Goal: Task Accomplishment & Management: Manage account settings

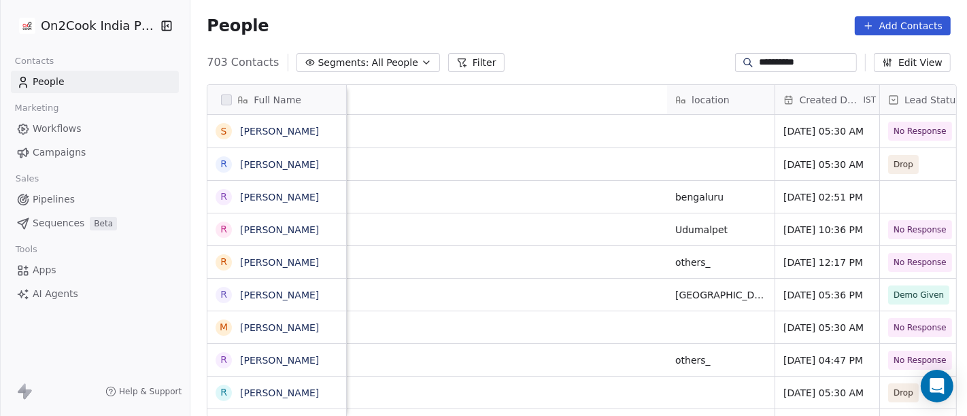
scroll to position [355, 771]
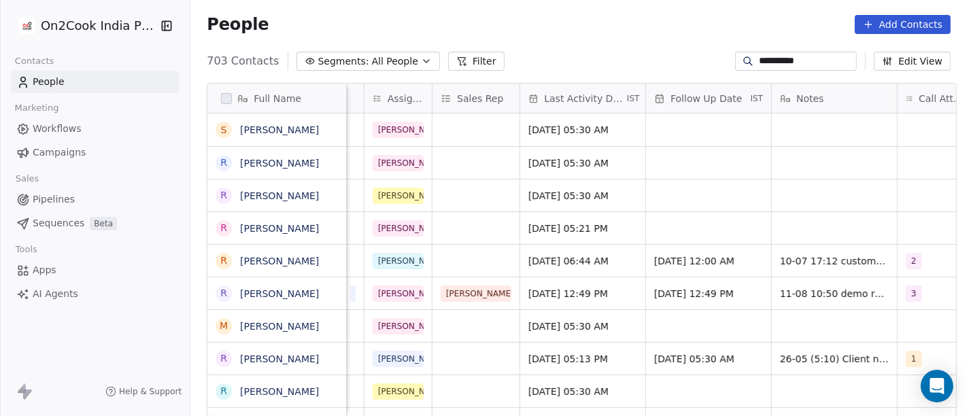
click at [776, 60] on input "**********" at bounding box center [806, 61] width 95 height 14
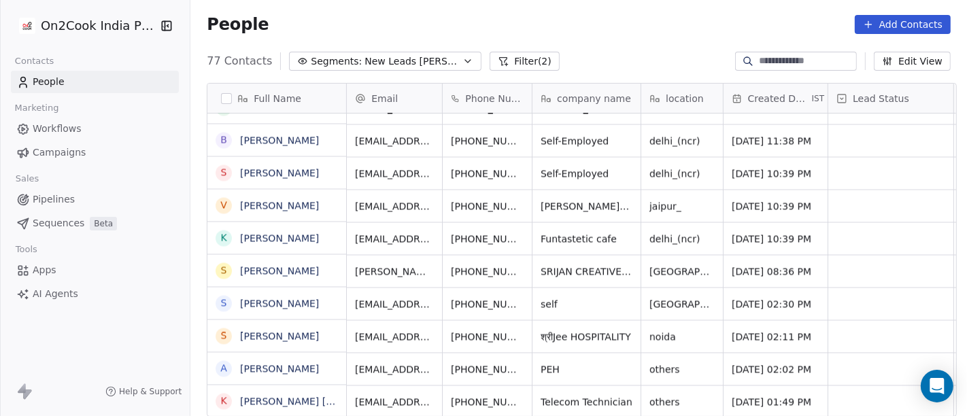
scroll to position [12, 0]
click at [549, 394] on icon "grid" at bounding box center [554, 399] width 11 height 11
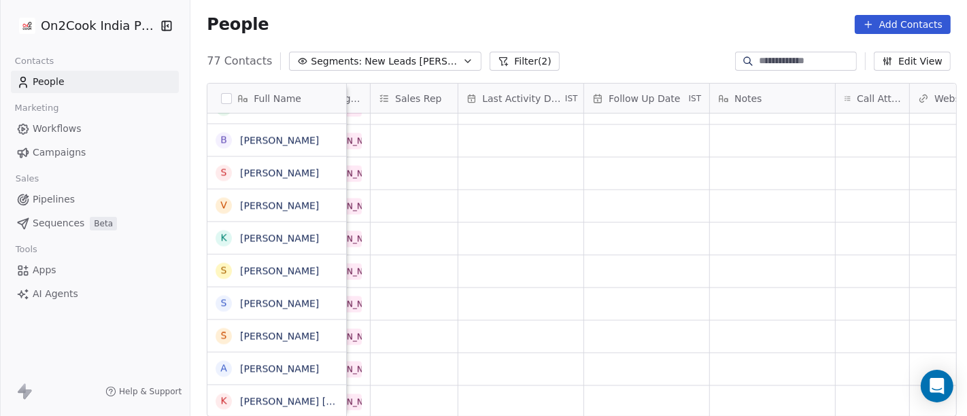
scroll to position [12, 750]
click at [524, 392] on div "grid" at bounding box center [519, 401] width 125 height 32
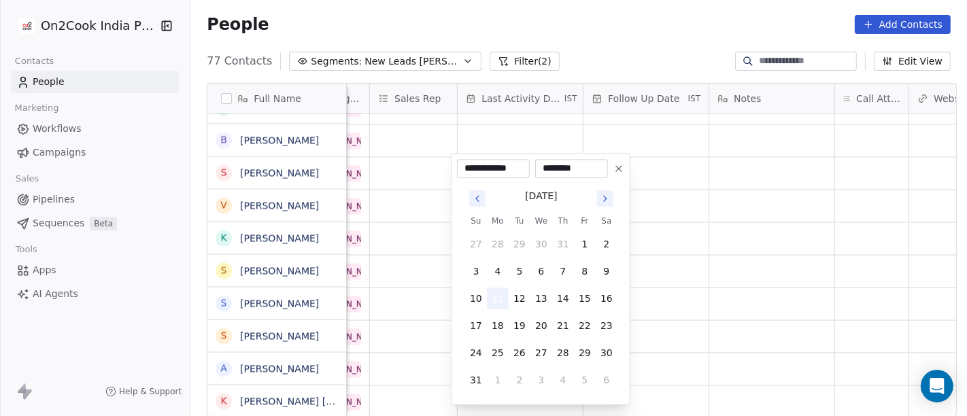
click at [496, 298] on button "11" at bounding box center [498, 299] width 22 height 22
click at [727, 302] on html "On2Cook India Pvt. Ltd. Contacts People Marketing Workflows Campaigns Sales Pip…" at bounding box center [483, 208] width 967 height 416
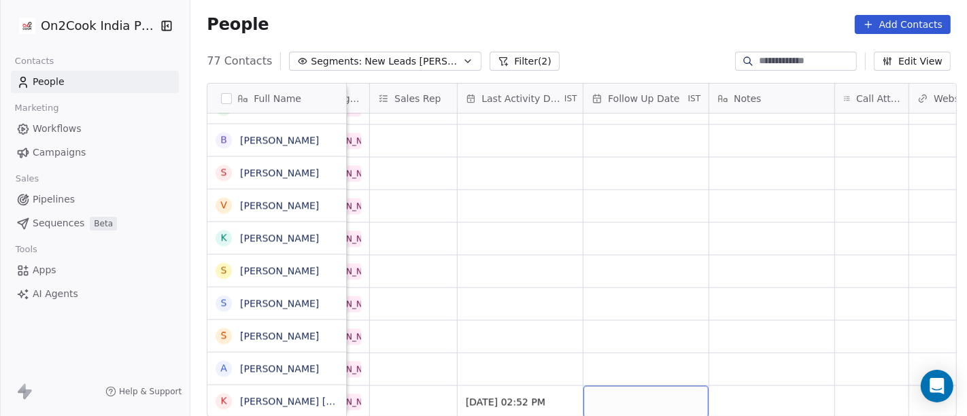
click at [656, 385] on div "grid" at bounding box center [645, 401] width 125 height 32
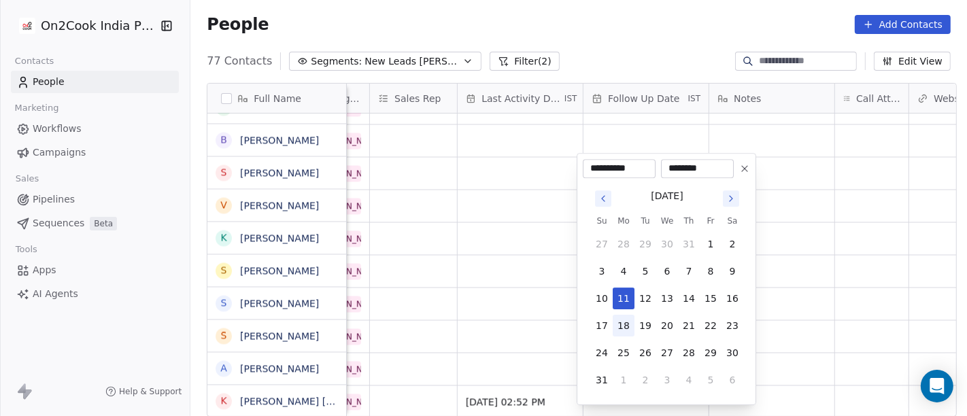
click at [627, 318] on button "18" at bounding box center [623, 326] width 22 height 22
type input "**********"
click at [796, 298] on html "On2Cook India Pvt. Ltd. Contacts People Marketing Workflows Campaigns Sales Pip…" at bounding box center [483, 208] width 967 height 416
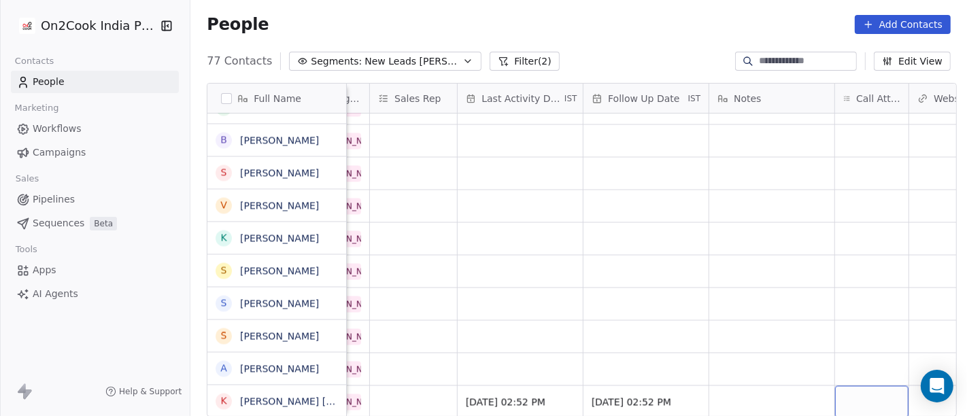
click at [850, 392] on div "grid" at bounding box center [871, 401] width 73 height 32
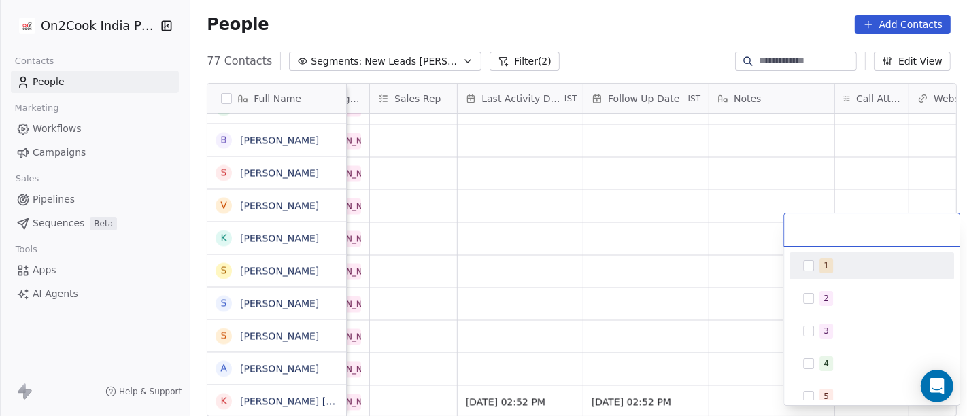
click at [827, 273] on div "1" at bounding box center [872, 266] width 154 height 22
click at [660, 275] on html "On2Cook India Pvt. Ltd. Contacts People Marketing Workflows Campaigns Sales Pip…" at bounding box center [483, 208] width 967 height 416
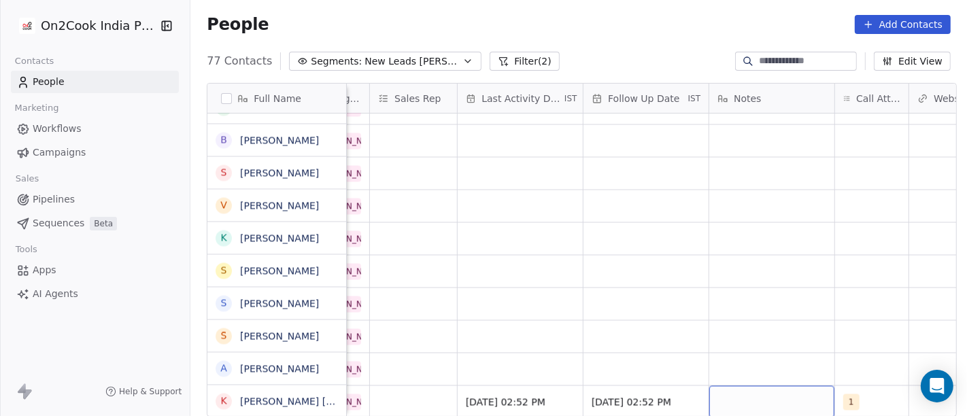
click at [746, 392] on div "grid" at bounding box center [771, 401] width 125 height 32
type textarea "**********"
click at [721, 315] on html "On2Cook India Pvt. Ltd. Contacts People Marketing Workflows Campaigns Sales Pip…" at bounding box center [483, 208] width 967 height 416
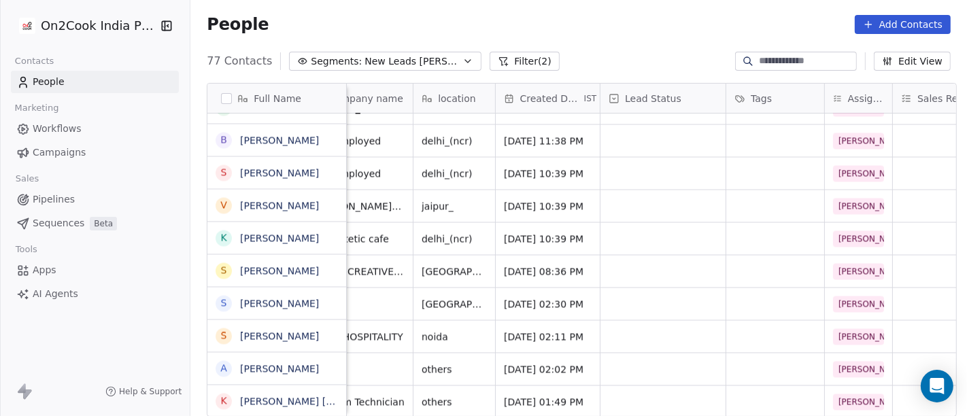
scroll to position [12, 226]
click at [617, 387] on div "grid" at bounding box center [664, 401] width 125 height 32
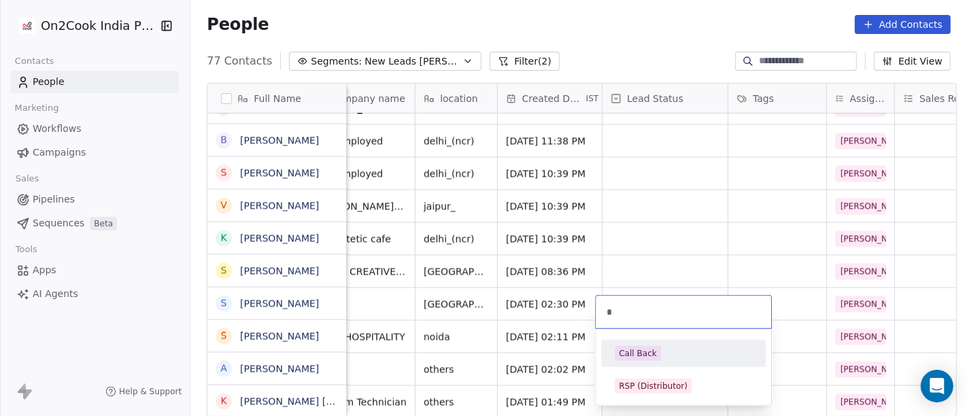
type input "*"
click at [653, 354] on div "Call Back" at bounding box center [638, 353] width 38 height 12
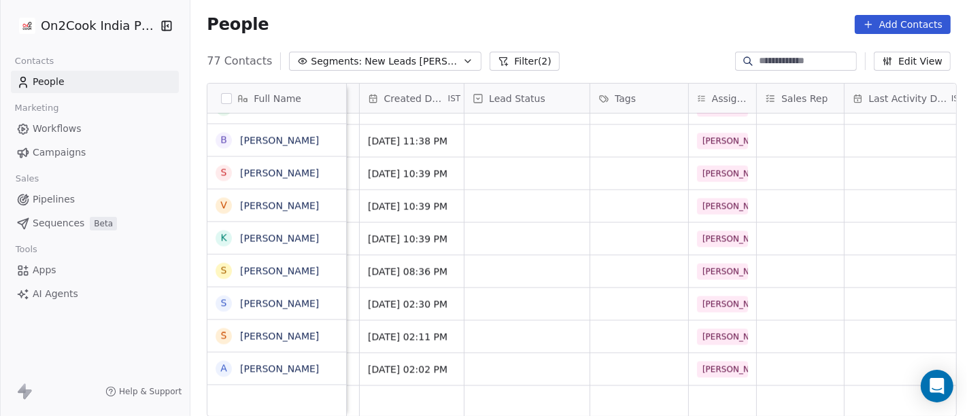
scroll to position [12, 377]
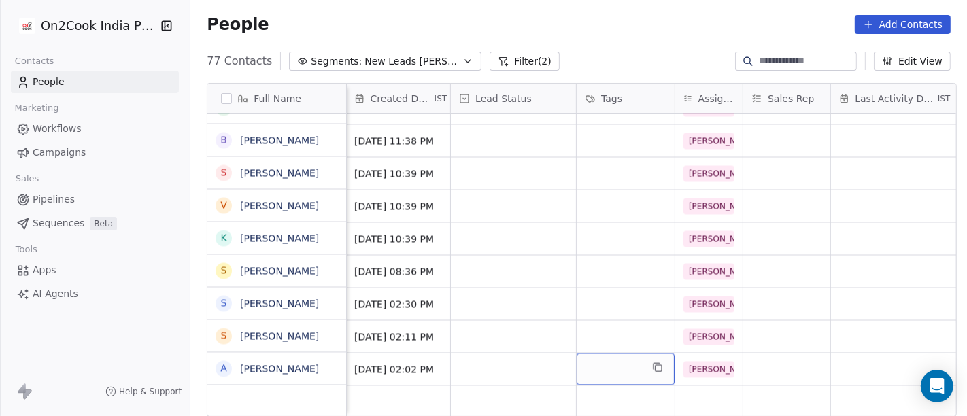
click at [590, 358] on div "grid" at bounding box center [625, 369] width 98 height 32
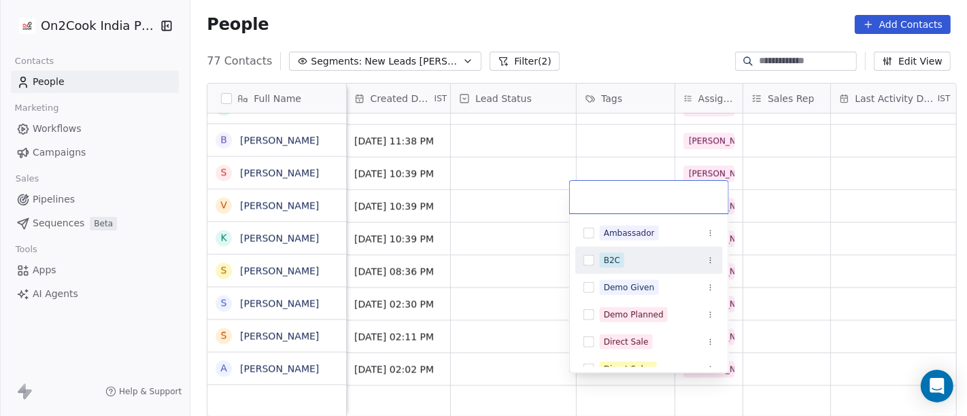
click at [640, 259] on div "B2C" at bounding box center [657, 260] width 115 height 15
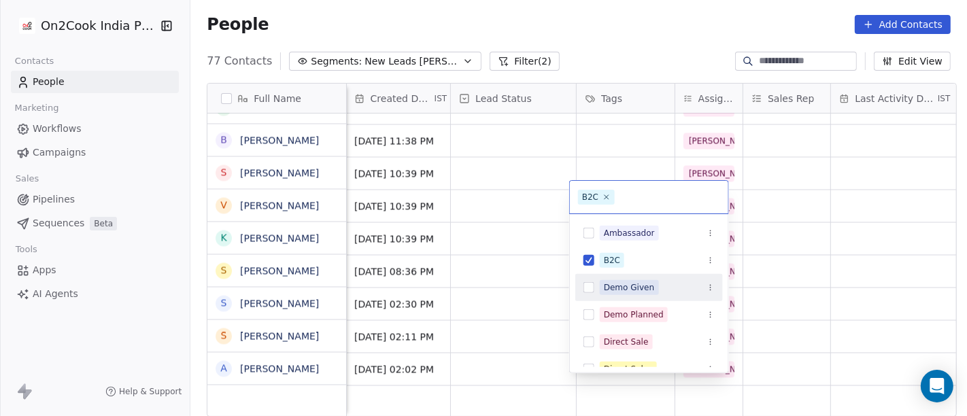
click at [825, 371] on html "On2Cook India Pvt. Ltd. Contacts People Marketing Workflows Campaigns Sales Pip…" at bounding box center [483, 208] width 967 height 416
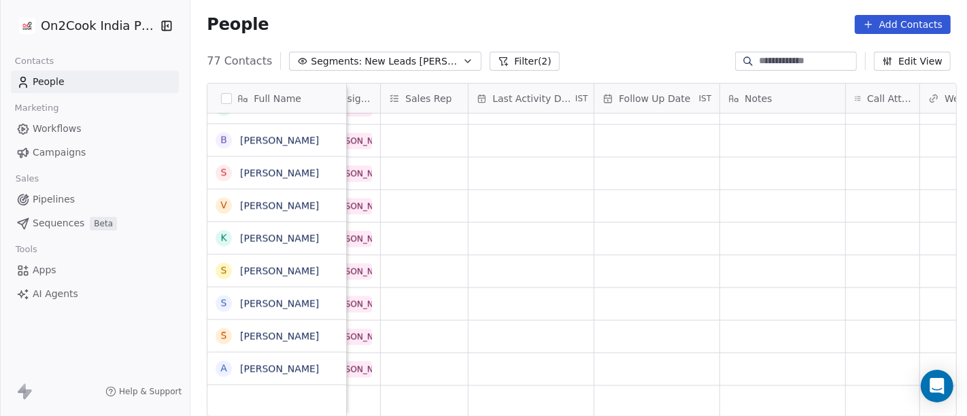
scroll to position [12, 740]
click at [865, 362] on div "grid" at bounding box center [882, 369] width 73 height 32
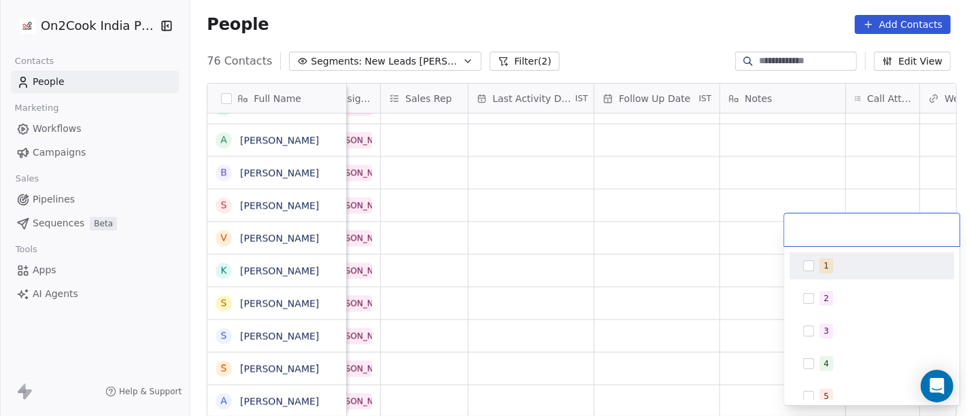
scroll to position [2176, 0]
click at [836, 273] on div "1" at bounding box center [872, 266] width 154 height 22
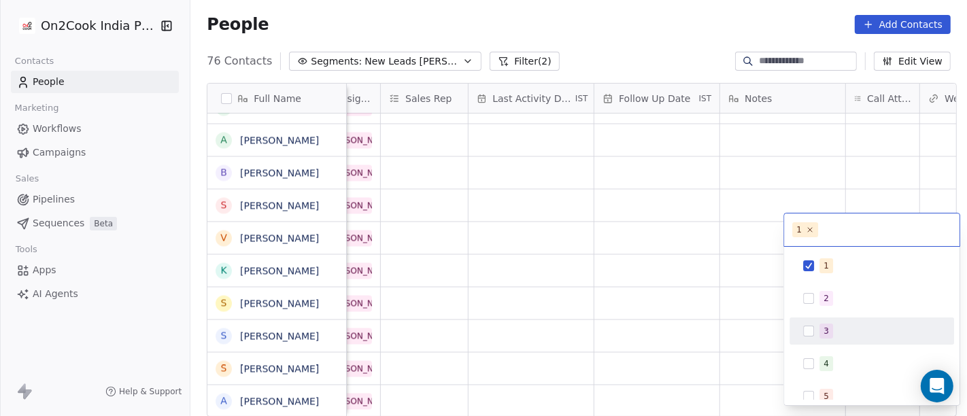
click at [733, 344] on html "On2Cook India Pvt. Ltd. Contacts People Marketing Workflows Campaigns Sales Pip…" at bounding box center [483, 208] width 967 height 416
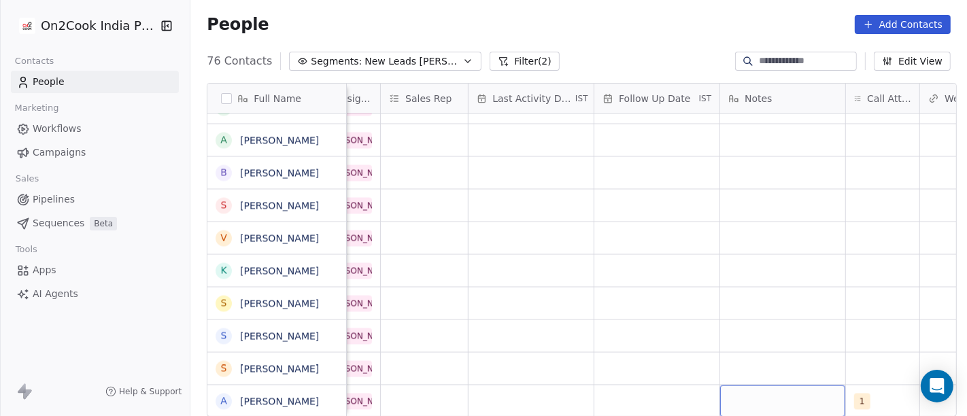
click at [778, 386] on div "grid" at bounding box center [782, 401] width 125 height 32
type textarea "**********"
click at [654, 292] on html "On2Cook India Pvt. Ltd. Contacts People Marketing Workflows Campaigns Sales Pip…" at bounding box center [483, 208] width 967 height 416
click at [631, 391] on html "On2Cook India Pvt. Ltd. Contacts People Marketing Workflows Campaigns Sales Pip…" at bounding box center [483, 208] width 967 height 416
click at [639, 385] on div "grid" at bounding box center [656, 401] width 125 height 32
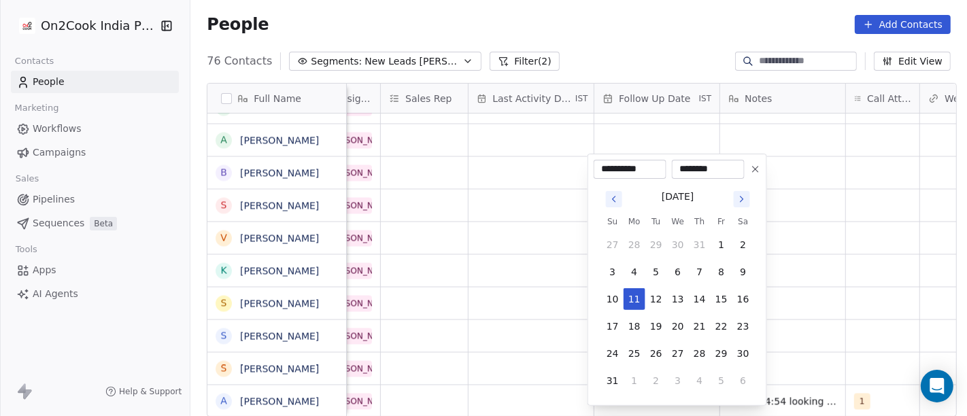
click at [750, 171] on icon at bounding box center [755, 169] width 11 height 11
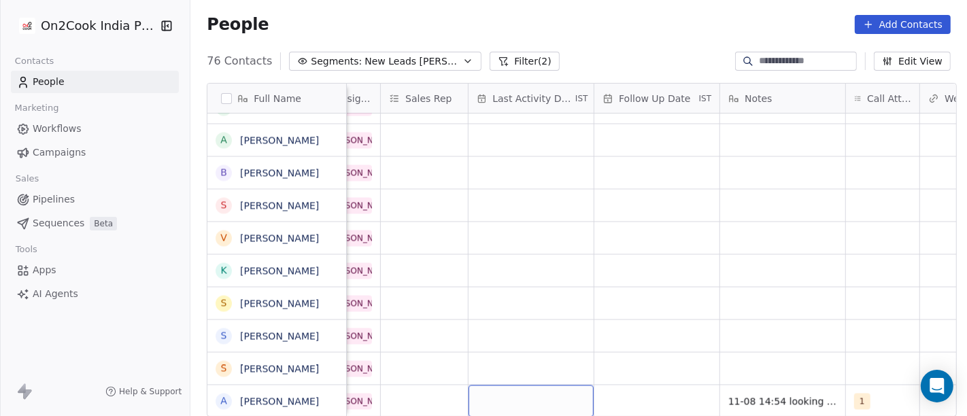
click at [509, 388] on div "grid" at bounding box center [530, 401] width 125 height 32
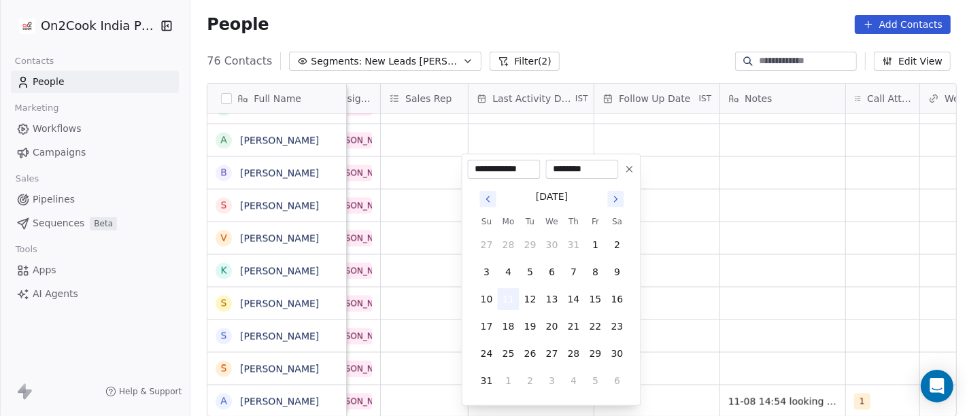
click at [503, 298] on button "11" at bounding box center [509, 299] width 22 height 22
click at [794, 307] on html "On2Cook India Pvt. Ltd. Contacts People Marketing Workflows Campaigns Sales Pip…" at bounding box center [483, 208] width 967 height 416
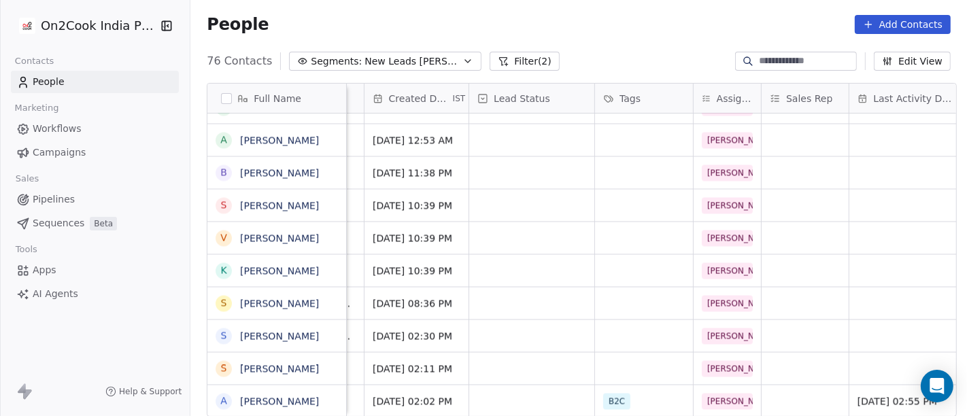
scroll to position [12, 357]
click at [561, 385] on div "grid" at bounding box center [533, 401] width 125 height 32
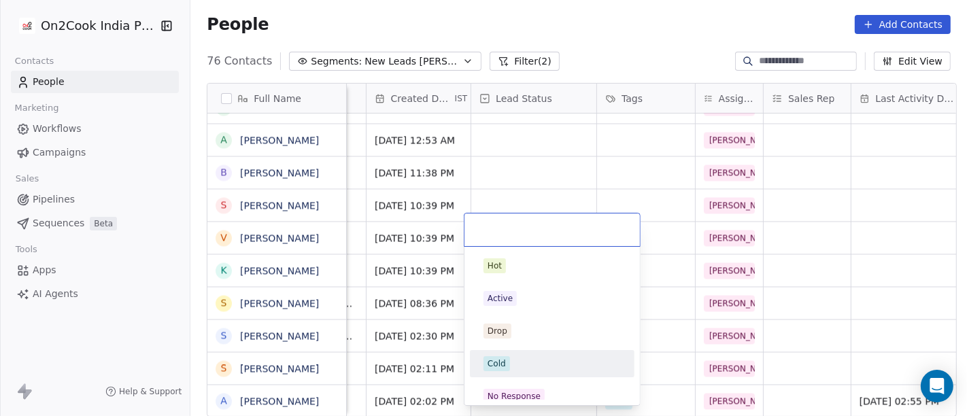
click at [563, 366] on div "Cold" at bounding box center [551, 363] width 137 height 15
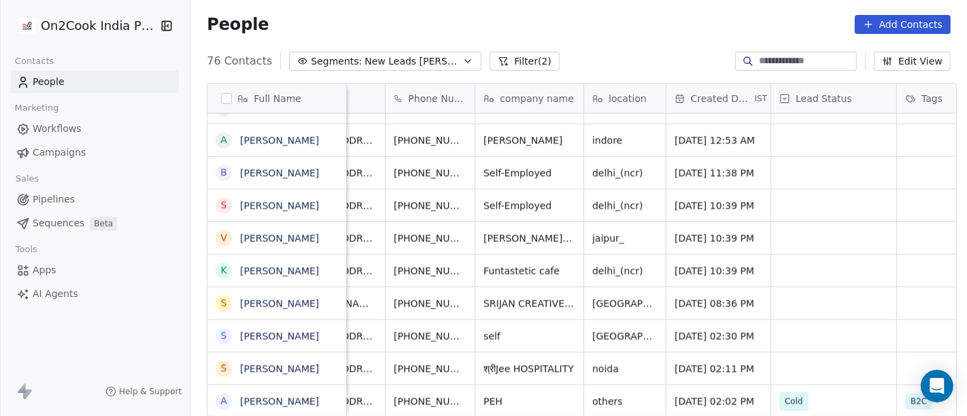
scroll to position [12, 0]
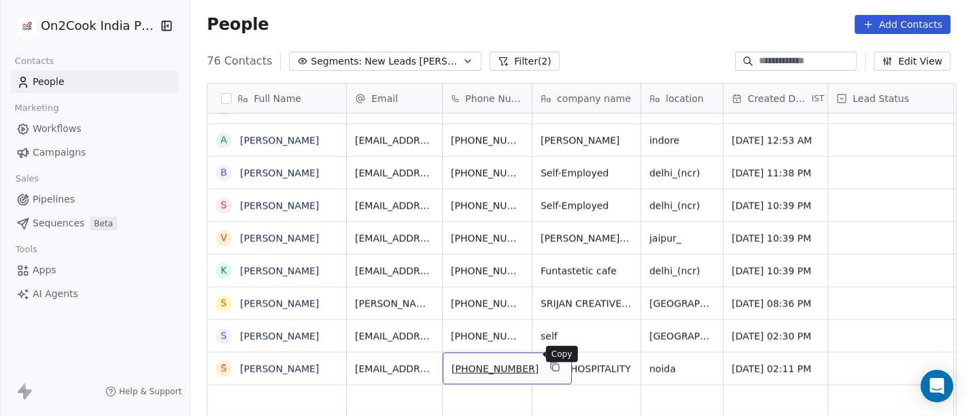
click at [553, 365] on icon "grid" at bounding box center [556, 368] width 6 height 6
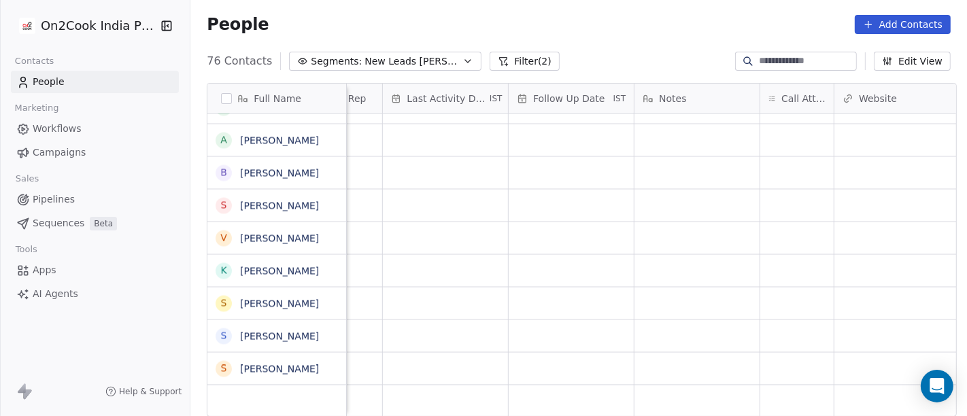
scroll to position [12, 827]
click at [775, 359] on div "grid" at bounding box center [794, 369] width 73 height 32
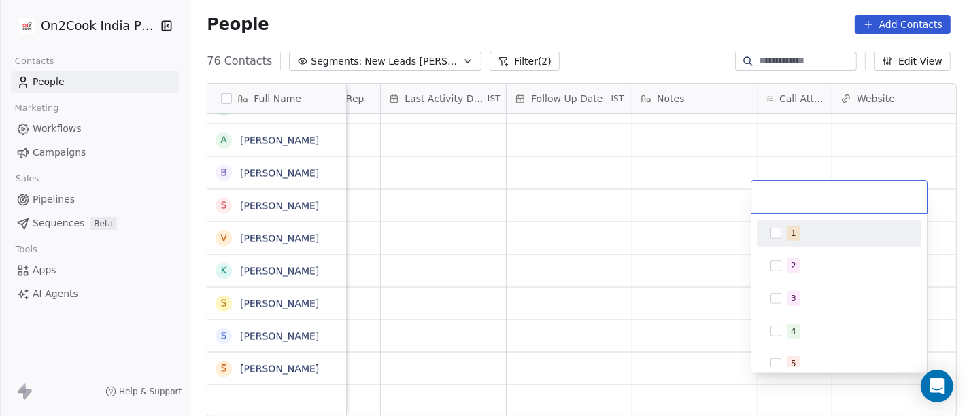
click at [800, 229] on div "1" at bounding box center [846, 233] width 121 height 15
click at [670, 220] on html "On2Cook India Pvt. Ltd. Contacts People Marketing Workflows Campaigns Sales Pip…" at bounding box center [483, 208] width 967 height 416
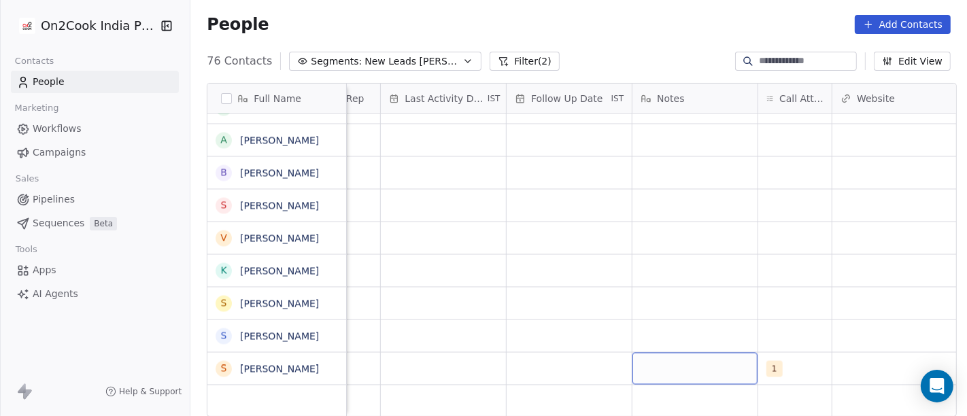
click at [708, 353] on div "grid" at bounding box center [694, 369] width 125 height 32
type textarea "**********"
click at [636, 266] on html "On2Cook India Pvt. Ltd. Contacts People Marketing Workflows Campaigns Sales Pip…" at bounding box center [483, 208] width 967 height 416
click at [551, 356] on div "grid" at bounding box center [568, 369] width 125 height 32
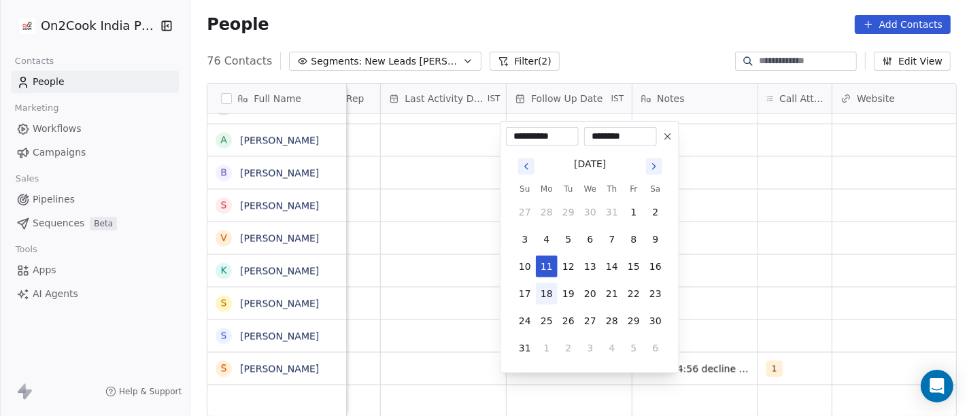
click at [544, 291] on button "18" at bounding box center [547, 294] width 22 height 22
type input "**********"
click at [714, 248] on html "On2Cook India Pvt. Ltd. Contacts People Marketing Workflows Campaigns Sales Pip…" at bounding box center [483, 208] width 967 height 416
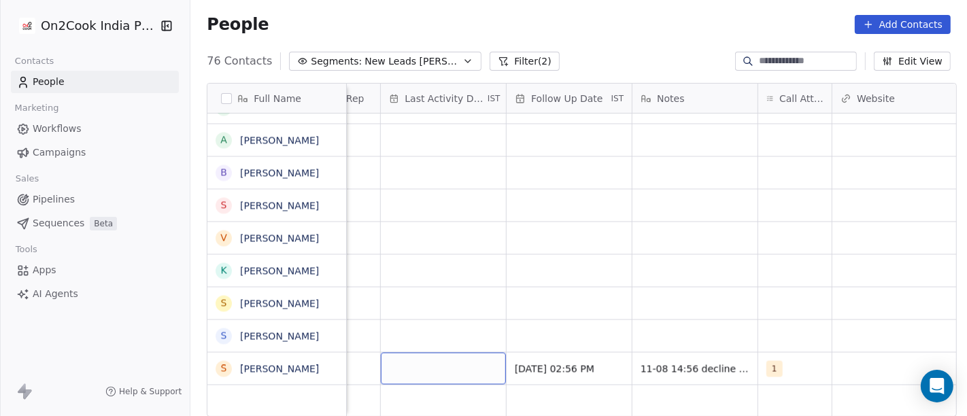
click at [440, 353] on div "grid" at bounding box center [443, 369] width 125 height 32
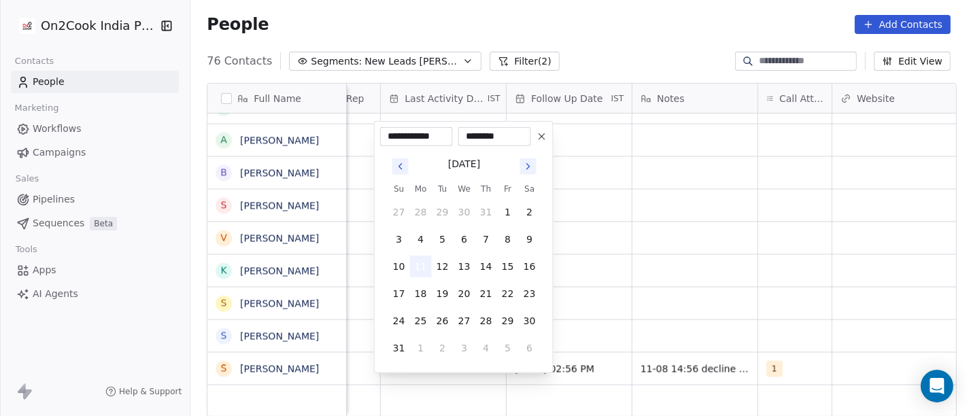
click at [413, 267] on button "11" at bounding box center [421, 267] width 22 height 22
click at [637, 273] on html "On2Cook India Pvt. Ltd. Contacts People Marketing Workflows Campaigns Sales Pip…" at bounding box center [483, 208] width 967 height 416
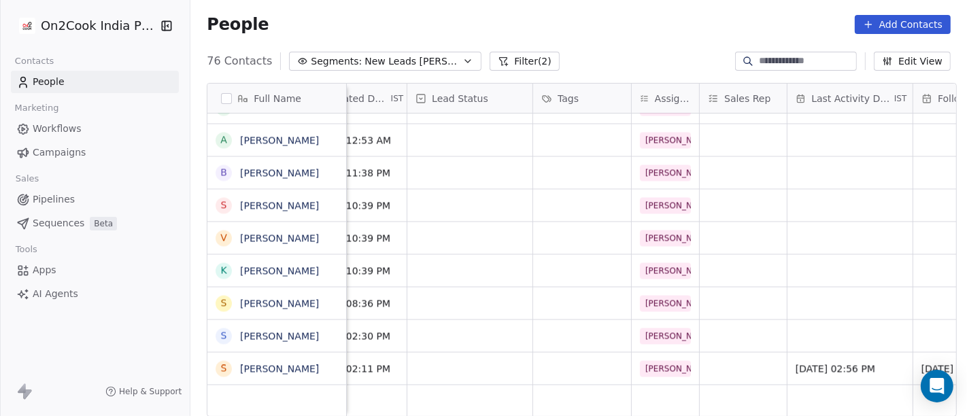
scroll to position [12, 415]
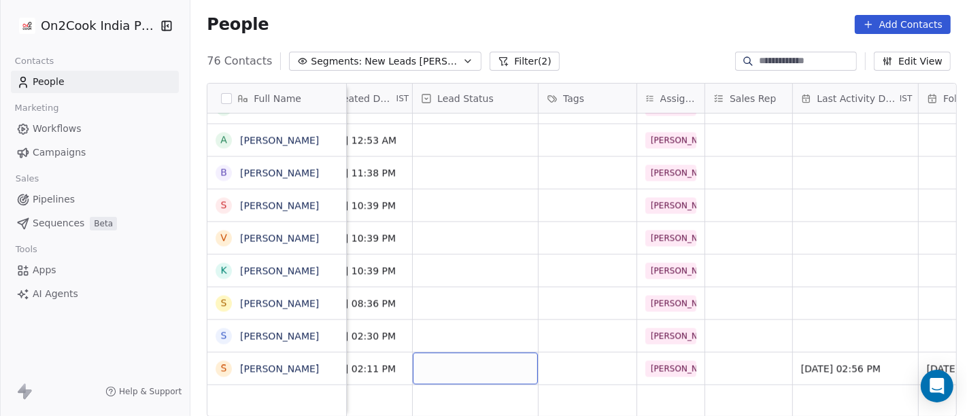
click at [487, 353] on div "grid" at bounding box center [475, 369] width 125 height 32
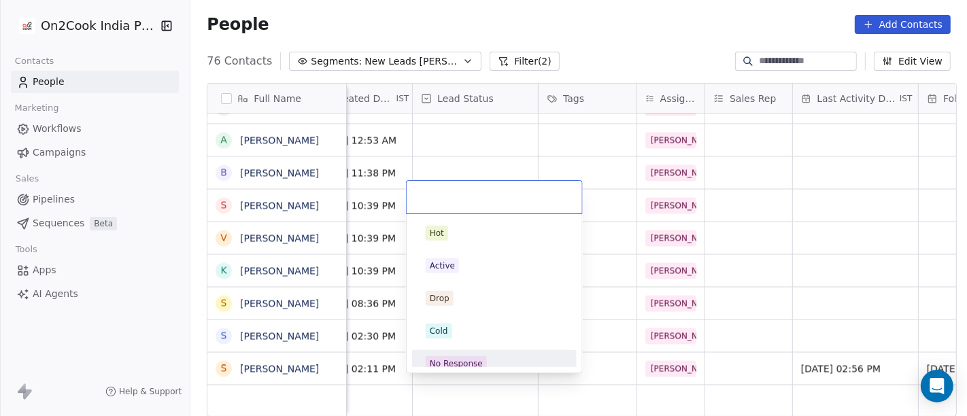
click at [487, 359] on div "No Response" at bounding box center [494, 363] width 137 height 15
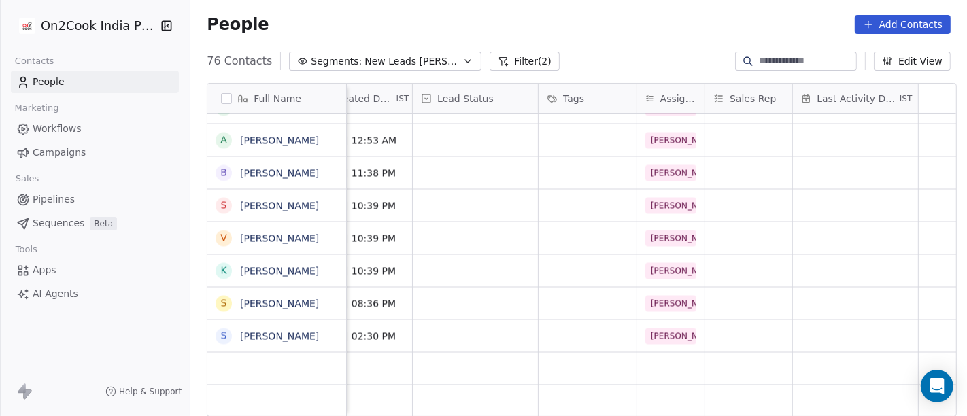
scroll to position [12, 0]
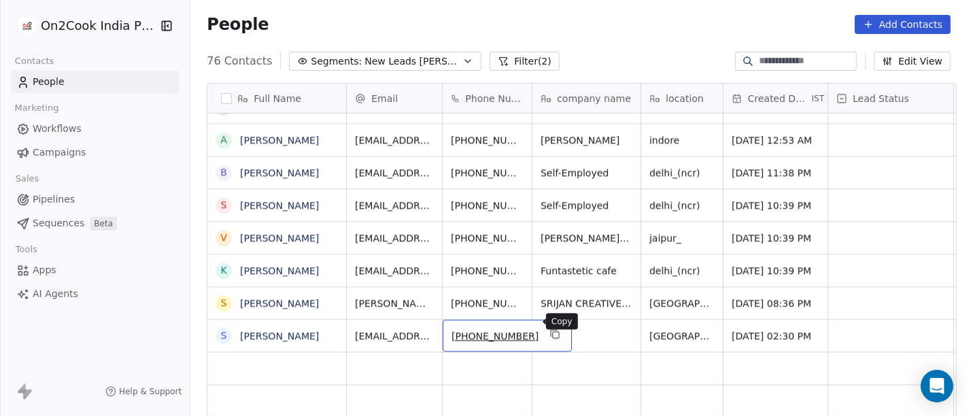
click at [549, 329] on icon "grid" at bounding box center [554, 334] width 11 height 11
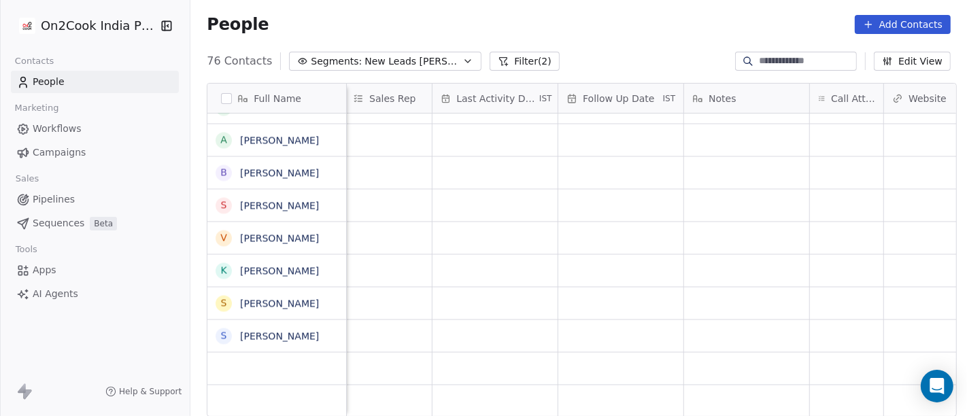
scroll to position [12, 921]
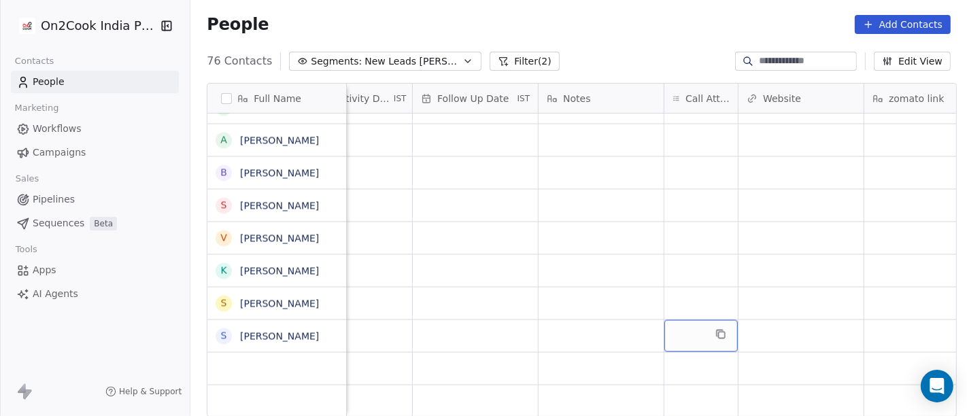
click at [683, 336] on div "grid" at bounding box center [700, 336] width 73 height 32
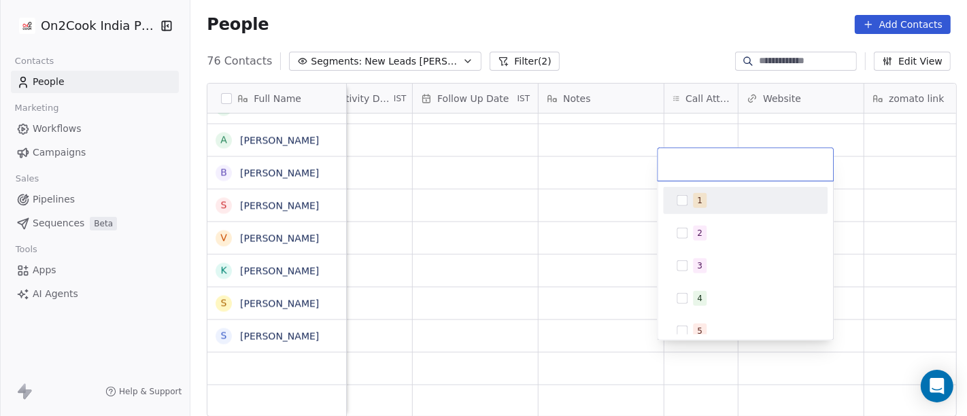
click at [687, 203] on button "Suggestions" at bounding box center [681, 200] width 11 height 11
click at [619, 41] on html "On2Cook India Pvt. Ltd. Contacts People Marketing Workflows Campaigns Sales Pip…" at bounding box center [483, 208] width 967 height 416
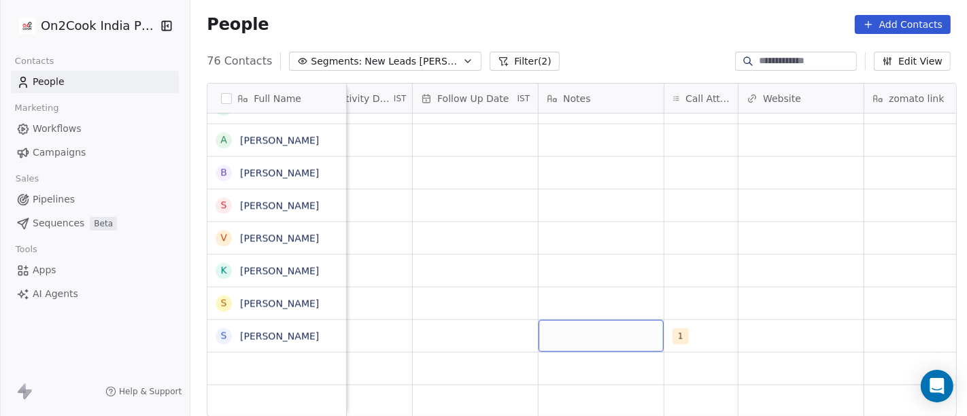
click at [563, 329] on div "grid" at bounding box center [600, 336] width 125 height 32
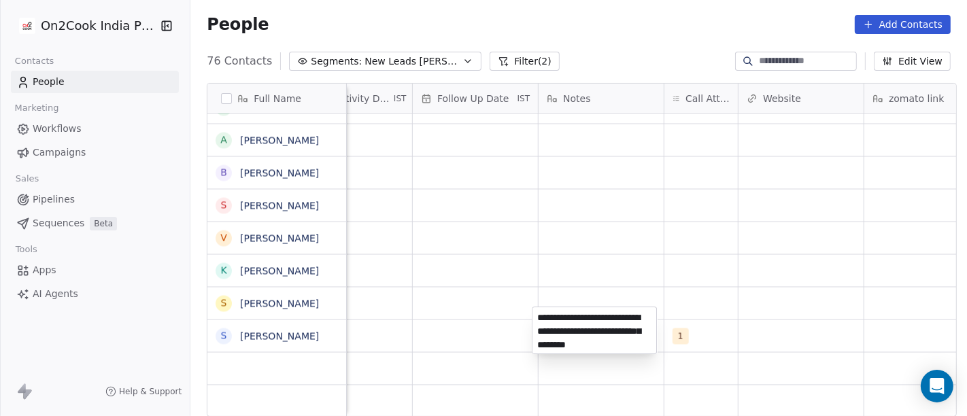
type textarea "**********"
click at [606, 271] on html "On2Cook India Pvt. Ltd. Contacts People Marketing Workflows Campaigns Sales Pip…" at bounding box center [483, 208] width 967 height 416
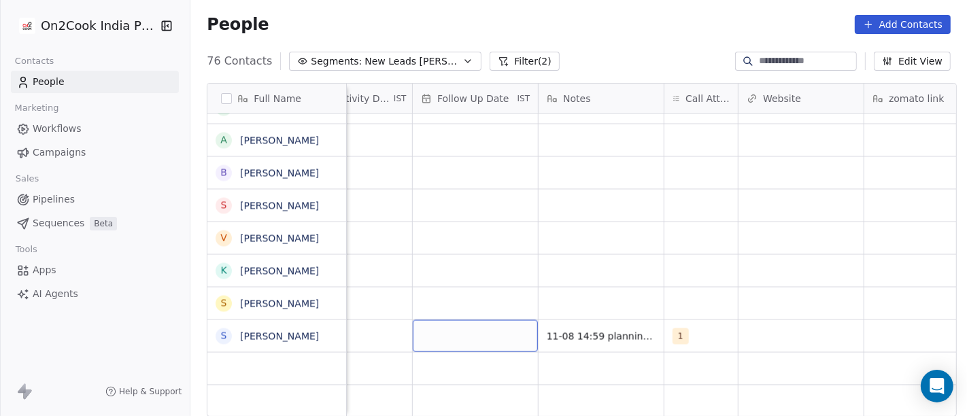
click at [492, 326] on div "grid" at bounding box center [475, 336] width 125 height 32
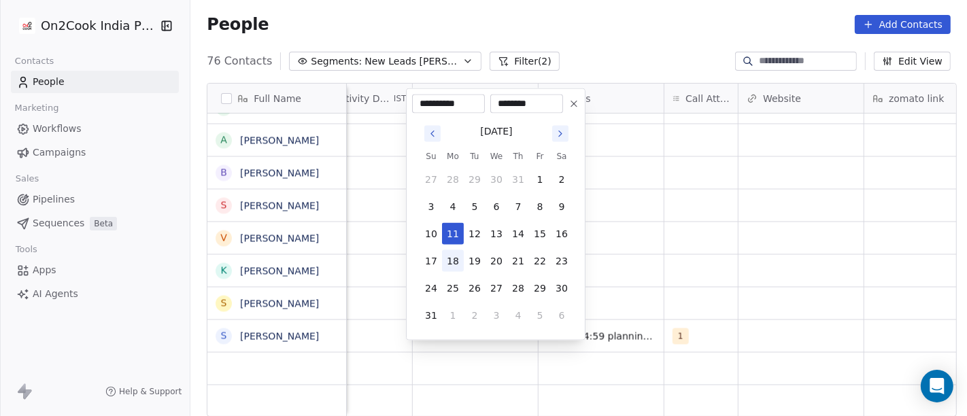
click at [455, 260] on button "18" at bounding box center [453, 261] width 22 height 22
click at [578, 101] on icon at bounding box center [573, 104] width 11 height 11
type input "**********"
type input "********"
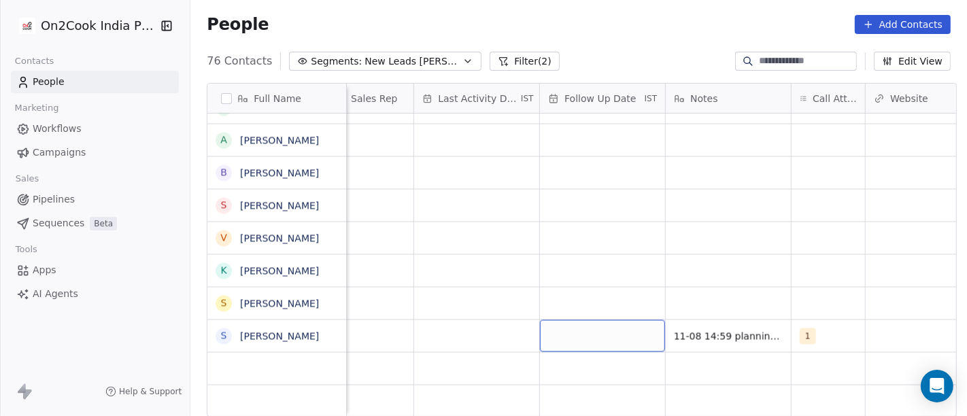
scroll to position [12, 794]
click at [496, 321] on div "grid" at bounding box center [476, 336] width 125 height 32
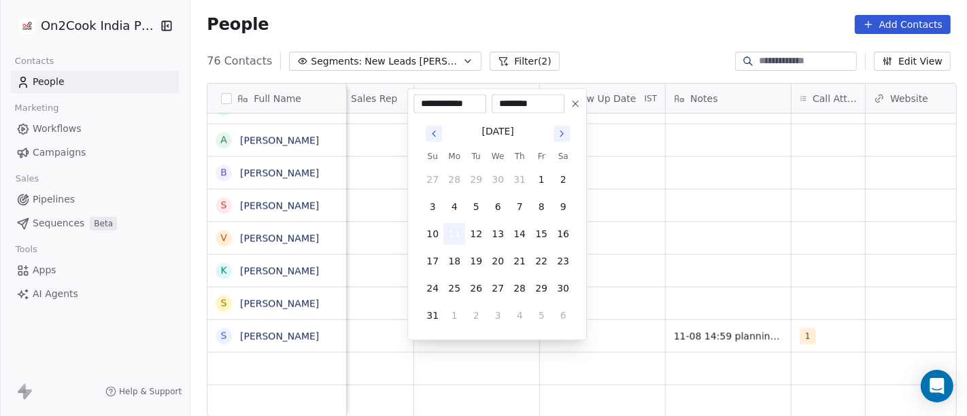
click at [451, 231] on button "11" at bounding box center [454, 234] width 22 height 22
click at [627, 331] on html "On2Cook India Pvt. Ltd. Contacts People Marketing Workflows Campaigns Sales Pip…" at bounding box center [483, 208] width 967 height 416
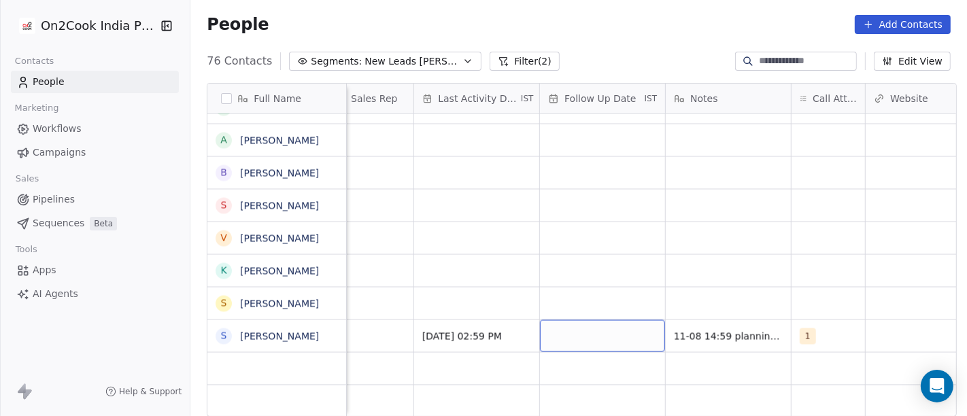
click at [602, 329] on div "grid" at bounding box center [602, 336] width 125 height 32
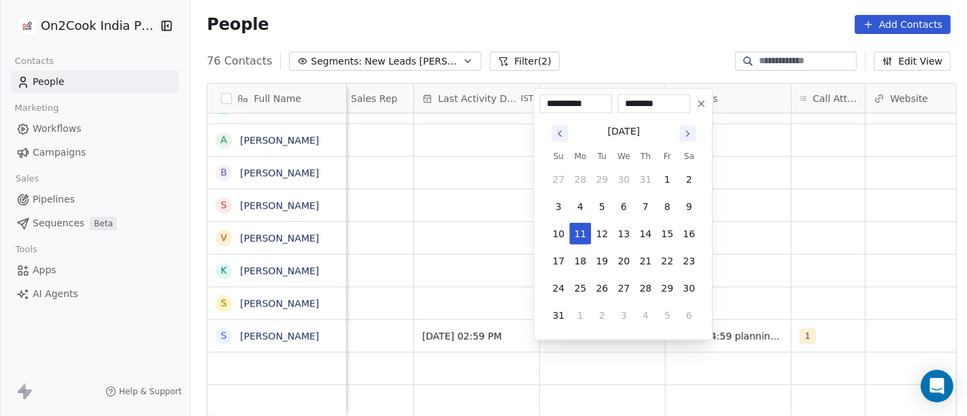
click at [689, 138] on icon "Go to next month" at bounding box center [687, 133] width 11 height 11
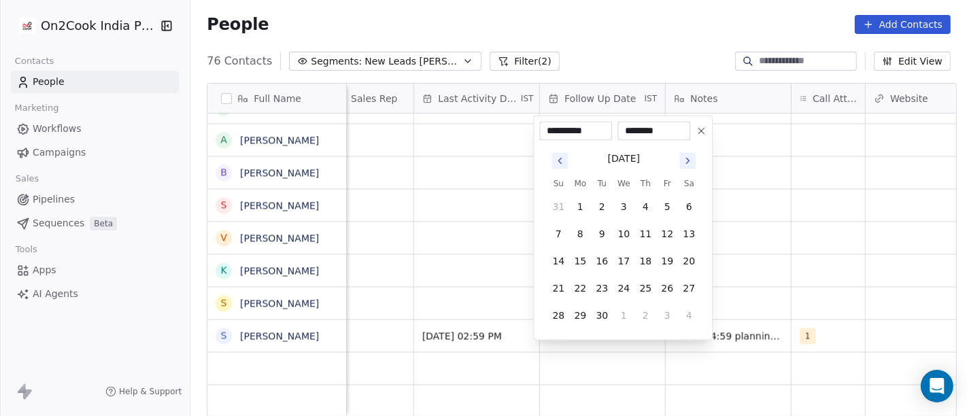
click at [689, 138] on div "********" at bounding box center [653, 131] width 73 height 19
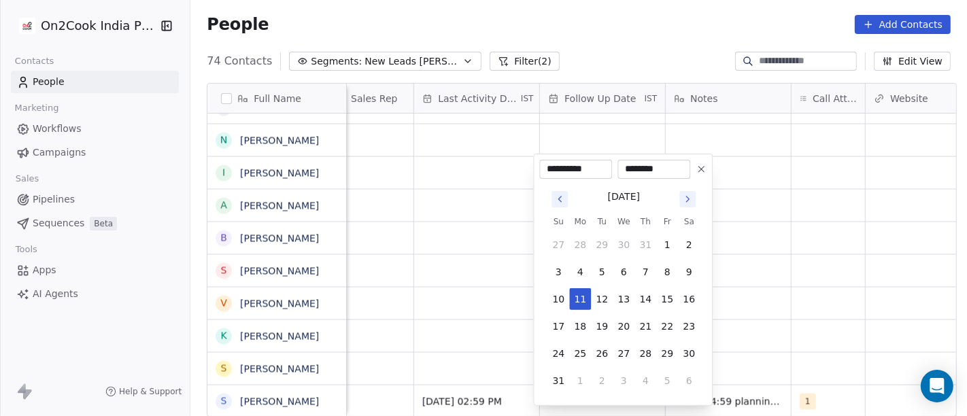
scroll to position [2111, 0]
click at [687, 201] on icon "Go to next month" at bounding box center [687, 199] width 11 height 11
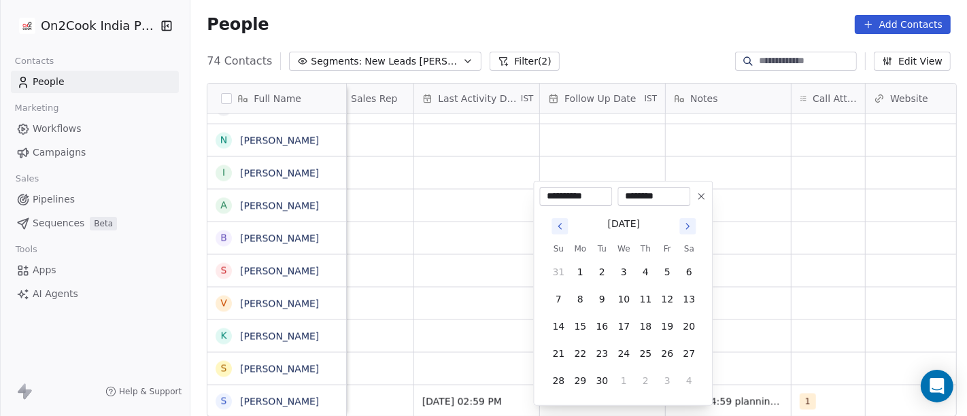
click at [690, 226] on icon "Go to next month" at bounding box center [687, 226] width 11 height 11
click at [691, 228] on icon "Go to next month" at bounding box center [687, 226] width 11 height 11
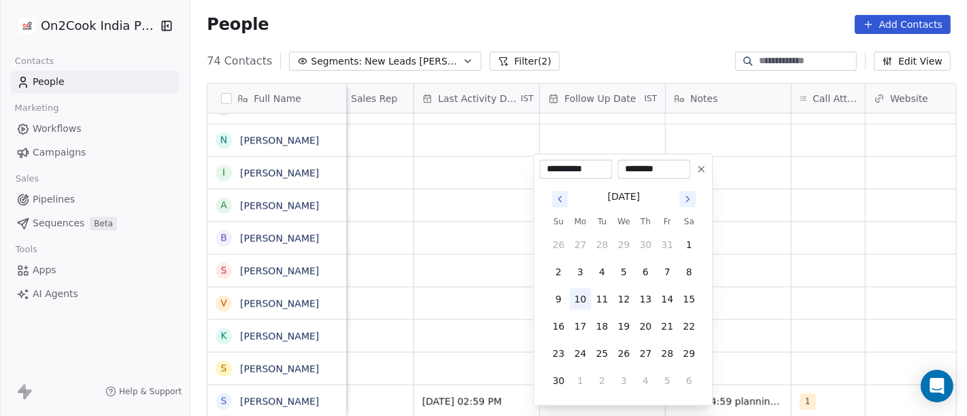
click at [580, 303] on button "10" at bounding box center [580, 299] width 22 height 22
type input "**********"
click at [783, 298] on html "On2Cook India Pvt. Ltd. Contacts People Marketing Workflows Campaigns Sales Pip…" at bounding box center [483, 208] width 967 height 416
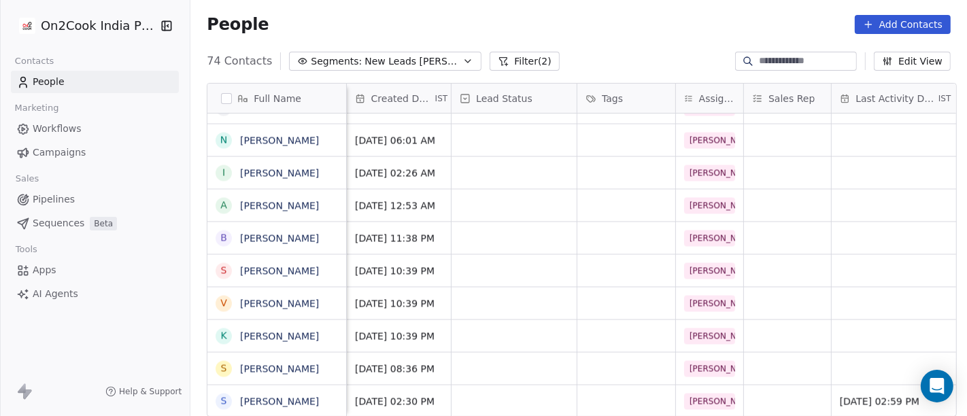
scroll to position [12, 377]
click at [502, 385] on div "grid" at bounding box center [513, 401] width 125 height 32
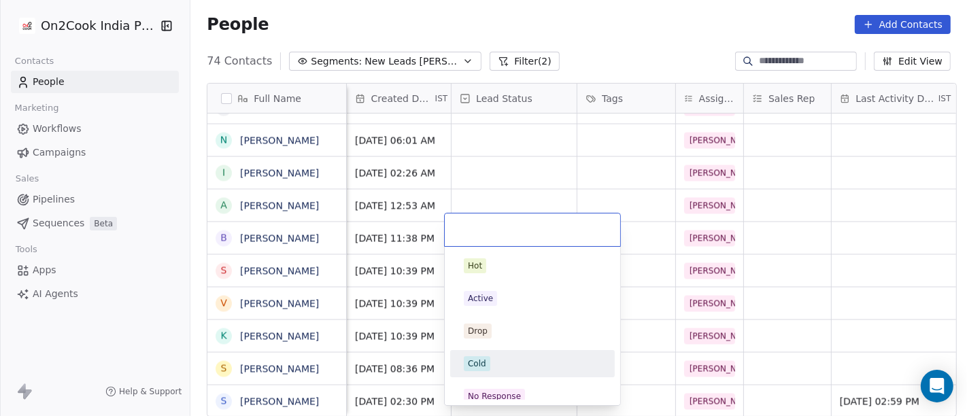
click at [503, 351] on div "Cold" at bounding box center [532, 363] width 164 height 27
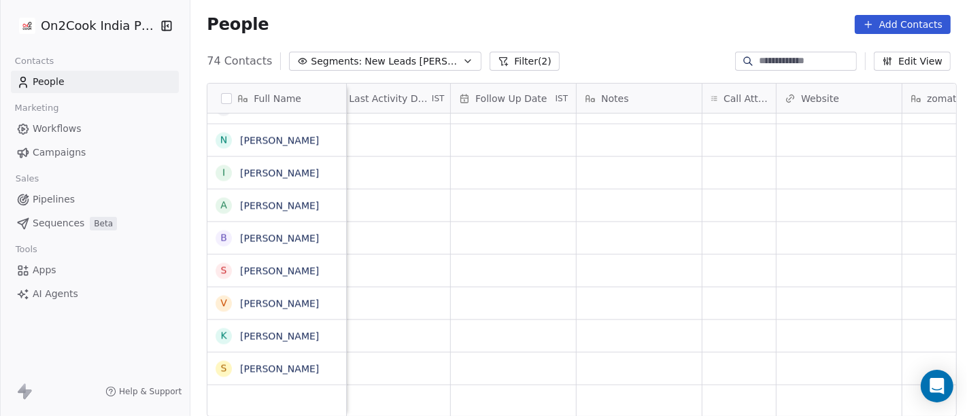
scroll to position [12, 885]
click at [724, 366] on div "grid" at bounding box center [736, 369] width 73 height 32
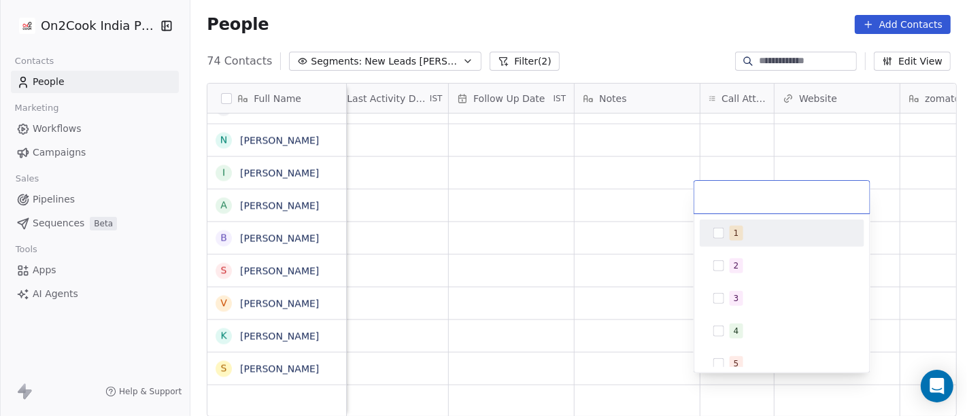
click at [721, 234] on button "Suggestions" at bounding box center [718, 233] width 11 height 11
click at [678, 42] on html "On2Cook India Pvt. Ltd. Contacts People Marketing Workflows Campaigns Sales Pip…" at bounding box center [483, 208] width 967 height 416
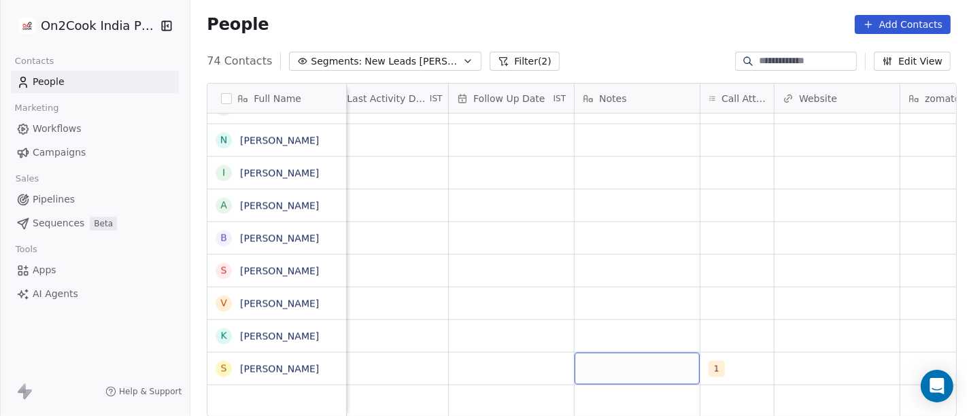
click at [613, 356] on div "grid" at bounding box center [636, 369] width 125 height 32
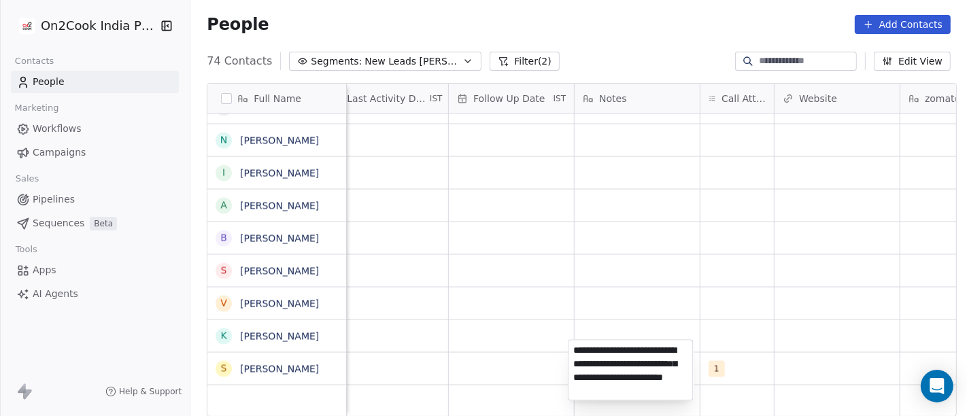
type textarea "**********"
click at [705, 275] on html "On2Cook India Pvt. Ltd. Contacts People Marketing Workflows Campaigns Sales Pip…" at bounding box center [483, 208] width 967 height 416
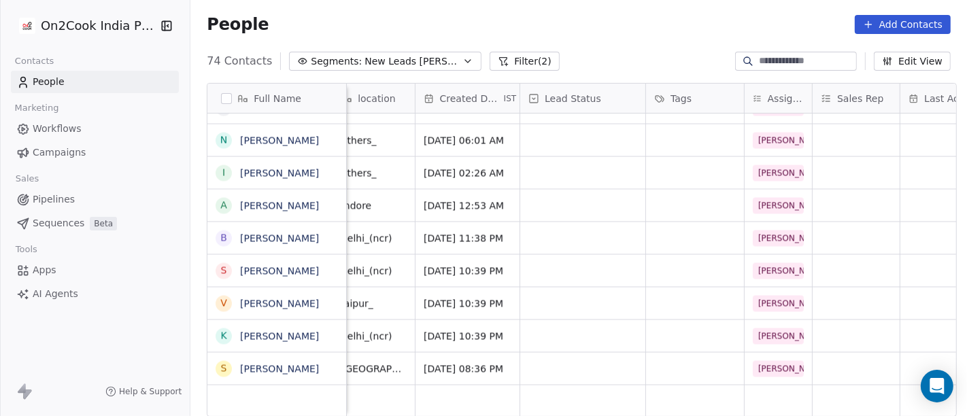
scroll to position [12, 308]
click at [539, 360] on div "grid" at bounding box center [582, 369] width 125 height 32
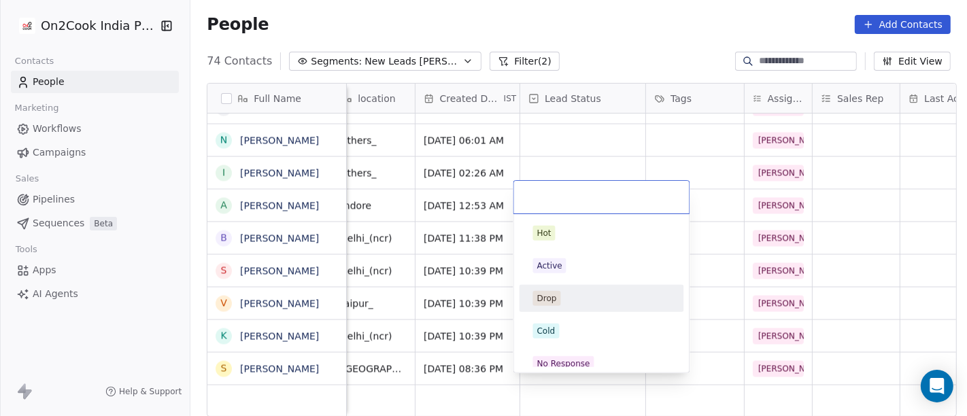
click at [864, 234] on html "On2Cook India Pvt. Ltd. Contacts People Marketing Workflows Campaigns Sales Pip…" at bounding box center [483, 208] width 967 height 416
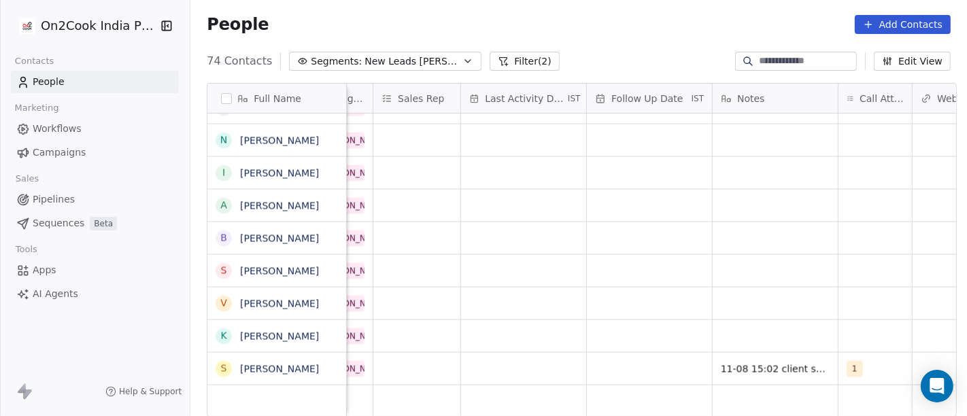
scroll to position [12, 748]
click at [508, 354] on div "grid" at bounding box center [522, 369] width 125 height 32
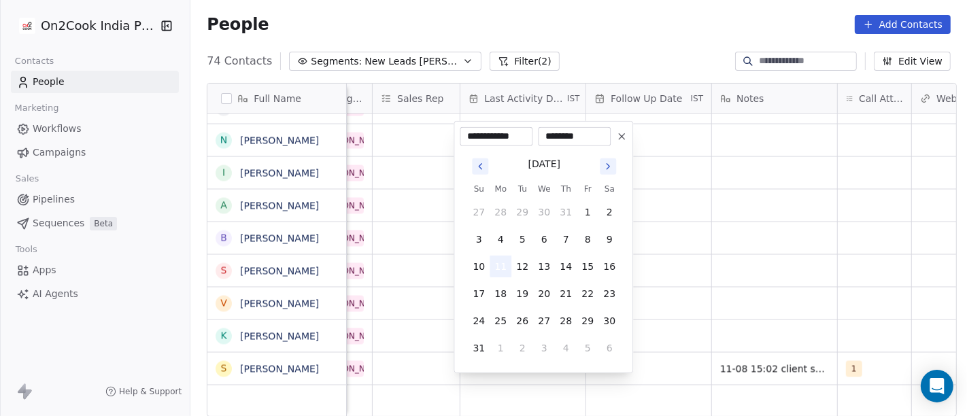
click at [491, 263] on button "11" at bounding box center [500, 267] width 22 height 22
click at [786, 245] on html "On2Cook India Pvt. Ltd. Contacts People Marketing Workflows Campaigns Sales Pip…" at bounding box center [483, 208] width 967 height 416
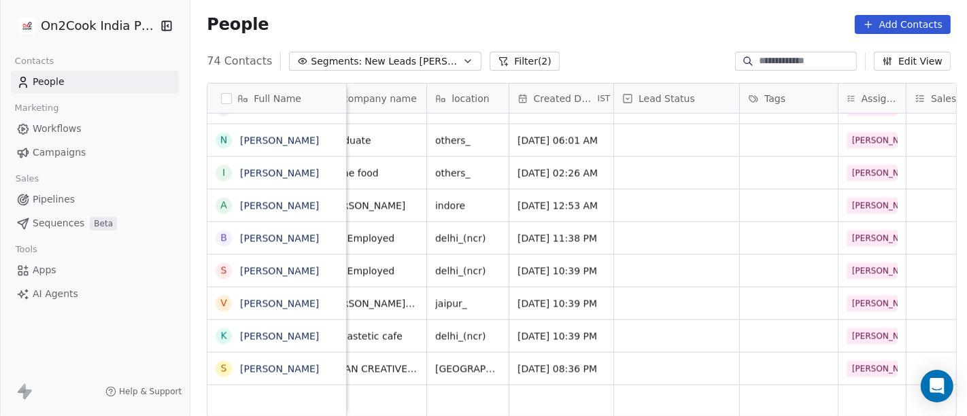
scroll to position [12, 213]
click at [693, 353] on div "grid" at bounding box center [676, 369] width 125 height 32
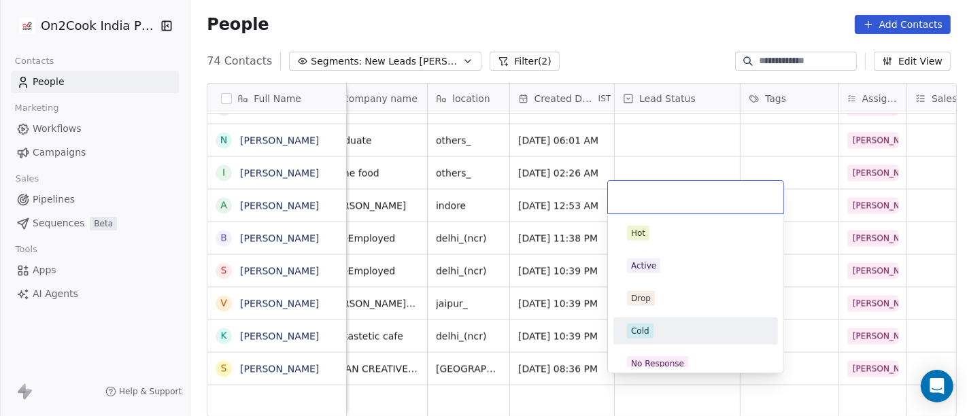
click at [680, 327] on div "Cold" at bounding box center [695, 331] width 137 height 15
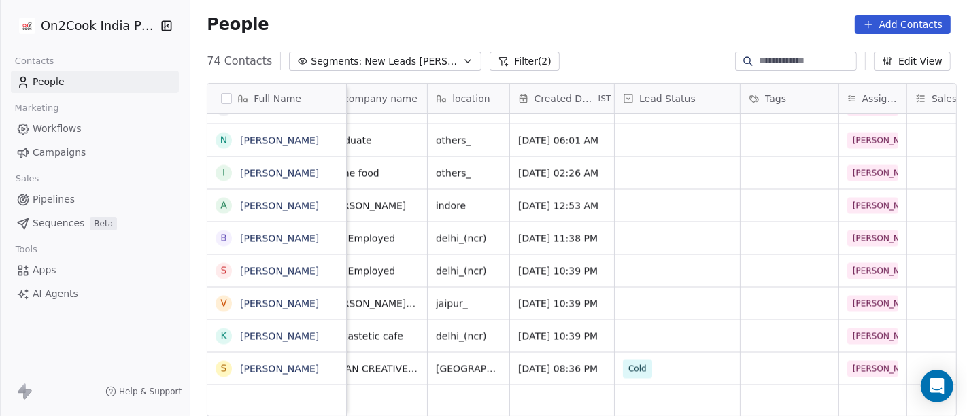
scroll to position [12, 0]
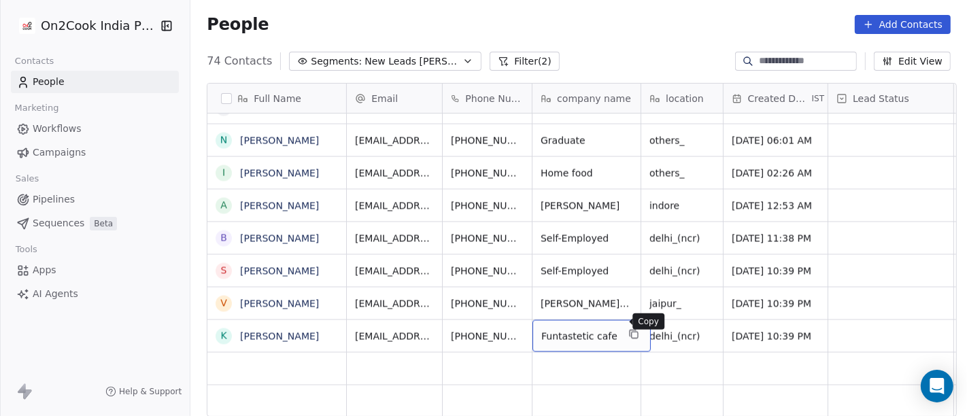
click at [625, 326] on button "grid" at bounding box center [633, 334] width 16 height 16
click at [674, 330] on span "delhi_(ncr)" at bounding box center [675, 337] width 50 height 14
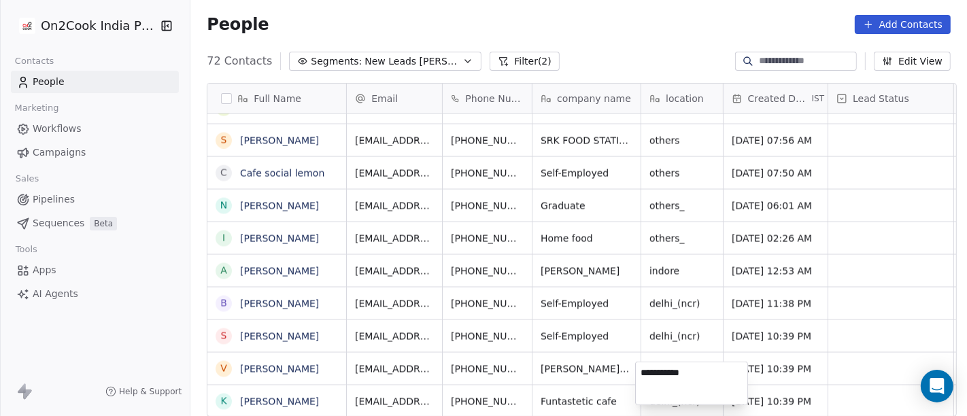
scroll to position [2045, 0]
type textarea "*****"
click at [557, 307] on html "On2Cook India Pvt. Ltd. Contacts People Marketing Workflows Campaigns Sales Pip…" at bounding box center [483, 208] width 967 height 416
click at [627, 387] on div "Funtastetic cafe" at bounding box center [591, 401] width 118 height 32
click at [629, 396] on icon "grid" at bounding box center [632, 399] width 6 height 6
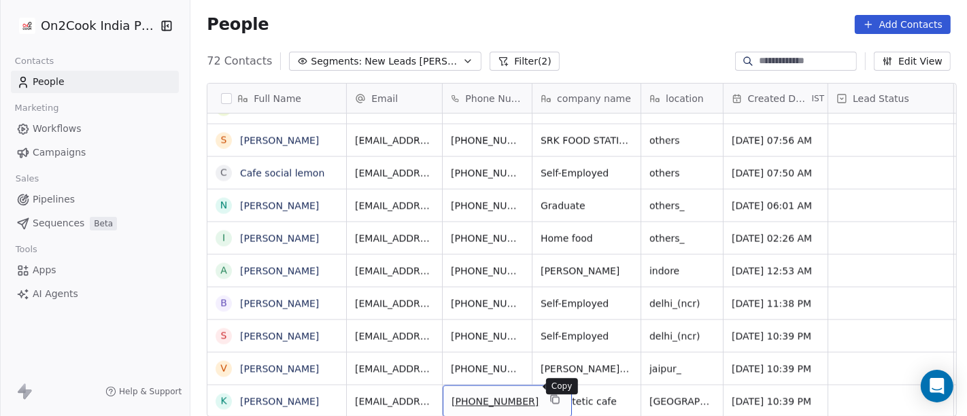
click at [547, 392] on button "grid" at bounding box center [555, 400] width 16 height 16
click at [617, 29] on div "People Add Contacts" at bounding box center [579, 24] width 744 height 19
click at [459, 395] on span "+919220420775" at bounding box center [494, 402] width 87 height 14
click at [459, 385] on input "**********" at bounding box center [491, 388] width 107 height 27
type input "**********"
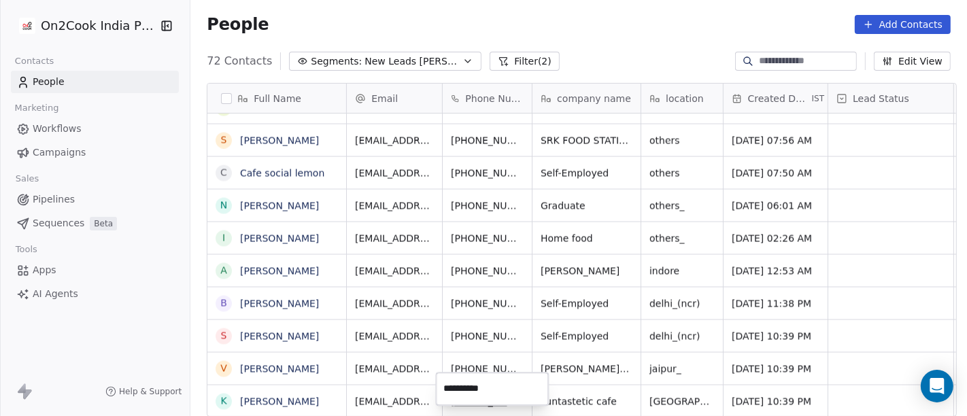
click at [635, 280] on html "On2Cook India Pvt. Ltd. Contacts People Marketing Workflows Campaigns Sales Pip…" at bounding box center [483, 208] width 967 height 416
click at [522, 389] on div "9220420775" at bounding box center [494, 401] width 103 height 32
click at [523, 394] on icon "grid" at bounding box center [528, 399] width 11 height 11
click at [334, 402] on icon "grid" at bounding box center [337, 401] width 6 height 6
click at [625, 392] on button "grid" at bounding box center [633, 400] width 16 height 16
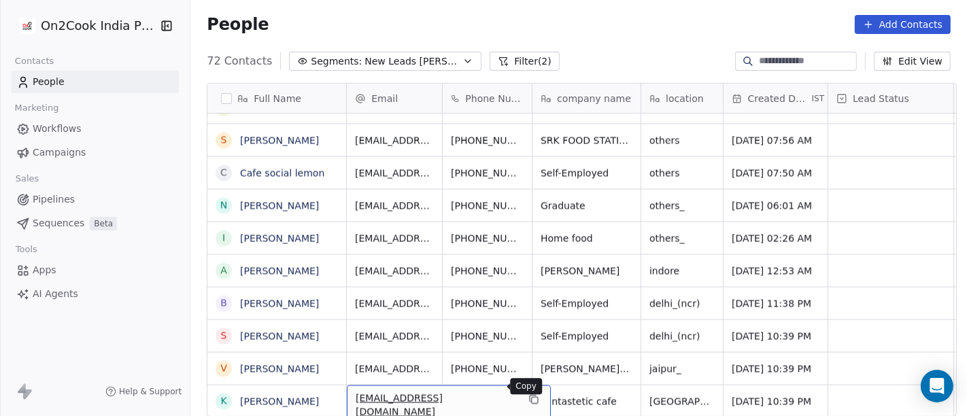
click at [525, 393] on button "grid" at bounding box center [533, 400] width 16 height 16
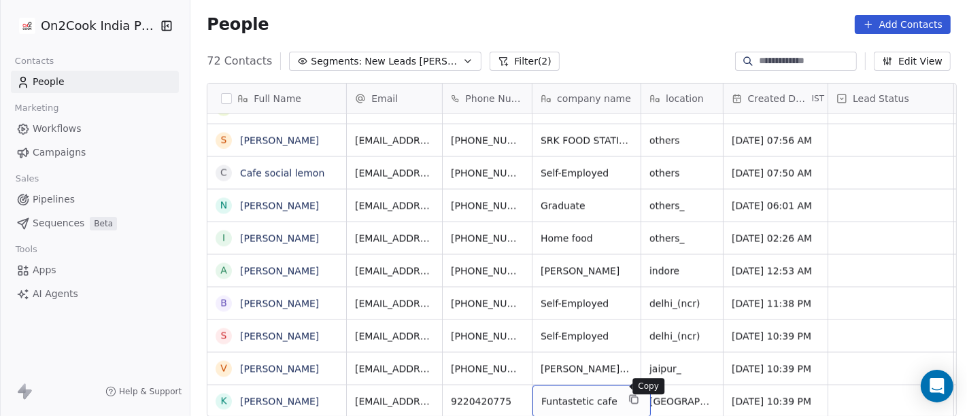
drag, startPoint x: 613, startPoint y: 388, endPoint x: 497, endPoint y: 9, distance: 396.7
click at [628, 394] on icon "grid" at bounding box center [633, 399] width 11 height 11
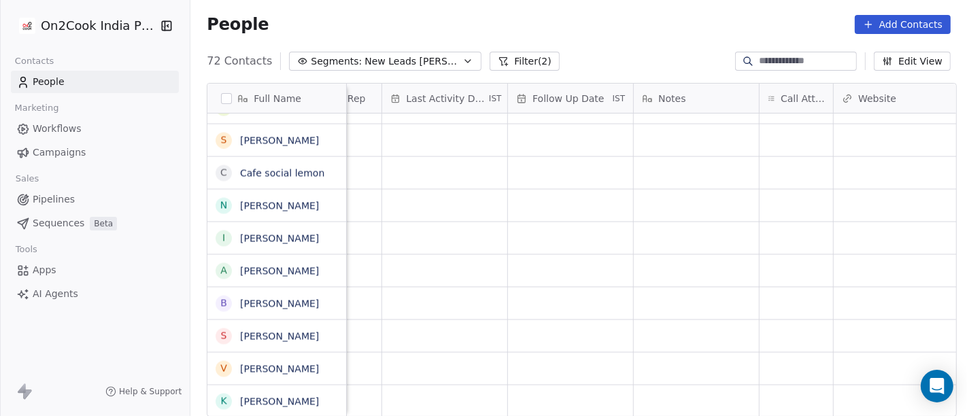
scroll to position [12, 837]
click at [771, 394] on div "grid" at bounding box center [784, 401] width 73 height 32
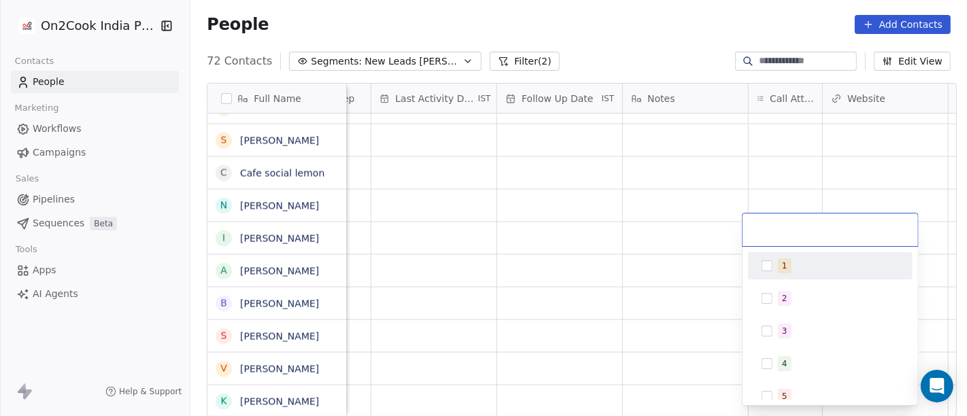
click at [805, 258] on div "1" at bounding box center [838, 265] width 121 height 15
click at [676, 23] on html "On2Cook India Pvt. Ltd. Contacts People Marketing Workflows Campaigns Sales Pip…" at bounding box center [483, 208] width 967 height 416
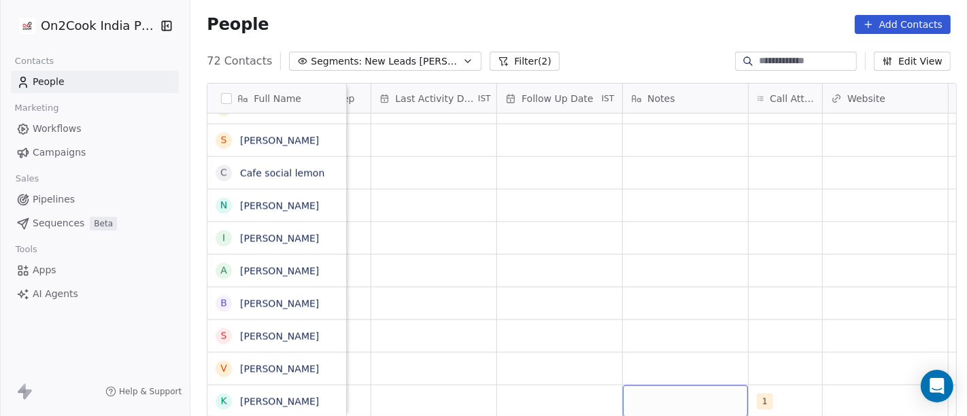
click at [655, 398] on div "grid" at bounding box center [685, 401] width 125 height 32
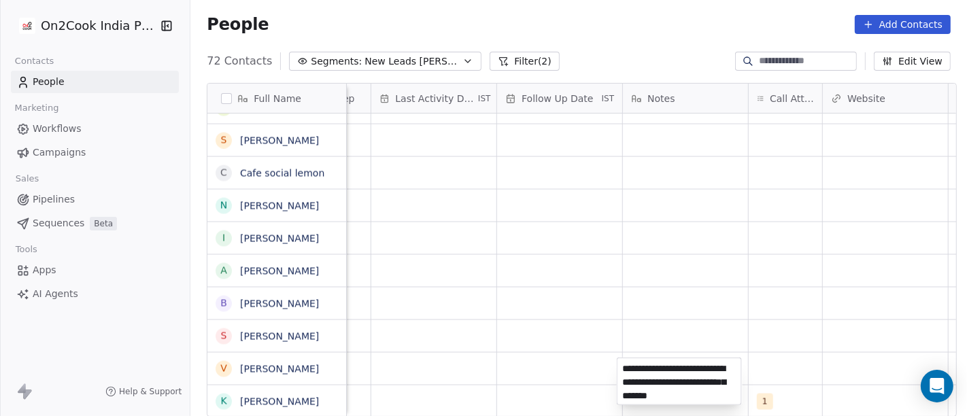
click at [664, 397] on textarea "**********" at bounding box center [679, 381] width 124 height 46
type textarea "**********"
click at [807, 363] on html "On2Cook India Pvt. Ltd. Contacts People Marketing Workflows Campaigns Sales Pip…" at bounding box center [483, 208] width 967 height 416
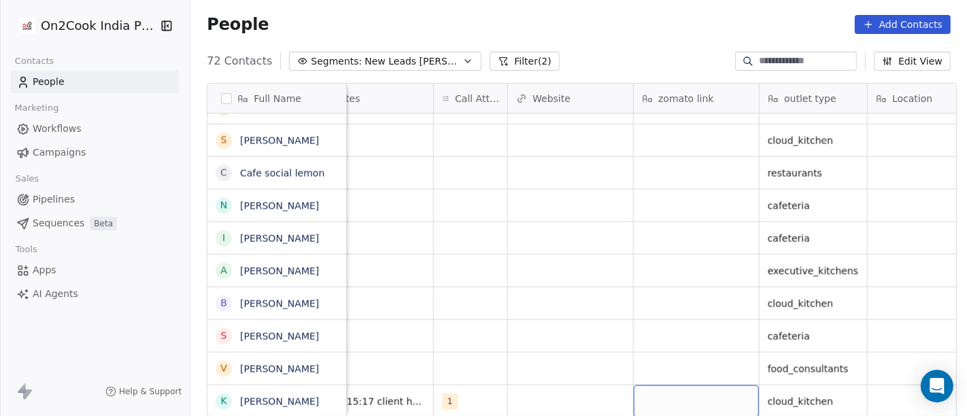
scroll to position [12, 1152]
click at [693, 386] on div "grid" at bounding box center [695, 401] width 125 height 32
type textarea "**********"
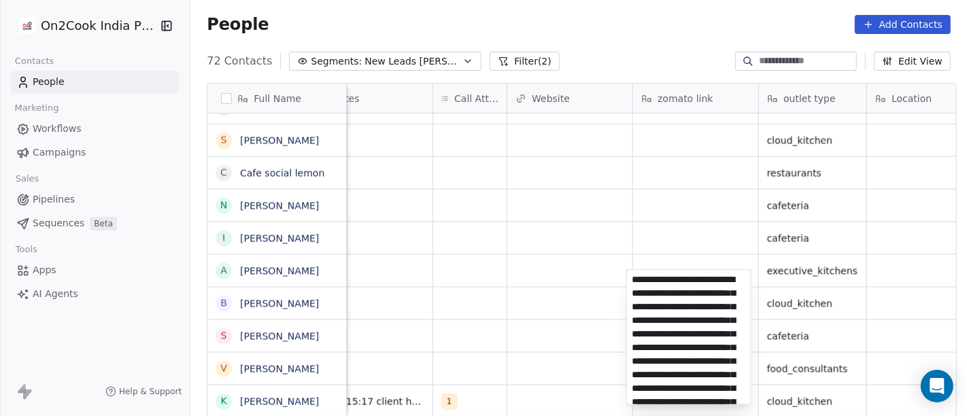
scroll to position [114, 0]
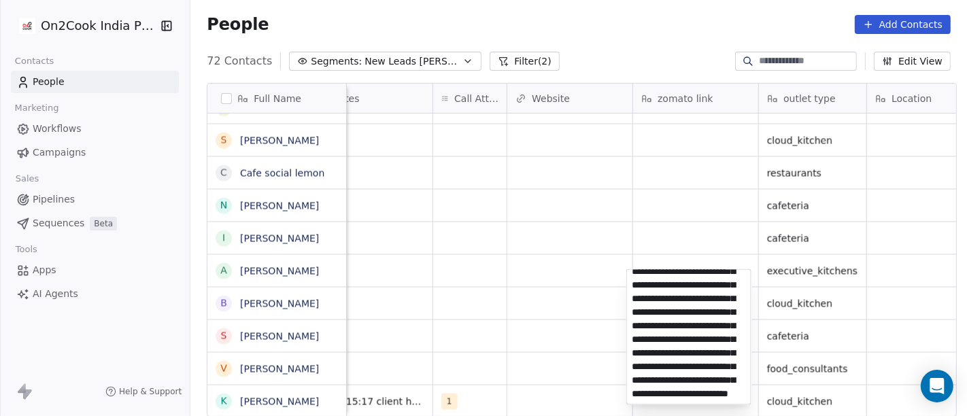
click at [611, 304] on html "On2Cook India Pvt. Ltd. Contacts People Marketing Workflows Campaigns Sales Pip…" at bounding box center [483, 208] width 967 height 416
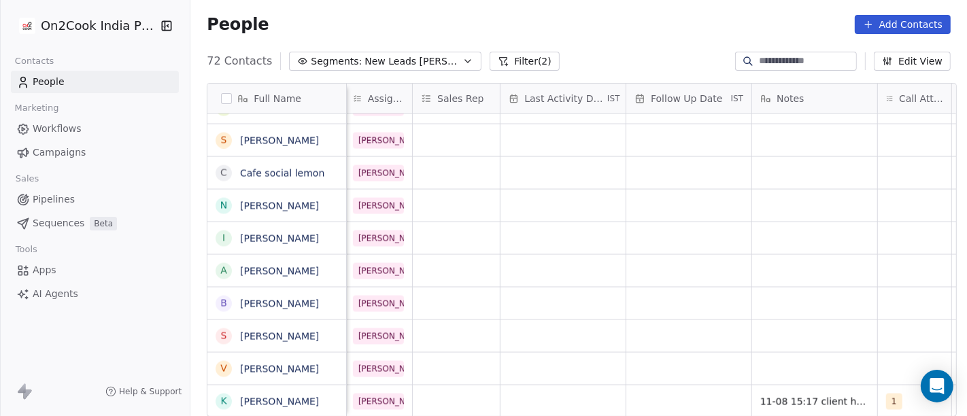
scroll to position [12, 707]
click at [689, 391] on div "grid" at bounding box center [689, 401] width 125 height 32
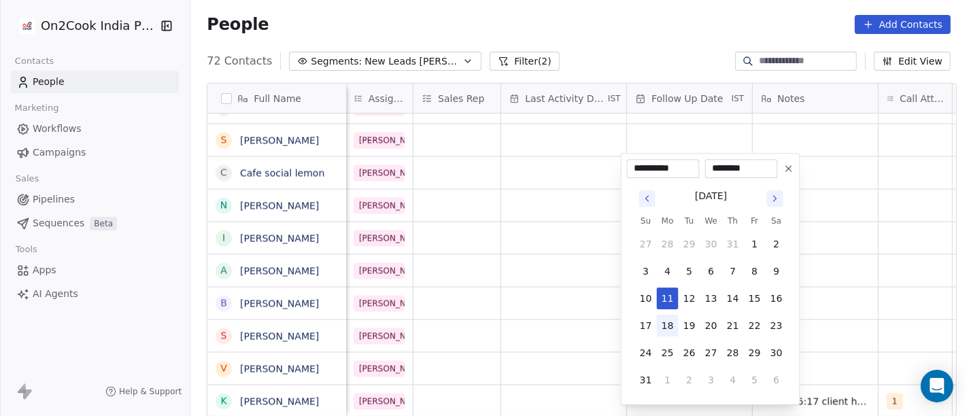
click at [668, 323] on button "18" at bounding box center [668, 326] width 22 height 22
click at [691, 296] on button "12" at bounding box center [689, 299] width 22 height 22
type input "**********"
click at [588, 304] on html "On2Cook India Pvt. Ltd. Contacts People Marketing Workflows Campaigns Sales Pip…" at bounding box center [483, 208] width 967 height 416
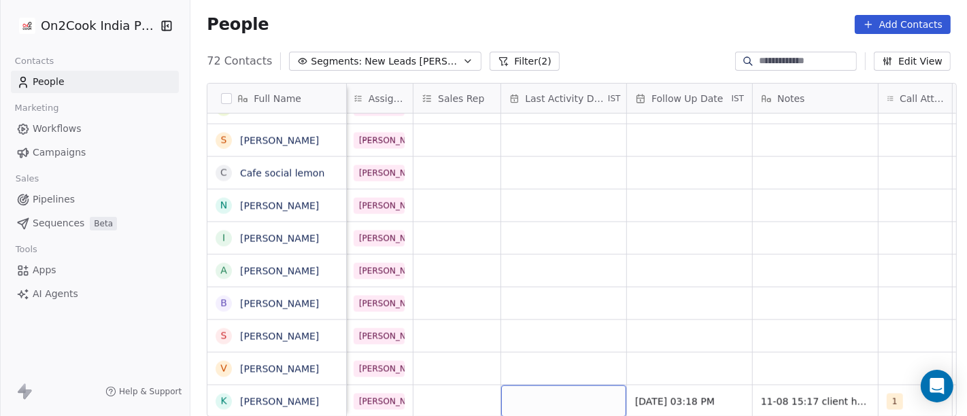
click at [594, 395] on div "grid" at bounding box center [563, 401] width 125 height 32
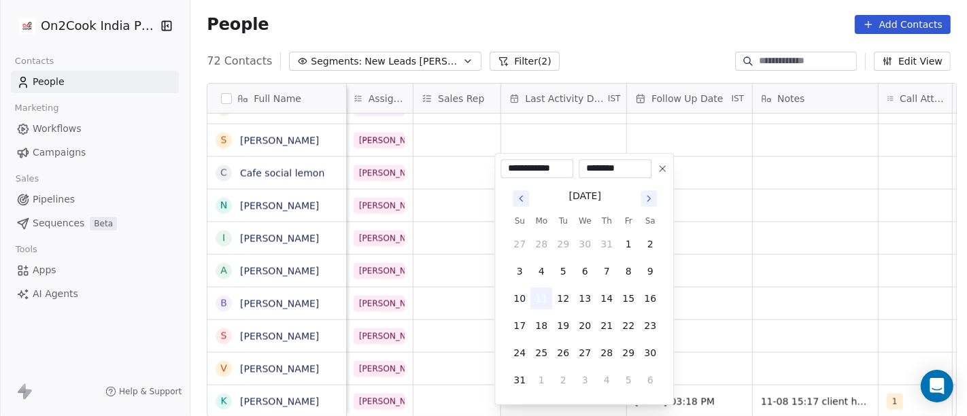
click at [538, 296] on button "11" at bounding box center [541, 299] width 22 height 22
click at [774, 285] on html "On2Cook India Pvt. Ltd. Contacts People Marketing Workflows Campaigns Sales Pip…" at bounding box center [483, 208] width 967 height 416
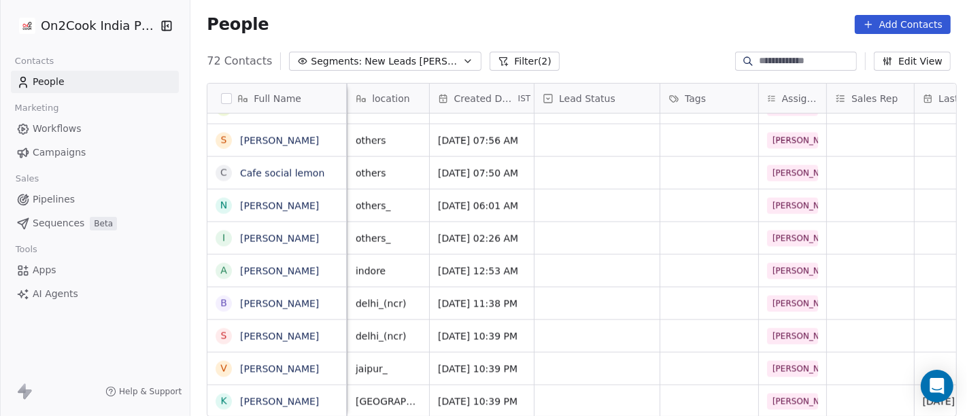
scroll to position [12, 296]
click at [829, 385] on div "grid" at bounding box center [868, 401] width 87 height 32
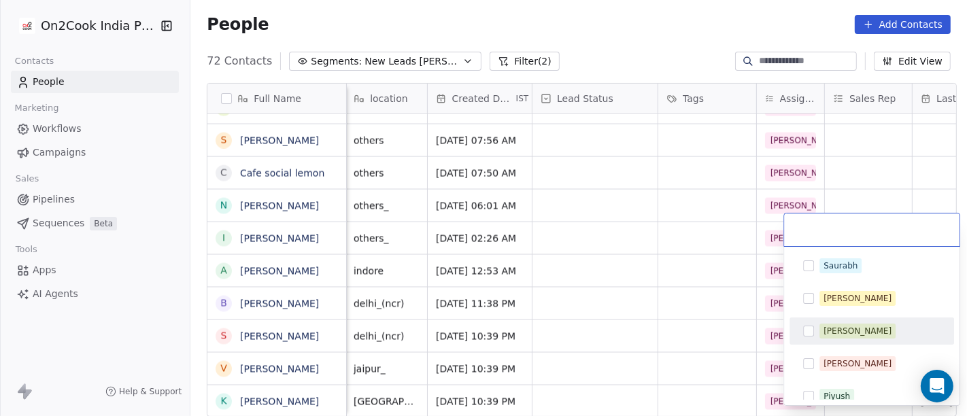
click at [848, 329] on div "Anmol" at bounding box center [857, 331] width 68 height 12
click at [616, 286] on html "On2Cook India Pvt. Ltd. Contacts People Marketing Workflows Campaigns Sales Pip…" at bounding box center [483, 208] width 967 height 416
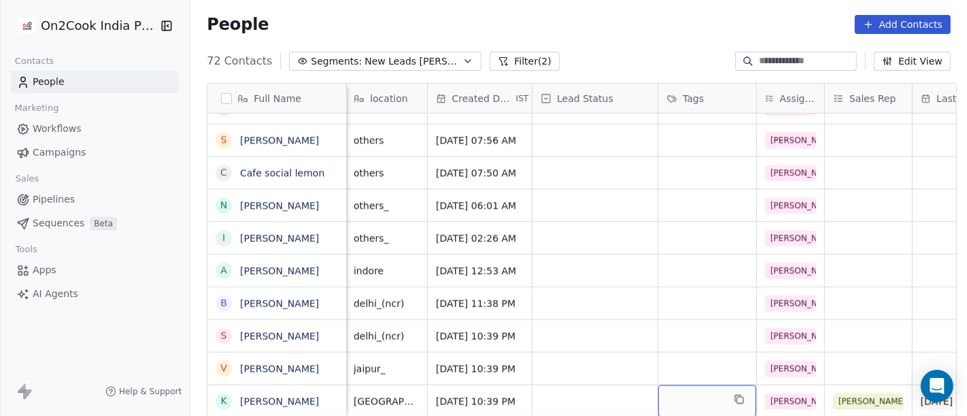
click at [719, 385] on div "grid" at bounding box center [707, 401] width 98 height 32
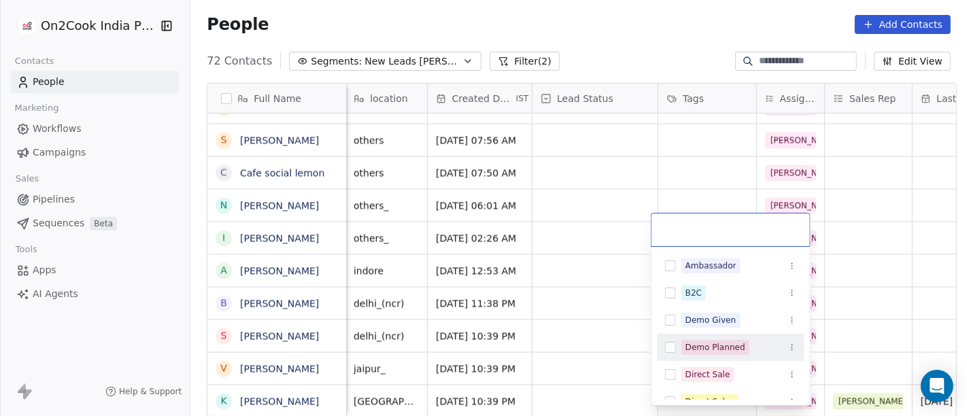
click at [692, 343] on div "Demo Planned" at bounding box center [715, 347] width 60 height 12
click at [600, 311] on html "On2Cook India Pvt. Ltd. Contacts People Marketing Workflows Campaigns Sales Pip…" at bounding box center [483, 208] width 967 height 416
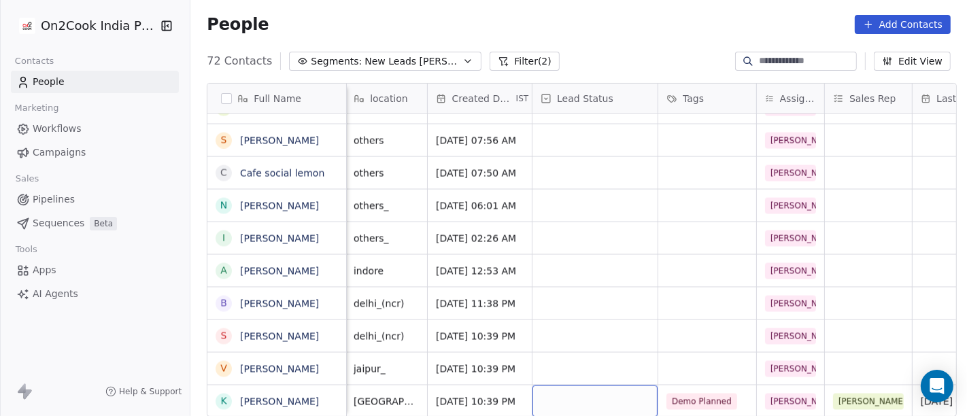
click at [602, 385] on div "grid" at bounding box center [594, 401] width 125 height 32
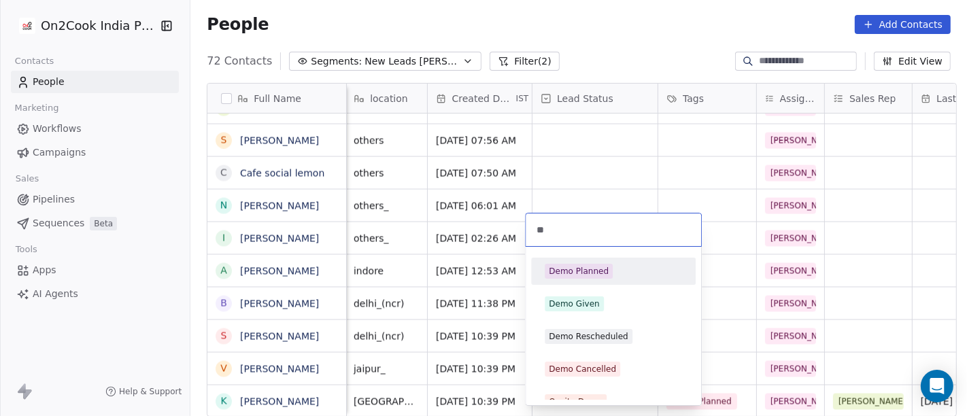
type input "**"
click at [592, 271] on div "Demo Planned" at bounding box center [579, 271] width 60 height 12
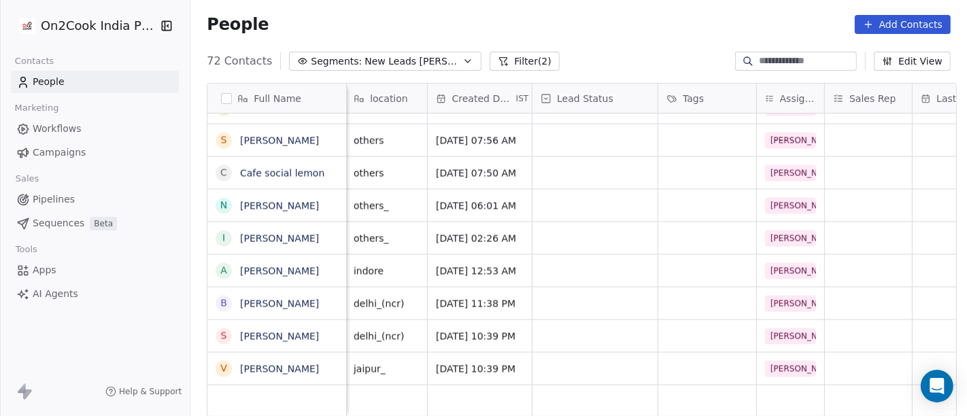
scroll to position [12, 0]
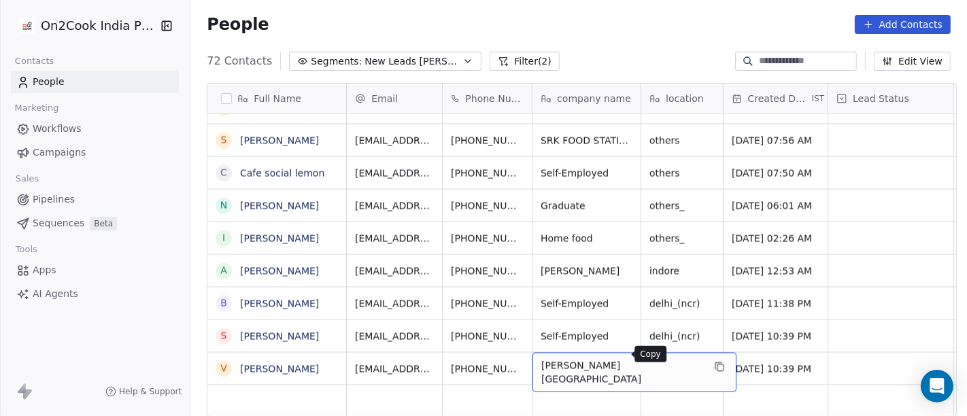
click at [715, 363] on icon "grid" at bounding box center [718, 366] width 6 height 6
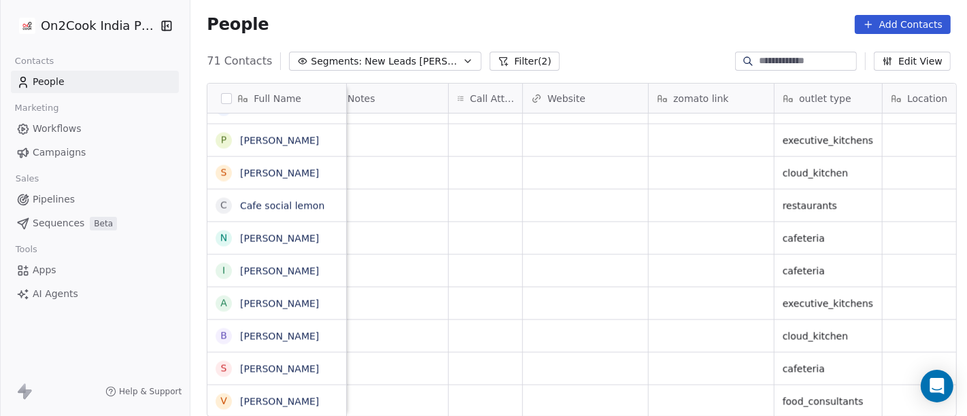
scroll to position [12, 1139]
click at [695, 395] on div "grid" at bounding box center [708, 401] width 125 height 32
type textarea "**********"
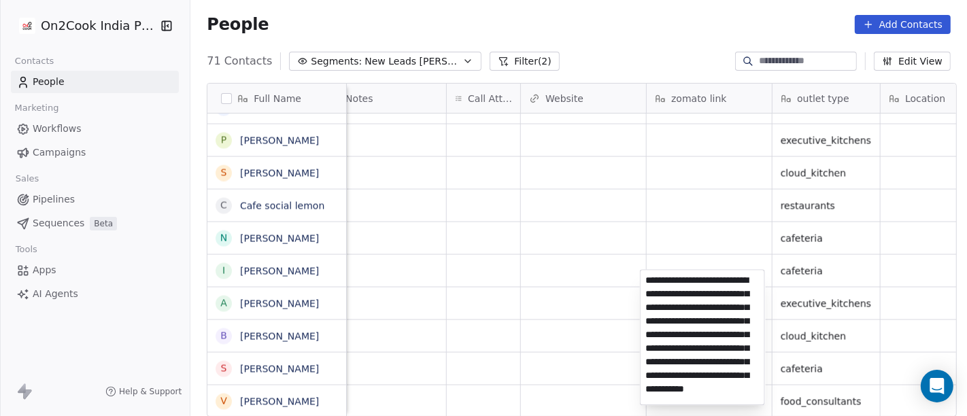
click at [589, 307] on html "On2Cook India Pvt. Ltd. Contacts People Marketing Workflows Campaigns Sales Pip…" at bounding box center [483, 208] width 967 height 416
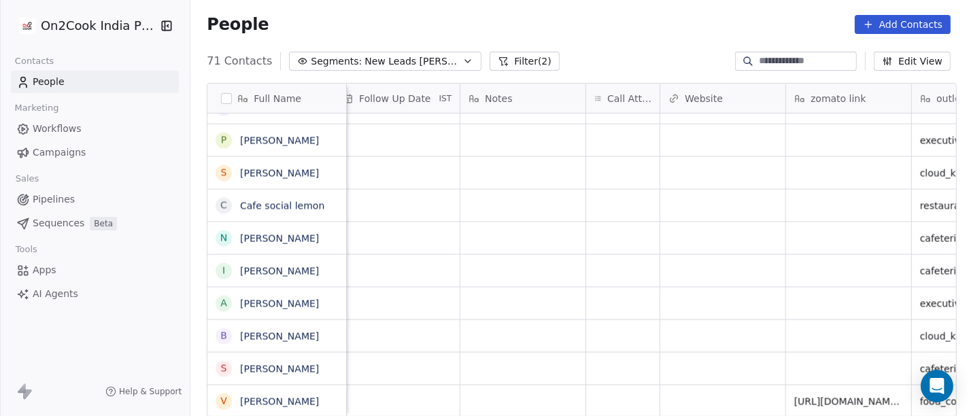
scroll to position [12, 998]
click at [630, 388] on div "grid" at bounding box center [623, 401] width 73 height 32
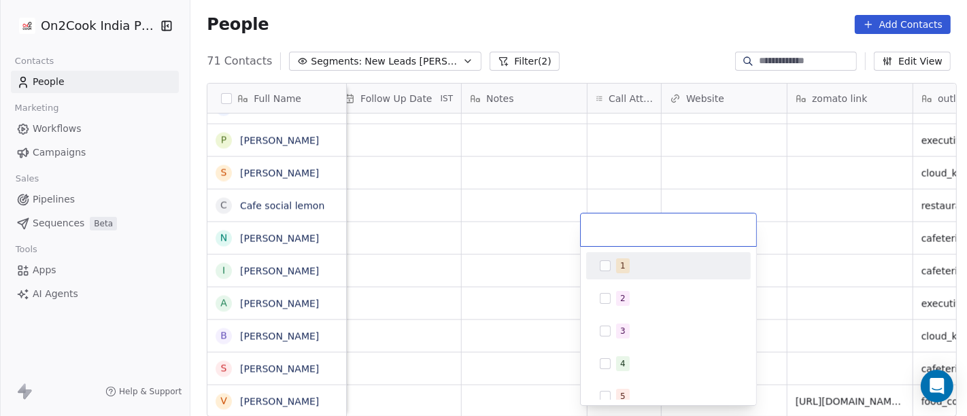
click at [684, 266] on div "1" at bounding box center [676, 265] width 121 height 15
click at [569, 18] on html "On2Cook India Pvt. Ltd. Contacts People Marketing Workflows Campaigns Sales Pip…" at bounding box center [483, 208] width 967 height 416
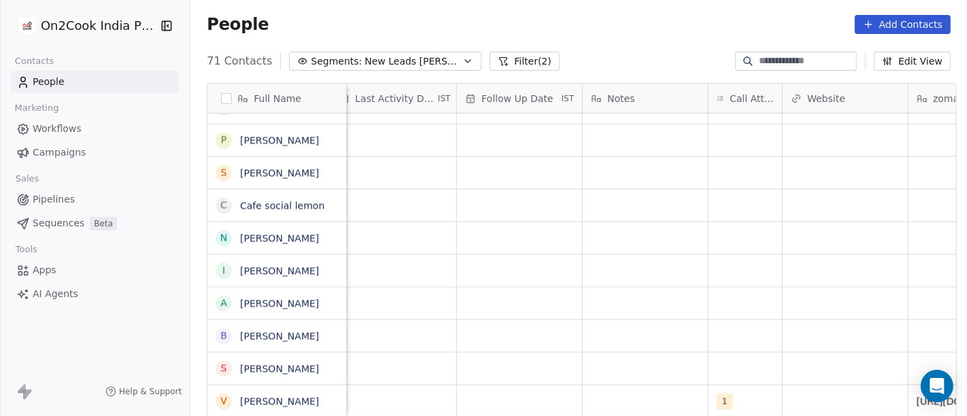
scroll to position [12, 875]
click at [612, 385] on div "grid" at bounding box center [646, 401] width 125 height 32
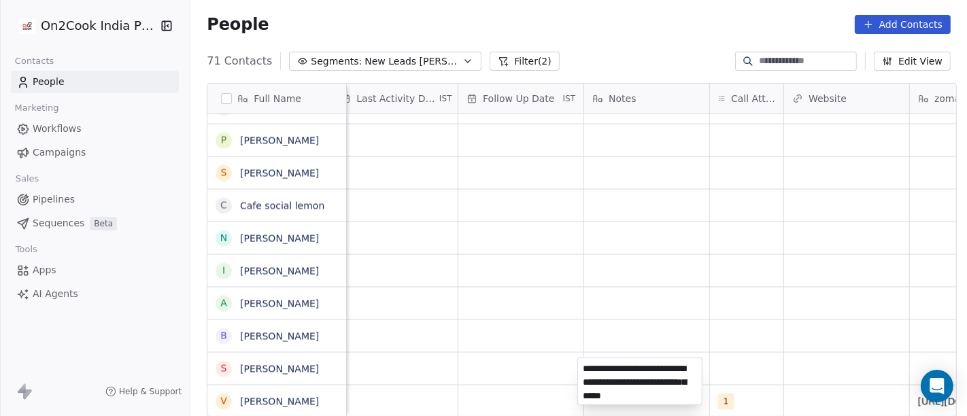
type textarea "**********"
click at [695, 307] on html "On2Cook India Pvt. Ltd. Contacts People Marketing Workflows Campaigns Sales Pip…" at bounding box center [483, 208] width 967 height 416
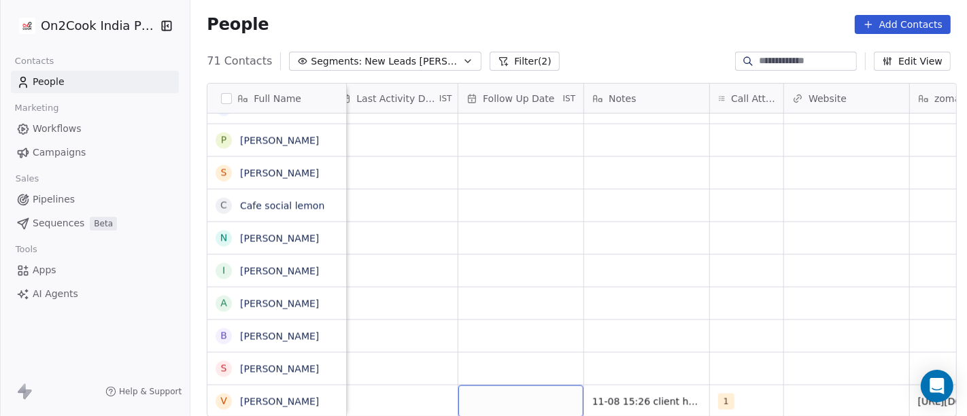
click at [541, 396] on div "grid" at bounding box center [520, 401] width 125 height 32
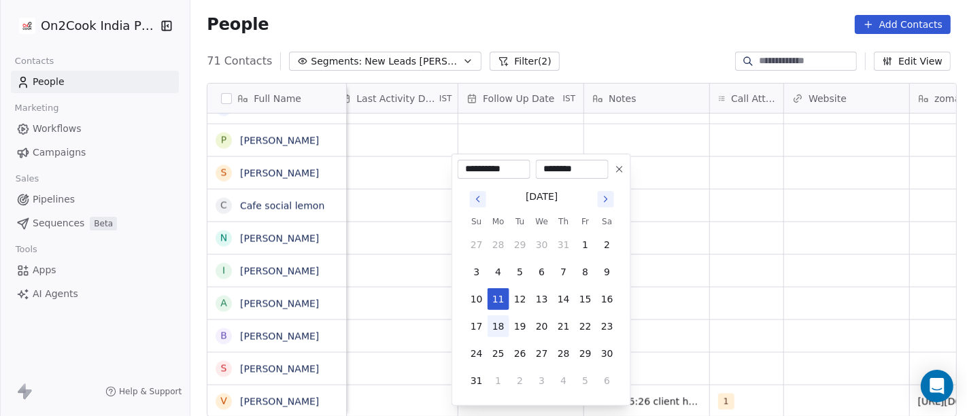
click at [498, 329] on button "18" at bounding box center [498, 326] width 22 height 22
type input "**********"
click at [714, 304] on html "On2Cook India Pvt. Ltd. Contacts People Marketing Workflows Campaigns Sales Pip…" at bounding box center [483, 208] width 967 height 416
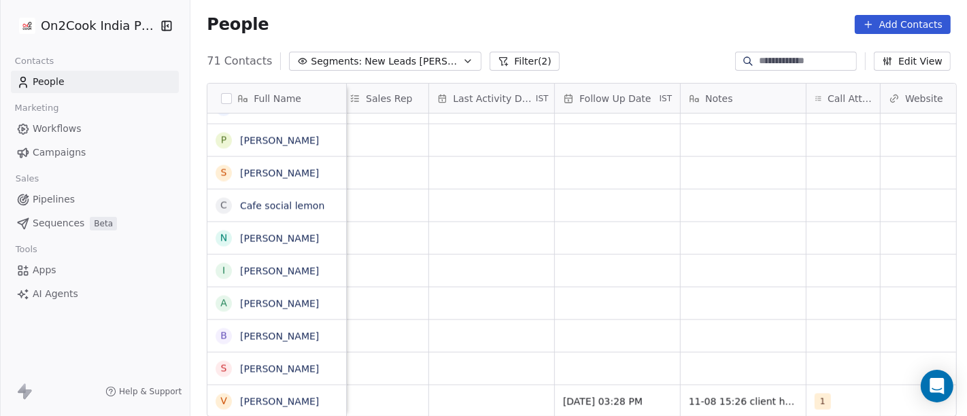
scroll to position [12, 776]
click at [469, 388] on div "grid" at bounding box center [494, 401] width 125 height 32
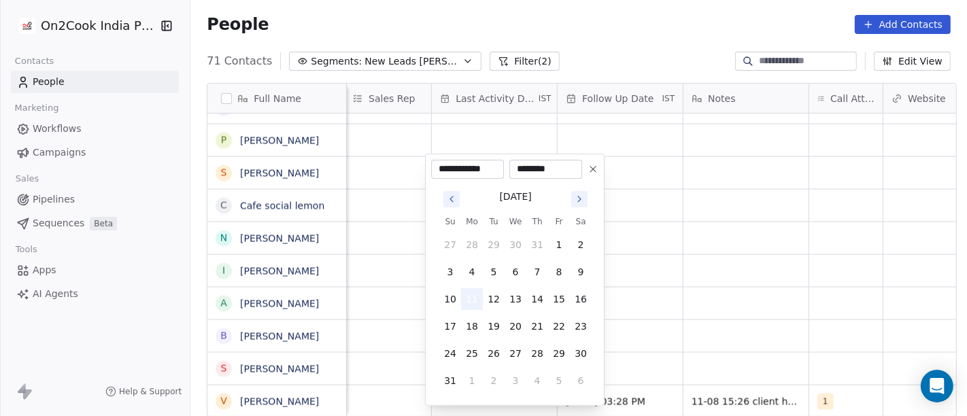
click at [476, 299] on button "11" at bounding box center [472, 299] width 22 height 22
click at [725, 295] on html "On2Cook India Pvt. Ltd. Contacts People Marketing Workflows Campaigns Sales Pip…" at bounding box center [483, 208] width 967 height 416
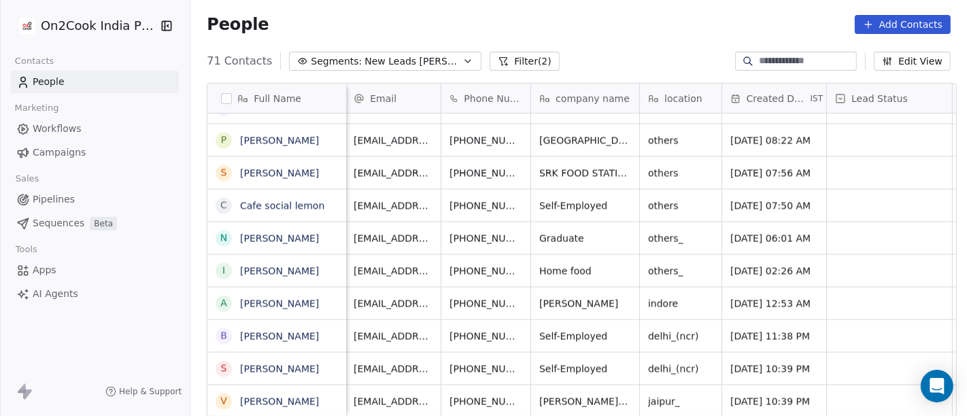
scroll to position [12, 0]
click at [553, 398] on icon "grid" at bounding box center [556, 401] width 6 height 6
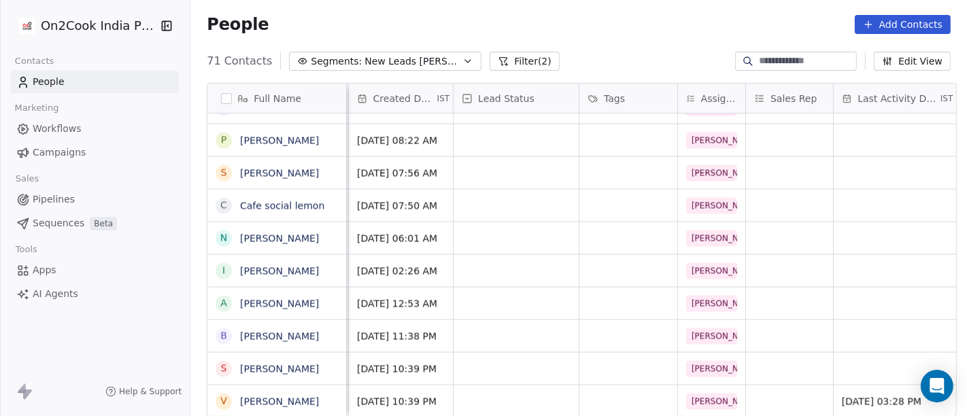
scroll to position [12, 372]
click at [513, 385] on div "grid" at bounding box center [517, 401] width 125 height 32
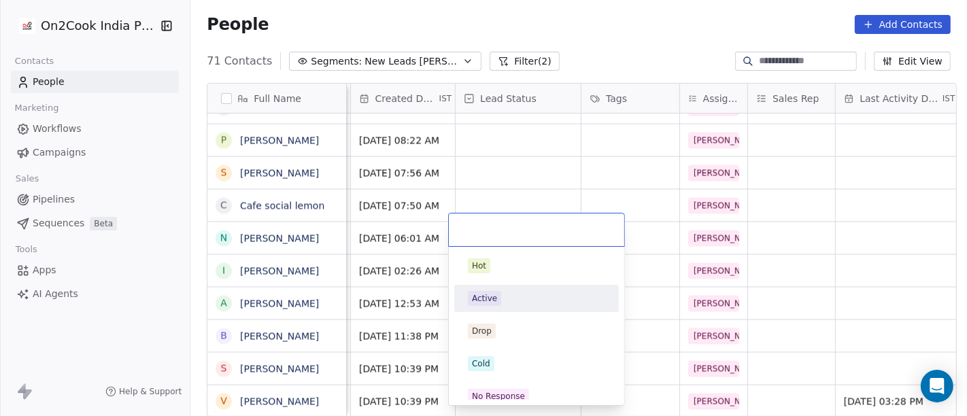
click at [517, 302] on div "Active" at bounding box center [536, 298] width 137 height 15
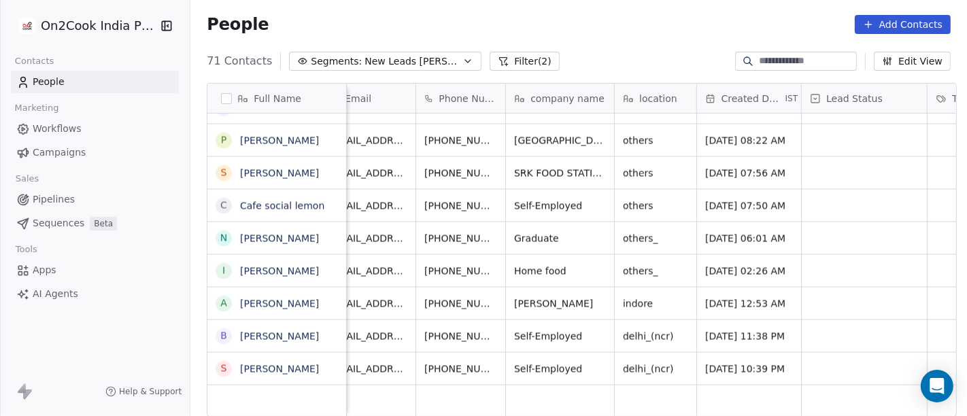
scroll to position [12, 25]
click at [443, 362] on span "+18076924691" at bounding box center [469, 369] width 87 height 14
click at [432, 354] on input "**********" at bounding box center [463, 356] width 101 height 27
type input "**********"
click at [631, 24] on html "On2Cook India Pvt. Ltd. Contacts People Marketing Workflows Campaigns Sales Pip…" at bounding box center [483, 208] width 967 height 416
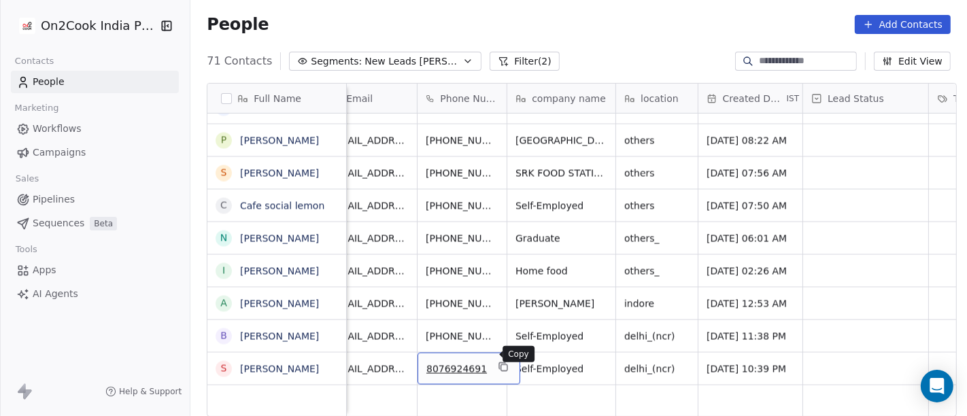
click at [495, 361] on button "grid" at bounding box center [503, 367] width 16 height 16
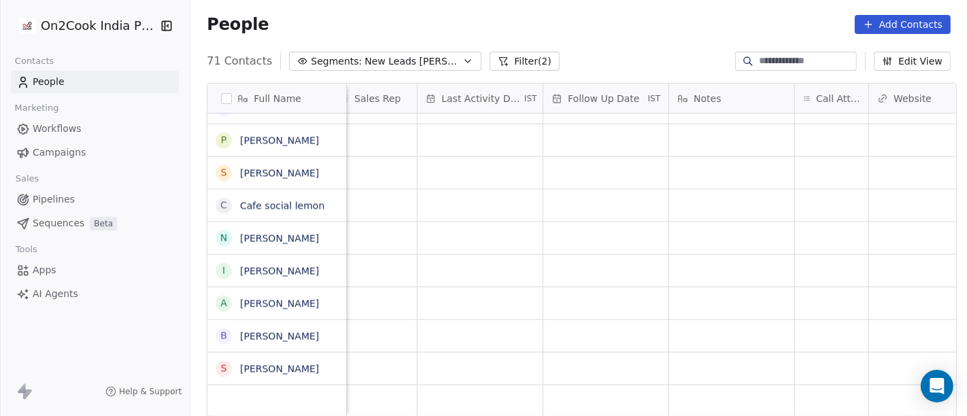
scroll to position [12, 845]
click at [756, 364] on div "grid" at bounding box center [776, 369] width 73 height 32
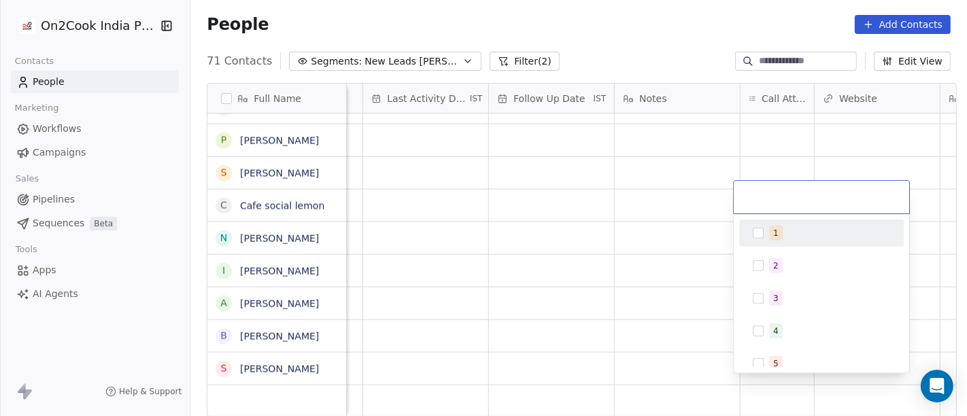
click at [775, 232] on div "1" at bounding box center [775, 233] width 5 height 12
click at [674, 26] on html "On2Cook India Pvt. Ltd. Contacts People Marketing Workflows Campaigns Sales Pip…" at bounding box center [483, 208] width 967 height 416
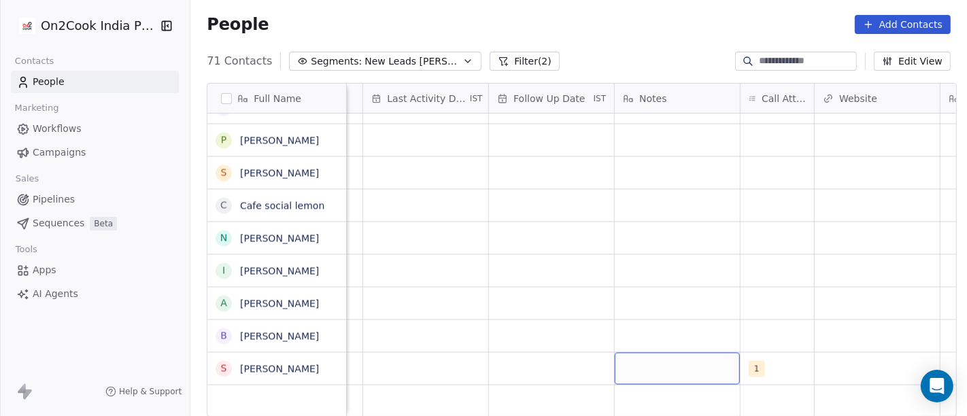
click at [676, 358] on div "grid" at bounding box center [676, 369] width 125 height 32
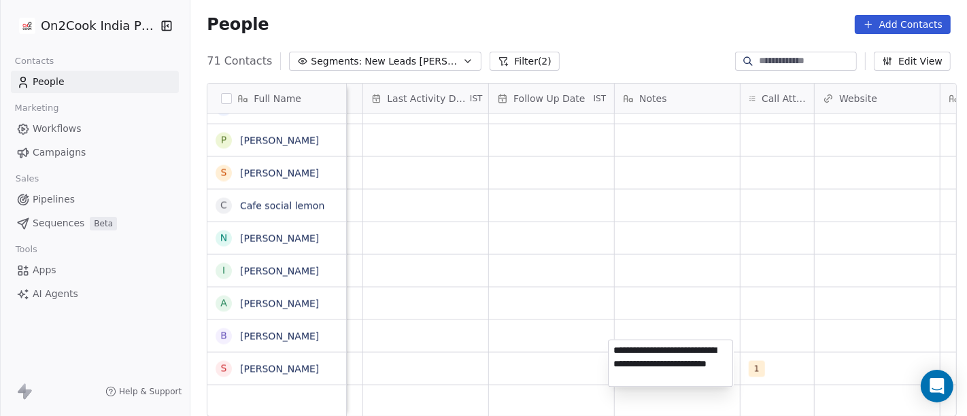
type textarea "**********"
click at [678, 282] on html "On2Cook India Pvt. Ltd. Contacts People Marketing Workflows Campaigns Sales Pip…" at bounding box center [483, 208] width 967 height 416
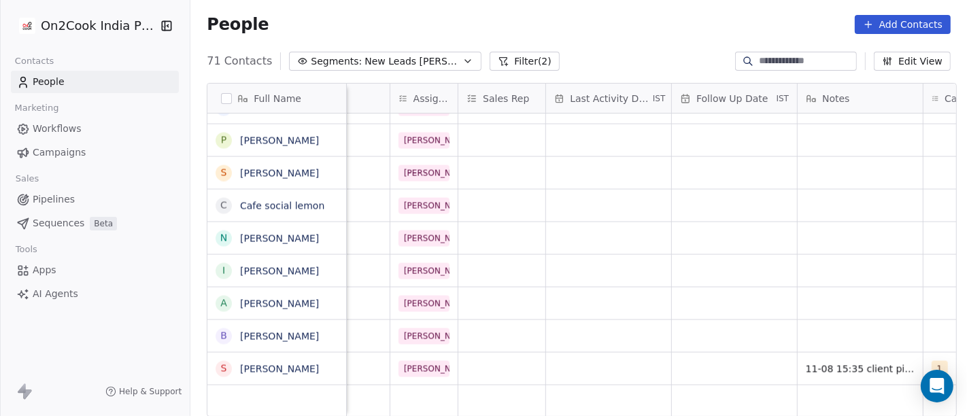
scroll to position [12, 647]
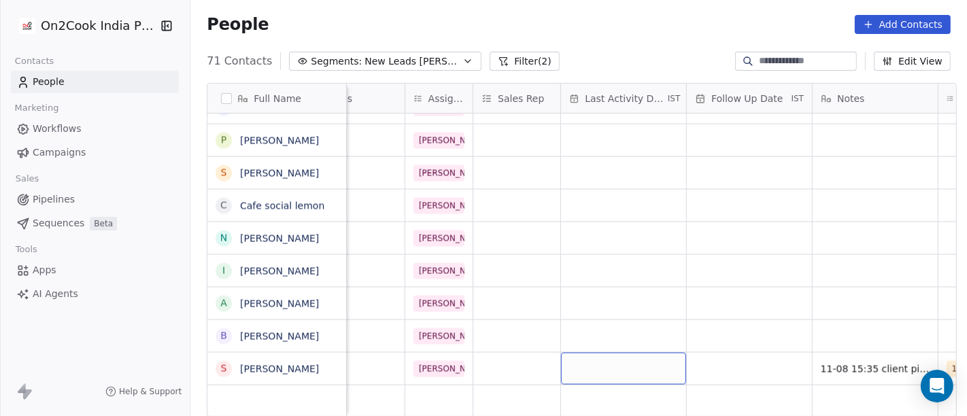
click at [637, 353] on div "grid" at bounding box center [623, 369] width 125 height 32
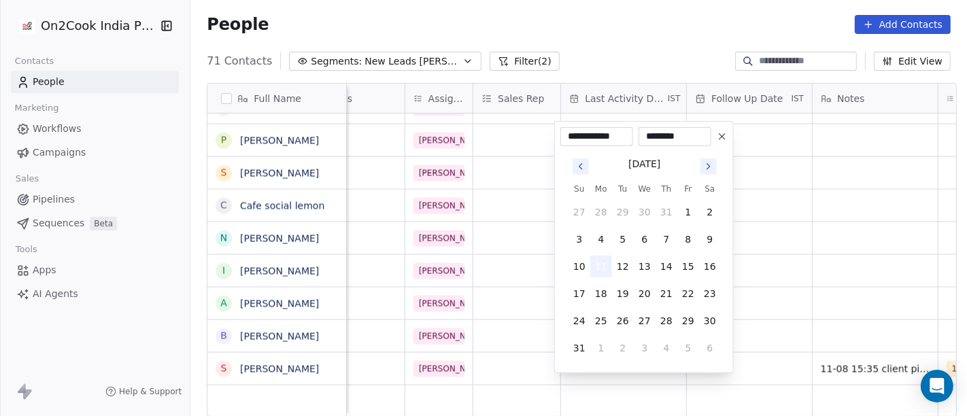
click at [602, 268] on button "11" at bounding box center [601, 267] width 22 height 22
click at [604, 30] on html "On2Cook India Pvt. Ltd. Contacts People Marketing Workflows Campaigns Sales Pip…" at bounding box center [483, 208] width 967 height 416
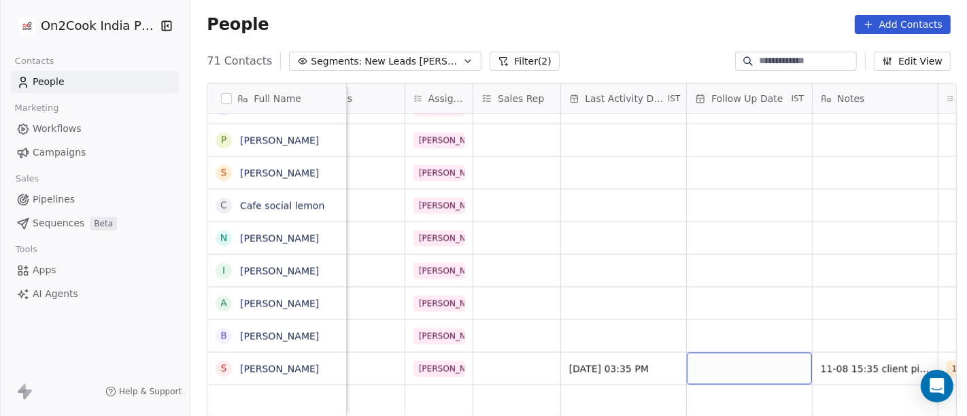
click at [726, 353] on div "grid" at bounding box center [749, 369] width 125 height 32
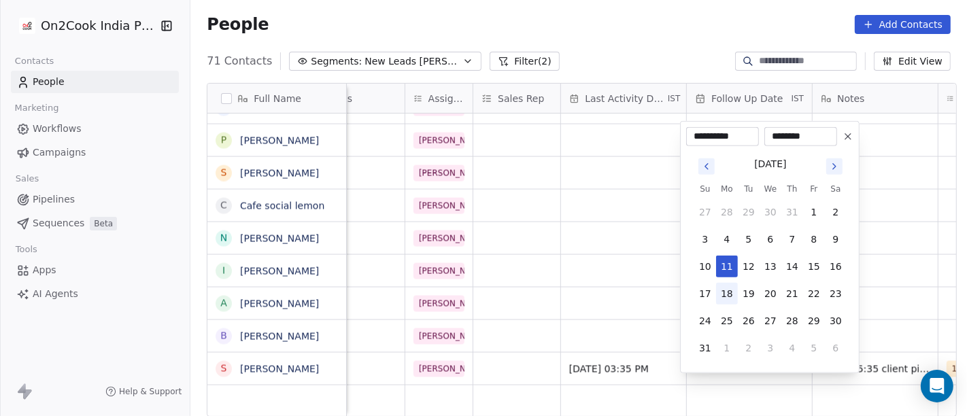
click at [735, 298] on button "18" at bounding box center [727, 294] width 22 height 22
type input "**********"
click at [707, 12] on html "On2Cook India Pvt. Ltd. Contacts People Marketing Workflows Campaigns Sales Pip…" at bounding box center [483, 208] width 967 height 416
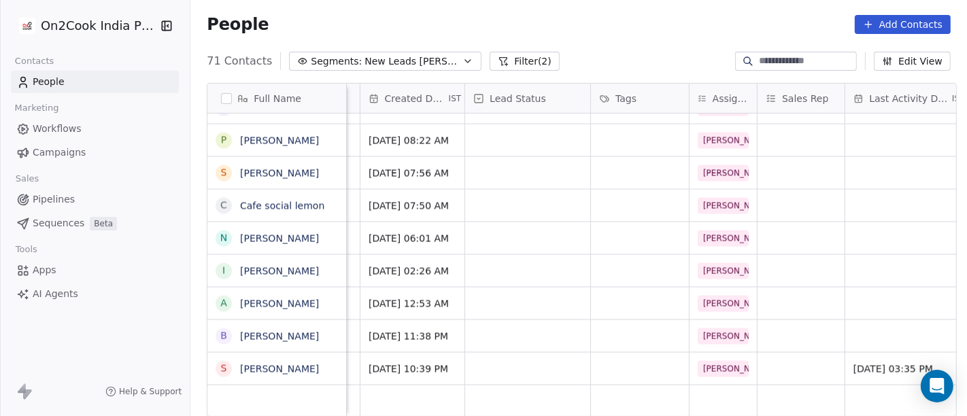
scroll to position [12, 362]
click at [540, 358] on div "grid" at bounding box center [528, 369] width 125 height 32
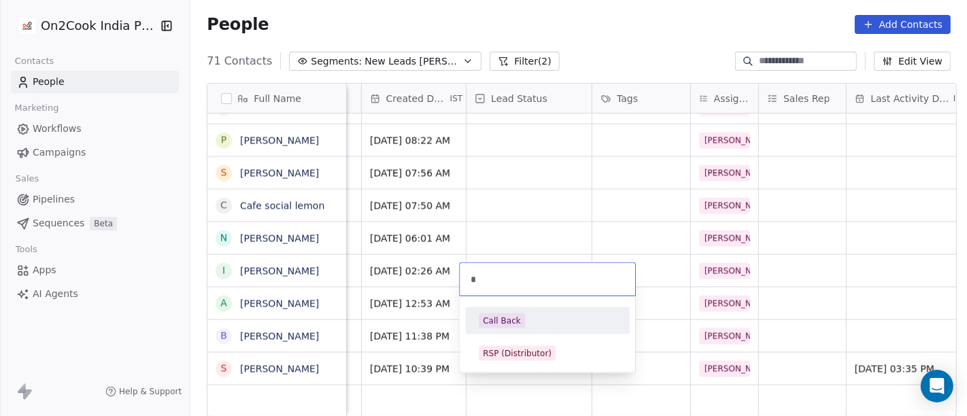
type input "*"
click at [532, 325] on div "Call Back" at bounding box center [547, 320] width 137 height 15
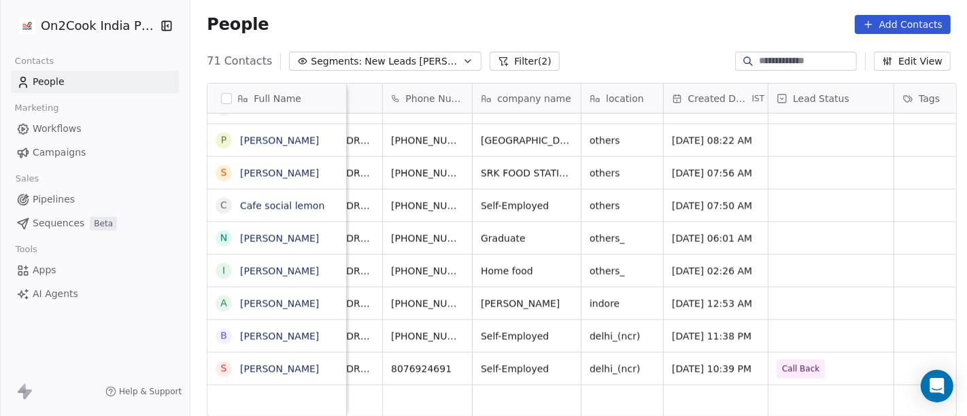
scroll to position [12, 60]
click at [466, 365] on icon "grid" at bounding box center [469, 368] width 6 height 6
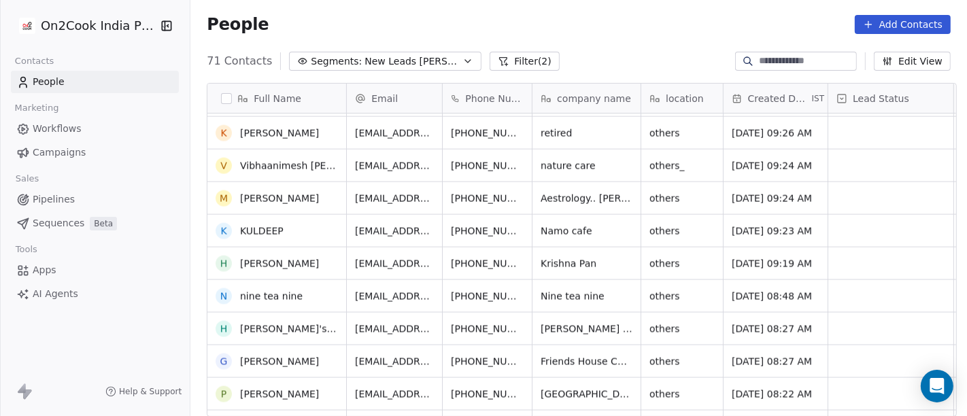
scroll to position [2013, 0]
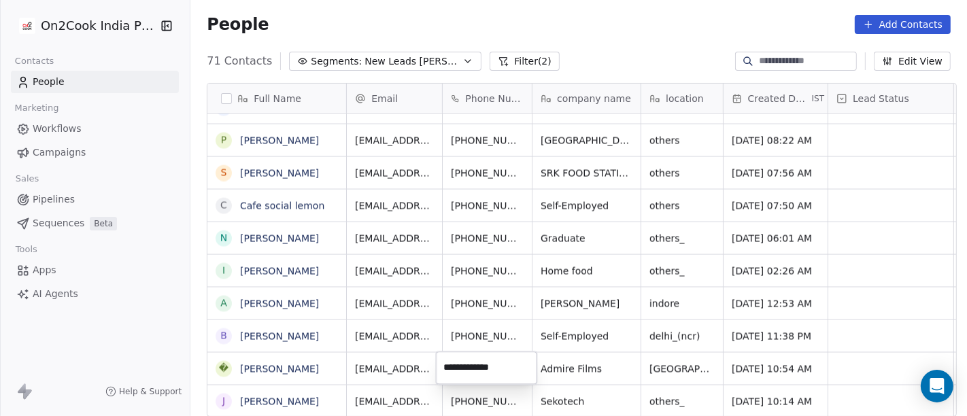
click at [625, 56] on html "On2Cook India Pvt. Ltd. Contacts People Marketing Workflows Campaigns Sales Pip…" at bounding box center [483, 208] width 967 height 416
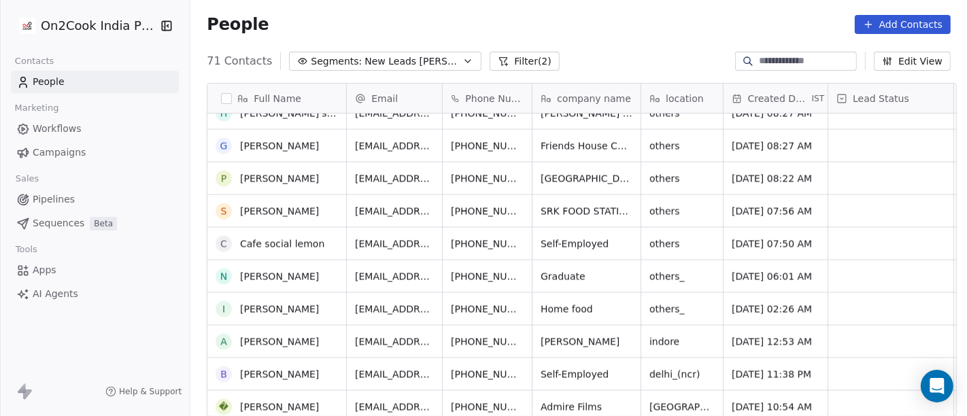
scroll to position [0, 0]
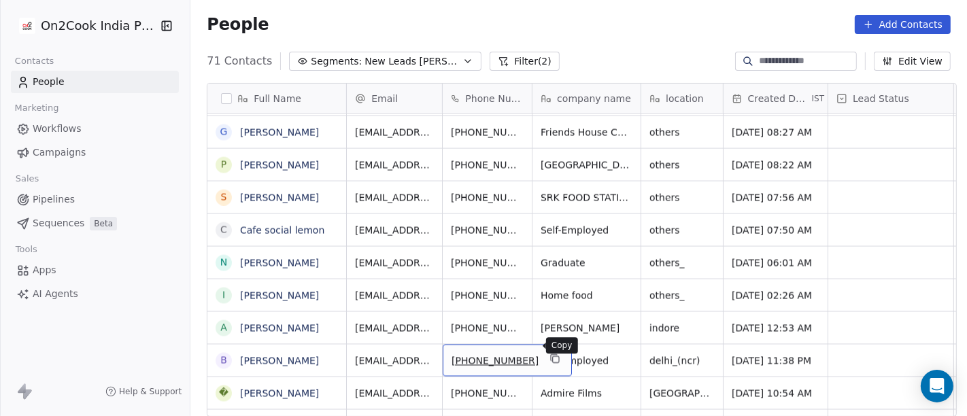
click at [549, 353] on icon "grid" at bounding box center [554, 358] width 11 height 11
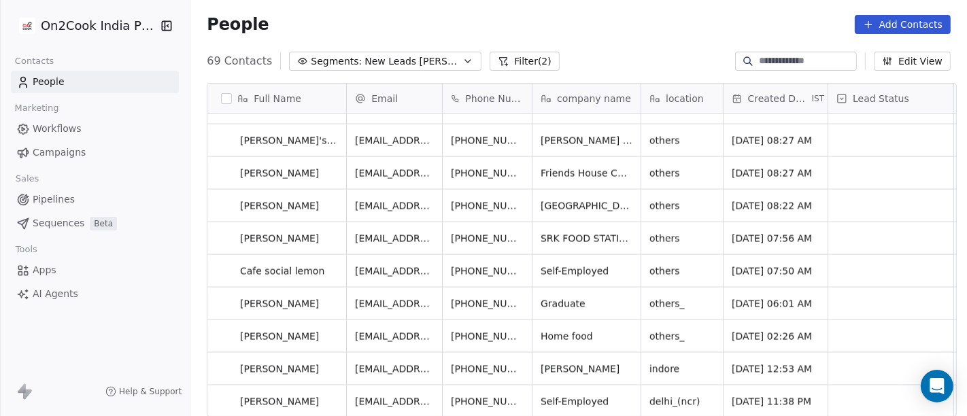
scroll to position [1947, 0]
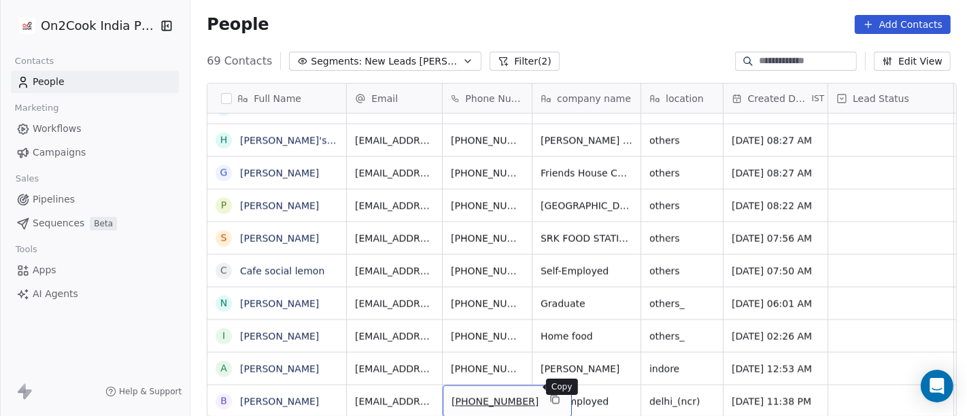
click at [549, 394] on icon "grid" at bounding box center [554, 399] width 11 height 11
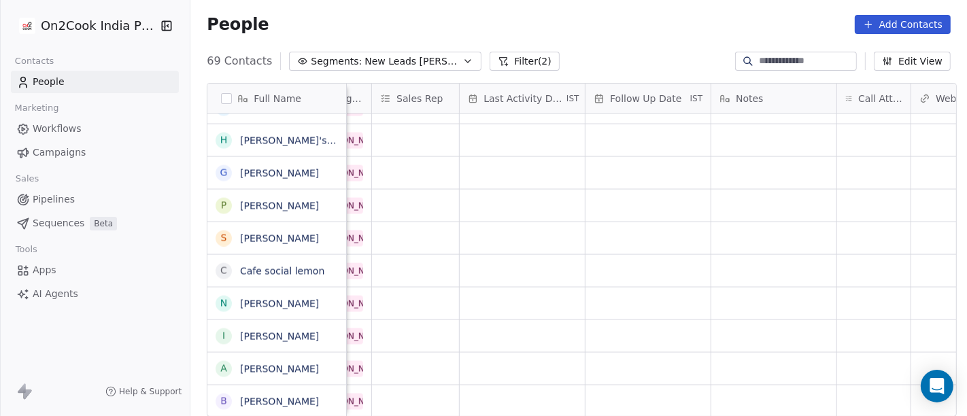
scroll to position [12, 783]
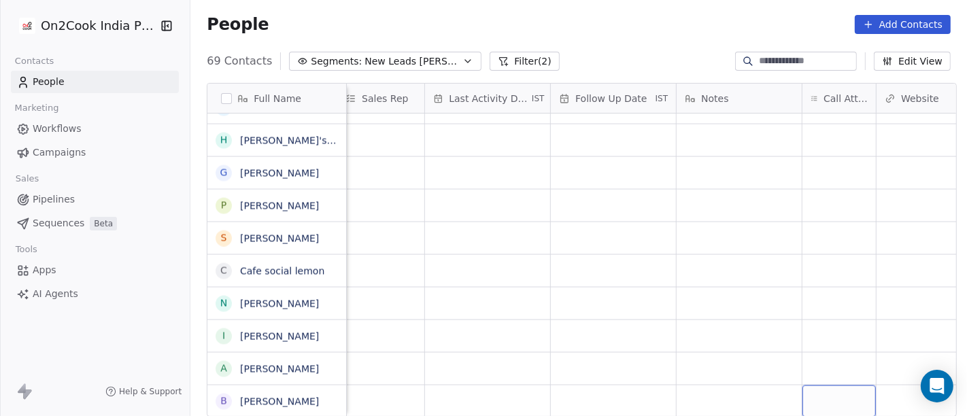
click at [814, 389] on div "grid" at bounding box center [838, 401] width 73 height 32
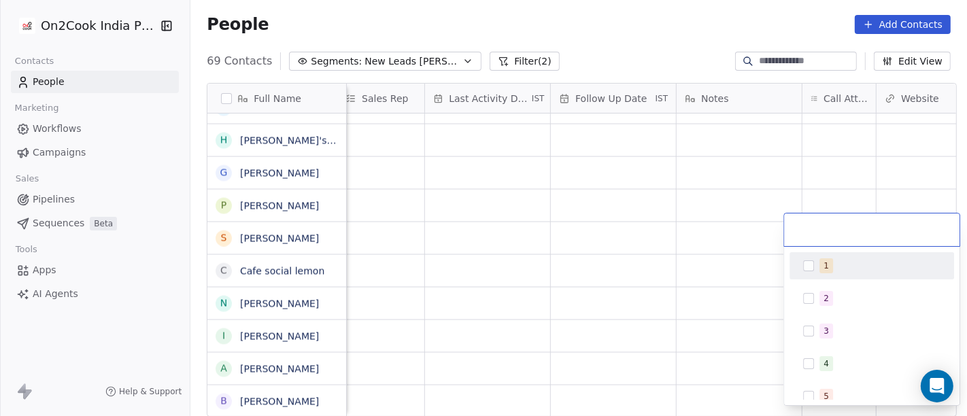
click at [843, 278] on div "1" at bounding box center [871, 265] width 164 height 27
click at [665, 12] on html "On2Cook India Pvt. Ltd. Contacts People Marketing Workflows Campaigns Sales Pip…" at bounding box center [483, 208] width 967 height 416
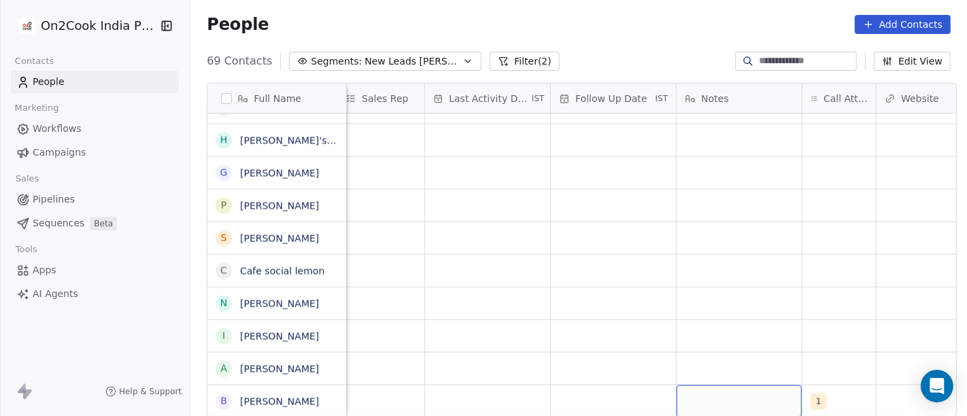
click at [724, 389] on div "grid" at bounding box center [738, 401] width 125 height 32
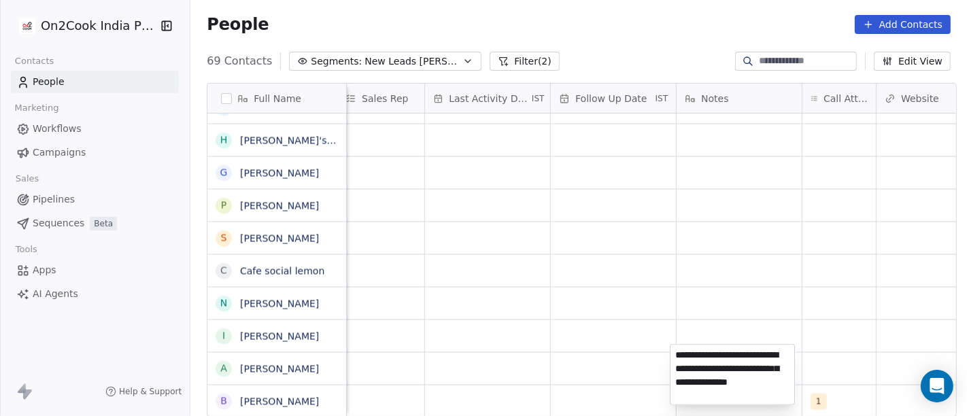
type textarea "**********"
click at [746, 271] on html "On2Cook India Pvt. Ltd. Contacts People Marketing Workflows Campaigns Sales Pip…" at bounding box center [483, 208] width 967 height 416
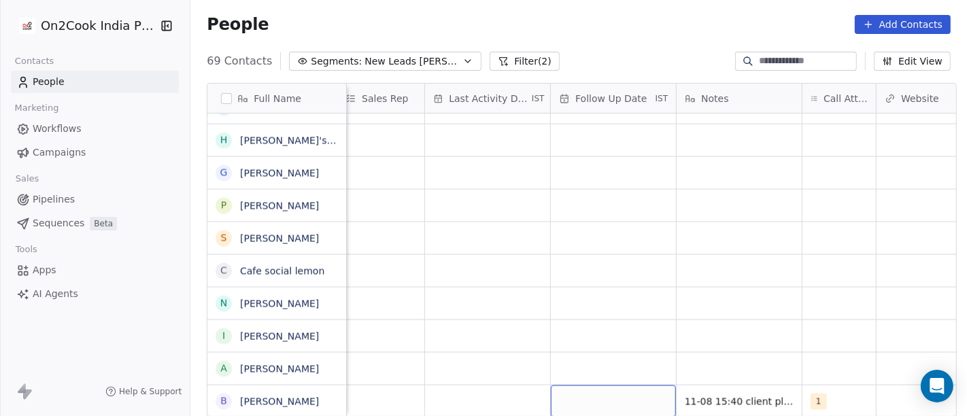
click at [617, 385] on div "grid" at bounding box center [613, 401] width 125 height 32
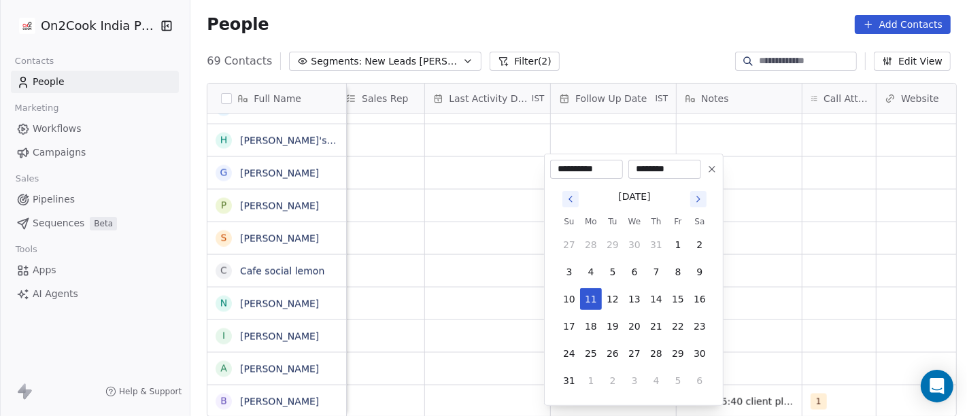
click at [697, 199] on icon "Go to next month" at bounding box center [698, 198] width 3 height 5
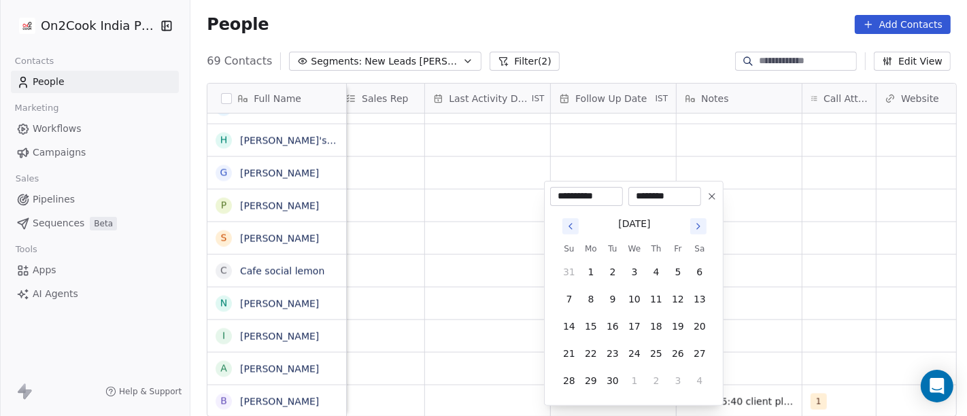
click at [696, 231] on icon "Go to next month" at bounding box center [698, 226] width 11 height 11
click at [576, 222] on button "Go to previous month" at bounding box center [570, 226] width 16 height 16
click at [594, 355] on button "22" at bounding box center [591, 354] width 22 height 22
type input "**********"
click at [778, 331] on html "On2Cook India Pvt. Ltd. Contacts People Marketing Workflows Campaigns Sales Pip…" at bounding box center [483, 208] width 967 height 416
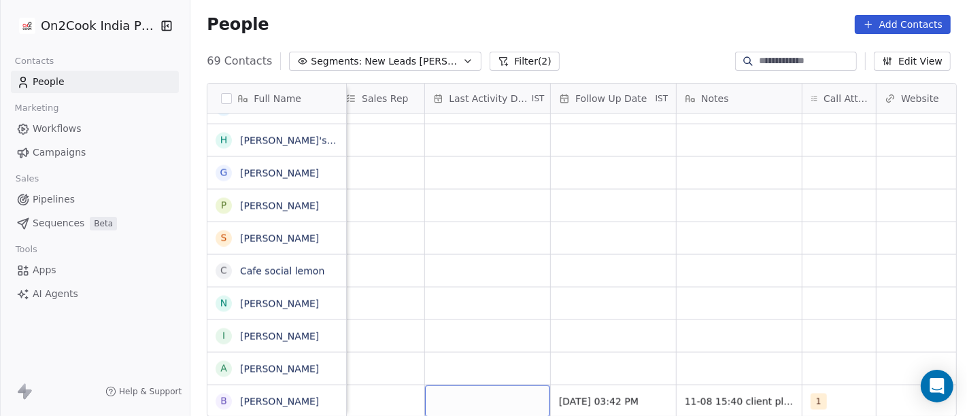
click at [500, 385] on div "grid" at bounding box center [487, 401] width 125 height 32
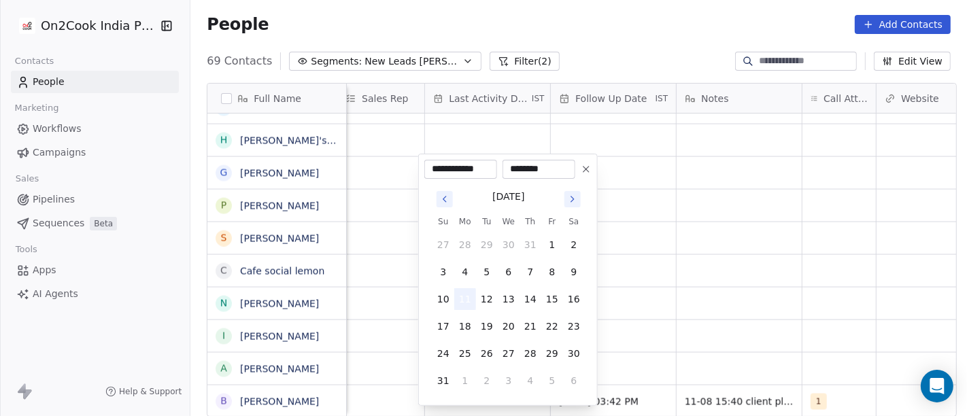
click at [462, 299] on button "11" at bounding box center [465, 299] width 22 height 22
click at [759, 297] on html "On2Cook India Pvt. Ltd. Contacts People Marketing Workflows Campaigns Sales Pip…" at bounding box center [483, 208] width 967 height 416
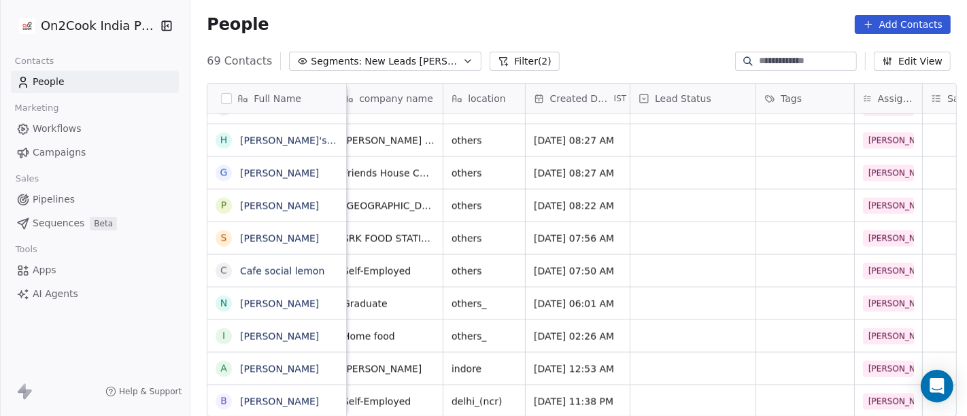
scroll to position [11, 192]
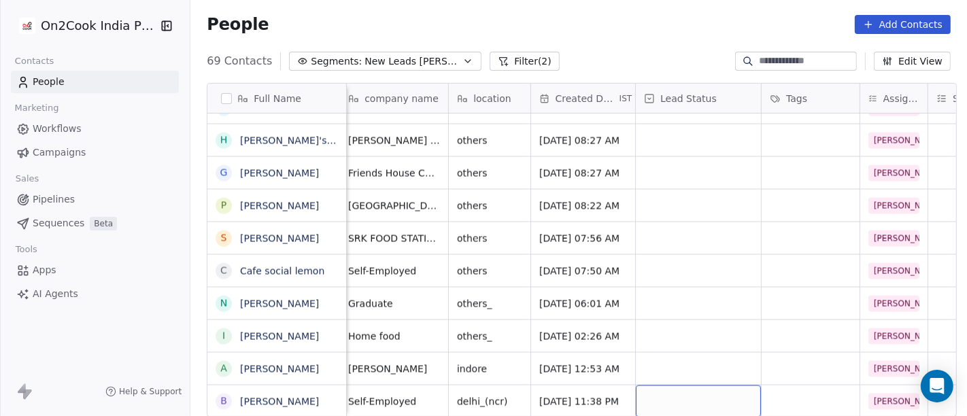
click at [706, 389] on div "grid" at bounding box center [698, 401] width 125 height 32
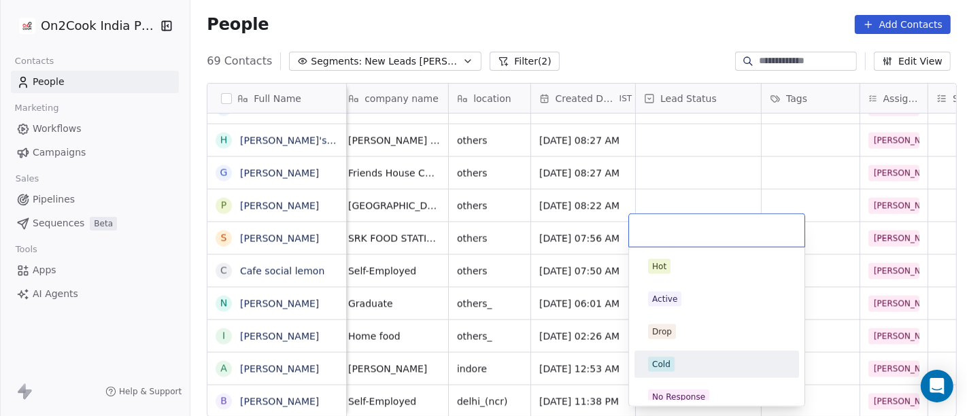
click at [684, 371] on div "Cold" at bounding box center [717, 364] width 154 height 22
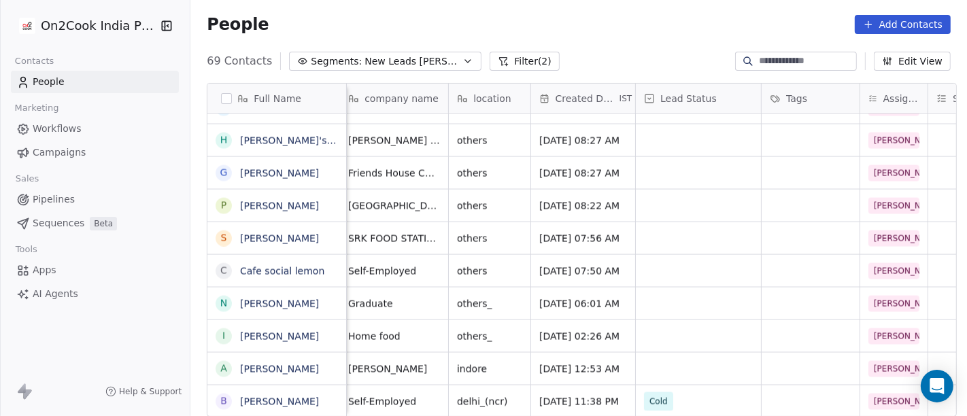
click at [507, 28] on div "People Add Contacts" at bounding box center [579, 24] width 744 height 19
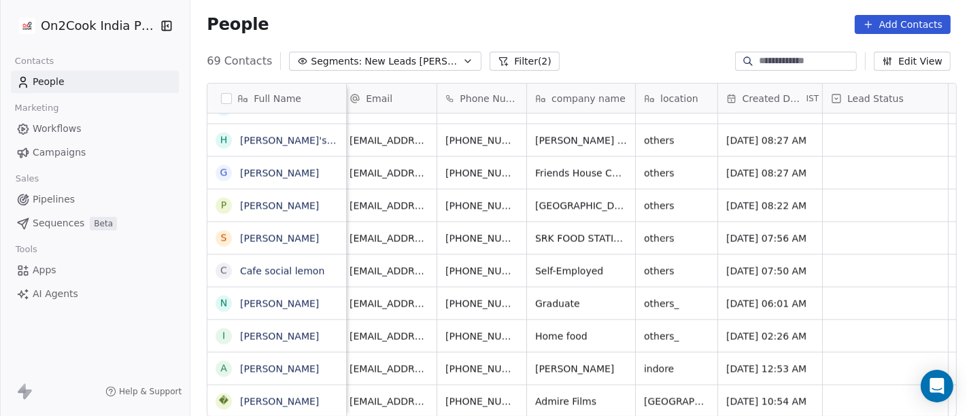
scroll to position [11, 0]
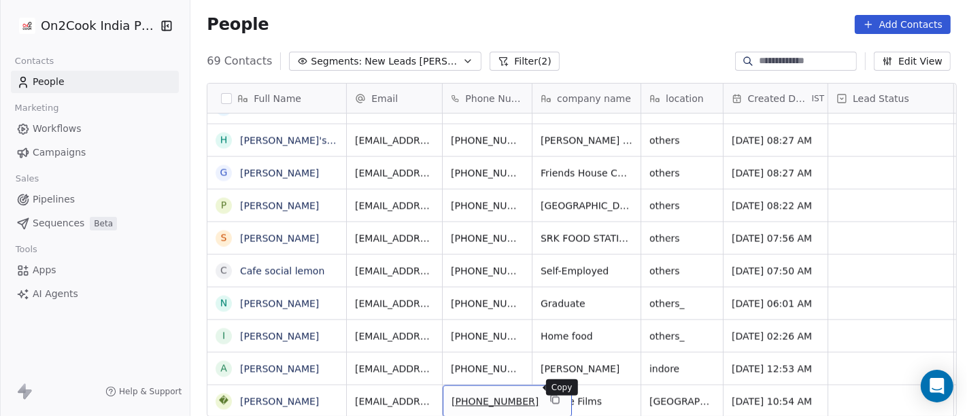
click at [549, 394] on icon "grid" at bounding box center [554, 399] width 11 height 11
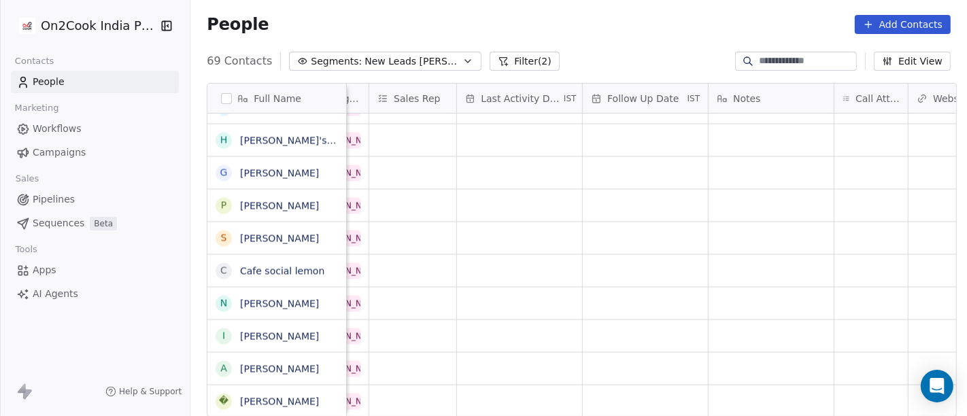
scroll to position [11, 756]
click at [850, 396] on div "grid" at bounding box center [865, 401] width 73 height 32
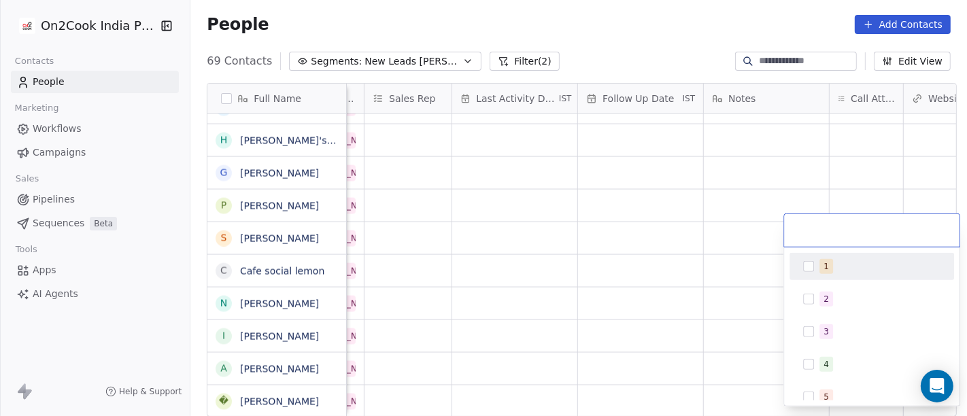
click at [850, 263] on div "1" at bounding box center [879, 266] width 121 height 15
click at [619, 45] on html "On2Cook India Pvt. Ltd. Contacts People Marketing Workflows Campaigns Sales Pip…" at bounding box center [483, 208] width 967 height 416
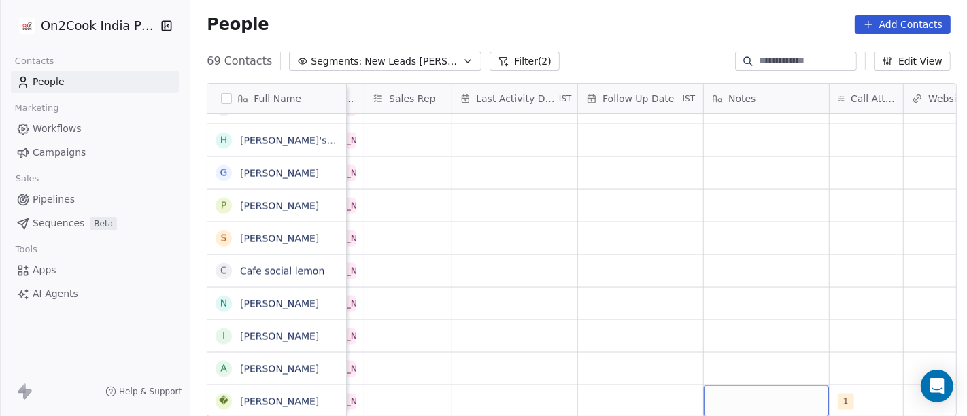
click at [729, 394] on div "grid" at bounding box center [766, 401] width 125 height 32
type textarea "**********"
click at [733, 328] on html "On2Cook India Pvt. Ltd. Contacts People Marketing Workflows Campaigns Sales Pip…" at bounding box center [483, 208] width 967 height 416
click at [598, 385] on div "grid" at bounding box center [640, 401] width 125 height 32
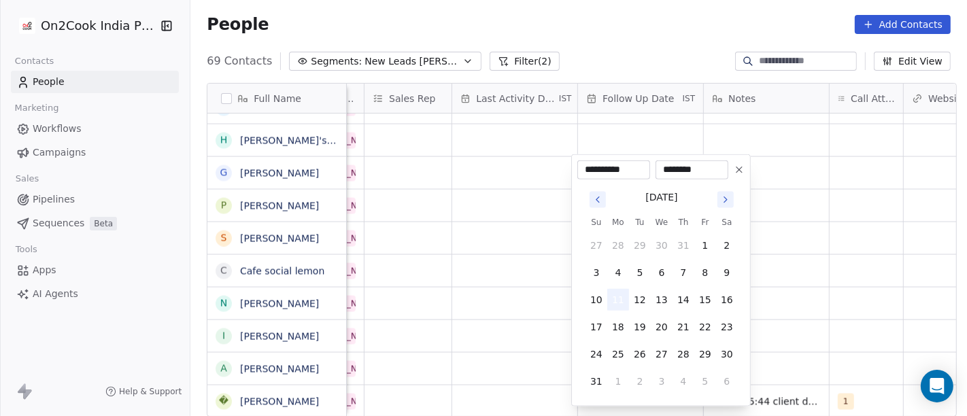
click at [611, 296] on button "11" at bounding box center [618, 300] width 22 height 22
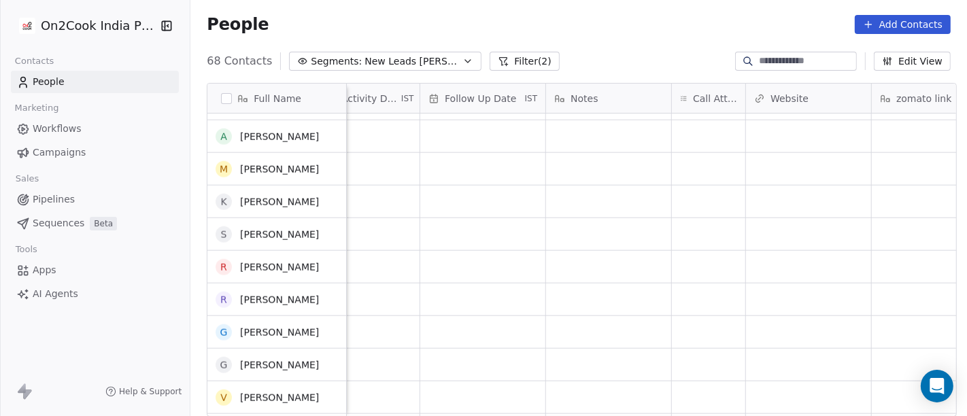
scroll to position [1293, 0]
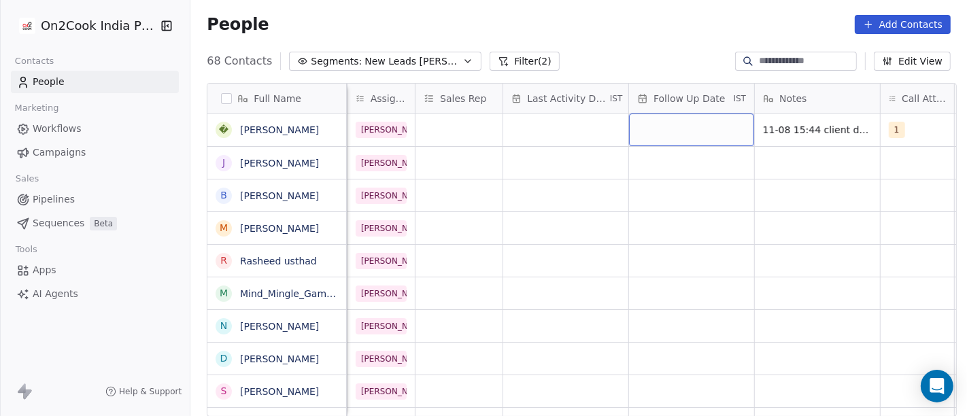
click at [686, 116] on div "grid" at bounding box center [691, 130] width 125 height 33
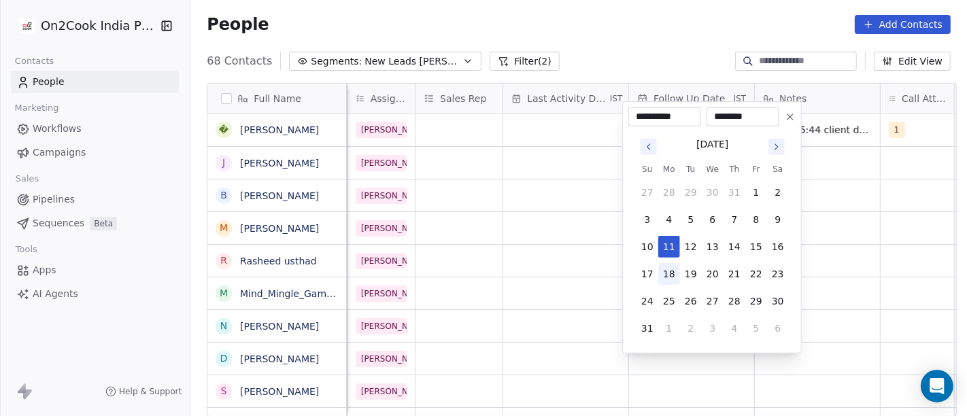
click at [672, 272] on button "18" at bounding box center [669, 274] width 22 height 22
type input "**********"
click at [875, 219] on html "On2Cook India Pvt. Ltd. Contacts People Marketing Workflows Campaigns Sales Pip…" at bounding box center [483, 208] width 967 height 416
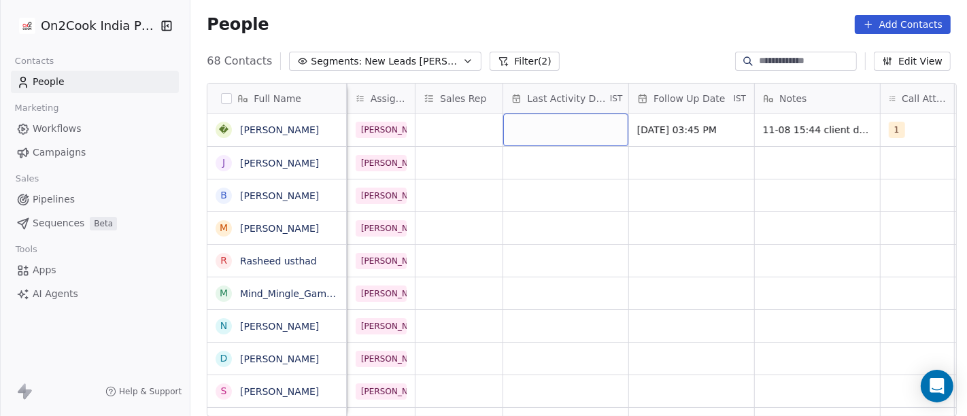
click at [557, 123] on div "grid" at bounding box center [565, 130] width 125 height 33
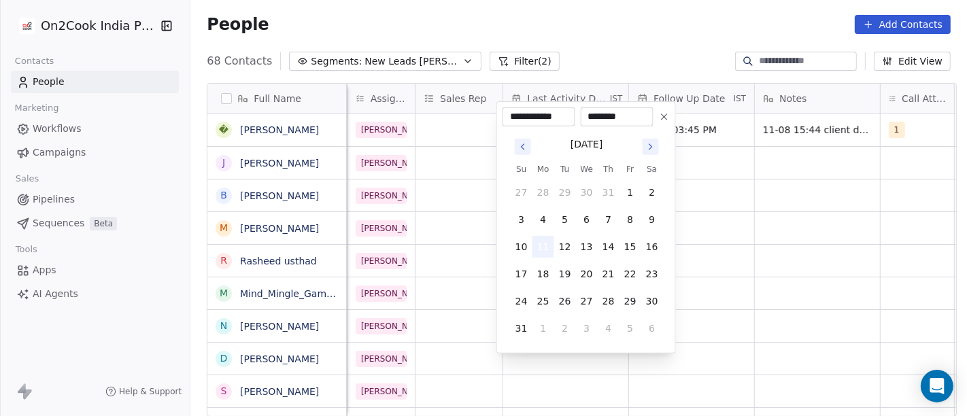
click at [544, 247] on button "11" at bounding box center [543, 247] width 22 height 22
click at [775, 229] on html "On2Cook India Pvt. Ltd. Contacts People Marketing Workflows Campaigns Sales Pip…" at bounding box center [483, 208] width 967 height 416
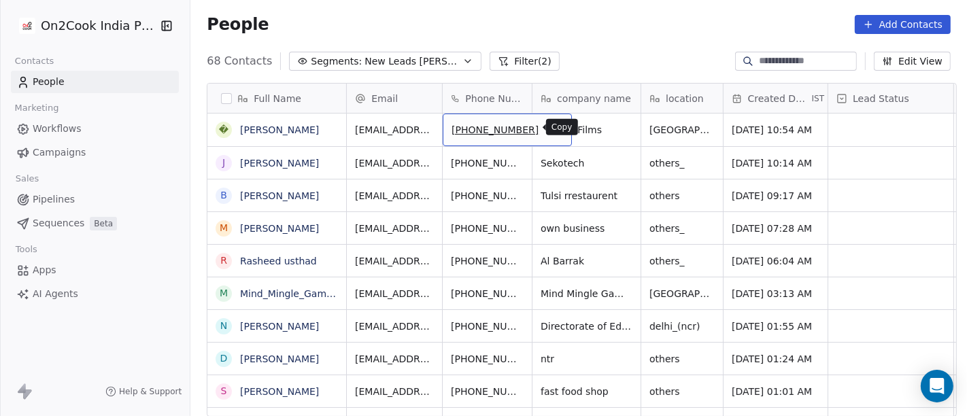
click at [547, 125] on button "grid" at bounding box center [555, 128] width 16 height 16
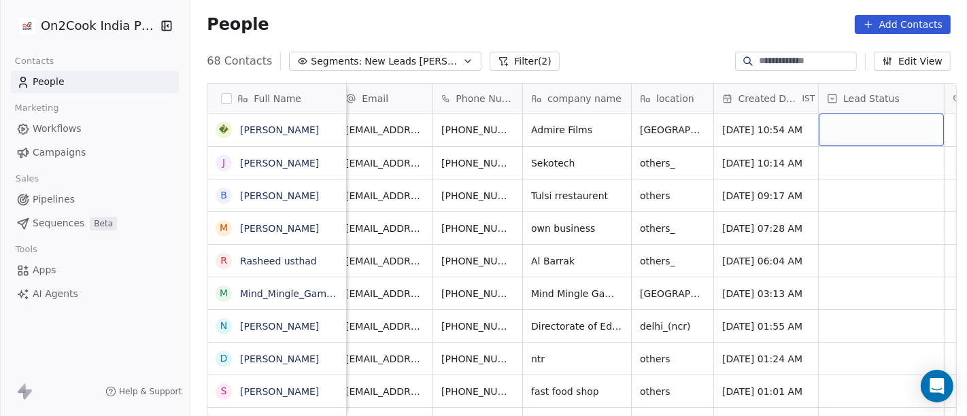
click at [839, 123] on div "grid" at bounding box center [880, 130] width 125 height 33
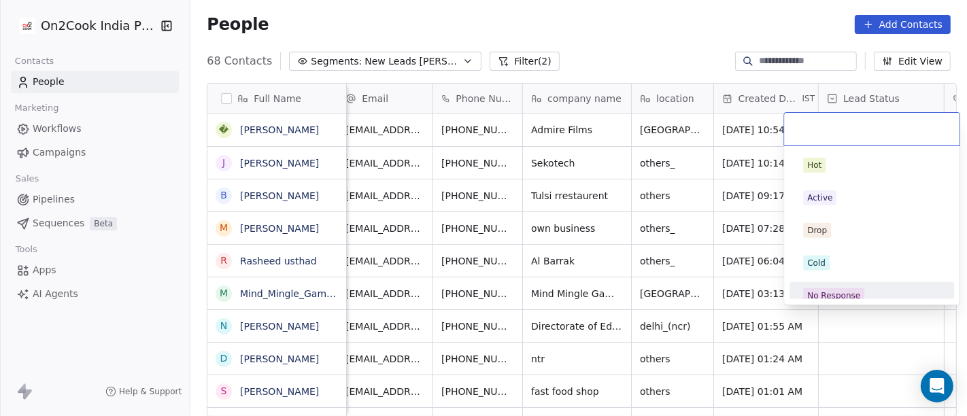
click at [853, 294] on div "No Response" at bounding box center [833, 296] width 53 height 12
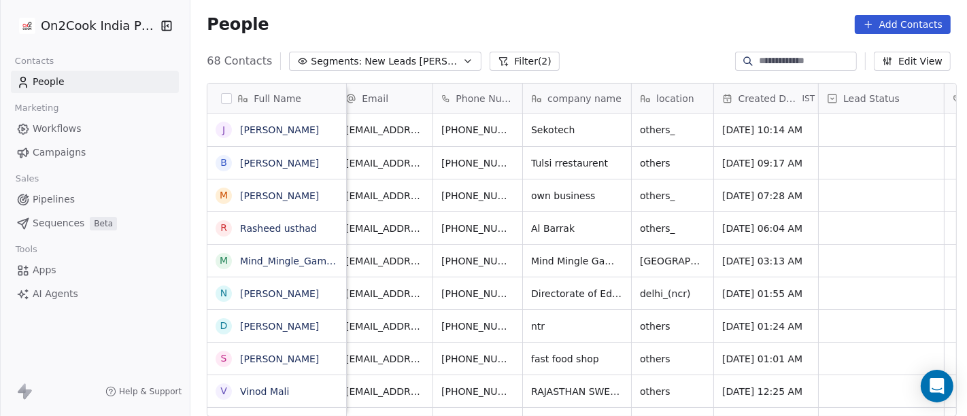
click at [638, 52] on div "68 Contacts Segments: New Leads Salim Filter (2) Edit View" at bounding box center [578, 61] width 776 height 22
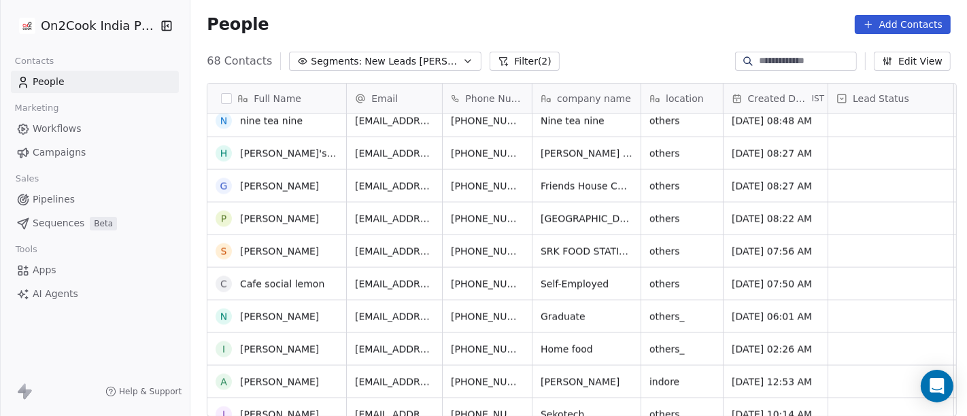
scroll to position [1915, 0]
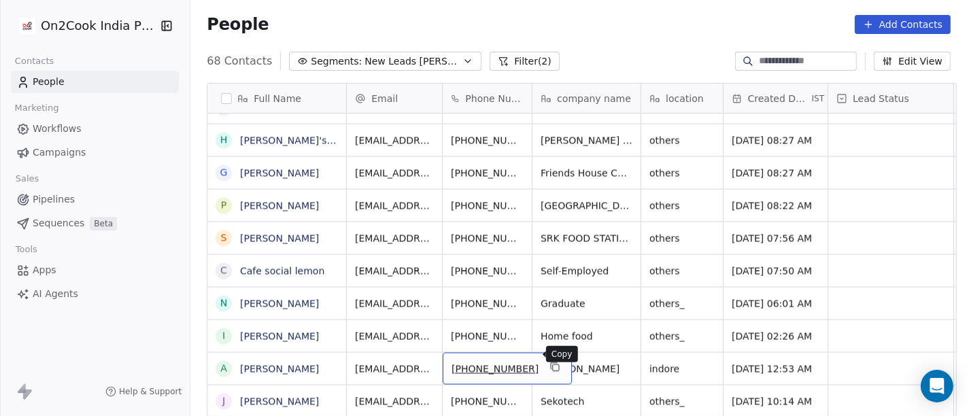
click at [549, 362] on icon "grid" at bounding box center [554, 367] width 11 height 11
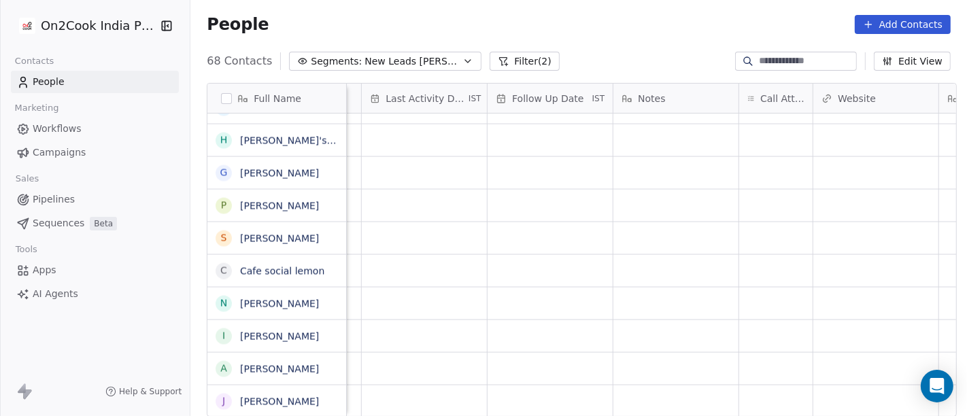
scroll to position [12, 850]
click at [742, 356] on div "grid" at bounding box center [771, 369] width 73 height 32
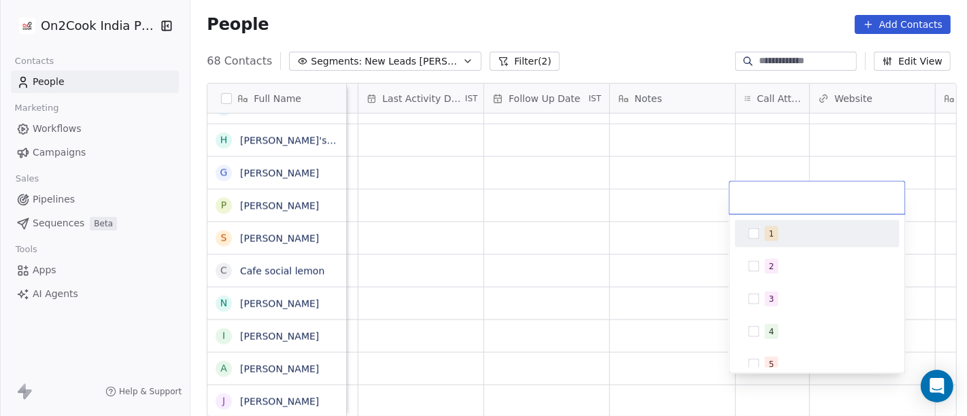
click at [778, 227] on div "1" at bounding box center [825, 233] width 121 height 15
click at [612, 34] on html "On2Cook India Pvt. Ltd. Contacts People Marketing Workflows Campaigns Sales Pip…" at bounding box center [483, 208] width 967 height 416
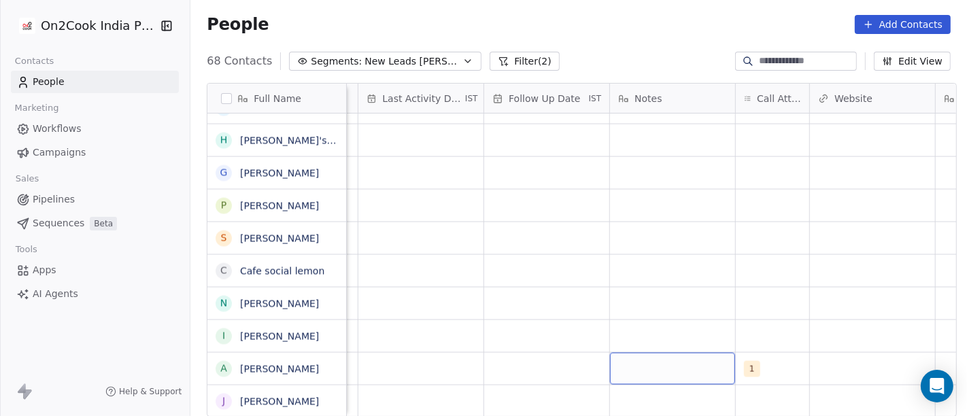
click at [654, 353] on div "grid" at bounding box center [672, 369] width 125 height 32
type textarea "**********"
click at [684, 317] on html "On2Cook India Pvt. Ltd. Contacts People Marketing Workflows Campaigns Sales Pip…" at bounding box center [483, 208] width 967 height 416
click at [552, 353] on div "grid" at bounding box center [546, 369] width 125 height 32
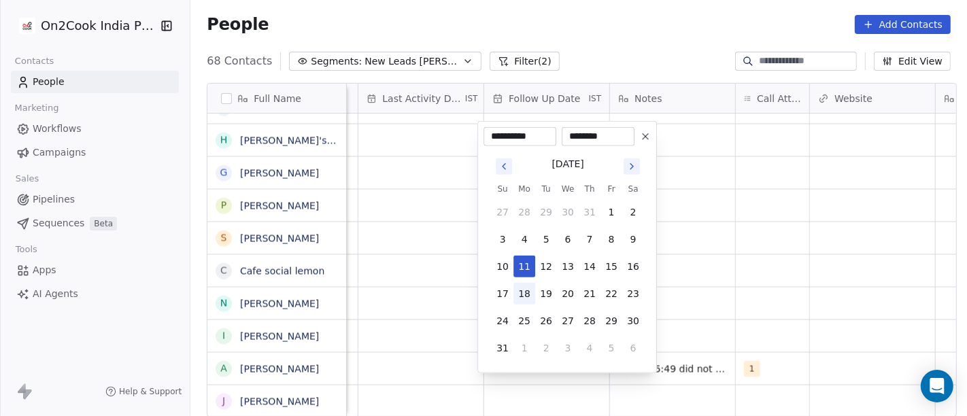
click at [523, 290] on button "18" at bounding box center [524, 294] width 22 height 22
type input "**********"
click at [763, 275] on html "On2Cook India Pvt. Ltd. Contacts People Marketing Workflows Campaigns Sales Pip…" at bounding box center [483, 208] width 967 height 416
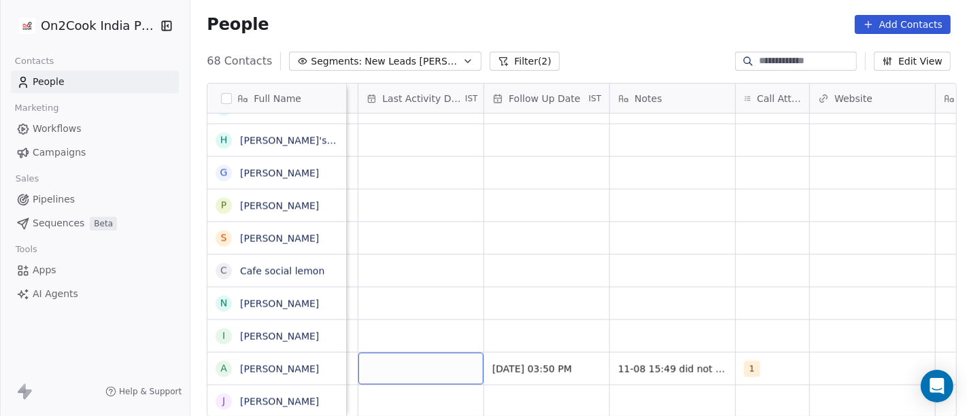
click at [413, 354] on div "grid" at bounding box center [420, 369] width 125 height 32
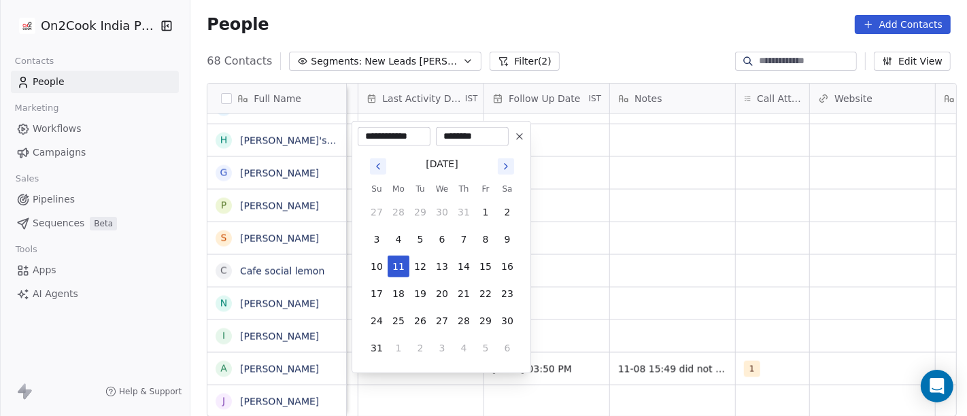
click at [396, 254] on tbody "27 28 29 30 31 1 2 3 4 5 6 7 8 9 10 11 12 13 14 15 16 17 18 19 20 21 22 23 24 2…" at bounding box center [442, 277] width 152 height 163
click at [654, 255] on html "On2Cook India Pvt. Ltd. Contacts People Marketing Workflows Campaigns Sales Pip…" at bounding box center [483, 208] width 967 height 416
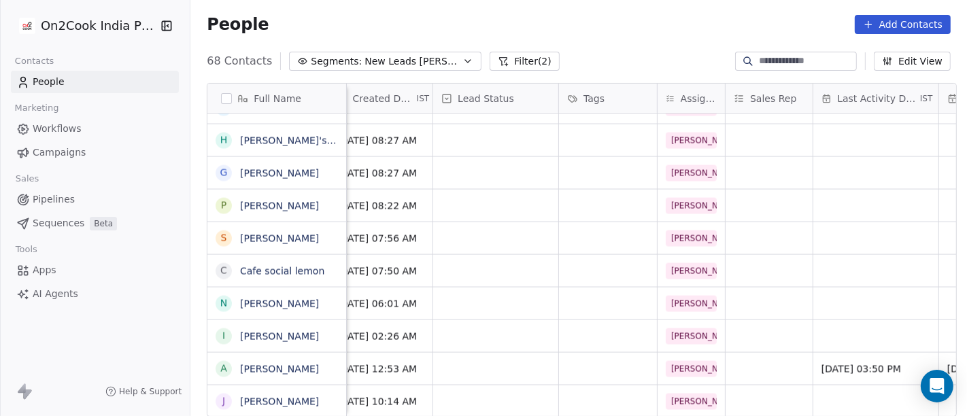
scroll to position [12, 394]
click at [519, 354] on div "grid" at bounding box center [496, 369] width 125 height 32
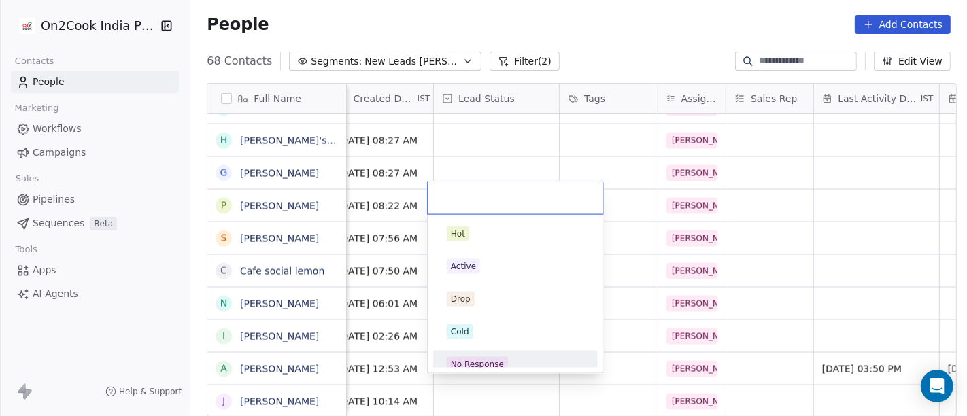
click at [491, 357] on span "No Response" at bounding box center [477, 364] width 61 height 15
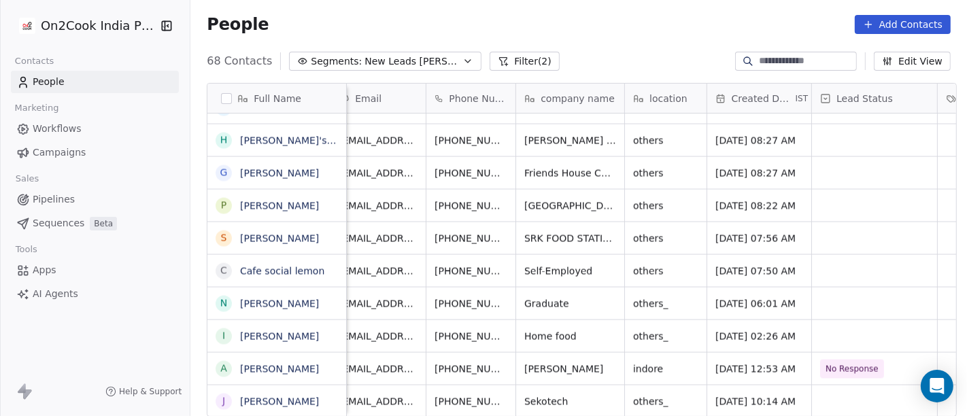
scroll to position [12, 0]
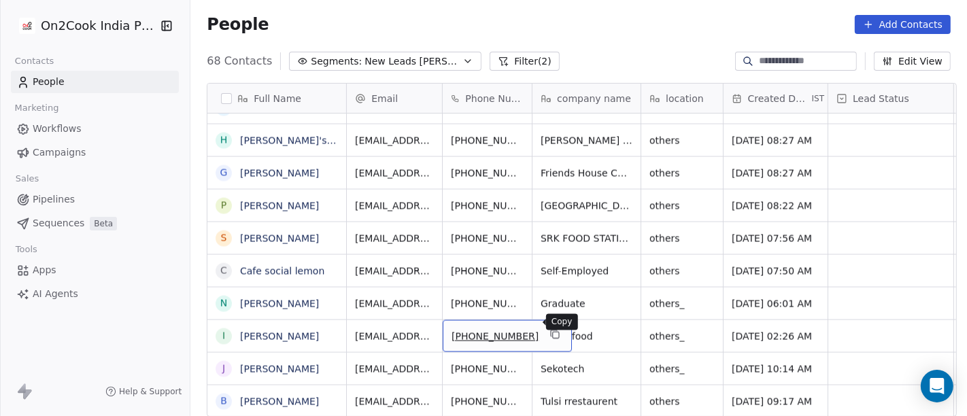
click at [549, 329] on icon "grid" at bounding box center [554, 334] width 11 height 11
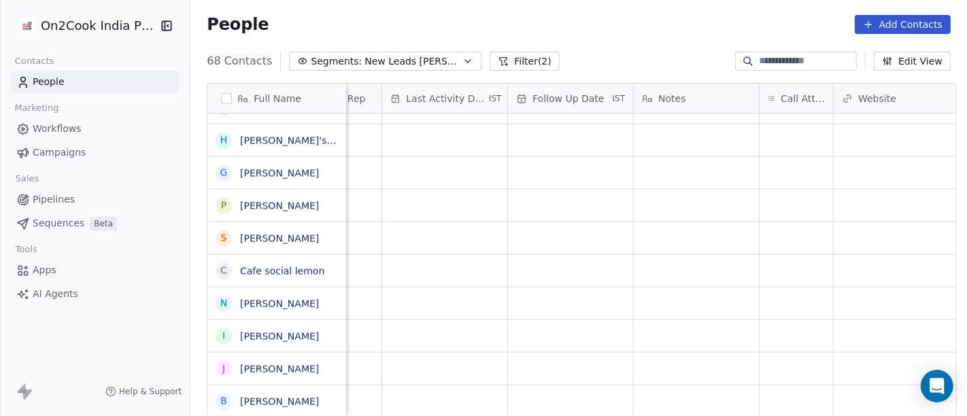
scroll to position [0, 827]
click at [778, 331] on div "grid" at bounding box center [794, 336] width 73 height 32
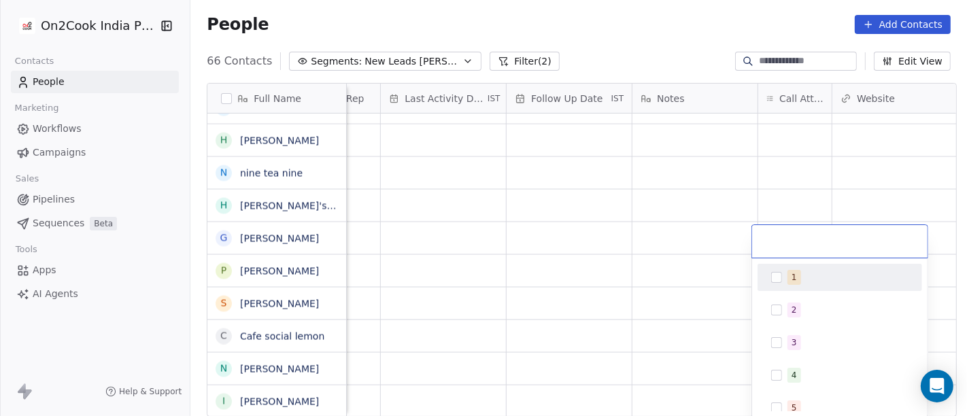
scroll to position [1850, 0]
click at [789, 279] on span "1" at bounding box center [794, 277] width 14 height 15
click at [627, 29] on html "On2Cook India Pvt. Ltd. Contacts People Marketing Workflows Campaigns Sales Pip…" at bounding box center [483, 208] width 967 height 416
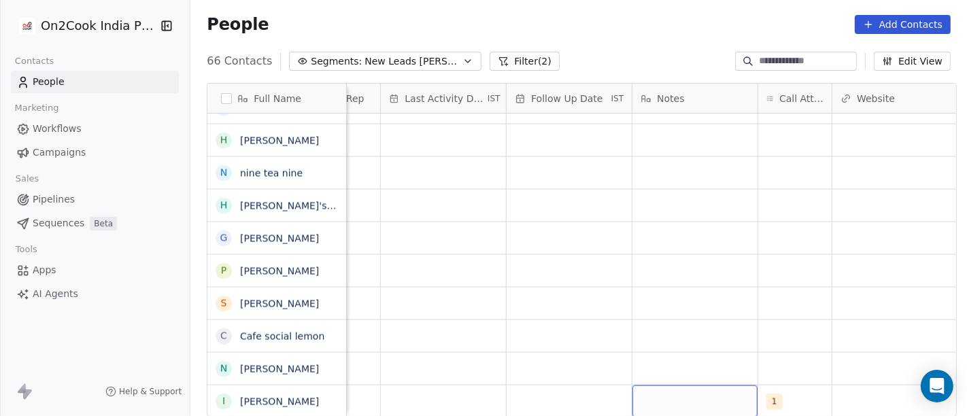
click at [689, 395] on div "grid" at bounding box center [694, 401] width 125 height 32
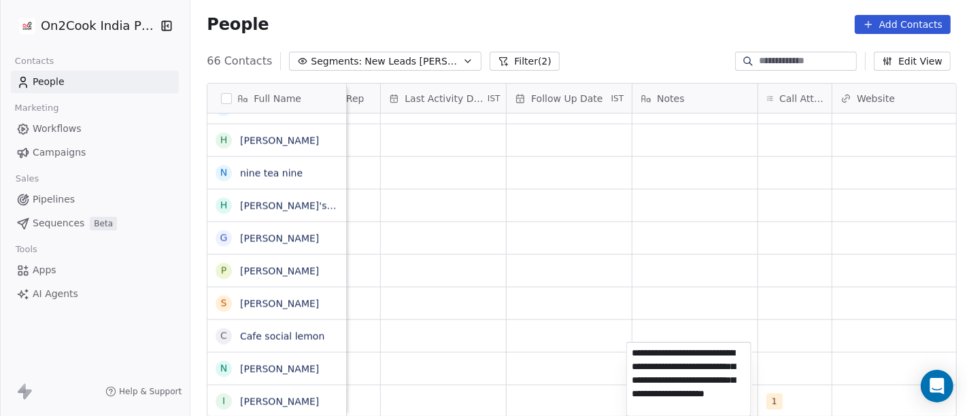
type textarea "**********"
click at [649, 298] on html "On2Cook India Pvt. Ltd. Contacts People Marketing Workflows Campaigns Sales Pip…" at bounding box center [483, 208] width 967 height 416
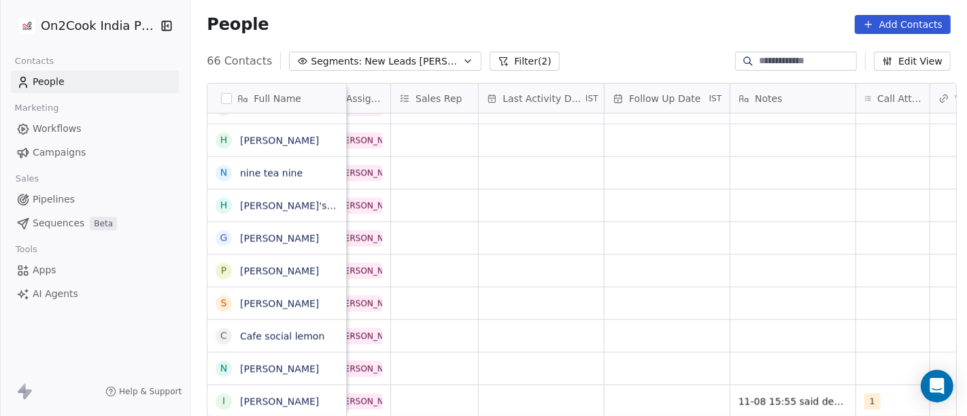
scroll to position [11, 729]
click at [575, 385] on div "grid" at bounding box center [541, 401] width 125 height 32
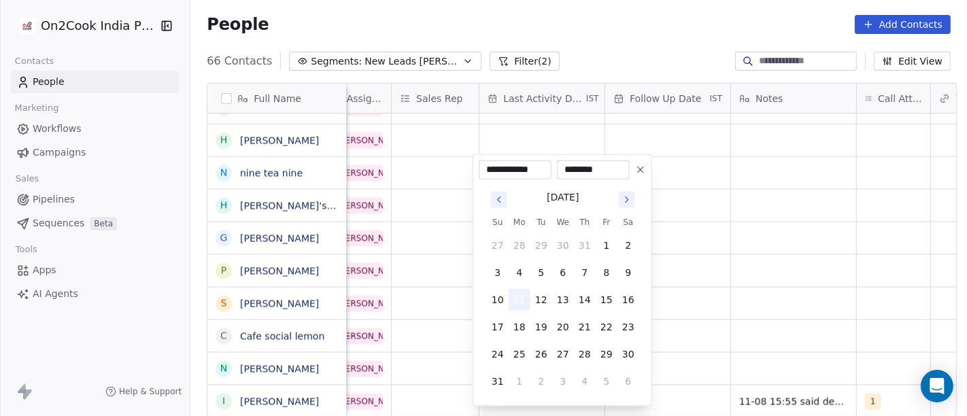
click at [517, 296] on button "11" at bounding box center [519, 300] width 22 height 22
click at [825, 294] on html "On2Cook India Pvt. Ltd. Contacts People Marketing Workflows Campaigns Sales Pip…" at bounding box center [483, 208] width 967 height 416
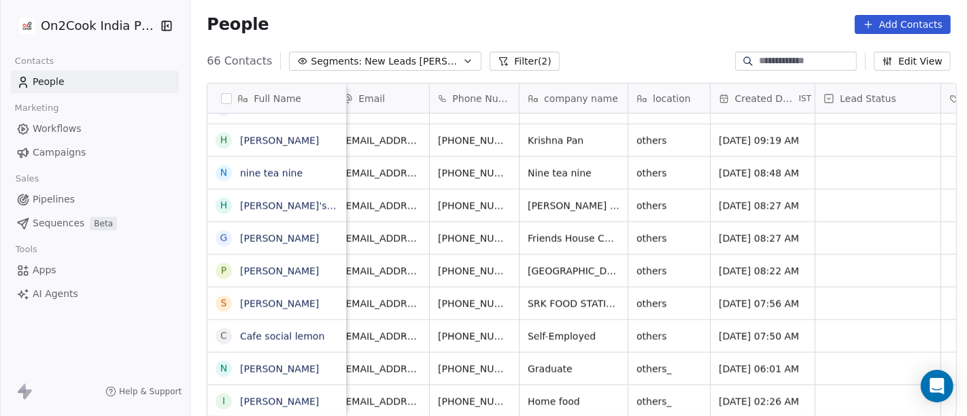
scroll to position [12, 12]
click at [538, 394] on icon "grid" at bounding box center [543, 399] width 11 height 11
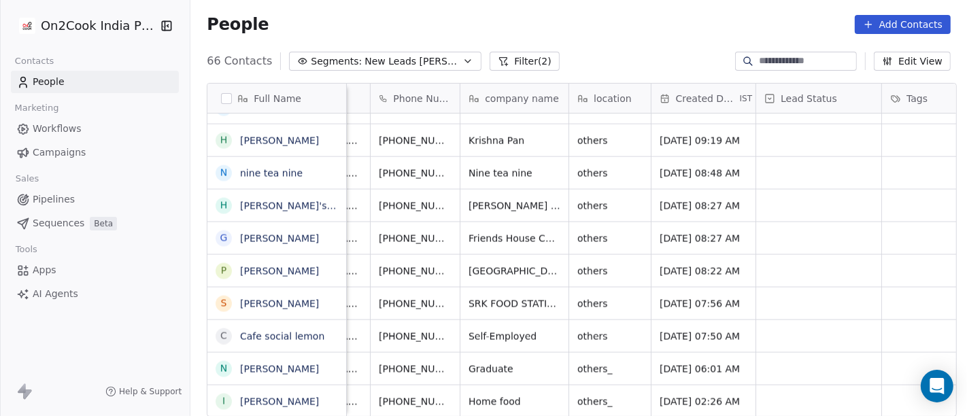
scroll to position [12, 71]
click at [787, 397] on div "grid" at bounding box center [819, 401] width 125 height 32
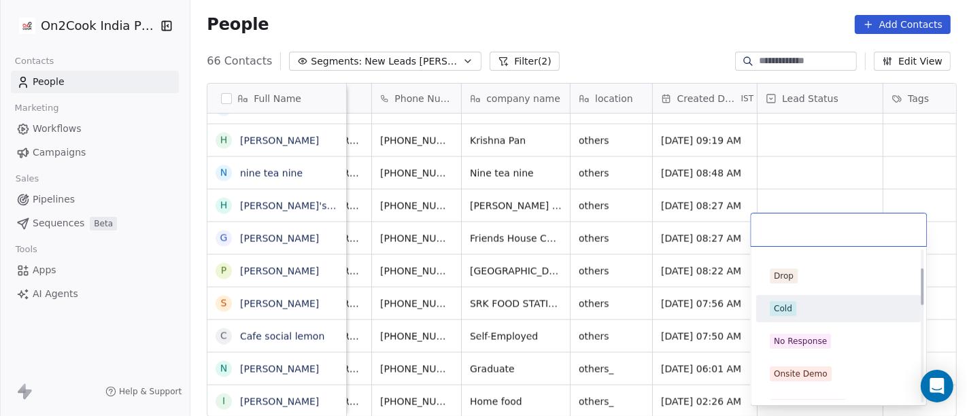
scroll to position [75, 0]
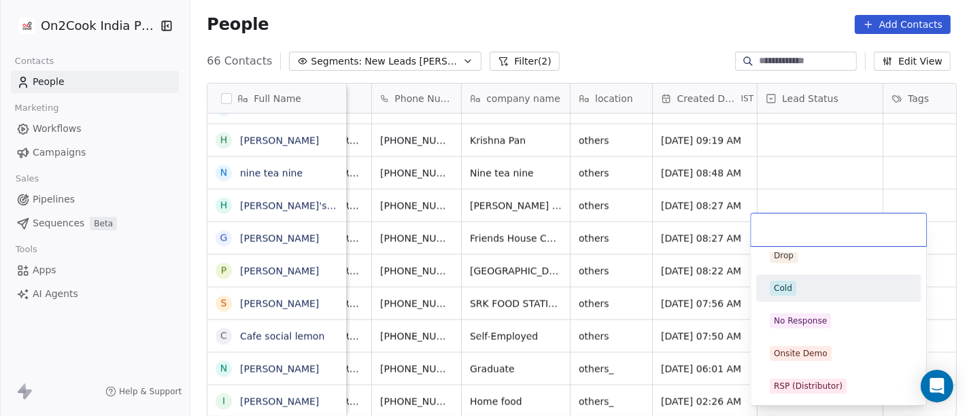
click at [815, 277] on div "Cold" at bounding box center [838, 288] width 154 height 22
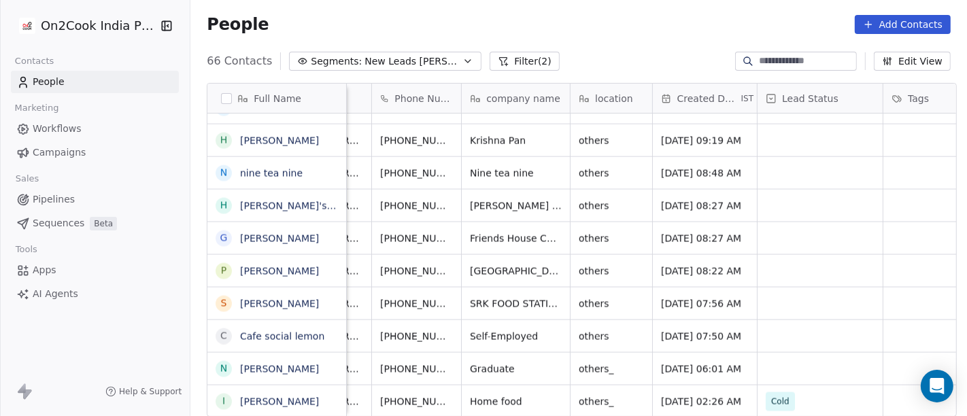
scroll to position [12, 0]
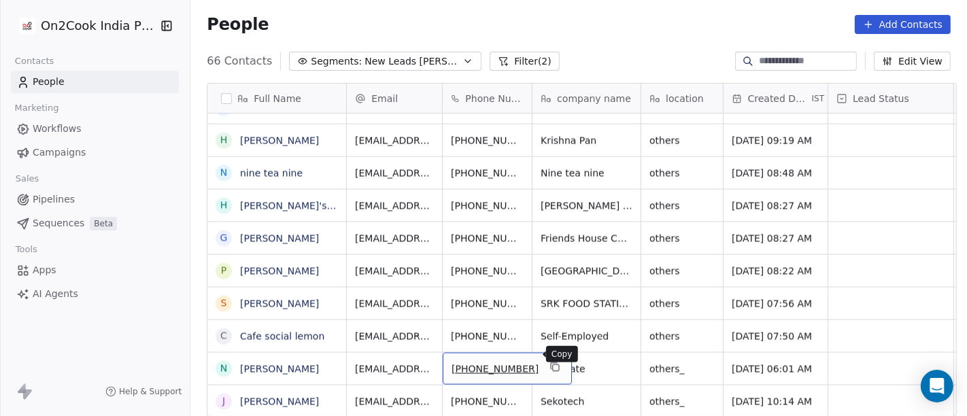
click at [549, 362] on icon "grid" at bounding box center [554, 367] width 11 height 11
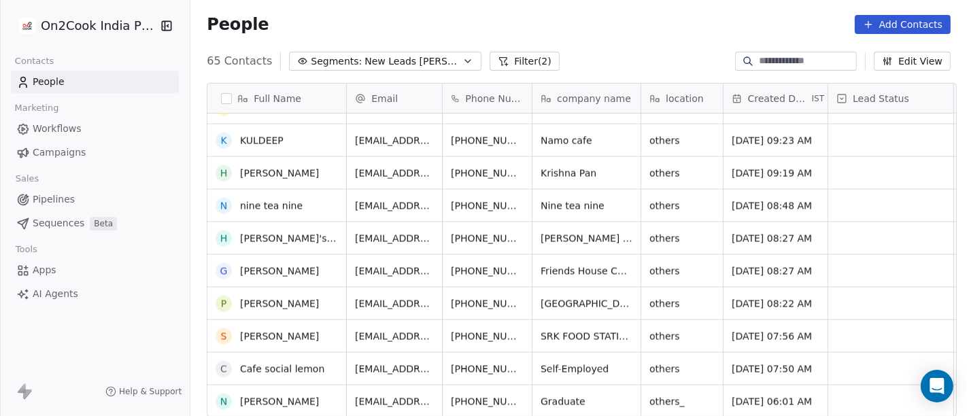
scroll to position [1817, 0]
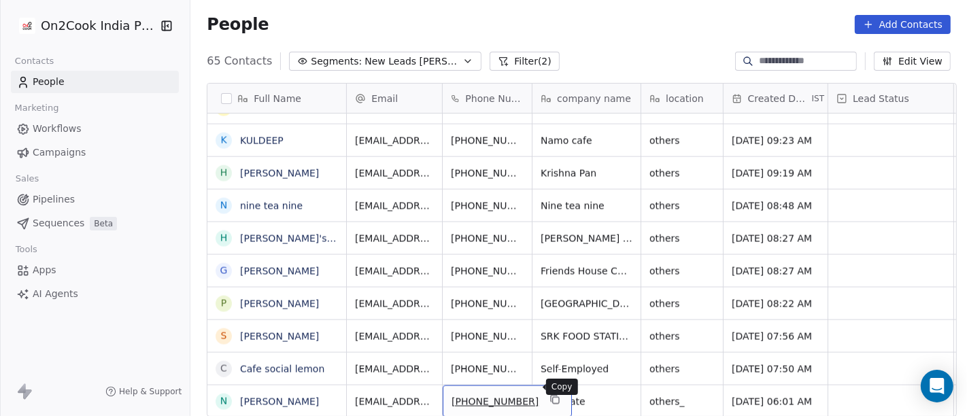
click at [549, 394] on icon "grid" at bounding box center [554, 399] width 11 height 11
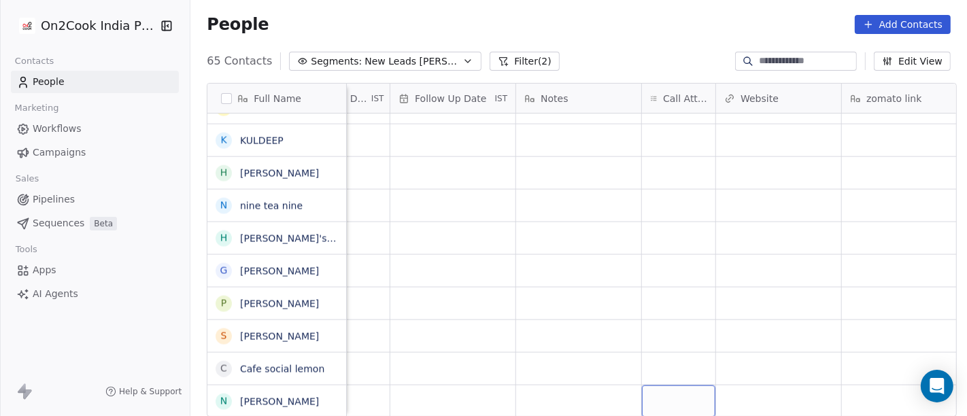
scroll to position [12, 945]
click at [699, 387] on div "grid" at bounding box center [676, 401] width 73 height 32
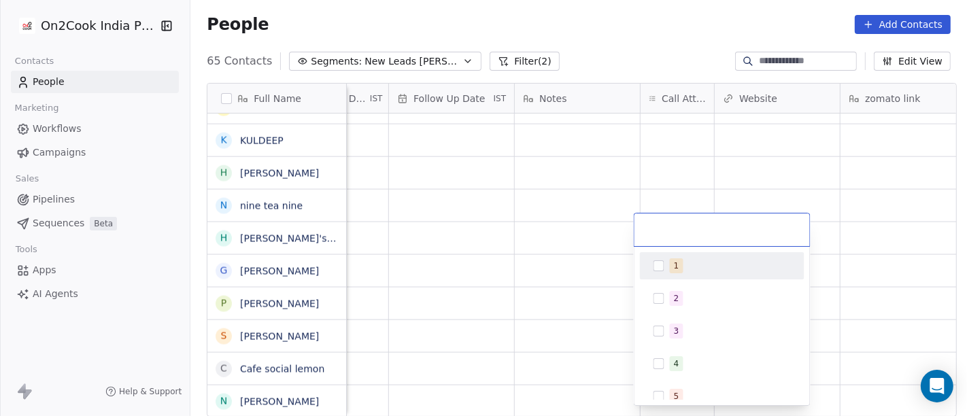
click at [689, 268] on div "1" at bounding box center [730, 265] width 121 height 15
click at [580, 16] on html "On2Cook India Pvt. Ltd. Contacts People Marketing Workflows Campaigns Sales Pip…" at bounding box center [483, 208] width 967 height 416
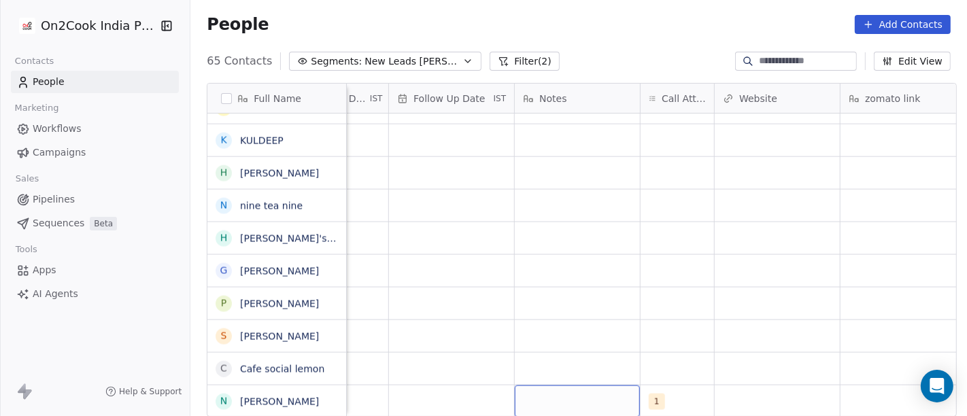
click at [546, 385] on div "grid" at bounding box center [577, 401] width 125 height 32
type textarea "**********"
click at [612, 330] on html "On2Cook India Pvt. Ltd. Contacts People Marketing Workflows Campaigns Sales Pip…" at bounding box center [483, 208] width 967 height 416
click at [468, 389] on div "grid" at bounding box center [451, 401] width 125 height 32
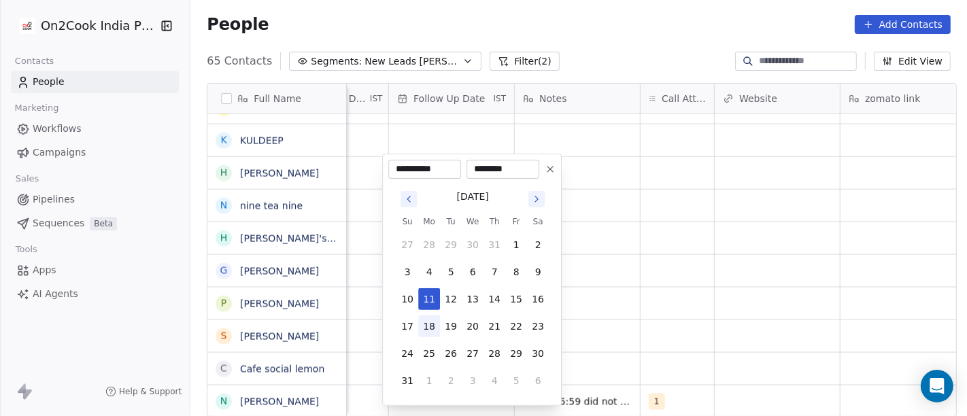
click at [431, 327] on button "18" at bounding box center [429, 326] width 22 height 22
type input "**********"
click at [699, 307] on html "On2Cook India Pvt. Ltd. Contacts People Marketing Workflows Campaigns Sales Pip…" at bounding box center [483, 208] width 967 height 416
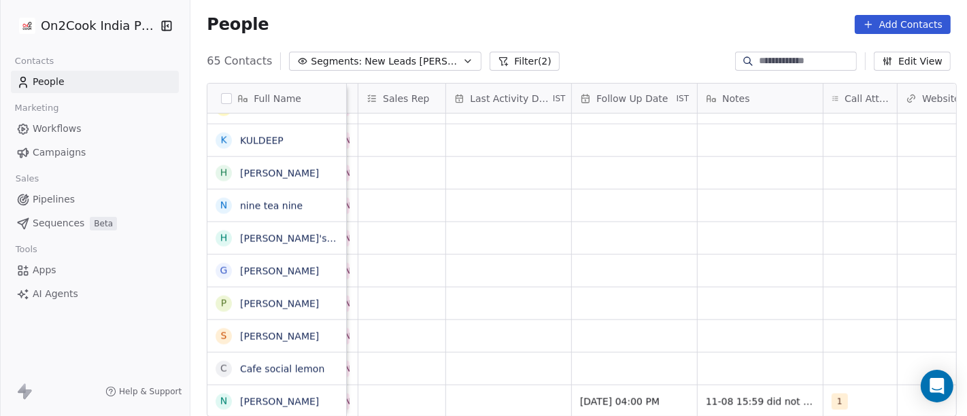
scroll to position [12, 759]
click at [496, 385] on div "grid" at bounding box center [511, 401] width 125 height 32
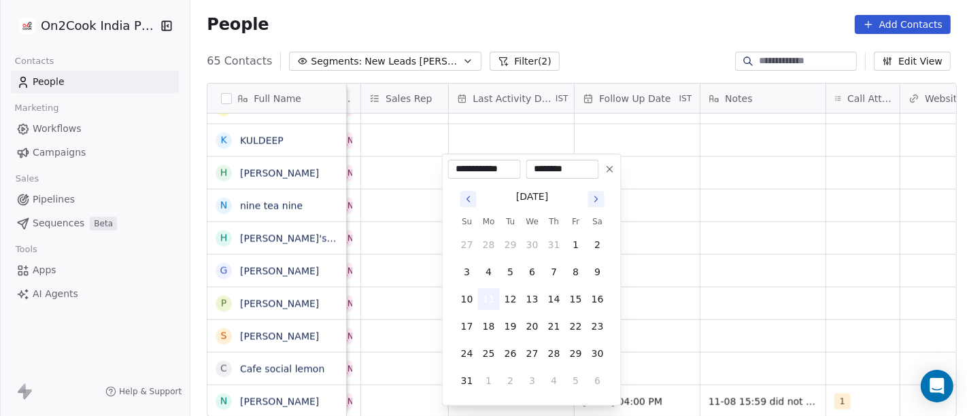
click at [485, 301] on button "11" at bounding box center [489, 299] width 22 height 22
click at [685, 304] on html "On2Cook India Pvt. Ltd. Contacts People Marketing Workflows Campaigns Sales Pip…" at bounding box center [483, 208] width 967 height 416
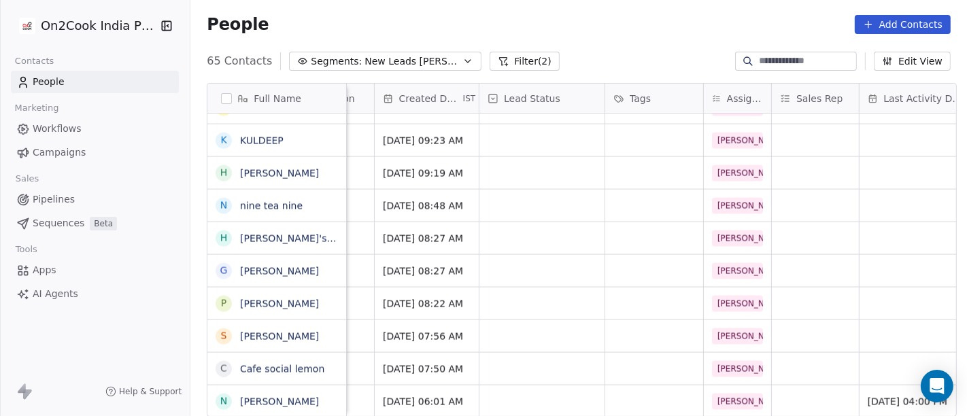
scroll to position [12, 347]
click at [570, 385] on div "grid" at bounding box center [543, 401] width 125 height 32
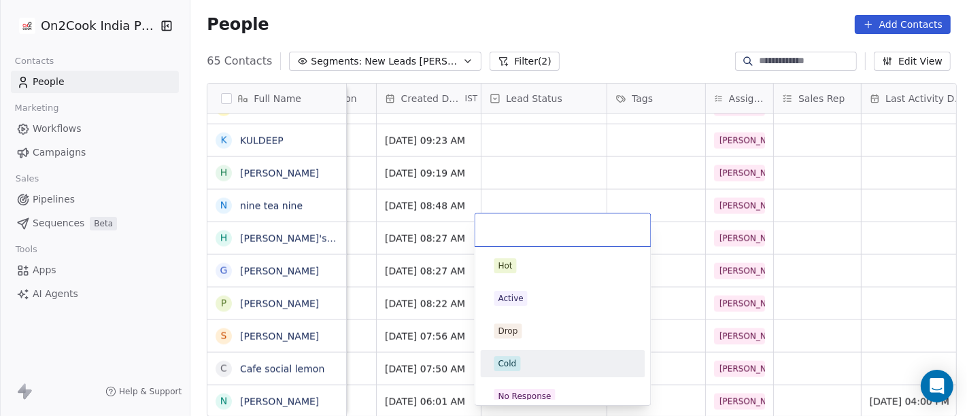
click at [764, 304] on html "On2Cook India Pvt. Ltd. Contacts People Marketing Workflows Campaigns Sales Pip…" at bounding box center [483, 208] width 967 height 416
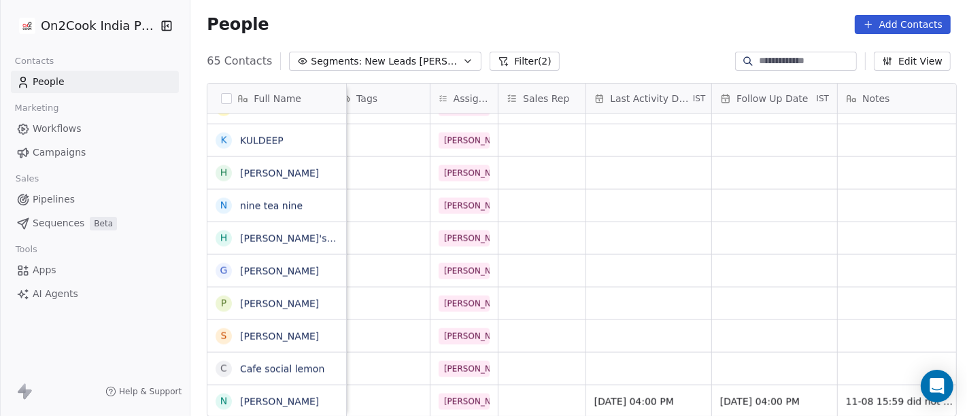
scroll to position [12, 627]
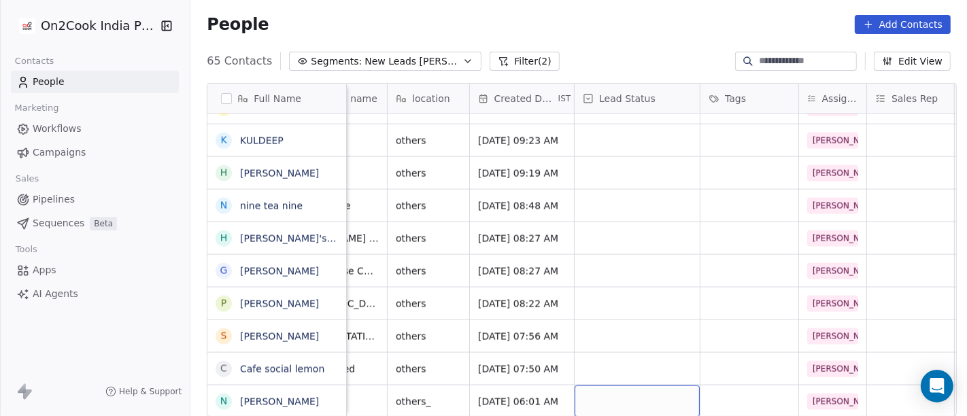
click at [600, 385] on div "grid" at bounding box center [636, 401] width 125 height 32
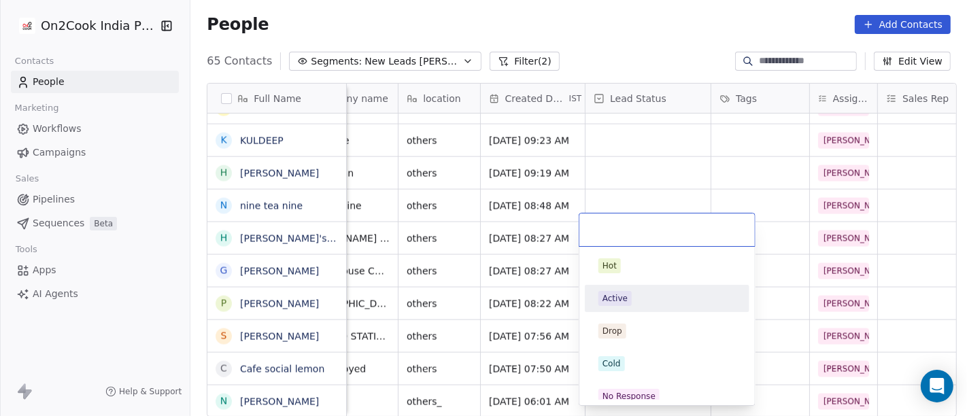
scroll to position [12, 243]
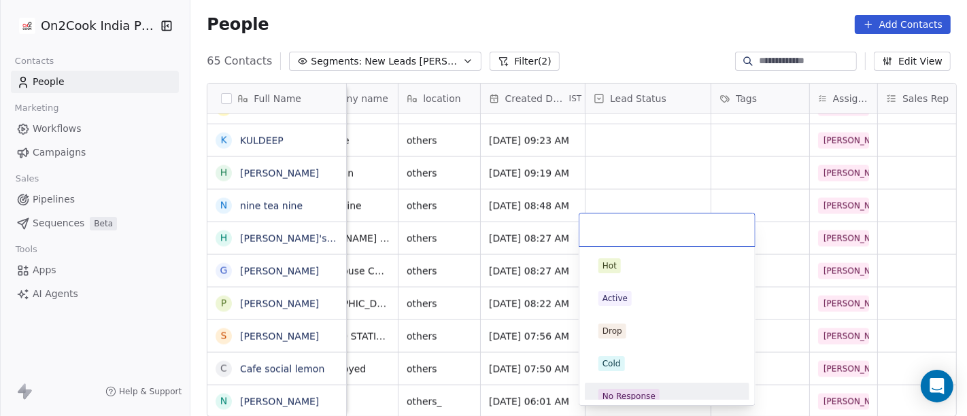
click at [662, 386] on div "No Response" at bounding box center [667, 396] width 154 height 22
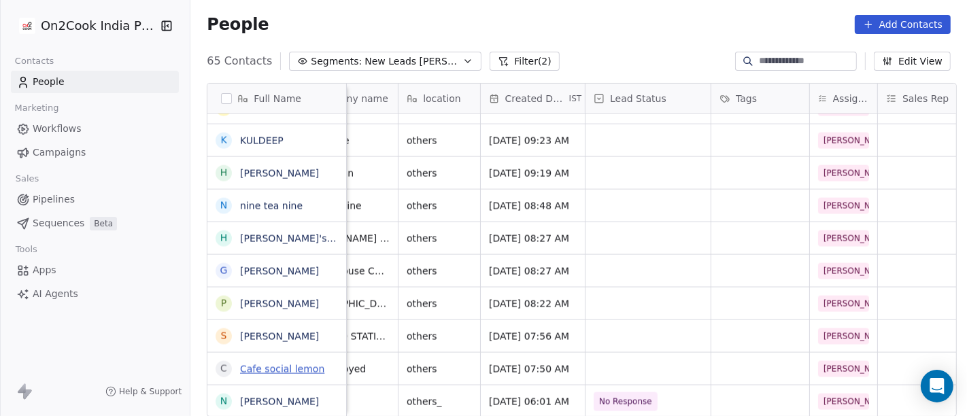
click at [266, 370] on link "Cafe social lemon" at bounding box center [282, 369] width 84 height 11
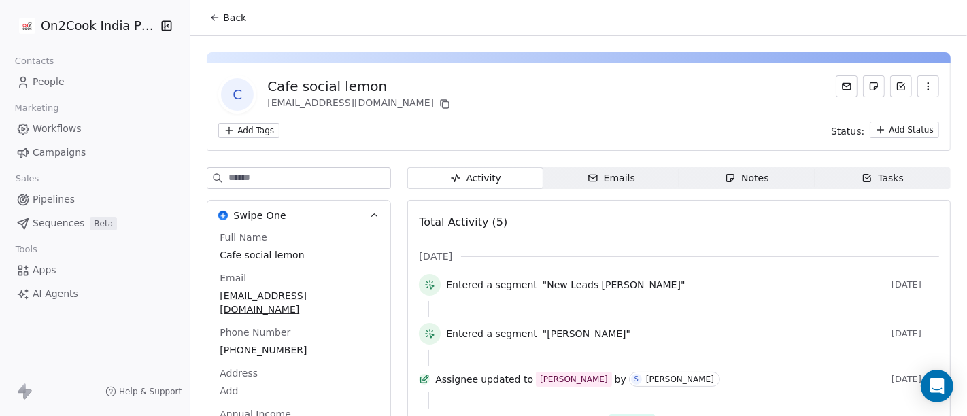
click at [223, 16] on span "Back" at bounding box center [234, 18] width 23 height 14
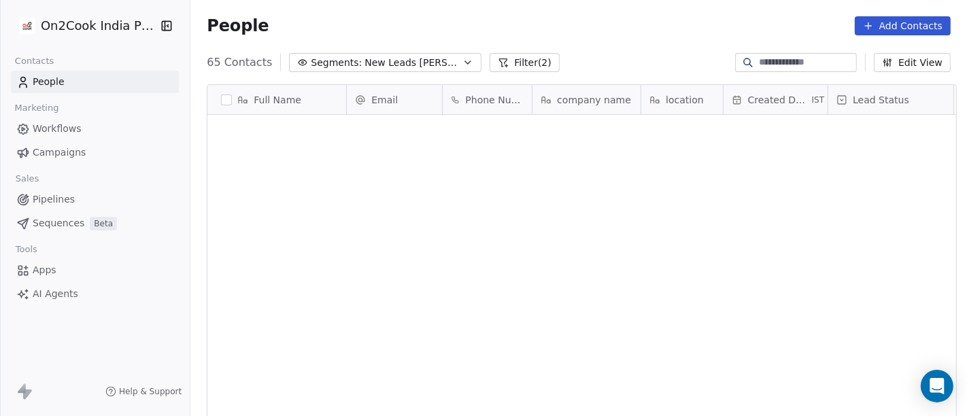
scroll to position [355, 771]
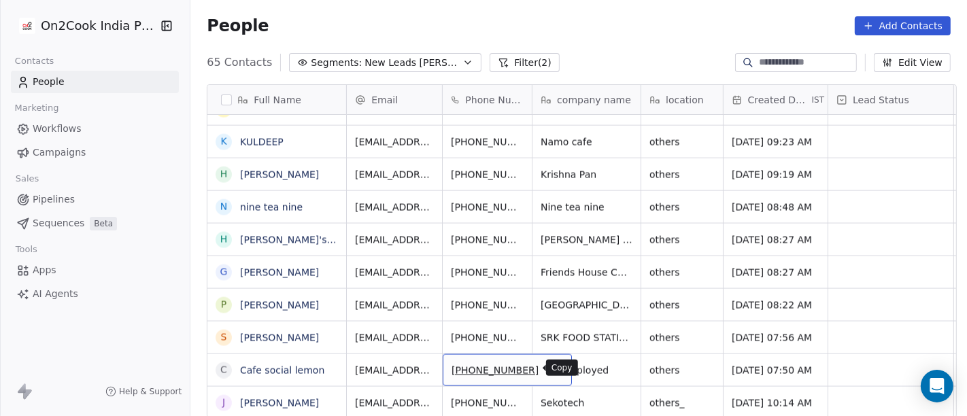
click at [549, 368] on icon "grid" at bounding box center [554, 368] width 11 height 11
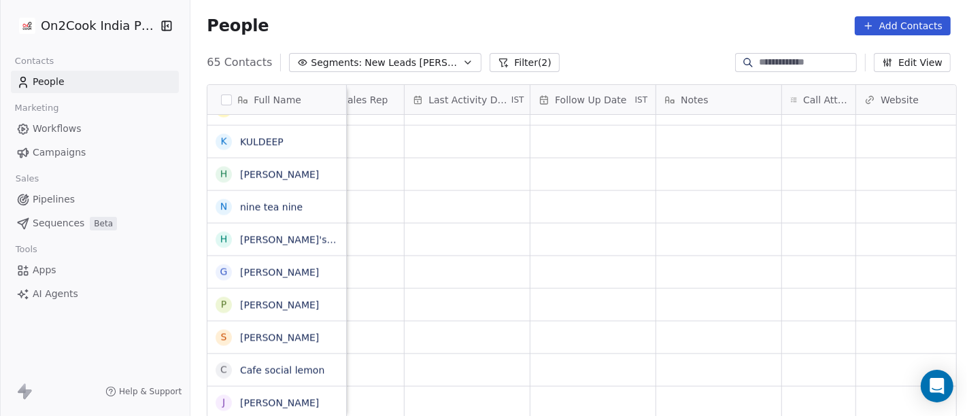
scroll to position [12, 885]
click at [735, 356] on div "grid" at bounding box center [736, 370] width 73 height 32
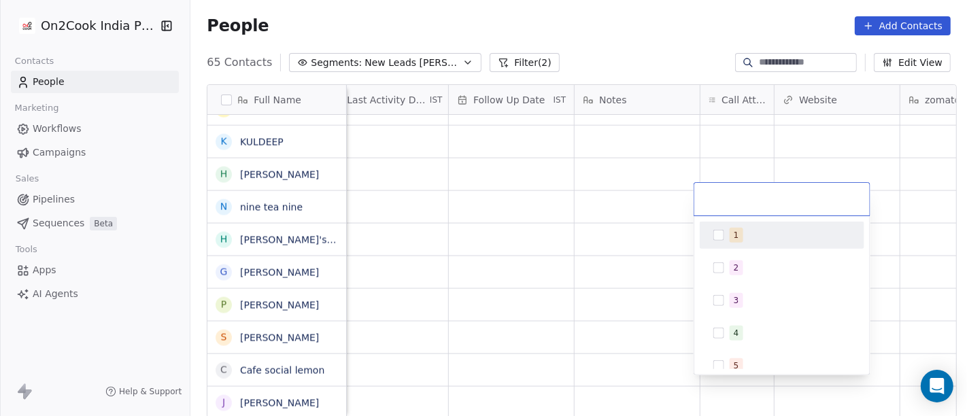
click at [727, 237] on div "1" at bounding box center [782, 235] width 154 height 22
click at [639, 37] on html "On2Cook India Pvt. Ltd. Contacts People Marketing Workflows Campaigns Sales Pip…" at bounding box center [483, 208] width 967 height 416
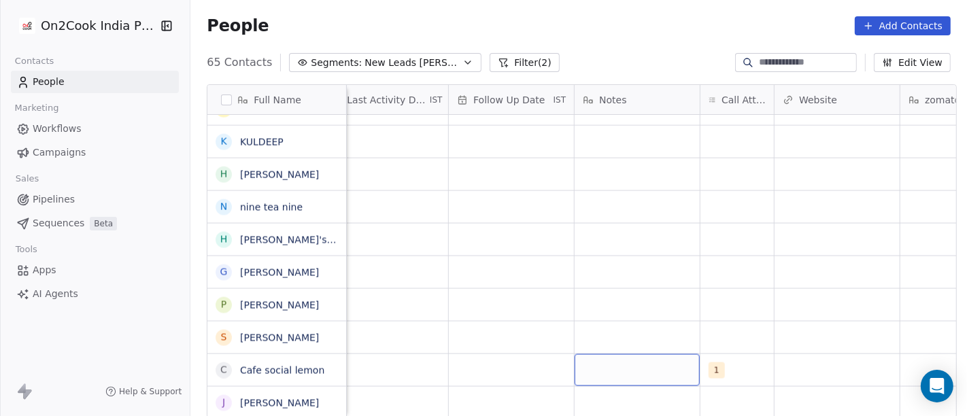
click at [630, 364] on div "grid" at bounding box center [636, 370] width 125 height 32
type textarea "**********"
click at [721, 305] on html "On2Cook India Pvt. Ltd. Contacts People Marketing Workflows Campaigns Sales Pip…" at bounding box center [483, 208] width 967 height 416
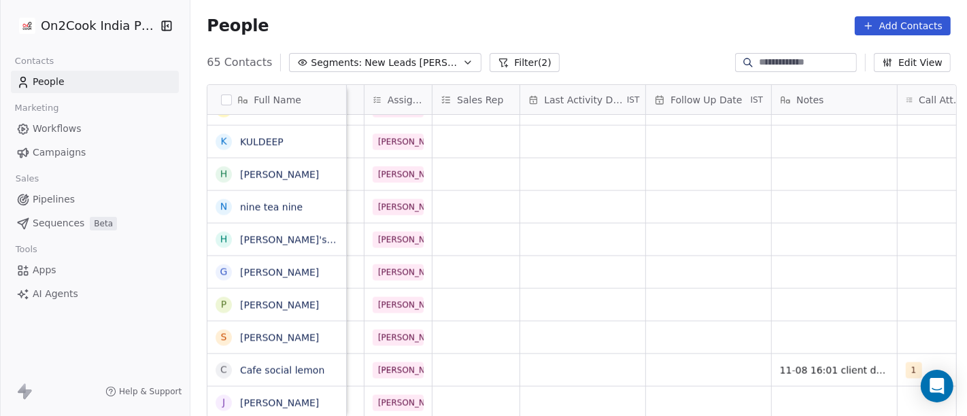
scroll to position [12, 687]
click at [701, 358] on div "grid" at bounding box center [708, 370] width 125 height 32
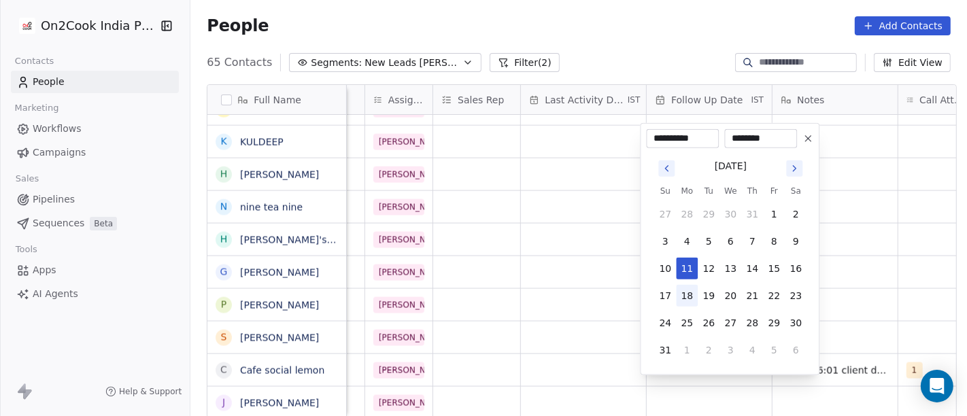
click at [692, 293] on button "18" at bounding box center [687, 296] width 22 height 22
type input "**********"
click at [966, 277] on html "On2Cook India Pvt. Ltd. Contacts People Marketing Workflows Campaigns Sales Pip…" at bounding box center [483, 208] width 967 height 416
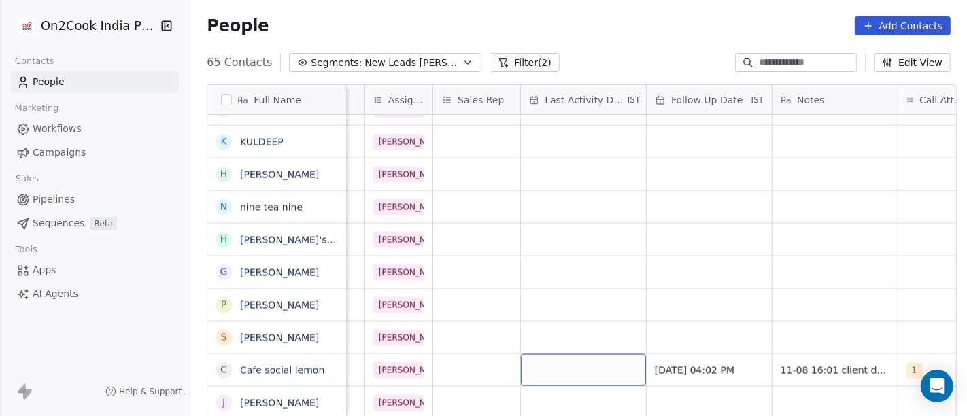
click at [595, 360] on div "grid" at bounding box center [583, 370] width 125 height 32
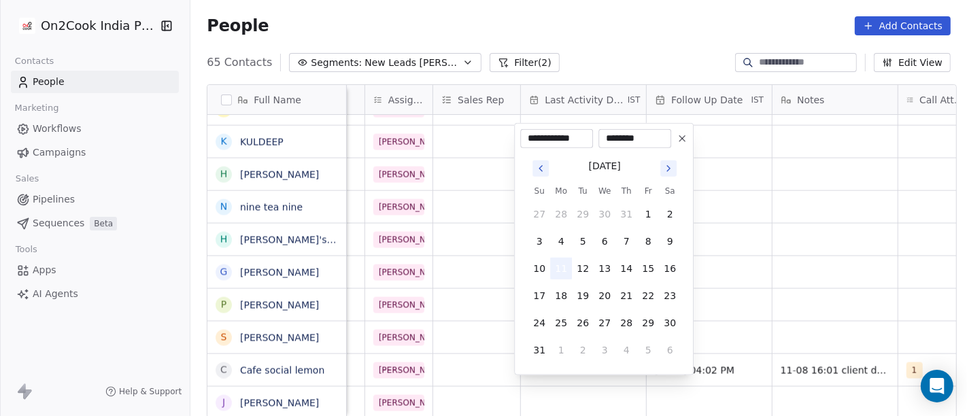
click at [557, 265] on button "11" at bounding box center [561, 269] width 22 height 22
click at [868, 277] on html "On2Cook India Pvt. Ltd. Contacts People Marketing Workflows Campaigns Sales Pip…" at bounding box center [483, 208] width 967 height 416
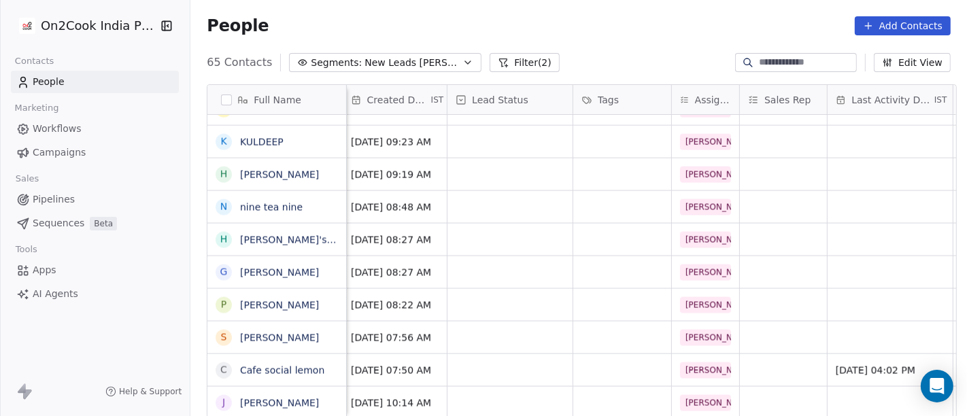
scroll to position [12, 340]
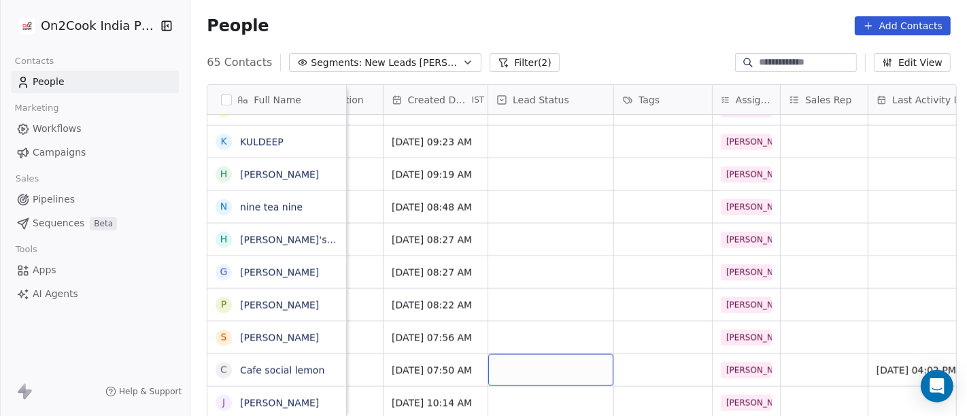
click at [506, 354] on div "grid" at bounding box center [550, 370] width 125 height 32
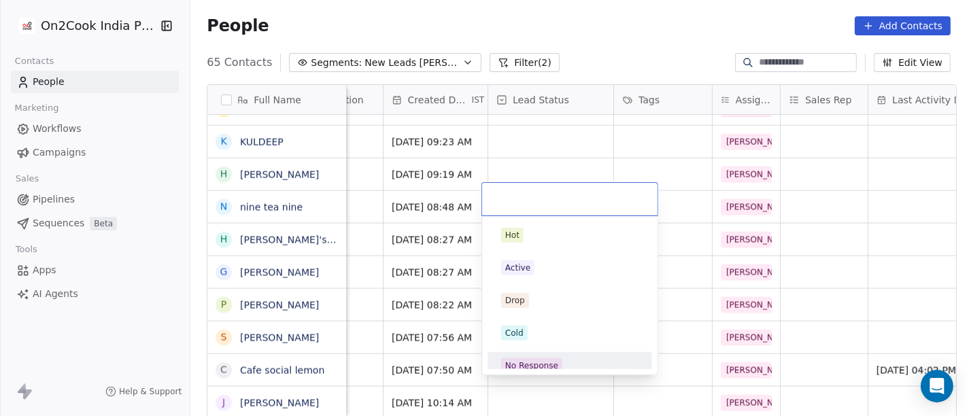
click at [544, 362] on div "No Response" at bounding box center [531, 366] width 53 height 12
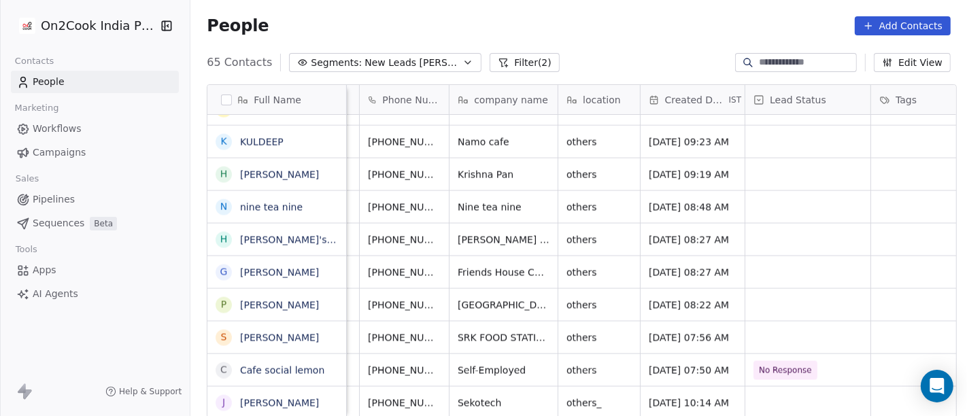
scroll to position [12, 0]
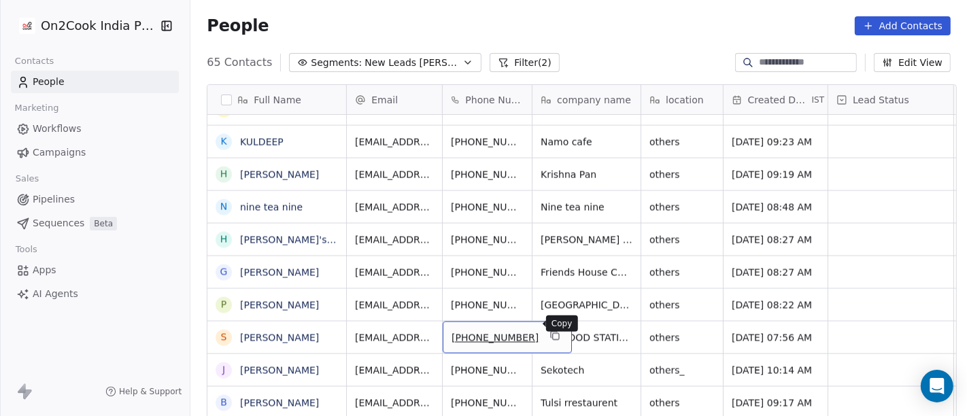
click at [549, 330] on icon "grid" at bounding box center [554, 335] width 11 height 11
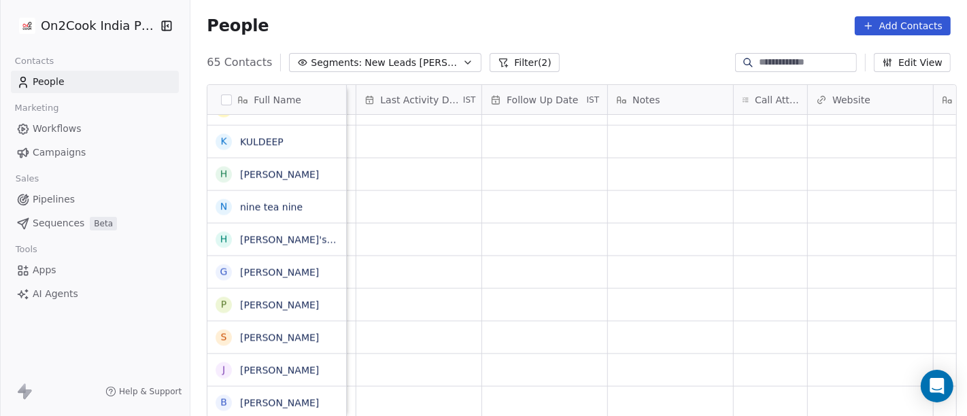
scroll to position [7, 861]
click at [738, 327] on div "grid" at bounding box center [761, 338] width 73 height 32
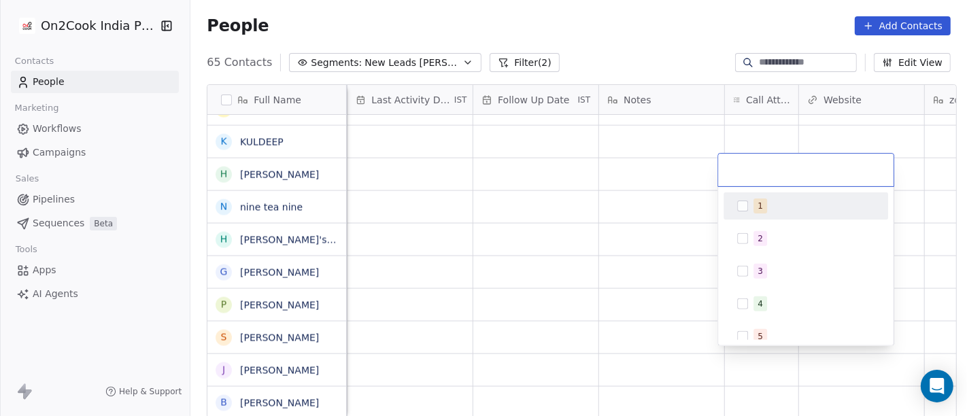
click at [778, 204] on div "1" at bounding box center [813, 205] width 121 height 15
click at [653, 56] on html "On2Cook India Pvt. Ltd. Contacts People Marketing Workflows Campaigns Sales Pip…" at bounding box center [483, 208] width 967 height 416
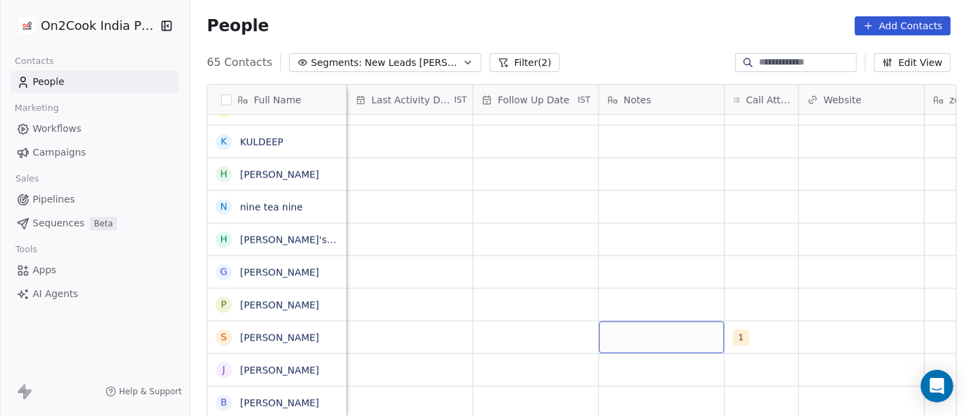
click at [634, 324] on div "grid" at bounding box center [661, 338] width 125 height 32
type textarea "*****"
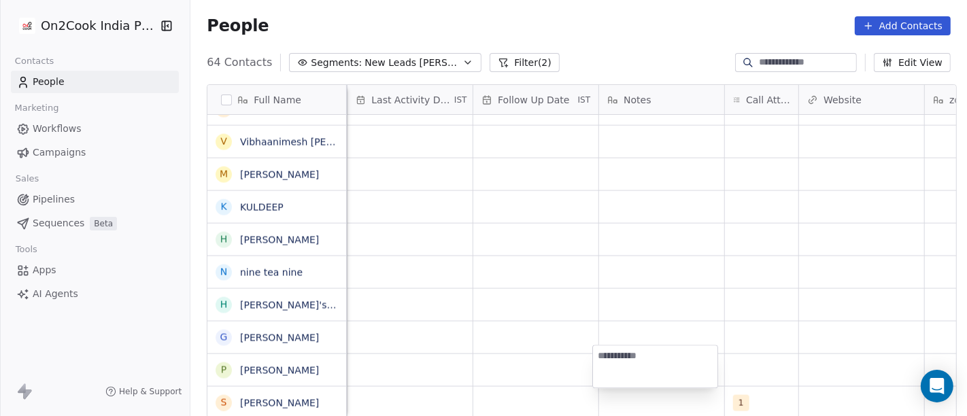
scroll to position [1784, 0]
type textarea "**********"
click at [773, 322] on html "On2Cook India Pvt. Ltd. Contacts People Marketing Workflows Campaigns Sales Pip…" at bounding box center [483, 208] width 967 height 416
click at [616, 393] on div "grid" at bounding box center [670, 403] width 125 height 32
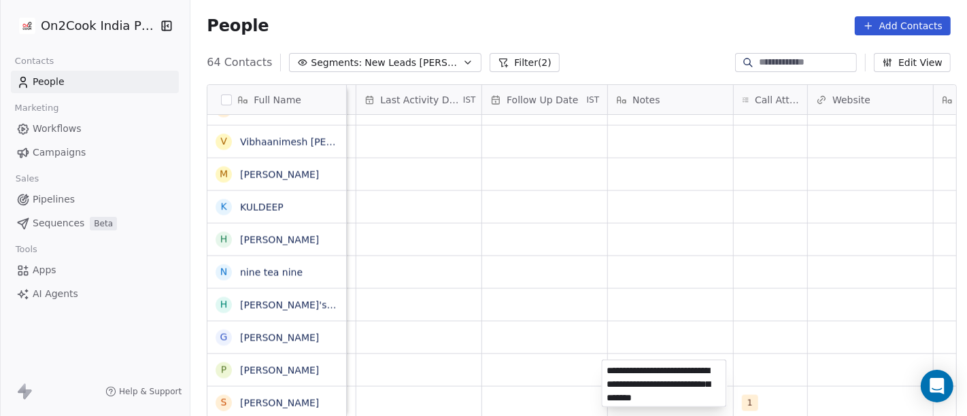
type textarea "**********"
click at [709, 308] on html "On2Cook India Pvt. Ltd. Contacts People Marketing Workflows Campaigns Sales Pip…" at bounding box center [483, 208] width 967 height 416
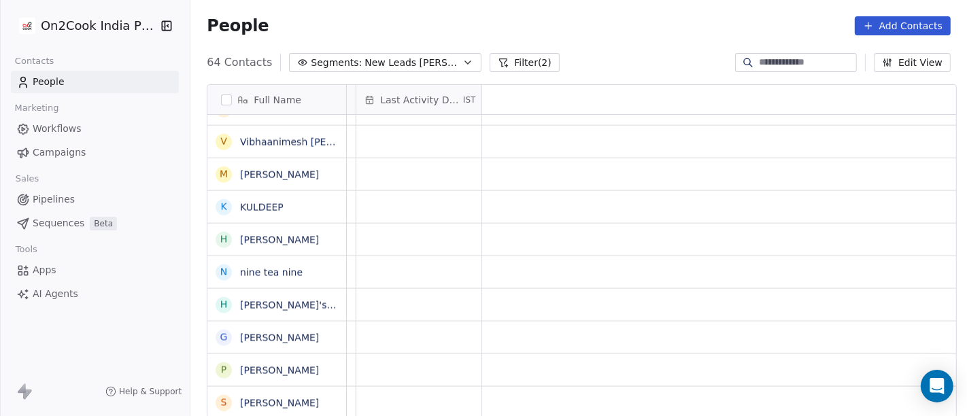
scroll to position [12, 0]
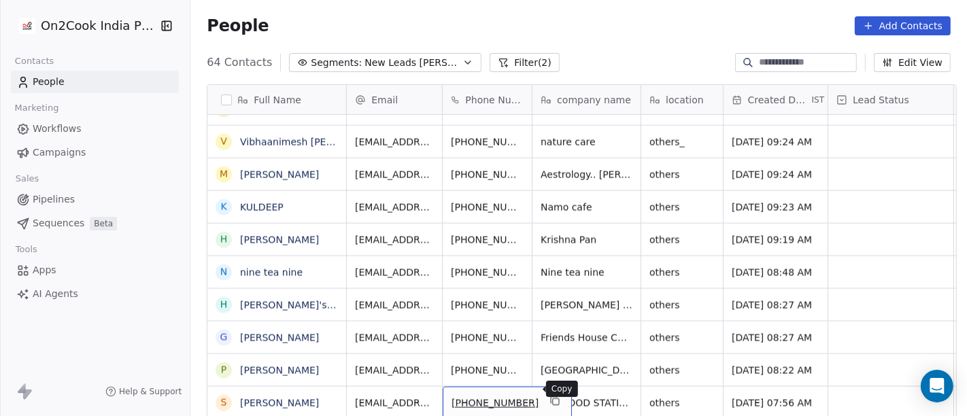
click at [549, 396] on icon "grid" at bounding box center [554, 401] width 11 height 11
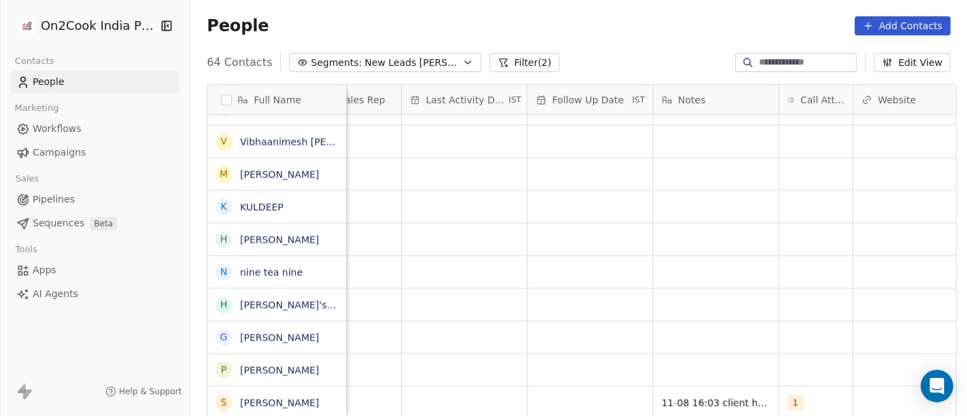
scroll to position [12, 808]
click at [589, 391] on div "grid" at bounding box center [588, 403] width 125 height 32
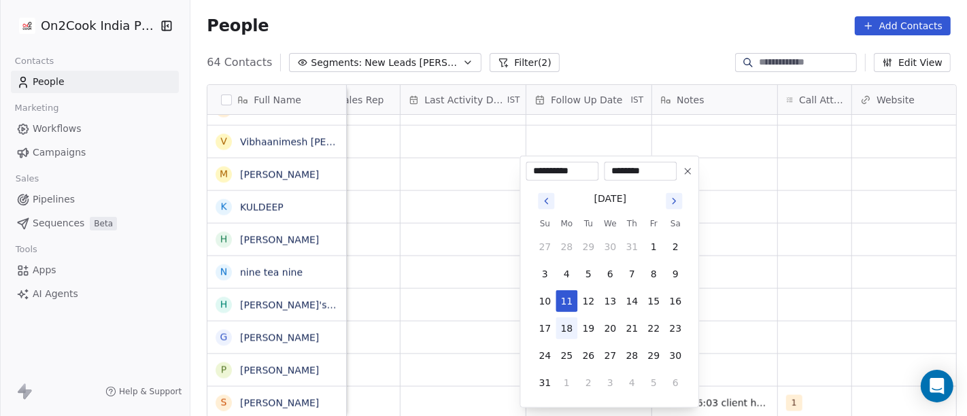
click at [563, 324] on button "18" at bounding box center [566, 328] width 22 height 22
type input "**********"
click at [852, 292] on html "On2Cook India Pvt. Ltd. Contacts People Marketing Workflows Campaigns Sales Pip…" at bounding box center [483, 208] width 967 height 416
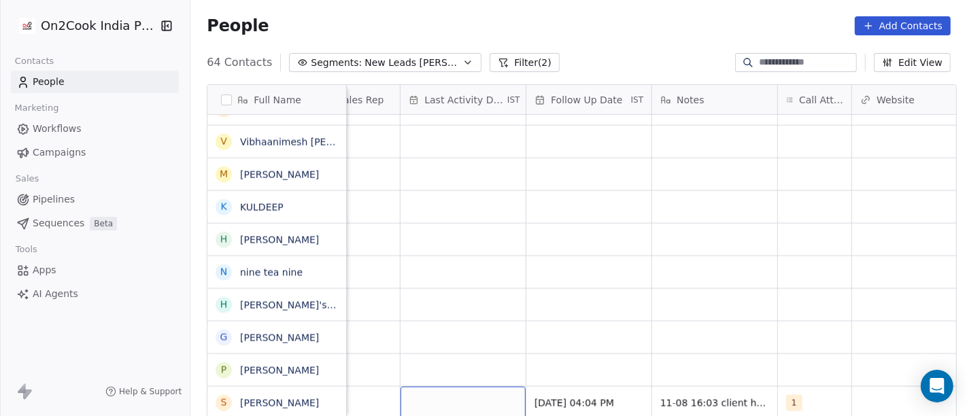
click at [431, 395] on div "grid" at bounding box center [462, 403] width 125 height 32
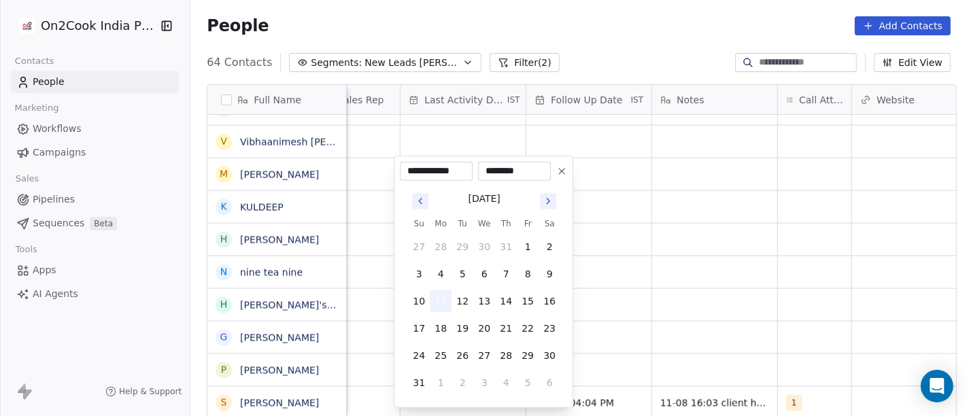
click at [436, 302] on button "11" at bounding box center [441, 301] width 22 height 22
click at [846, 299] on html "On2Cook India Pvt. Ltd. Contacts People Marketing Workflows Campaigns Sales Pip…" at bounding box center [483, 208] width 967 height 416
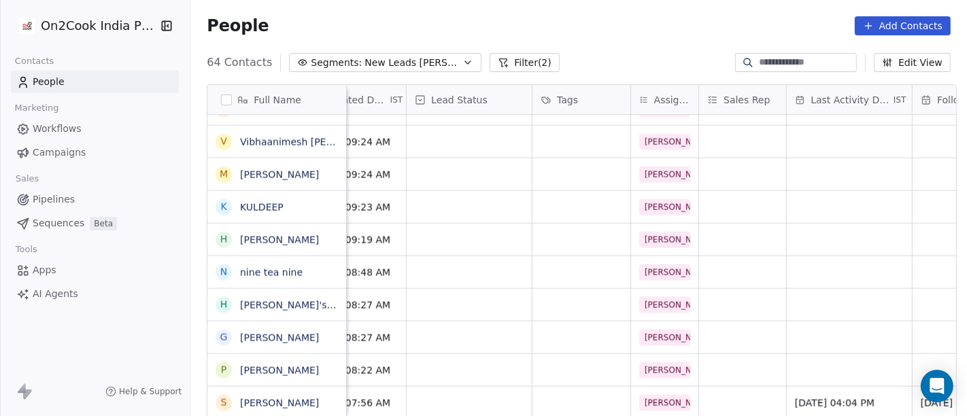
scroll to position [12, 382]
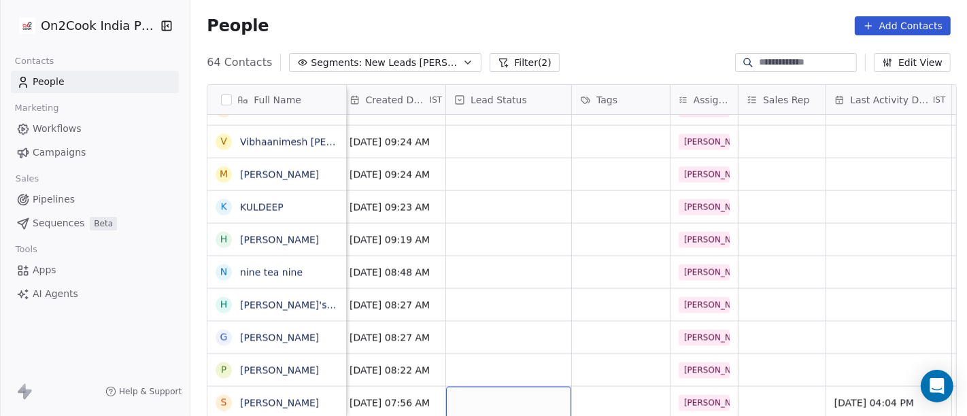
click at [524, 389] on div "grid" at bounding box center [508, 403] width 125 height 32
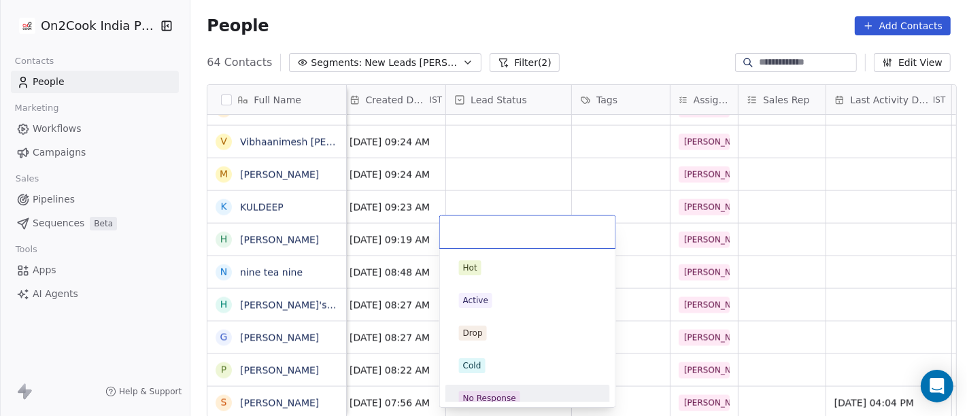
click at [496, 392] on div "No Response" at bounding box center [489, 398] width 53 height 12
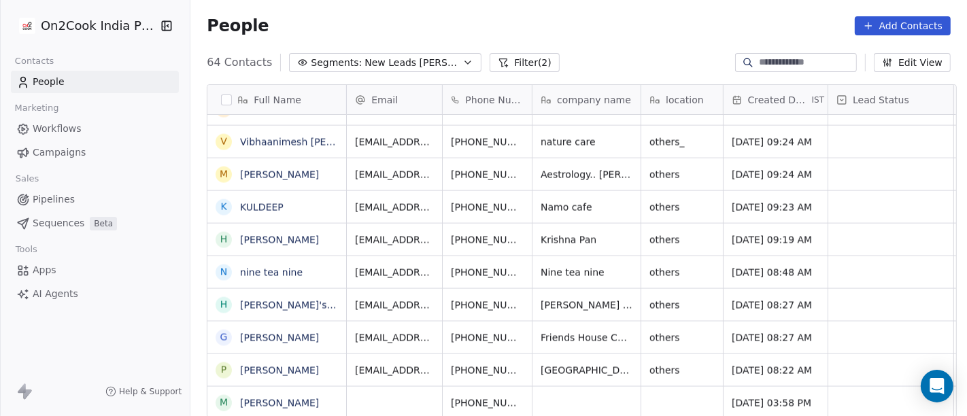
scroll to position [1, 0]
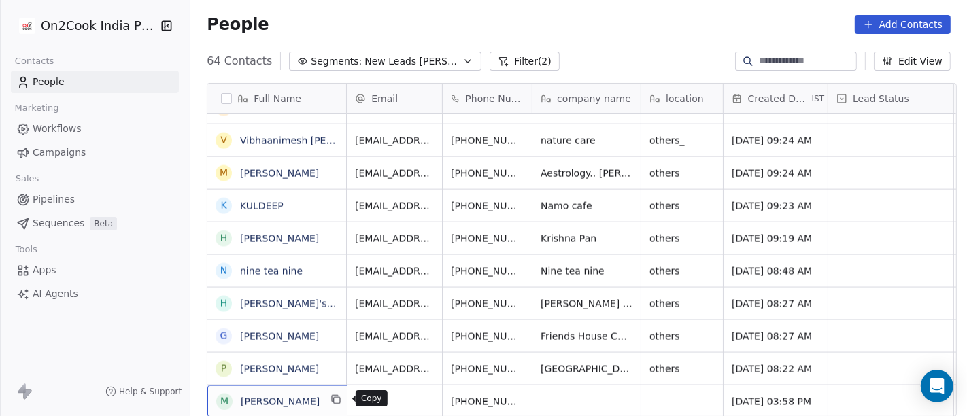
click at [338, 399] on icon "grid" at bounding box center [336, 399] width 11 height 11
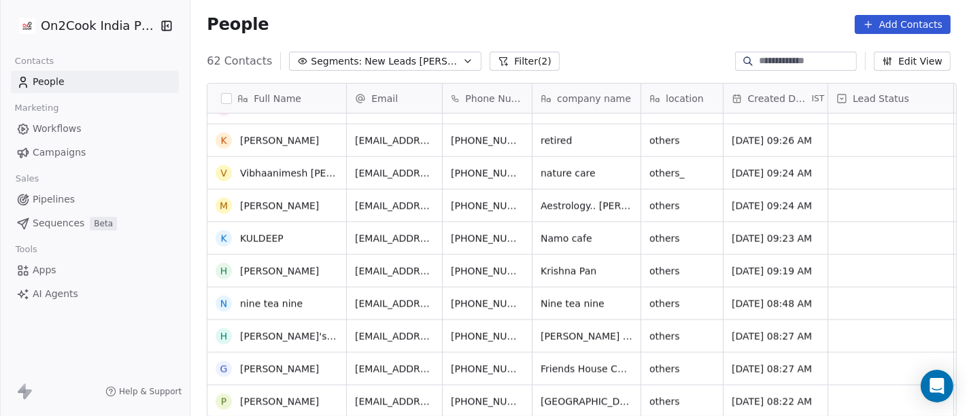
scroll to position [1719, 0]
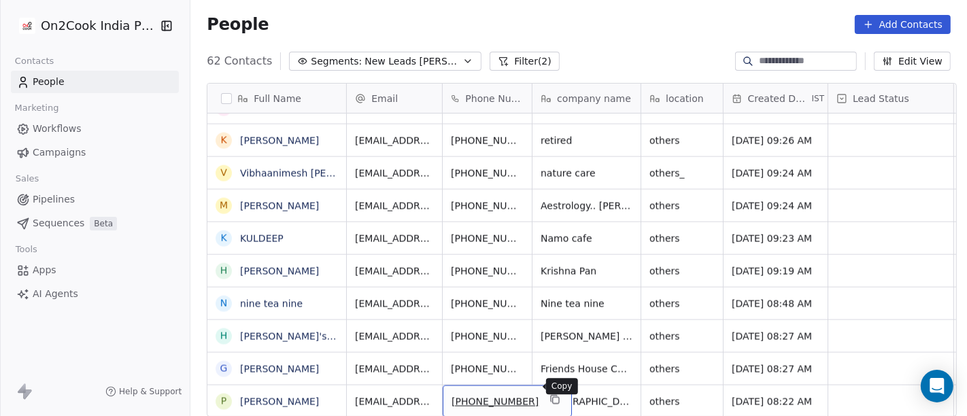
click at [549, 394] on icon "grid" at bounding box center [554, 399] width 11 height 11
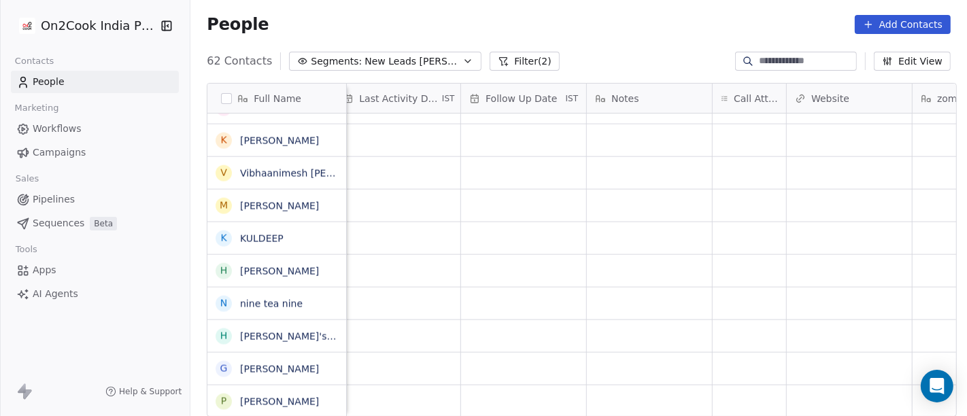
scroll to position [12, 874]
click at [740, 385] on div "grid" at bounding box center [747, 401] width 73 height 32
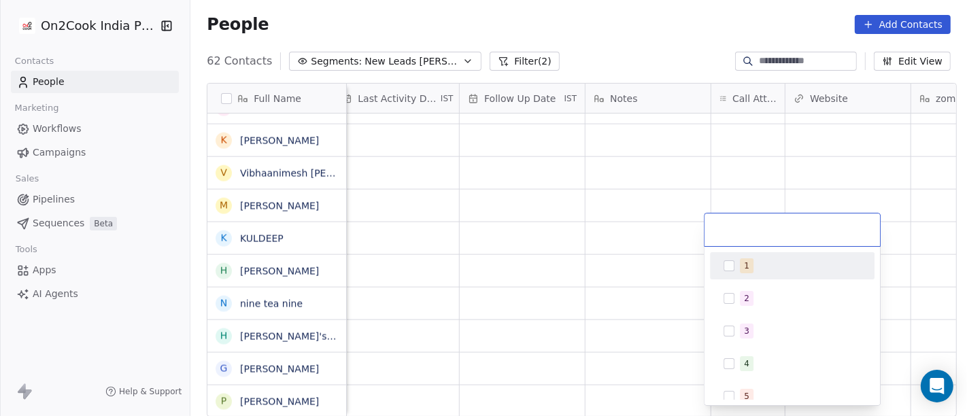
click at [767, 268] on div "1" at bounding box center [800, 265] width 121 height 15
click at [655, 37] on html "On2Cook India Pvt. Ltd. Contacts People Marketing Workflows Campaigns Sales Pip…" at bounding box center [483, 208] width 967 height 416
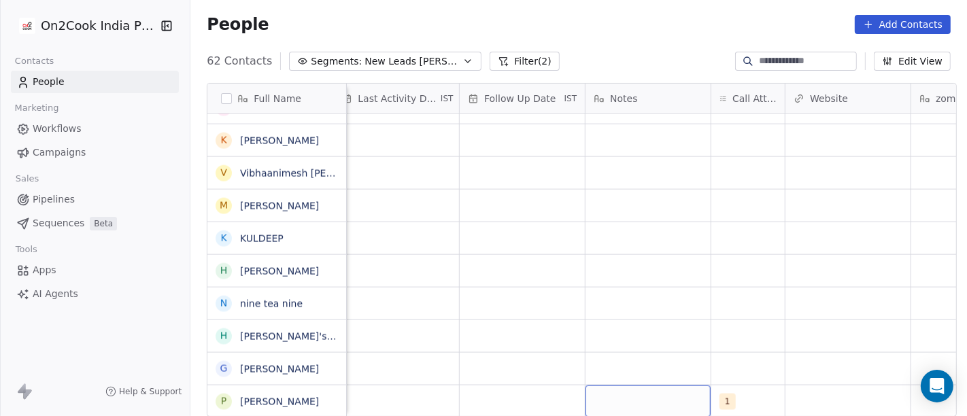
click at [656, 385] on div "grid" at bounding box center [647, 401] width 125 height 32
type textarea "**********"
click at [717, 248] on html "On2Cook India Pvt. Ltd. Contacts People Marketing Workflows Campaigns Sales Pip…" at bounding box center [483, 208] width 967 height 416
click at [524, 389] on div "grid" at bounding box center [521, 401] width 125 height 32
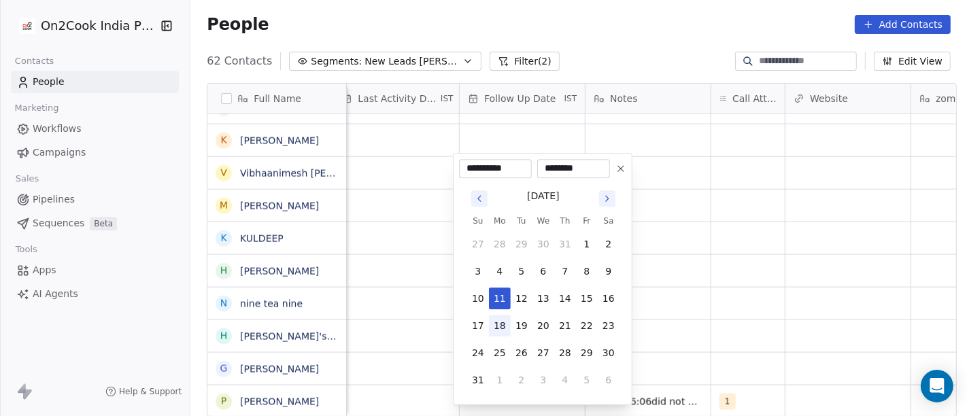
click at [506, 319] on button "18" at bounding box center [500, 326] width 22 height 22
type input "**********"
click at [861, 303] on html "On2Cook India Pvt. Ltd. Contacts People Marketing Workflows Campaigns Sales Pip…" at bounding box center [483, 208] width 967 height 416
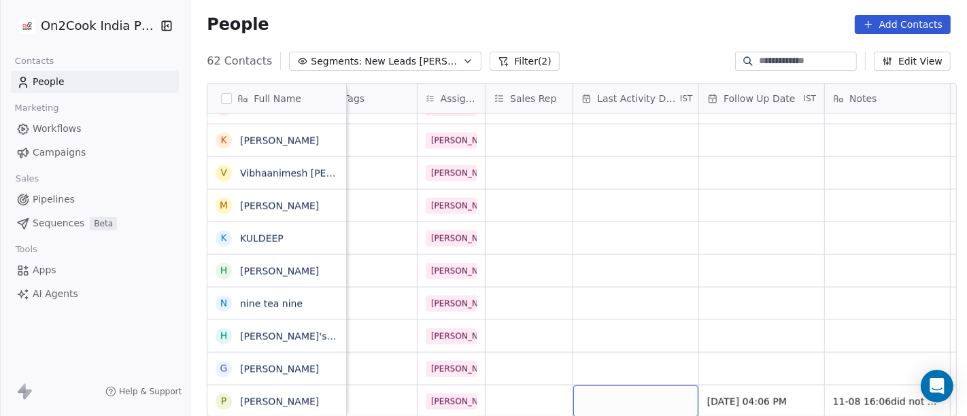
scroll to position [12, 634]
click at [591, 390] on div "grid" at bounding box center [636, 401] width 125 height 32
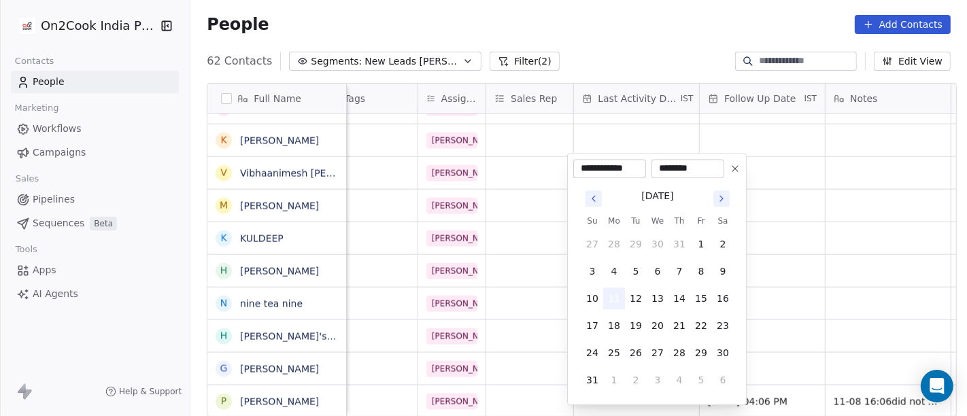
click at [612, 296] on button "11" at bounding box center [614, 299] width 22 height 22
click at [914, 288] on html "On2Cook India Pvt. Ltd. Contacts People Marketing Workflows Campaigns Sales Pip…" at bounding box center [483, 208] width 967 height 416
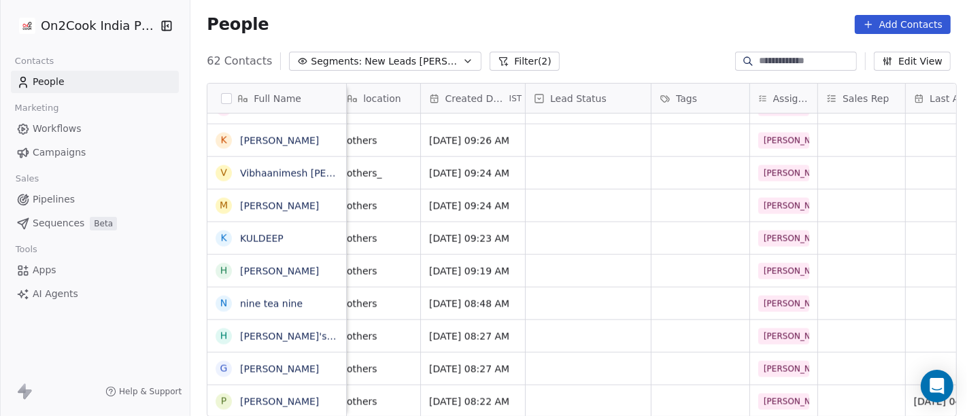
scroll to position [12, 299]
click at [615, 385] on div "grid" at bounding box center [591, 401] width 125 height 32
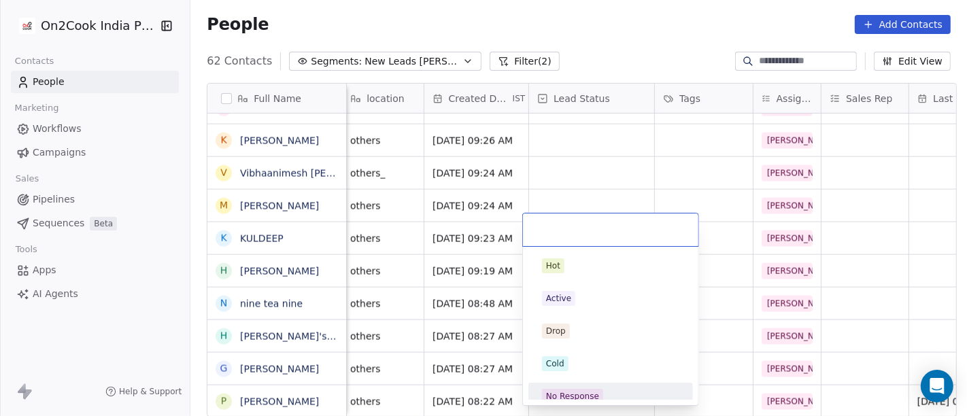
click at [627, 385] on div "No Response" at bounding box center [611, 396] width 154 height 22
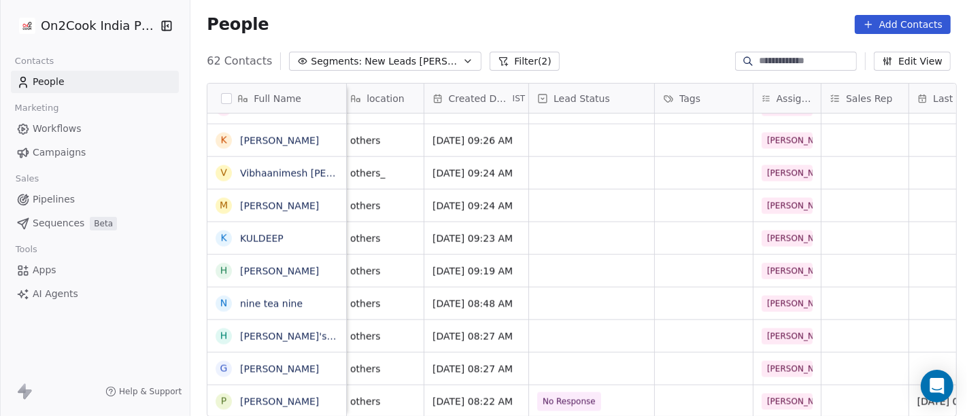
click at [580, 35] on div "People Add Contacts" at bounding box center [578, 25] width 776 height 52
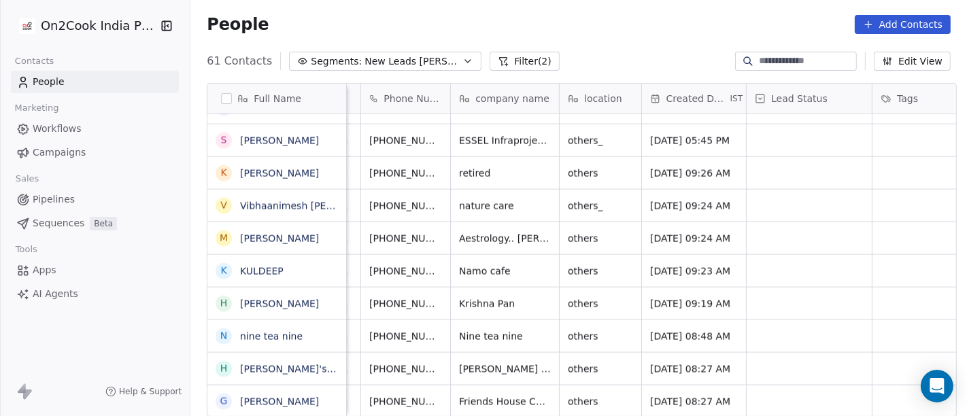
scroll to position [12, 0]
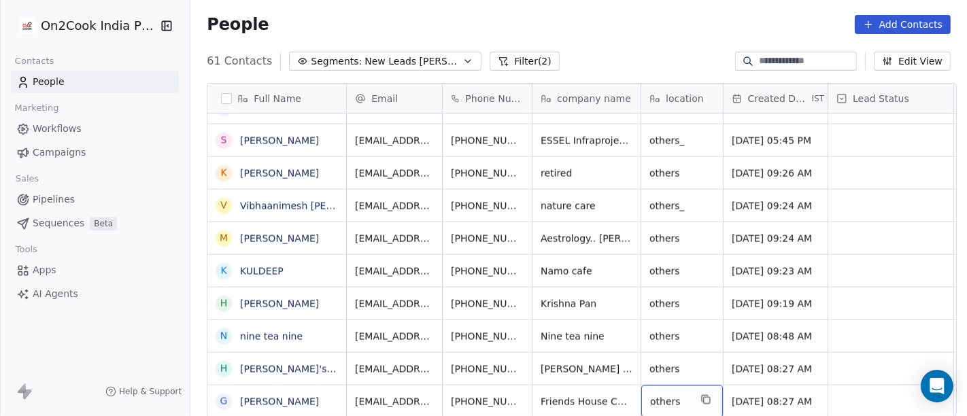
click at [672, 395] on span "others" at bounding box center [669, 402] width 39 height 14
click at [672, 385] on textarea "******" at bounding box center [676, 383] width 80 height 42
type textarea "****"
click at [667, 287] on html "On2Cook India Pvt. Ltd. Contacts People Marketing Workflows Campaigns Sales Pip…" at bounding box center [483, 208] width 967 height 416
click at [620, 394] on html "On2Cook India Pvt. Ltd. Contacts People Marketing Workflows Campaigns Sales Pip…" at bounding box center [483, 208] width 967 height 416
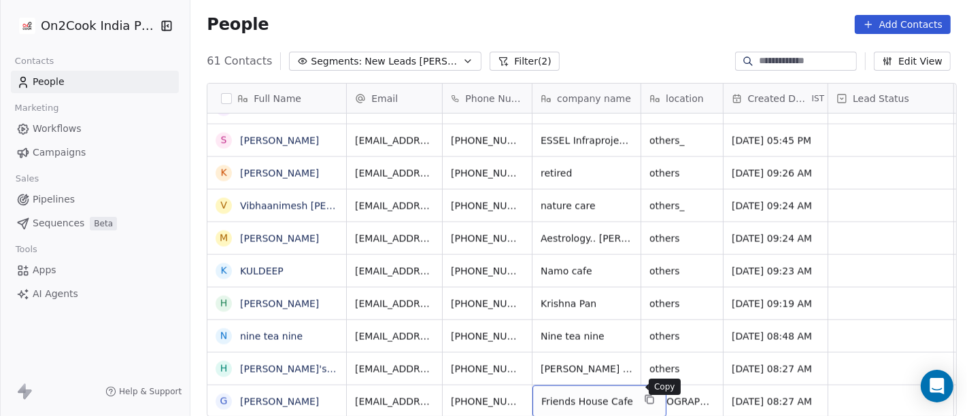
click at [641, 392] on button "grid" at bounding box center [649, 400] width 16 height 16
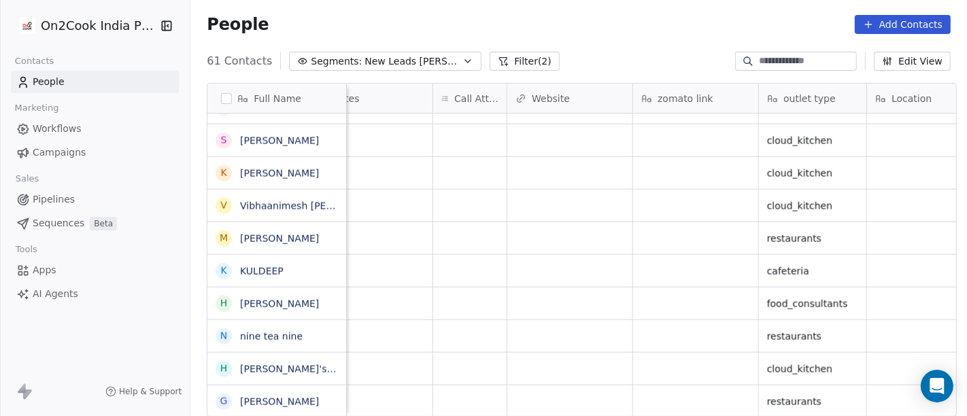
scroll to position [12, 1151]
click at [661, 389] on div "grid" at bounding box center [696, 401] width 125 height 32
type textarea "**********"
click at [566, 377] on html "On2Cook India Pvt. Ltd. Contacts People Marketing Workflows Campaigns Sales Pip…" at bounding box center [483, 208] width 967 height 416
click at [565, 383] on html "On2Cook India Pvt. Ltd. Contacts People Marketing Workflows Campaigns Sales Pip…" at bounding box center [483, 208] width 967 height 416
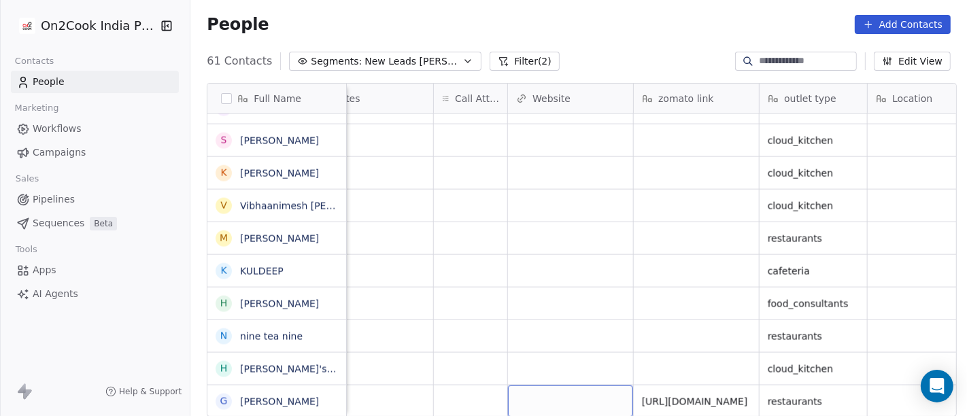
click at [547, 385] on div "grid" at bounding box center [570, 401] width 125 height 32
type input "**********"
click at [550, 339] on html "On2Cook India Pvt. Ltd. Contacts People Marketing Workflows Campaigns Sales Pip…" at bounding box center [483, 208] width 967 height 416
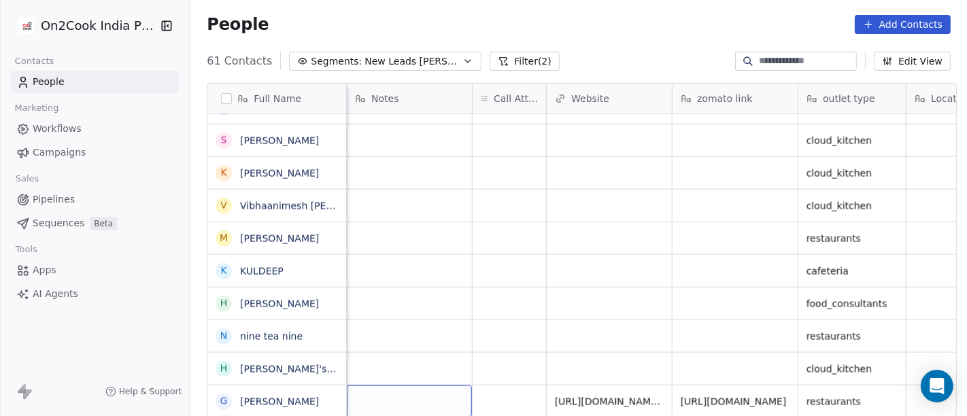
click at [425, 385] on div "grid" at bounding box center [409, 401] width 125 height 32
click at [489, 390] on html "On2Cook India Pvt. Ltd. Contacts People Marketing Workflows Campaigns Sales Pip…" at bounding box center [483, 208] width 967 height 416
click at [489, 390] on div "grid" at bounding box center [508, 401] width 73 height 32
click at [485, 389] on div "grid" at bounding box center [508, 401] width 73 height 32
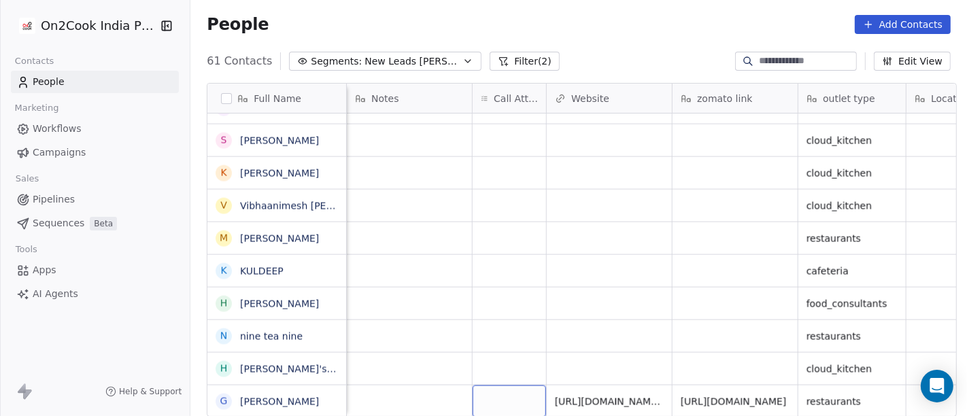
click at [485, 389] on div "grid" at bounding box center [508, 401] width 73 height 32
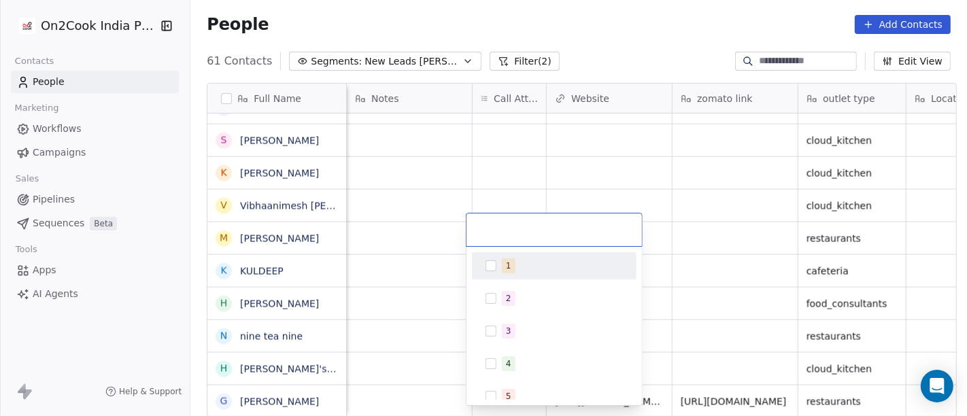
click at [519, 268] on div "1" at bounding box center [562, 265] width 121 height 15
click at [642, 22] on html "On2Cook India Pvt. Ltd. Contacts People Marketing Workflows Campaigns Sales Pip…" at bounding box center [483, 208] width 967 height 416
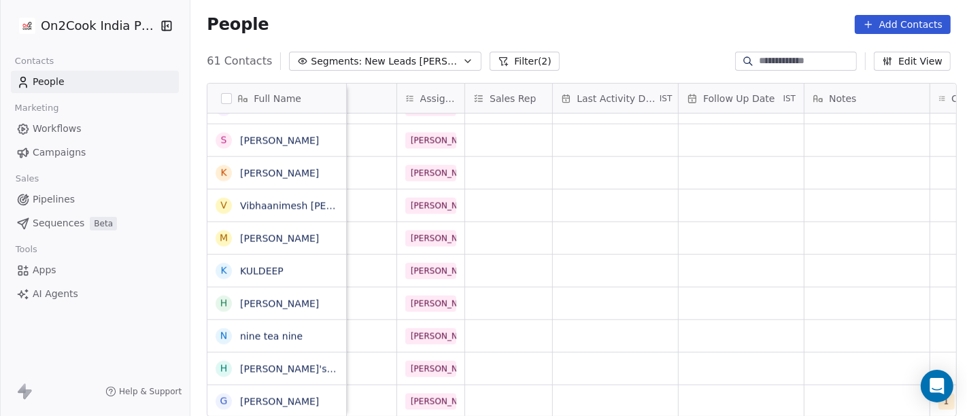
scroll to position [12, 653]
click at [693, 385] on div "grid" at bounding box center [742, 401] width 125 height 32
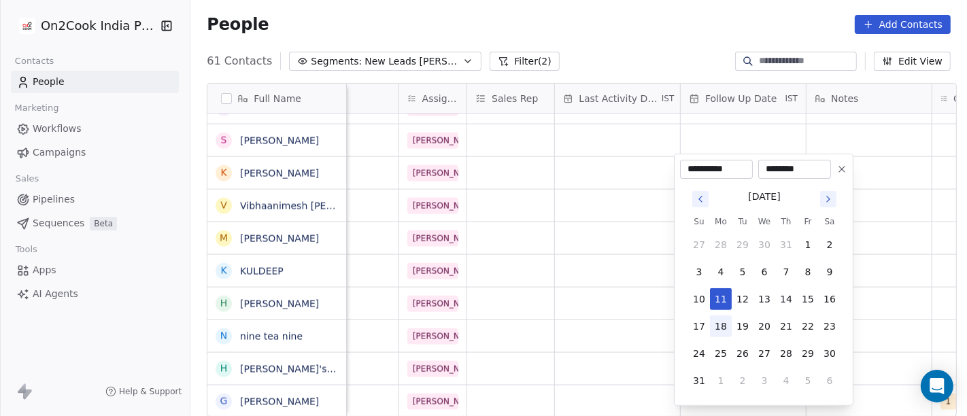
click at [722, 329] on button "18" at bounding box center [721, 326] width 22 height 22
type input "**********"
click at [602, 336] on html "On2Cook India Pvt. Ltd. Contacts People Marketing Workflows Campaigns Sales Pip…" at bounding box center [483, 208] width 967 height 416
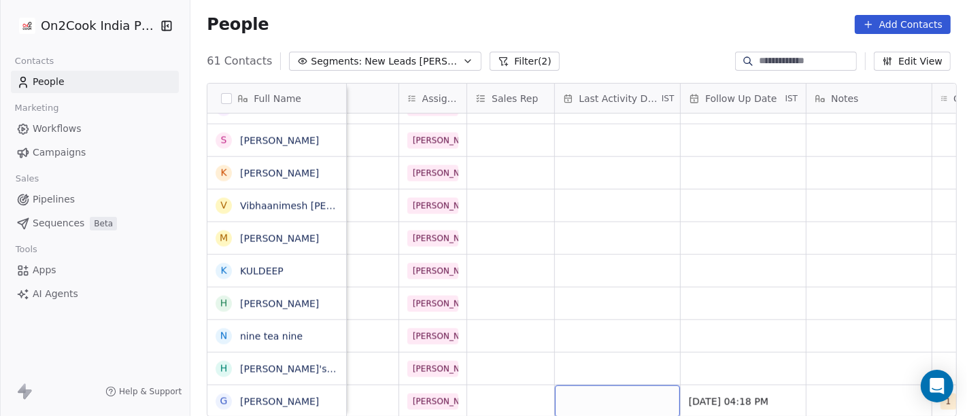
click at [596, 385] on div "grid" at bounding box center [617, 401] width 125 height 32
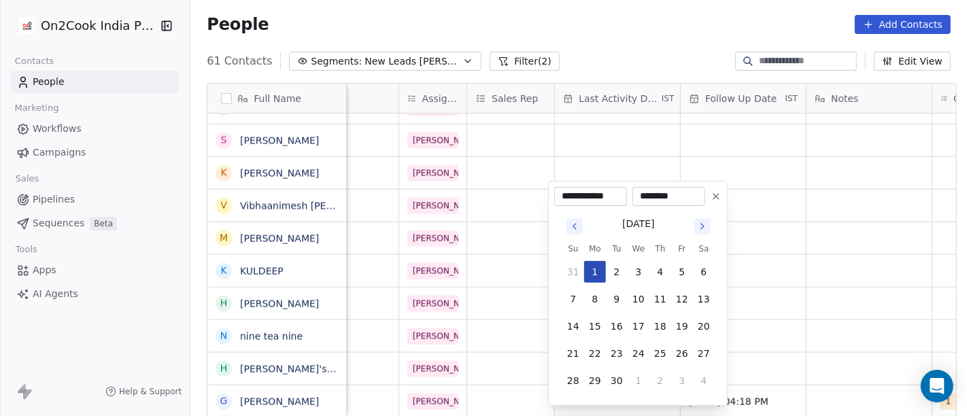
click at [595, 268] on button "1" at bounding box center [595, 272] width 22 height 22
click at [621, 12] on html "On2Cook India Pvt. Ltd. Contacts People Marketing Workflows Campaigns Sales Pip…" at bounding box center [483, 208] width 967 height 416
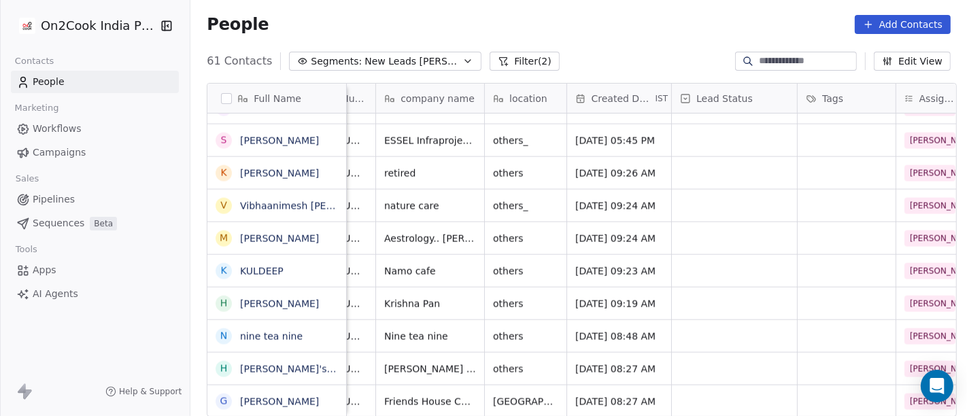
scroll to position [12, 0]
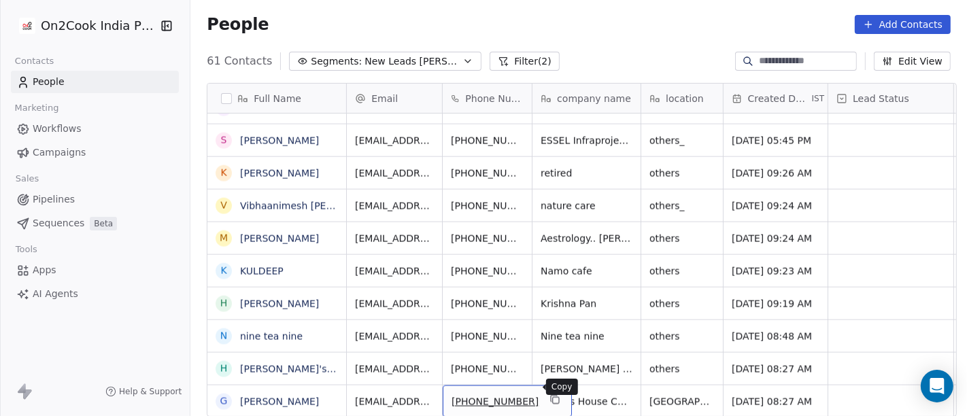
click at [549, 394] on icon "grid" at bounding box center [554, 399] width 11 height 11
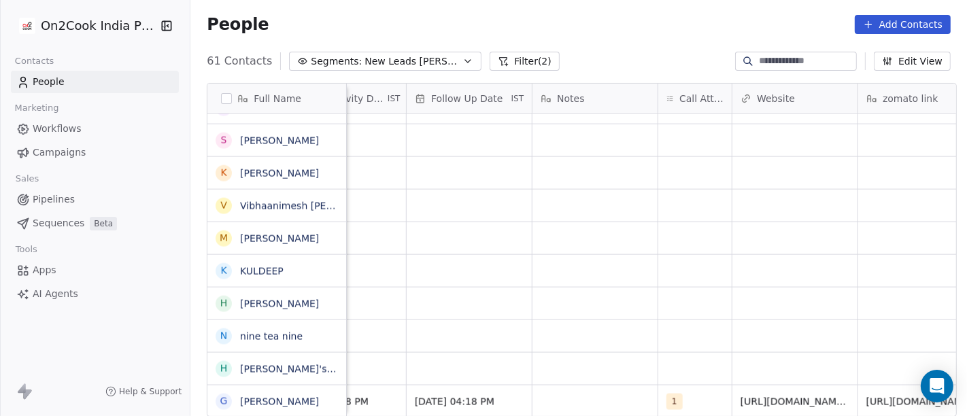
scroll to position [12, 927]
click at [591, 387] on div "grid" at bounding box center [594, 401] width 125 height 32
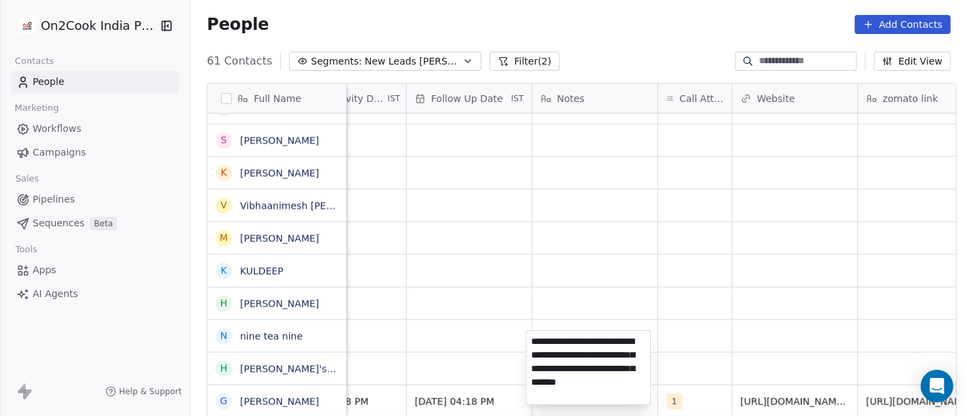
type textarea "**********"
click at [711, 264] on html "On2Cook India Pvt. Ltd. Contacts People Marketing Workflows Campaigns Sales Pip…" at bounding box center [483, 208] width 967 height 416
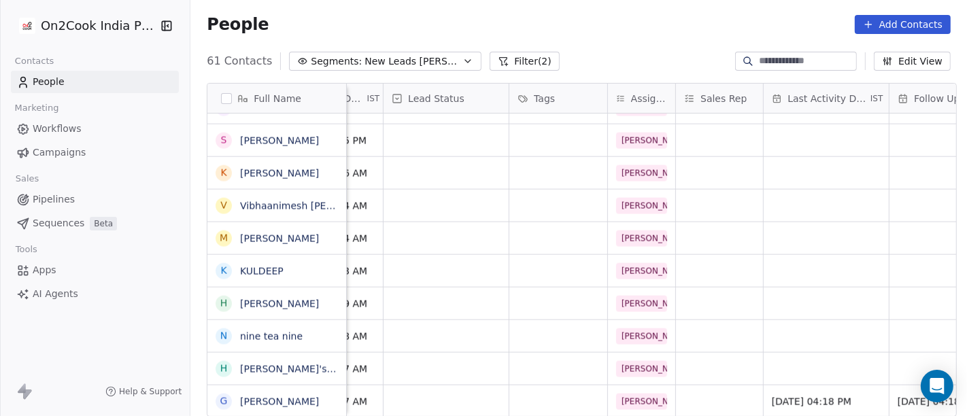
scroll to position [8, 440]
click at [459, 385] on div "grid" at bounding box center [449, 401] width 125 height 32
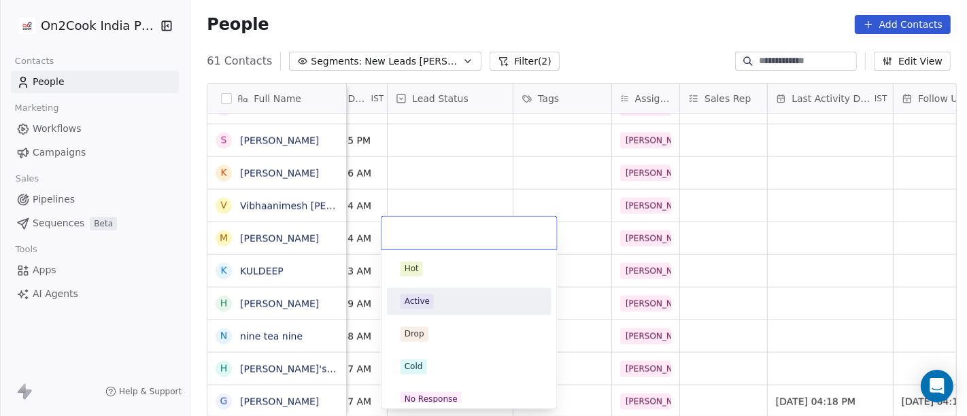
click at [445, 296] on div "Active" at bounding box center [468, 301] width 137 height 15
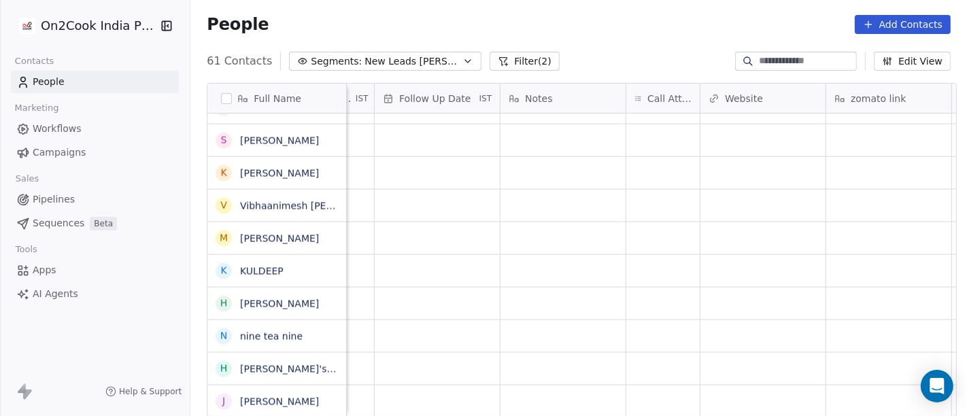
scroll to position [8, 971]
click at [640, 353] on div "grid" at bounding box center [650, 369] width 73 height 32
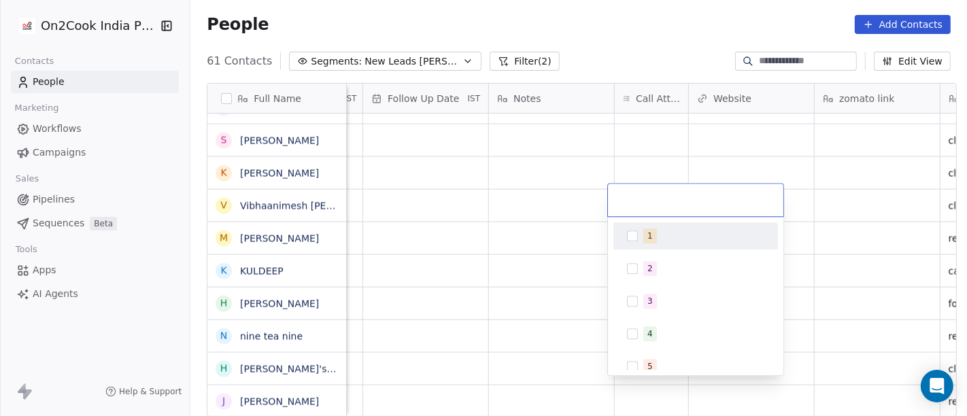
click at [651, 239] on span "1" at bounding box center [650, 235] width 14 height 15
click at [647, 30] on html "On2Cook India Pvt. Ltd. Contacts People Marketing Workflows Campaigns Sales Pip…" at bounding box center [483, 208] width 967 height 416
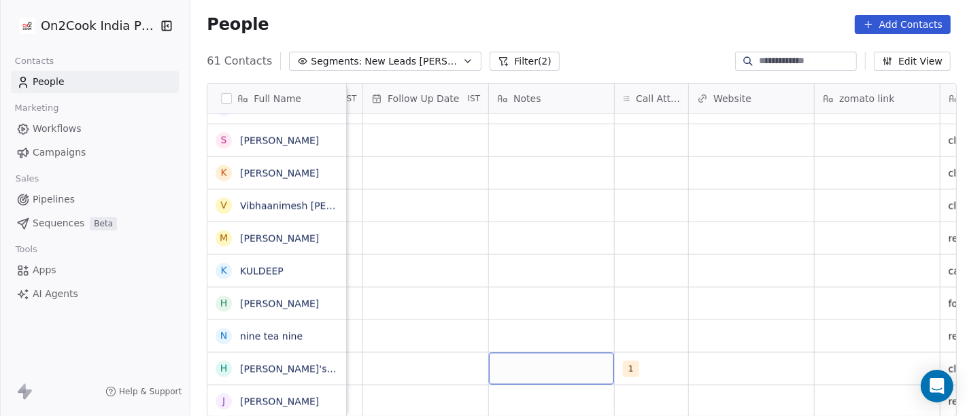
click at [566, 365] on div "grid" at bounding box center [551, 369] width 125 height 32
type textarea "***"
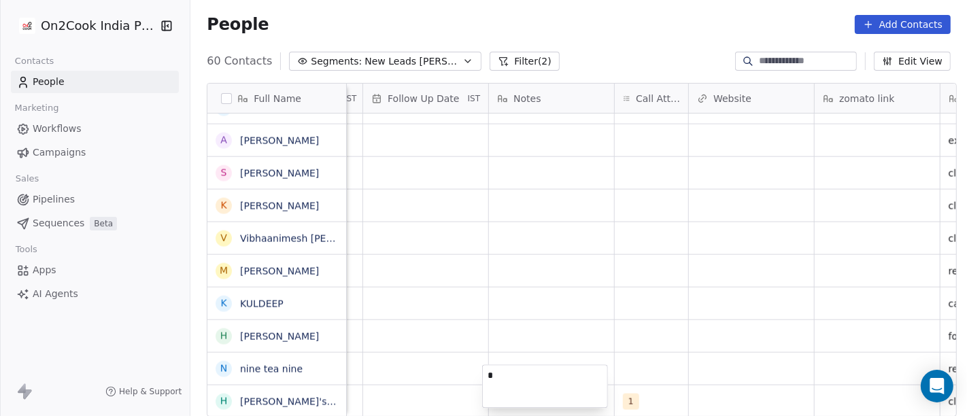
scroll to position [1654, 0]
click at [693, 373] on html "On2Cook India Pvt. Ltd. Contacts People Marketing Workflows Campaigns Sales Pip…" at bounding box center [483, 208] width 967 height 416
click at [542, 395] on span "9" at bounding box center [539, 402] width 83 height 14
type textarea "**********"
click at [587, 311] on html "On2Cook India Pvt. Ltd. Contacts People Marketing Workflows Campaigns Sales Pip…" at bounding box center [483, 208] width 967 height 416
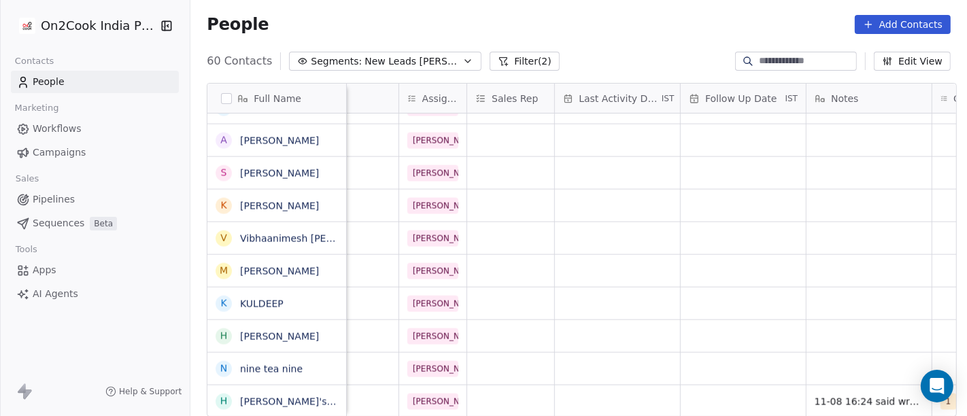
scroll to position [8, 652]
click at [608, 389] on div "grid" at bounding box center [618, 401] width 125 height 32
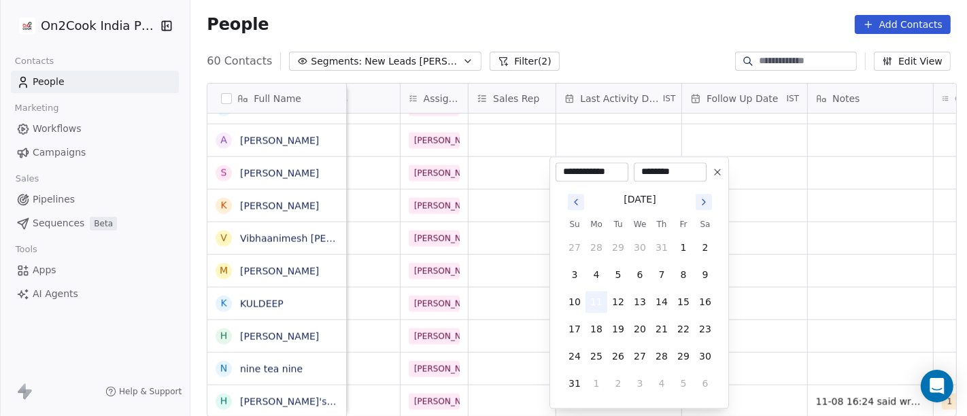
click at [595, 296] on button "11" at bounding box center [596, 302] width 22 height 22
click at [602, 58] on html "On2Cook India Pvt. Ltd. Contacts People Marketing Workflows Campaigns Sales Pip…" at bounding box center [483, 208] width 967 height 416
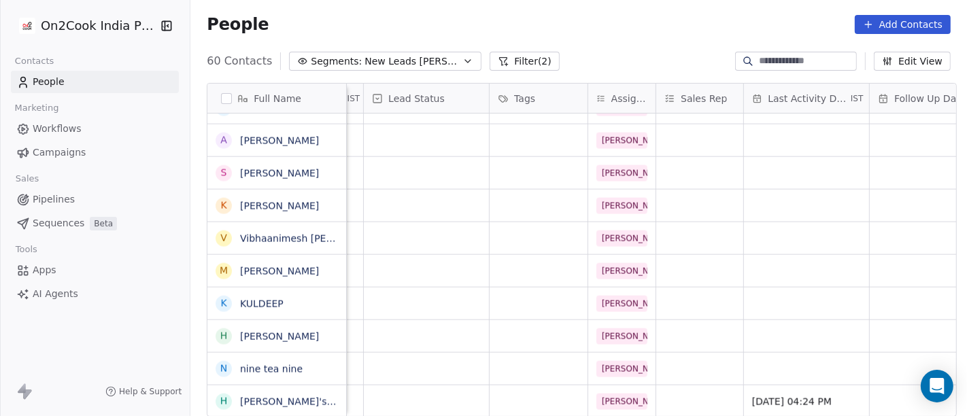
scroll to position [8, 326]
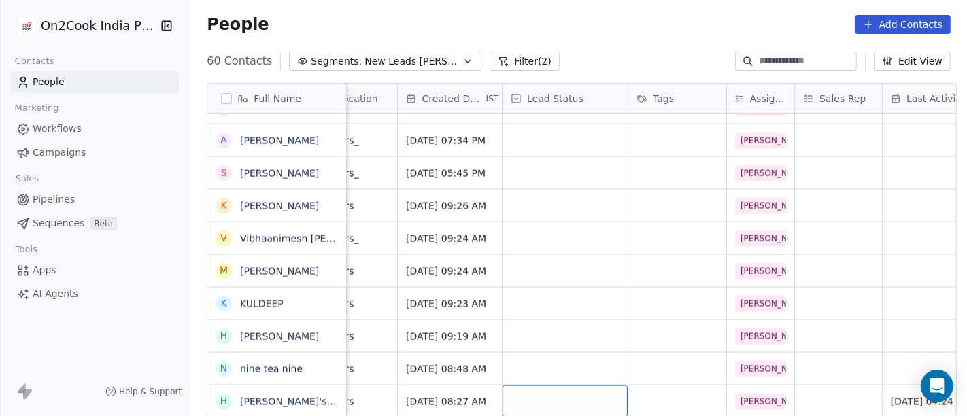
click at [547, 389] on div "grid" at bounding box center [564, 401] width 125 height 32
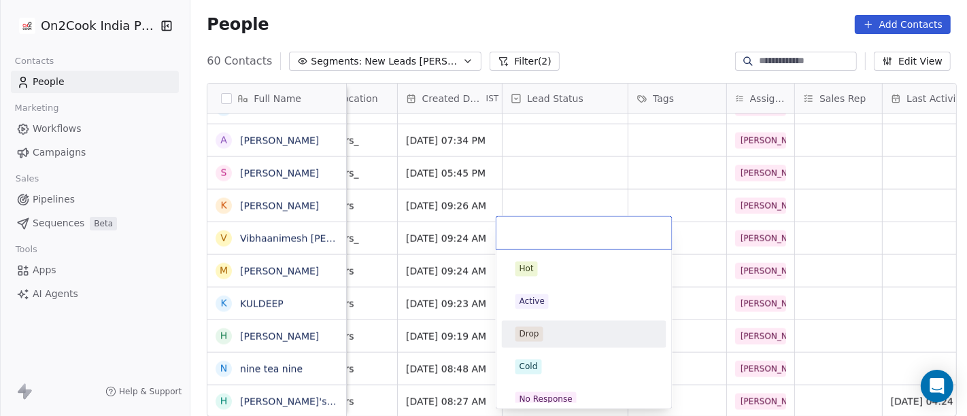
click at [542, 341] on div "Drop" at bounding box center [583, 334] width 137 height 15
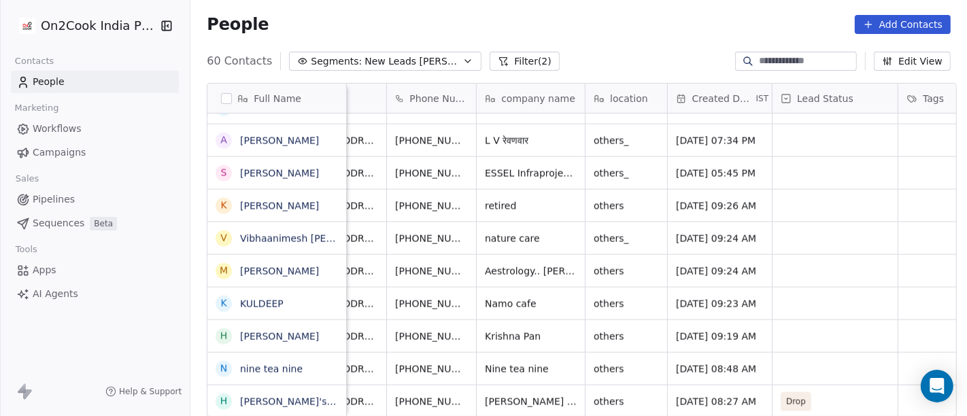
scroll to position [12, 55]
click at [618, 362] on span "others" at bounding box center [614, 369] width 39 height 14
click at [615, 349] on textarea "**********" at bounding box center [620, 361] width 80 height 42
type textarea "*******"
click at [503, 358] on html "On2Cook India Pvt. Ltd. Contacts People Marketing Workflows Campaigns Sales Pip…" at bounding box center [483, 208] width 967 height 416
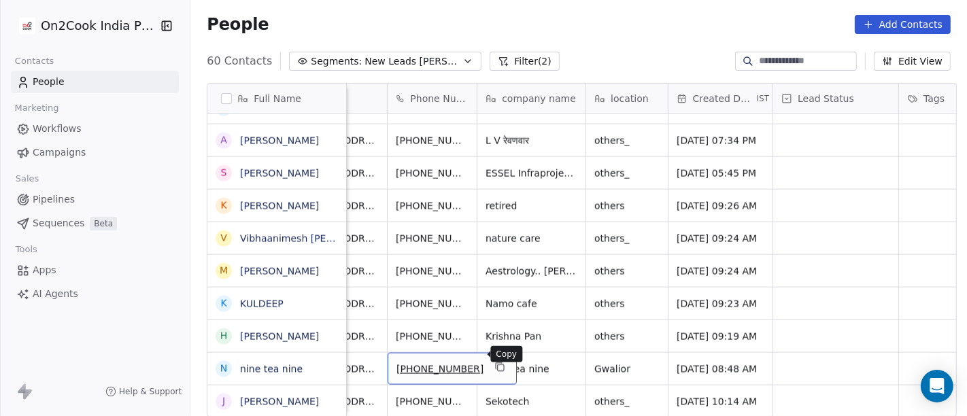
click at [494, 362] on icon "grid" at bounding box center [499, 367] width 11 height 11
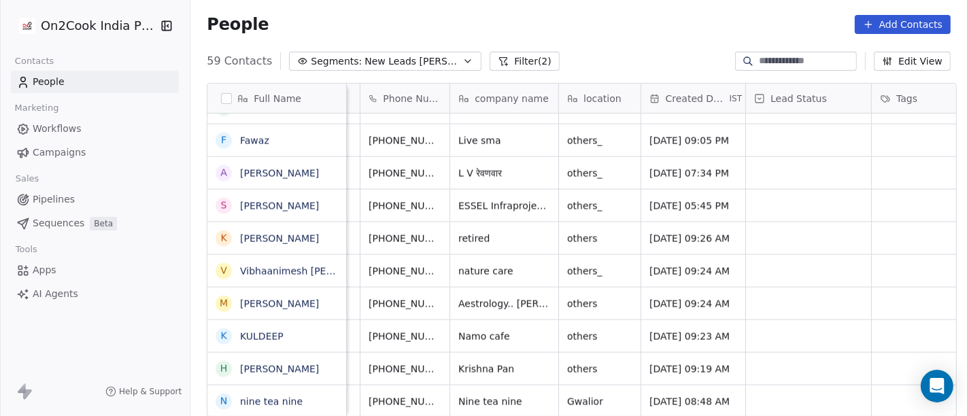
scroll to position [12, 82]
click at [297, 396] on span "nine tea nine" at bounding box center [277, 402] width 72 height 14
type textarea "**********"
click at [835, 263] on html "On2Cook India Pvt. Ltd. Contacts People Marketing Workflows Campaigns Sales Pip…" at bounding box center [483, 208] width 967 height 416
click at [759, 366] on html "On2Cook India Pvt. Ltd. Contacts People Marketing Workflows Campaigns Sales Pip…" at bounding box center [483, 208] width 967 height 416
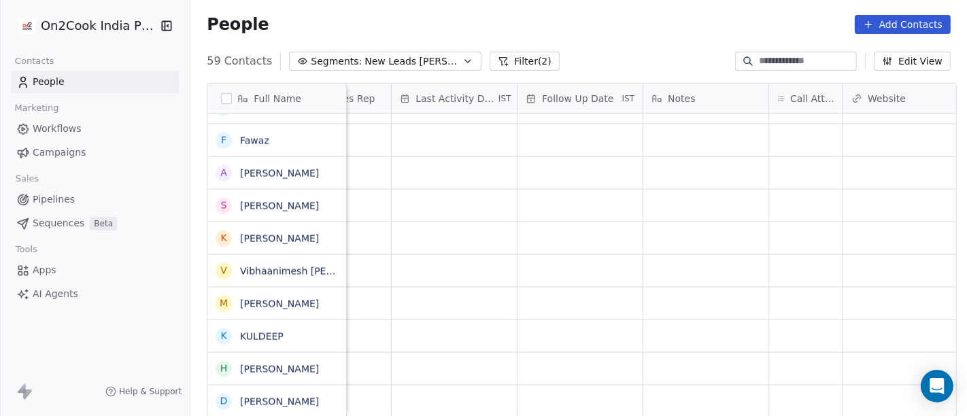
scroll to position [12, 816]
click at [773, 385] on div "grid" at bounding box center [805, 401] width 73 height 32
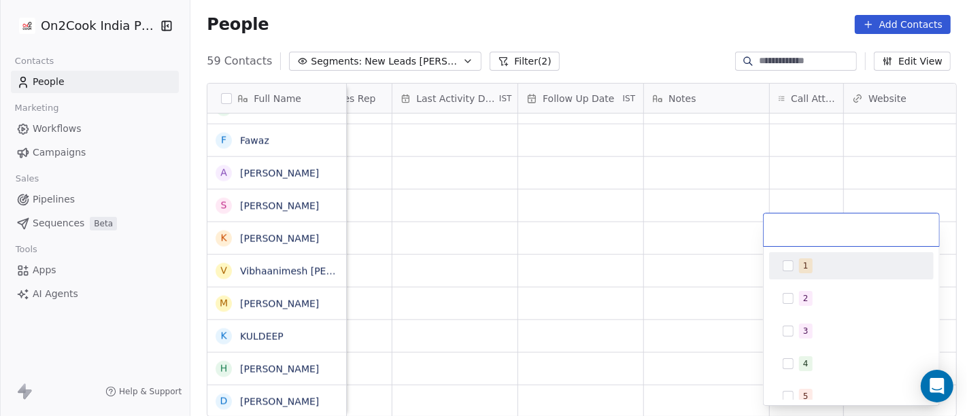
click at [792, 265] on button "Suggestions" at bounding box center [787, 265] width 11 height 11
click at [687, 228] on html "On2Cook India Pvt. Ltd. Contacts People Marketing Workflows Campaigns Sales Pip…" at bounding box center [483, 208] width 967 height 416
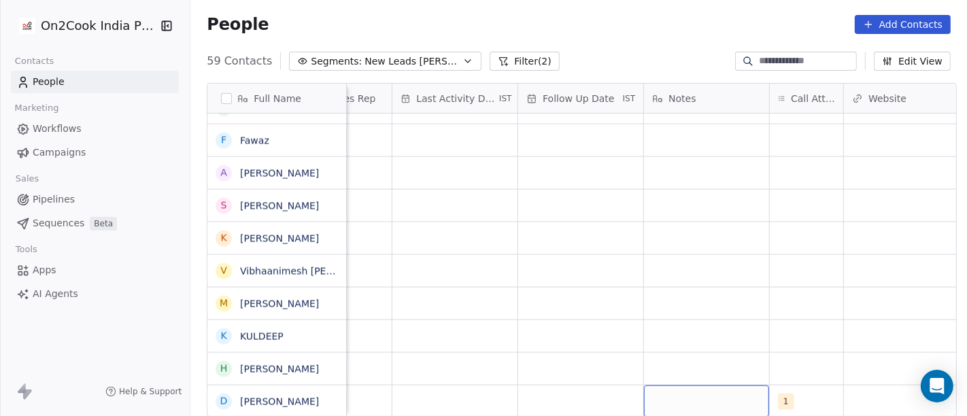
click at [701, 395] on div "grid" at bounding box center [706, 401] width 125 height 32
type textarea "**********"
click at [782, 314] on html "On2Cook India Pvt. Ltd. Contacts People Marketing Workflows Campaigns Sales Pip…" at bounding box center [483, 208] width 967 height 416
click at [574, 385] on div "grid" at bounding box center [580, 401] width 125 height 32
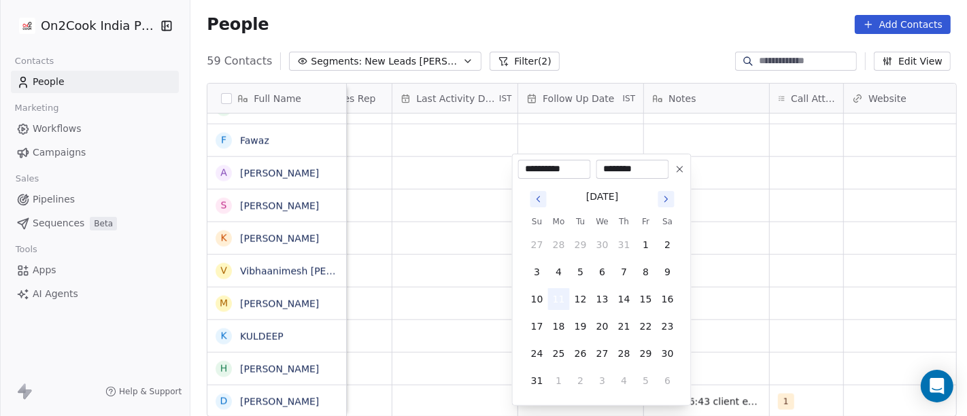
click at [559, 292] on button "11" at bounding box center [559, 299] width 22 height 22
click at [821, 290] on html "On2Cook India Pvt. Ltd. Contacts People Marketing Workflows Campaigns Sales Pip…" at bounding box center [483, 208] width 967 height 416
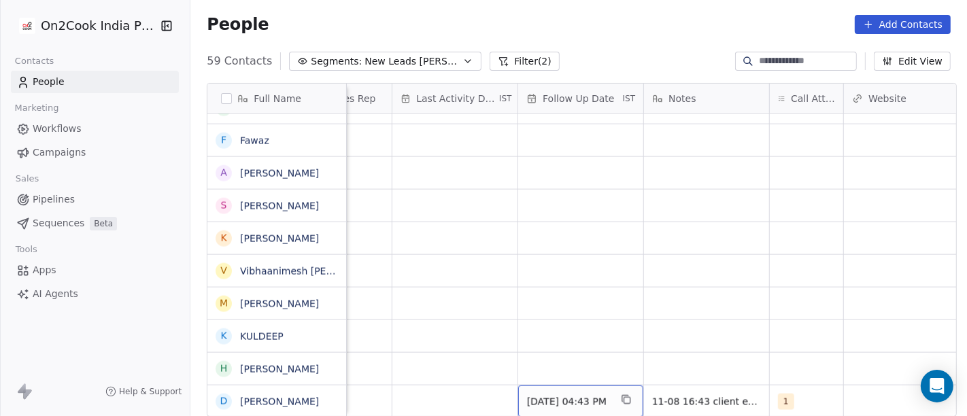
click at [568, 395] on span "11/08/2025 04:43 PM" at bounding box center [568, 402] width 83 height 14
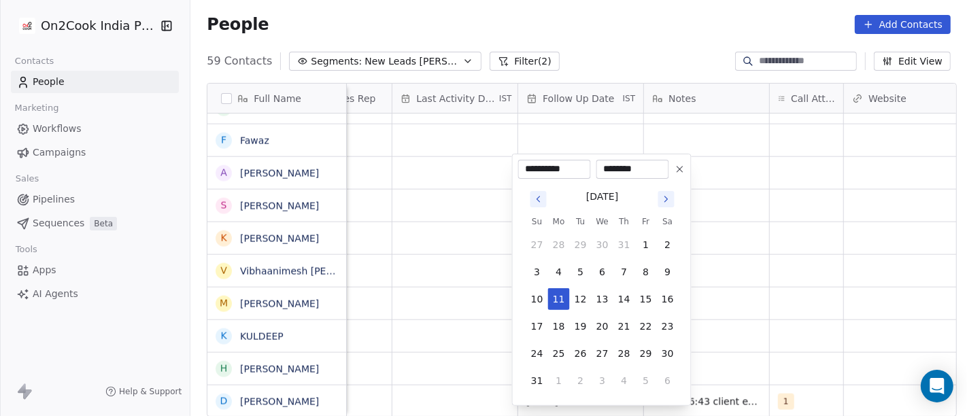
click at [687, 166] on button at bounding box center [680, 169] width 16 height 16
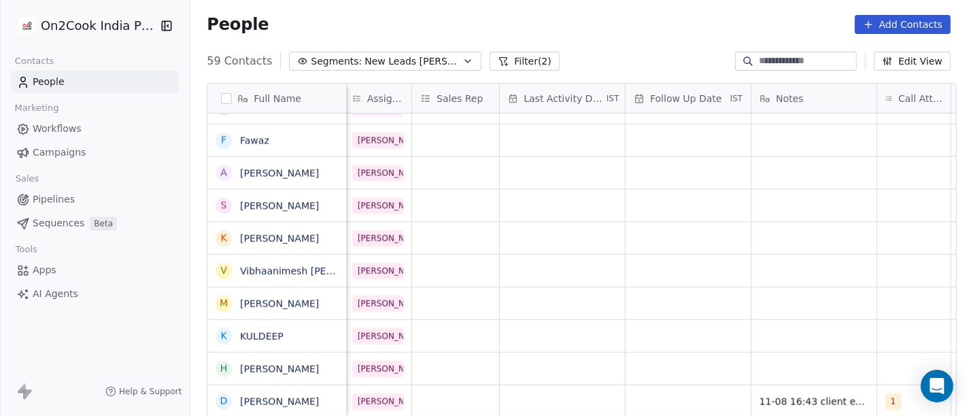
scroll to position [12, 687]
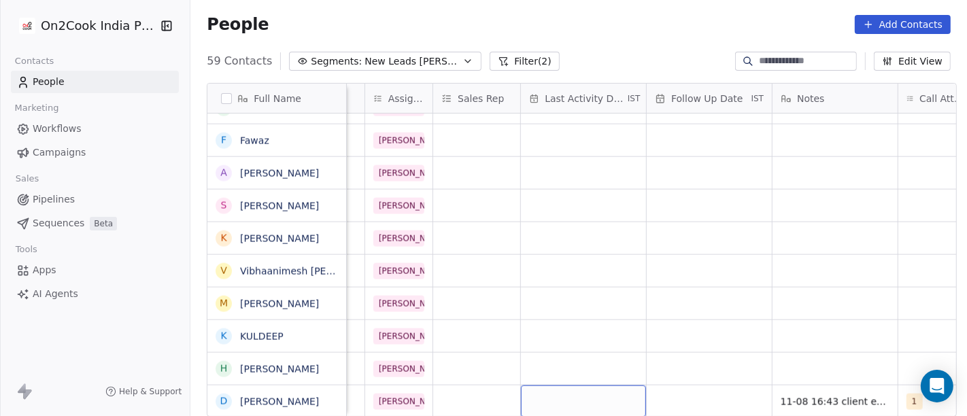
click at [583, 385] on div "grid" at bounding box center [583, 401] width 125 height 32
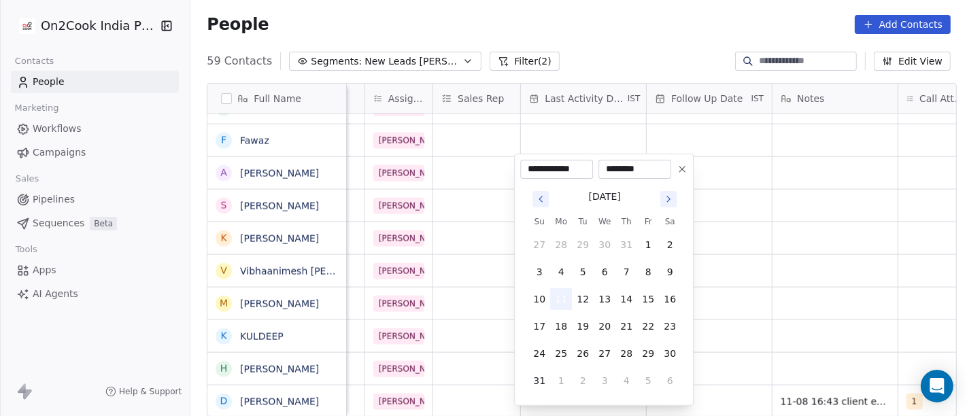
click at [561, 292] on button "11" at bounding box center [561, 299] width 22 height 22
click at [778, 277] on html "On2Cook India Pvt. Ltd. Contacts People Marketing Workflows Campaigns Sales Pip…" at bounding box center [483, 208] width 967 height 416
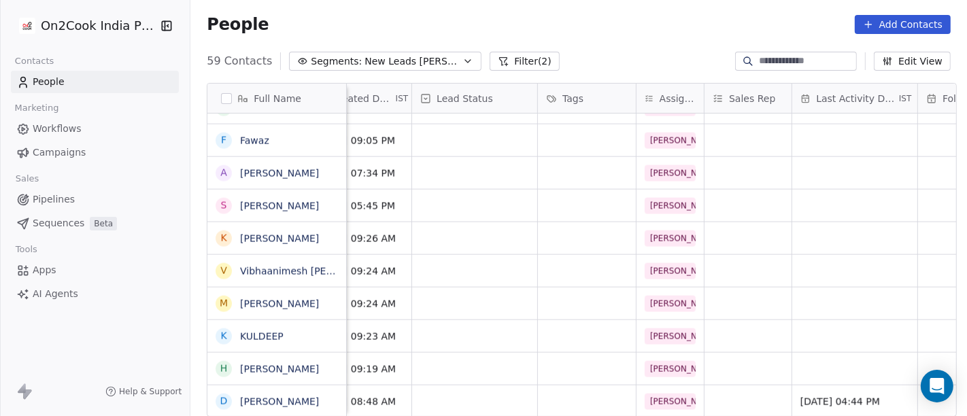
scroll to position [12, 415]
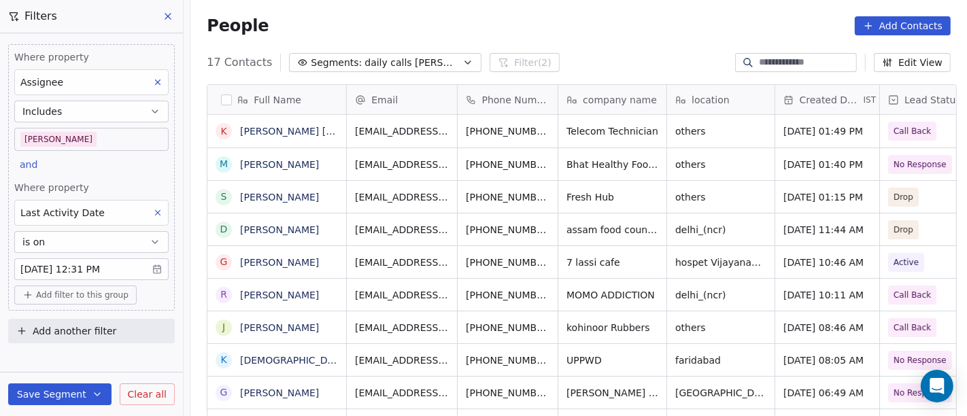
scroll to position [355, 771]
click at [112, 142] on body "On2Cook India Pvt. Ltd. Contacts People Marketing Workflows Campaigns Sales Pip…" at bounding box center [483, 208] width 967 height 416
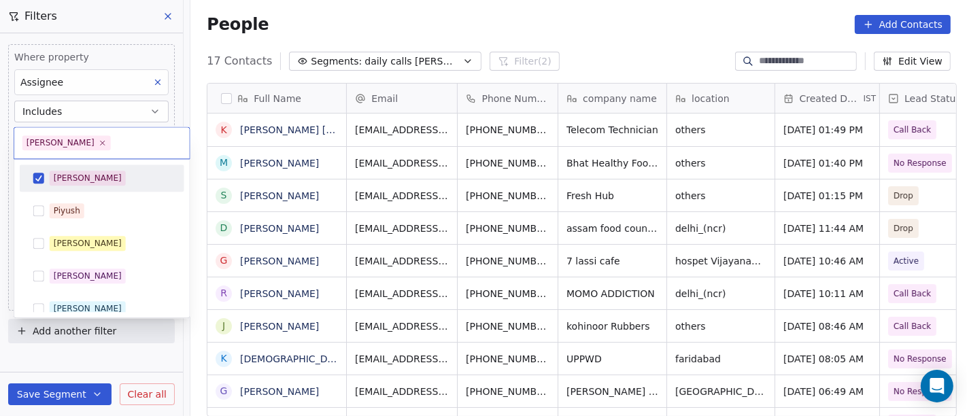
click at [103, 189] on div "[PERSON_NAME]" at bounding box center [102, 177] width 164 height 27
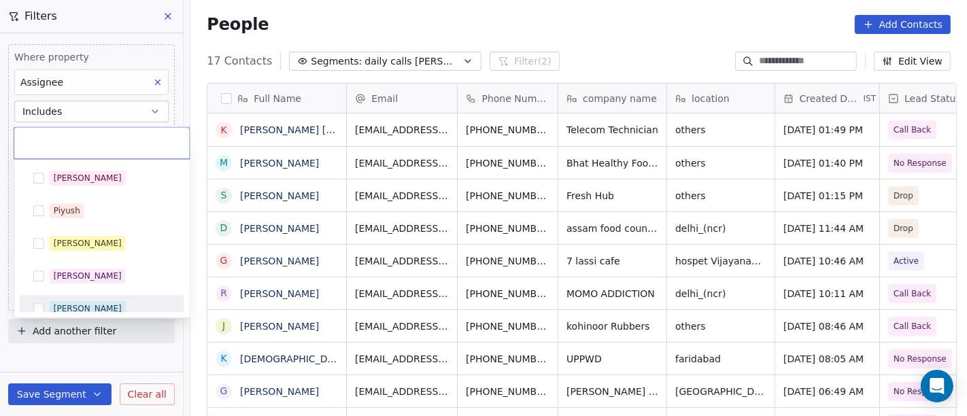
click at [102, 298] on div "Ronit" at bounding box center [102, 309] width 154 height 22
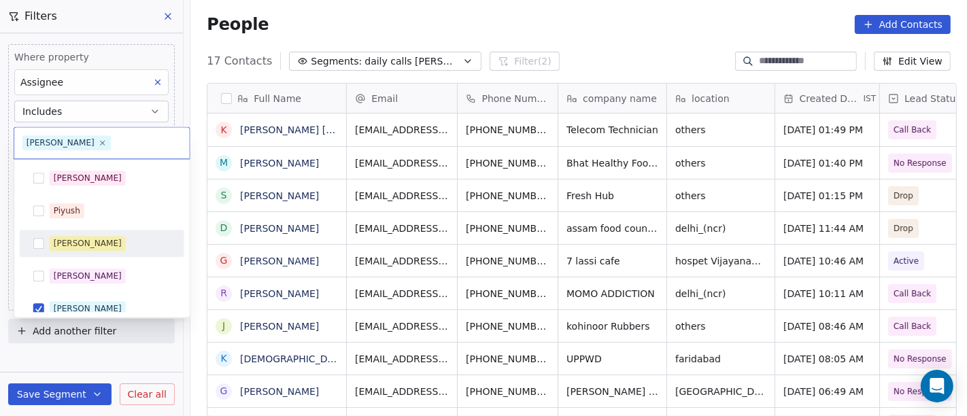
click at [432, 18] on html "On2Cook India Pvt. Ltd. Contacts People Marketing Workflows Campaigns Sales Pip…" at bounding box center [483, 208] width 967 height 416
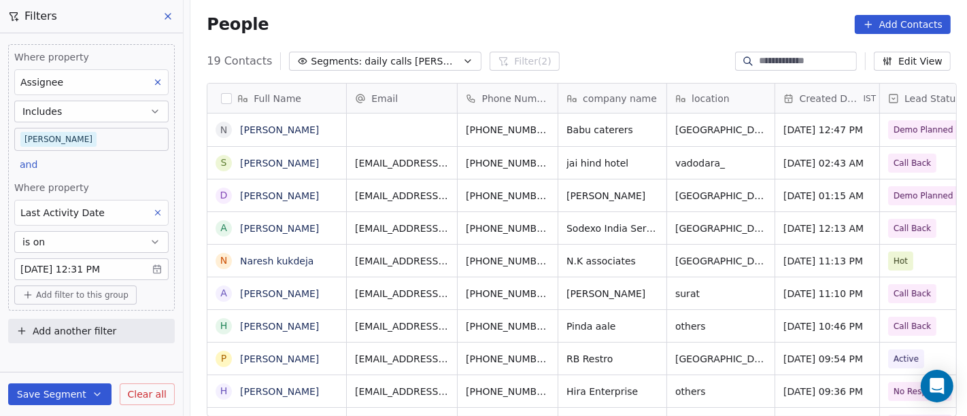
click at [93, 131] on body "On2Cook India Pvt. Ltd. Contacts People Marketing Workflows Campaigns Sales Pip…" at bounding box center [483, 208] width 967 height 416
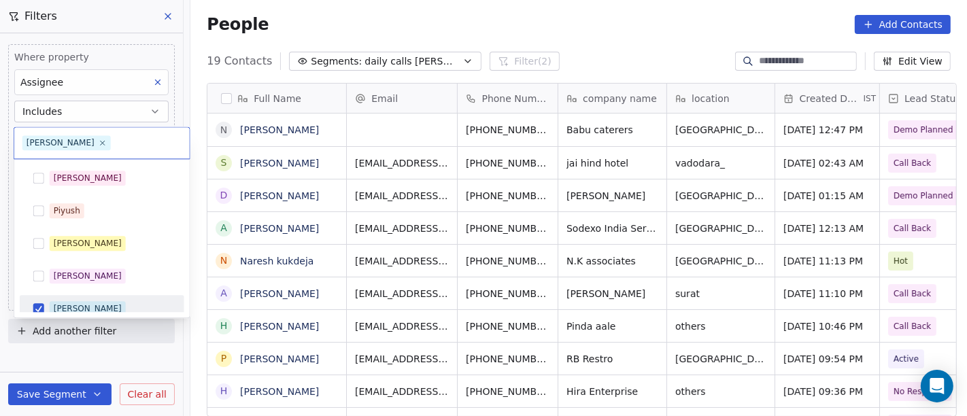
scroll to position [10, 0]
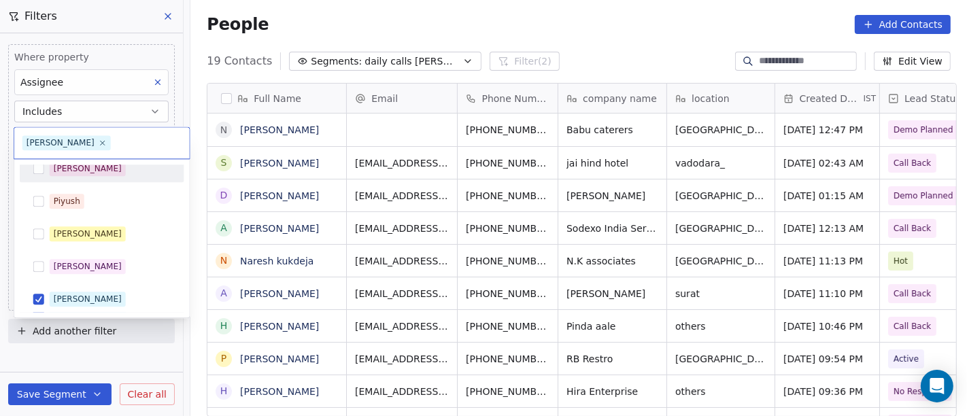
click at [99, 170] on div "[PERSON_NAME]" at bounding box center [110, 168] width 121 height 15
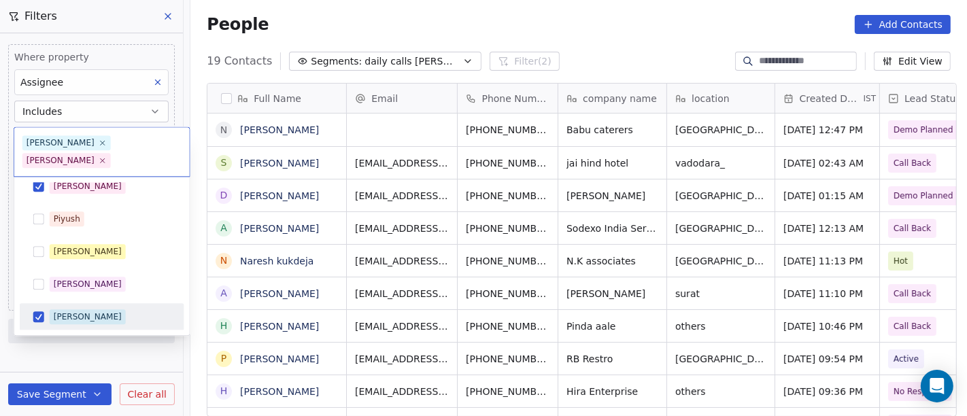
click at [95, 309] on div "Ronit" at bounding box center [110, 316] width 121 height 15
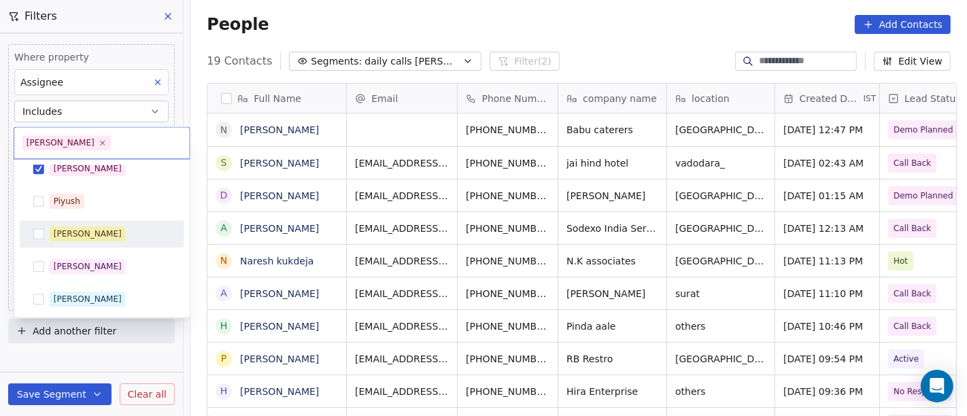
click at [83, 216] on div "Salim Piyush Madhuri Anmol Ronit Saurabh Sapan Falguni Mary Ajay" at bounding box center [102, 315] width 164 height 321
click at [85, 232] on div "Madhuri" at bounding box center [88, 234] width 68 height 12
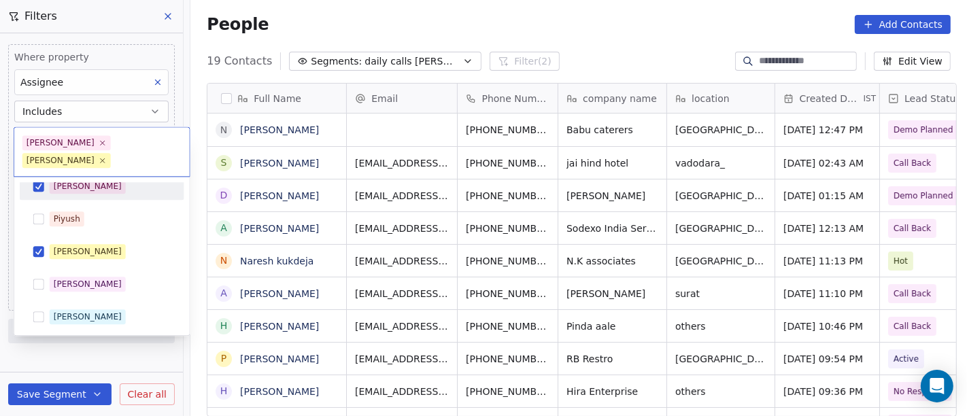
click at [84, 179] on div "[PERSON_NAME]" at bounding box center [110, 186] width 121 height 15
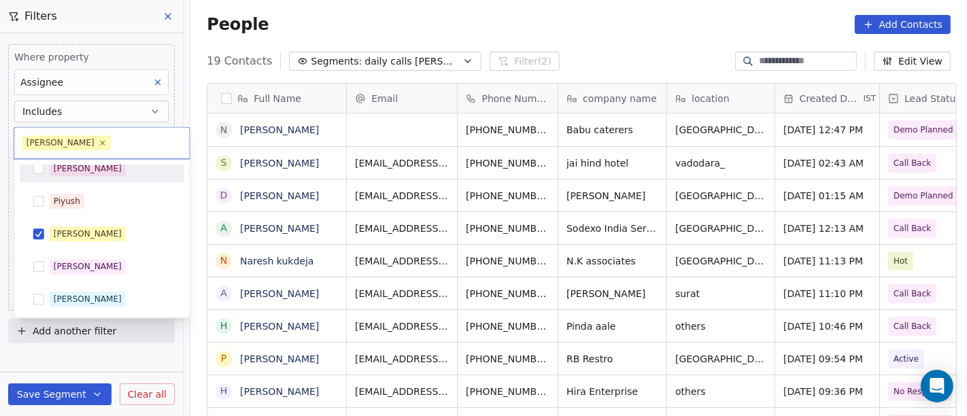
click at [357, 4] on html "On2Cook India Pvt. Ltd. Contacts People Marketing Workflows Campaigns Sales Pip…" at bounding box center [483, 208] width 967 height 416
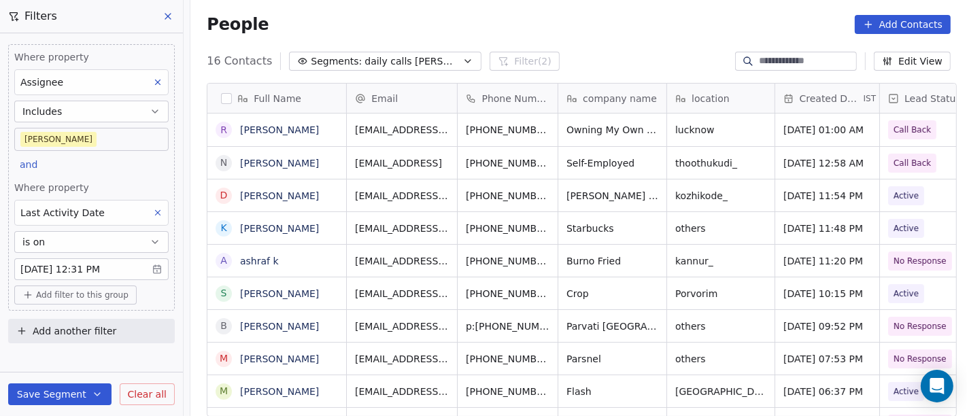
scroll to position [355, 771]
click at [68, 134] on body "On2Cook India Pvt. Ltd. Contacts People Marketing Workflows Campaigns Sales Pip…" at bounding box center [483, 208] width 967 height 416
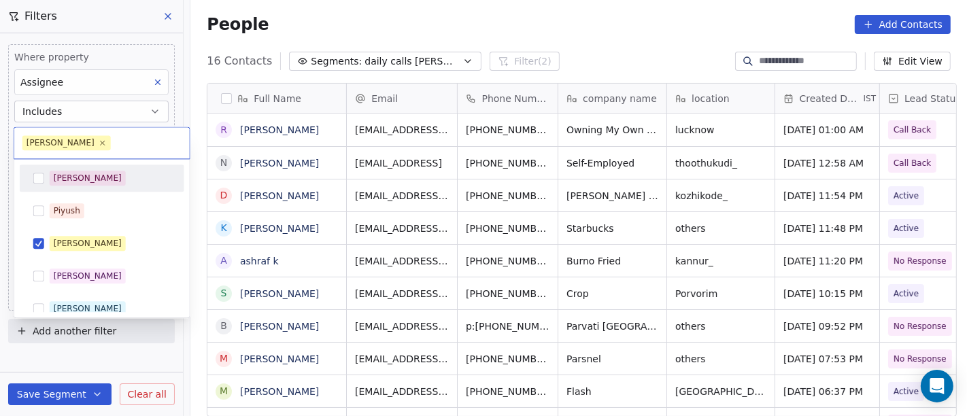
click at [84, 173] on div "[PERSON_NAME]" at bounding box center [110, 178] width 121 height 15
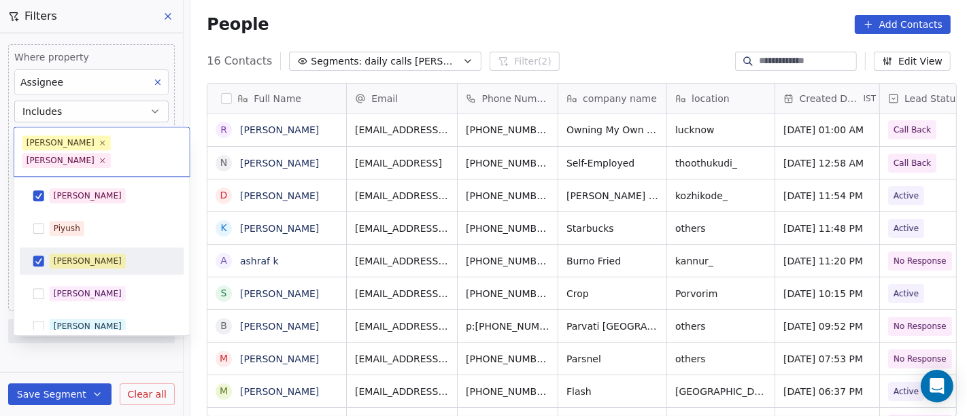
click at [100, 254] on div "Madhuri" at bounding box center [110, 261] width 121 height 15
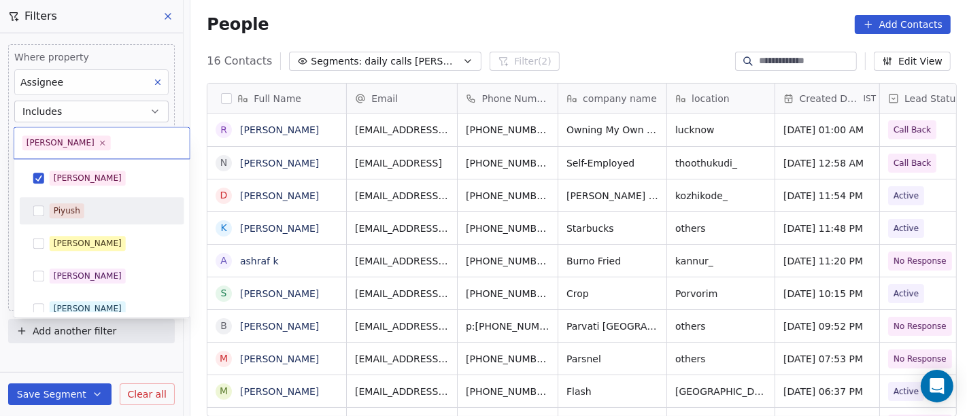
click at [421, 14] on html "On2Cook India Pvt. Ltd. Contacts People Marketing Workflows Campaigns Sales Pip…" at bounding box center [483, 208] width 967 height 416
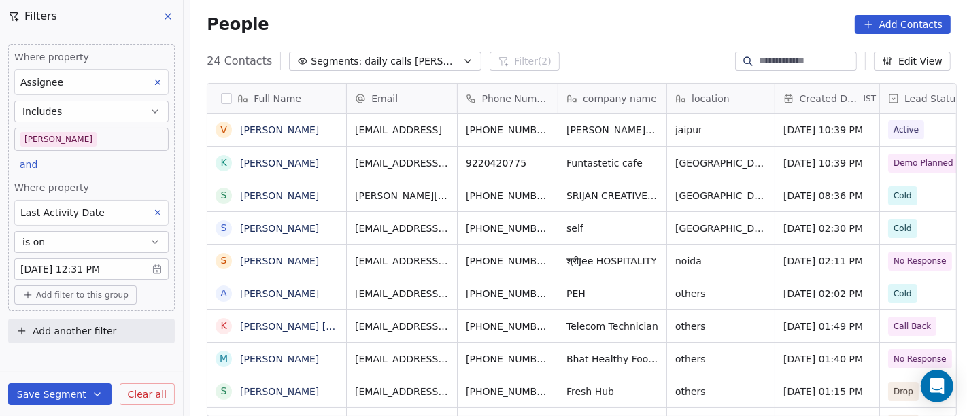
click at [54, 138] on body "On2Cook India Pvt. Ltd. Contacts People Marketing Workflows Campaigns Sales Pip…" at bounding box center [483, 208] width 967 height 416
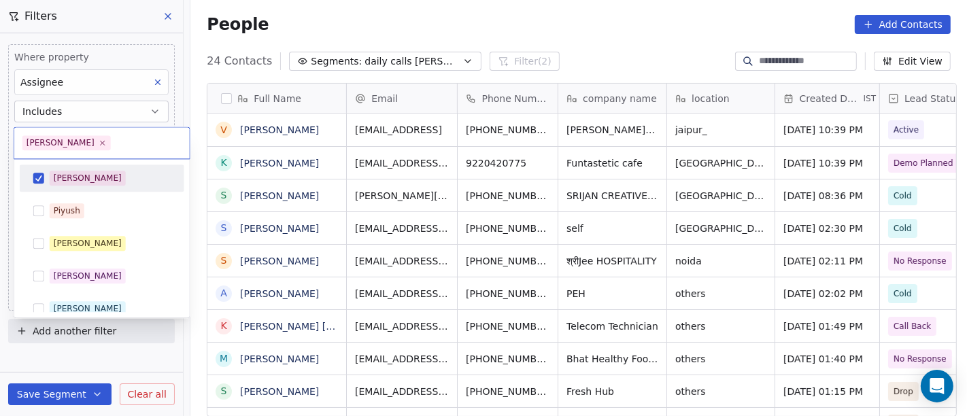
click at [65, 179] on div "[PERSON_NAME]" at bounding box center [88, 178] width 68 height 12
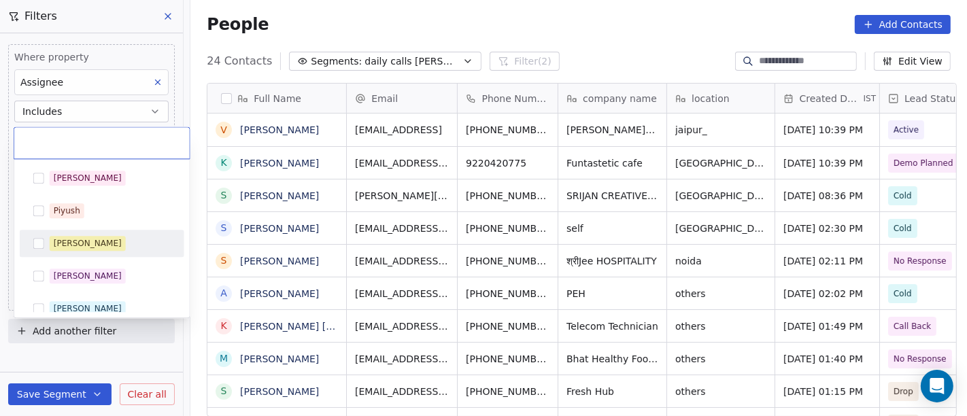
click at [90, 236] on div "Madhuri" at bounding box center [110, 243] width 121 height 15
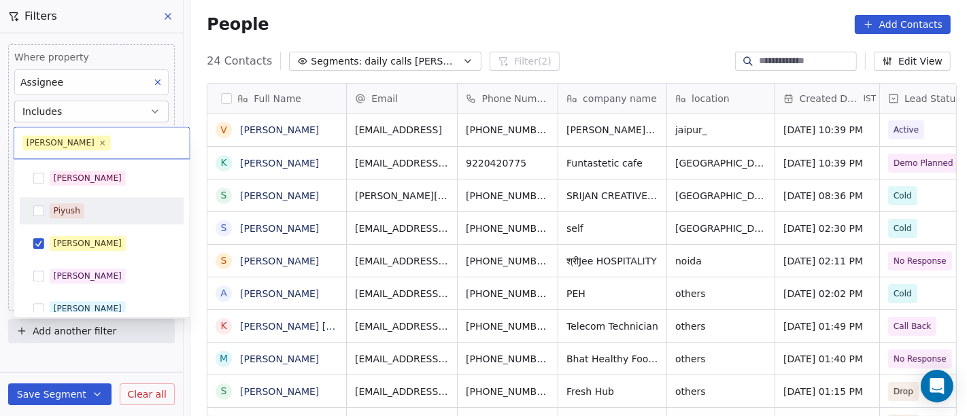
click at [581, 34] on html "On2Cook India Pvt. Ltd. Contacts People Marketing Workflows Campaigns Sales Pip…" at bounding box center [483, 208] width 967 height 416
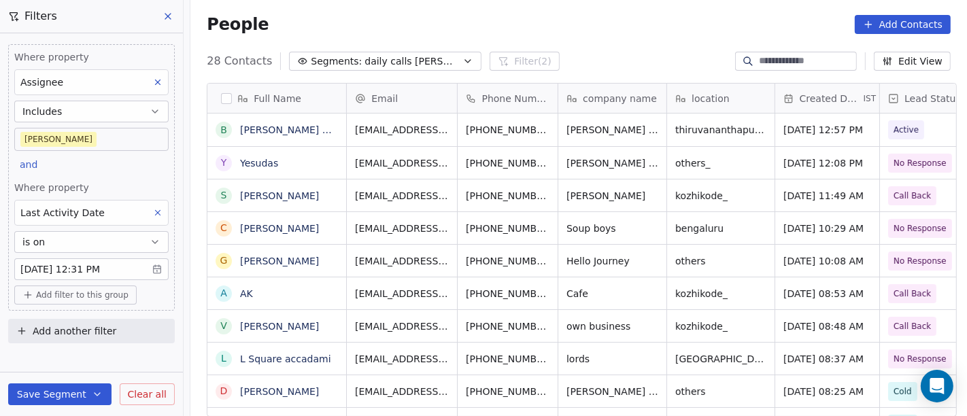
click at [71, 133] on body "On2Cook India Pvt. Ltd. Contacts People Marketing Workflows Campaigns Sales Pip…" at bounding box center [483, 208] width 967 height 416
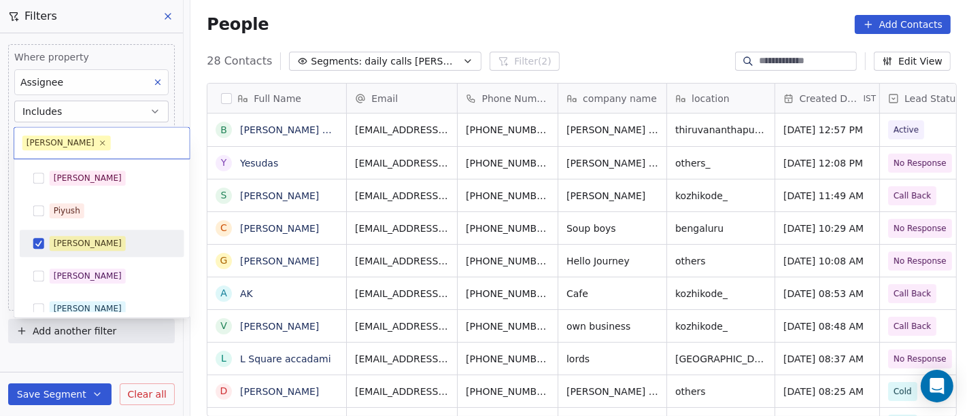
click at [69, 237] on div "Madhuri" at bounding box center [88, 243] width 68 height 12
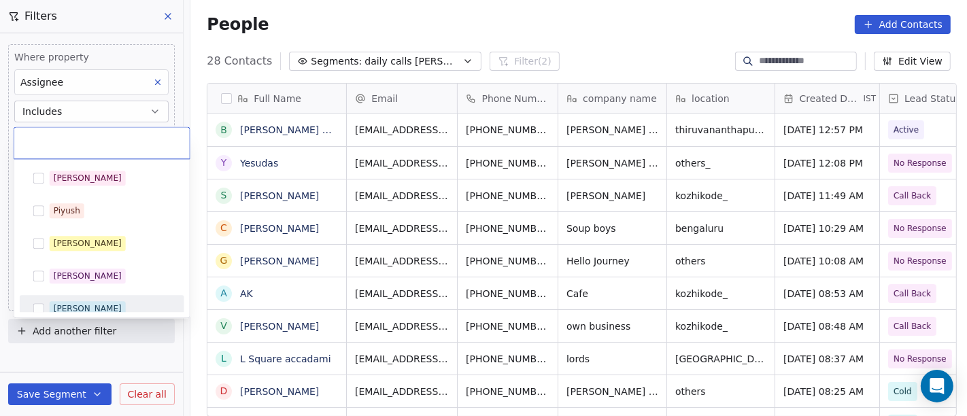
click at [73, 307] on div "Ronit" at bounding box center [88, 308] width 68 height 12
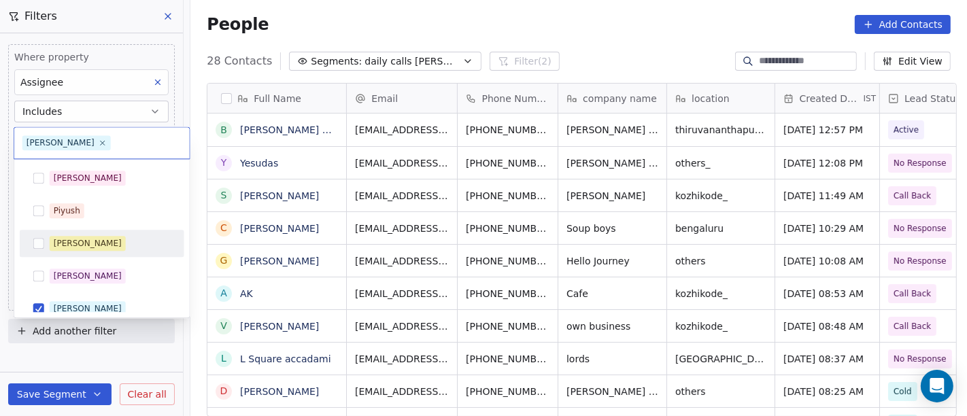
click at [460, 19] on html "On2Cook India Pvt. Ltd. Contacts People Marketing Workflows Campaigns Sales Pip…" at bounding box center [483, 208] width 967 height 416
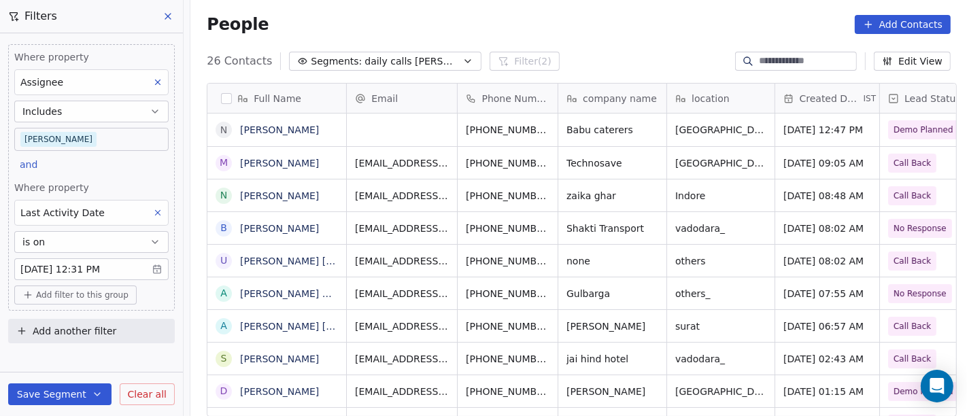
click at [93, 133] on body "On2Cook India Pvt. Ltd. Contacts People Marketing Workflows Campaigns Sales Pip…" at bounding box center [483, 208] width 967 height 416
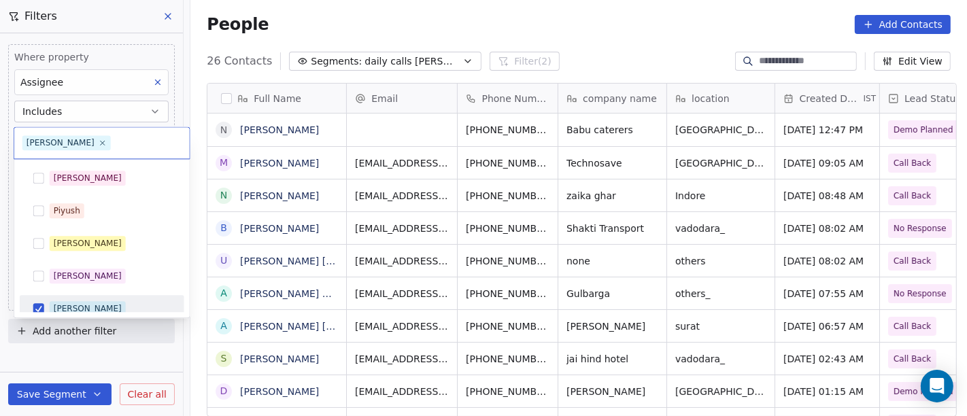
scroll to position [10, 0]
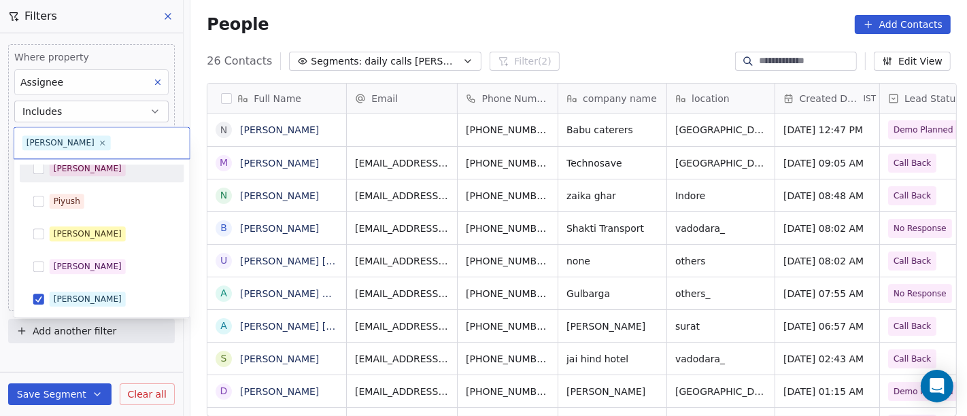
click at [89, 179] on div "[PERSON_NAME]" at bounding box center [102, 168] width 164 height 27
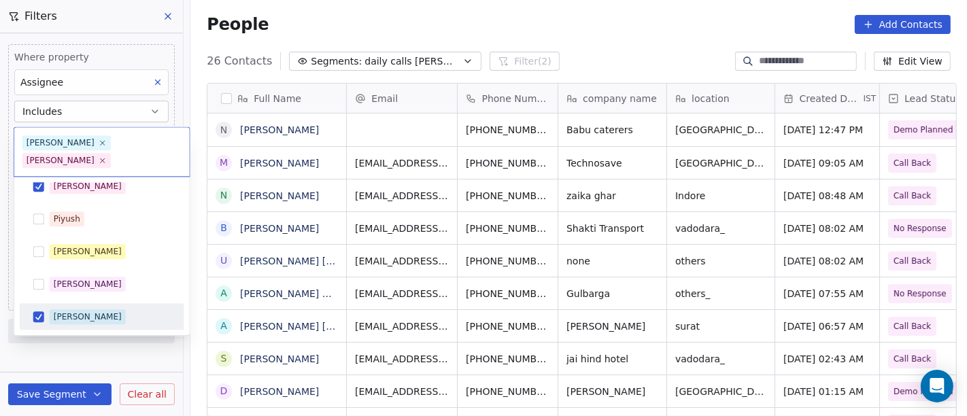
click at [83, 309] on div "Ronit" at bounding box center [110, 316] width 121 height 15
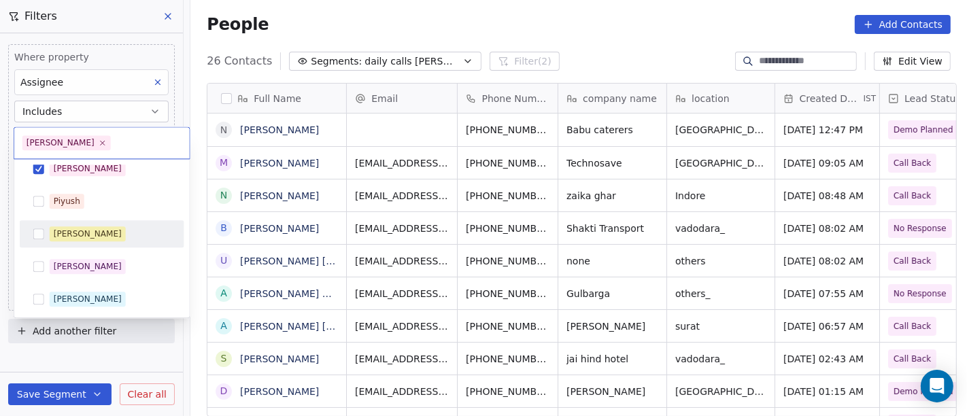
click at [492, 16] on html "On2Cook India Pvt. Ltd. Contacts People Marketing Workflows Campaigns Sales Pip…" at bounding box center [483, 208] width 967 height 416
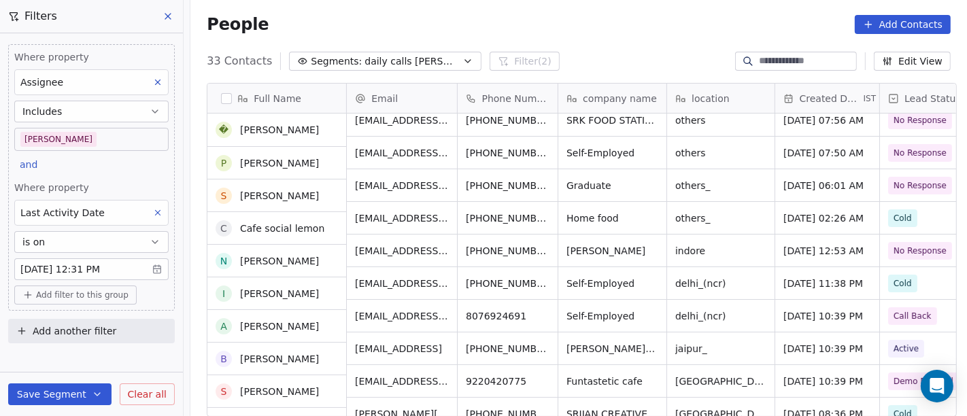
scroll to position [75, 0]
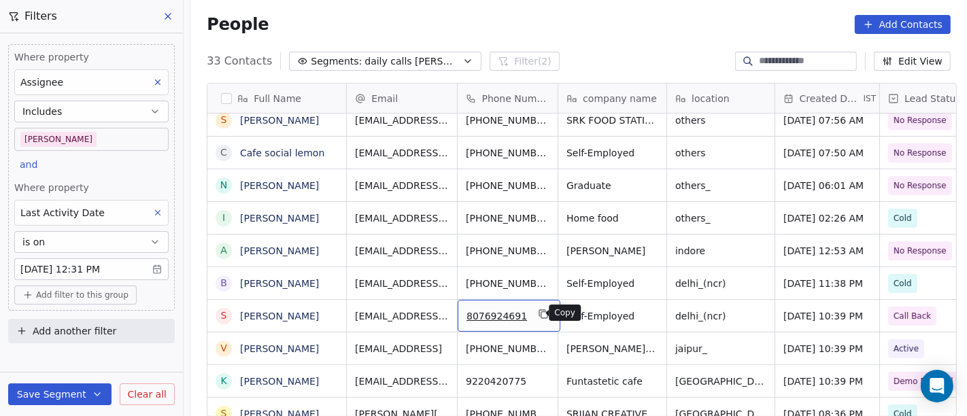
click at [540, 309] on button "grid" at bounding box center [543, 314] width 16 height 16
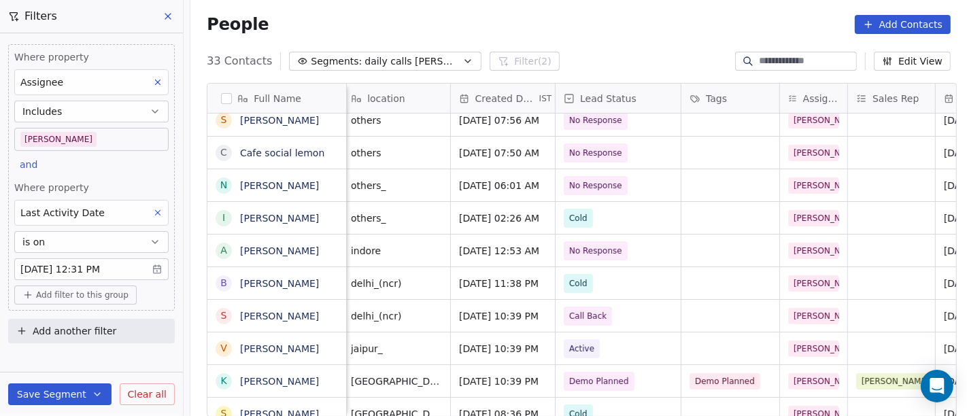
scroll to position [0, 326]
click at [618, 309] on span "Call Back" at bounding box center [604, 316] width 83 height 19
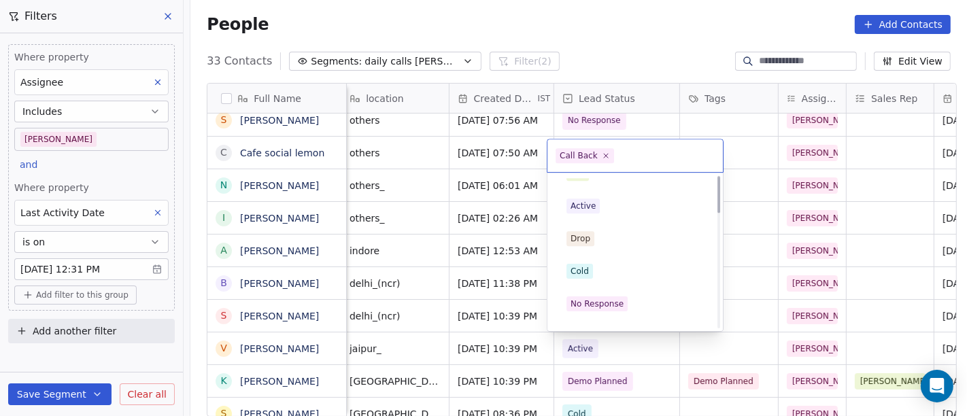
scroll to position [0, 0]
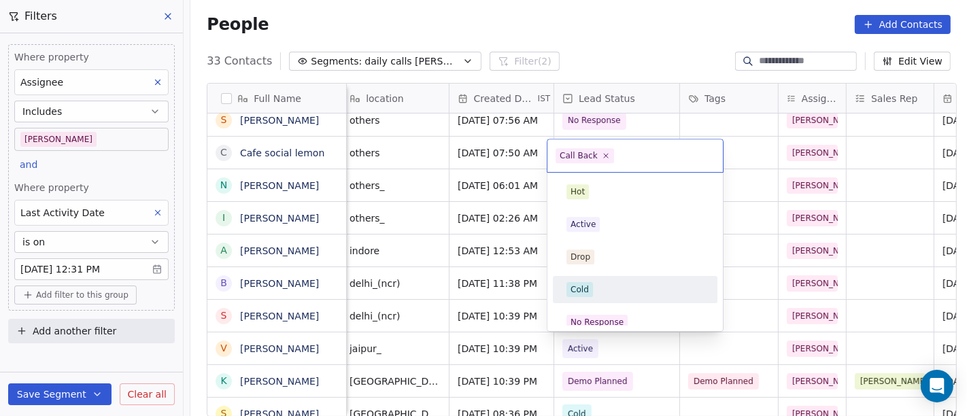
click at [606, 286] on div "Cold" at bounding box center [634, 289] width 137 height 15
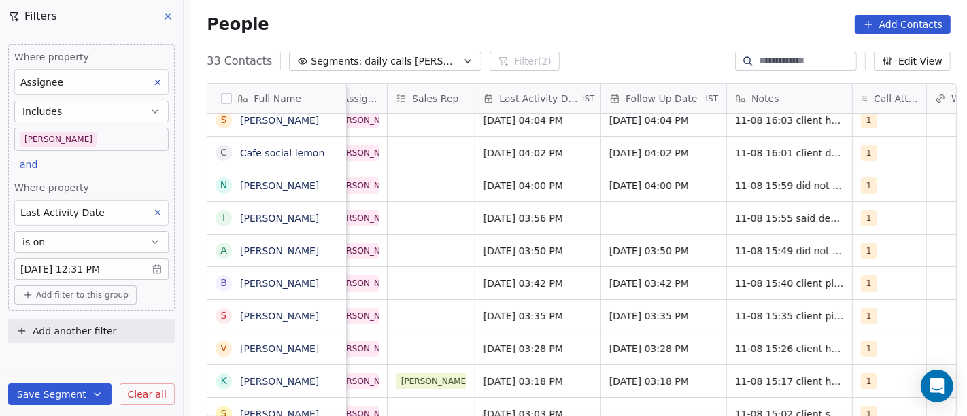
scroll to position [0, 789]
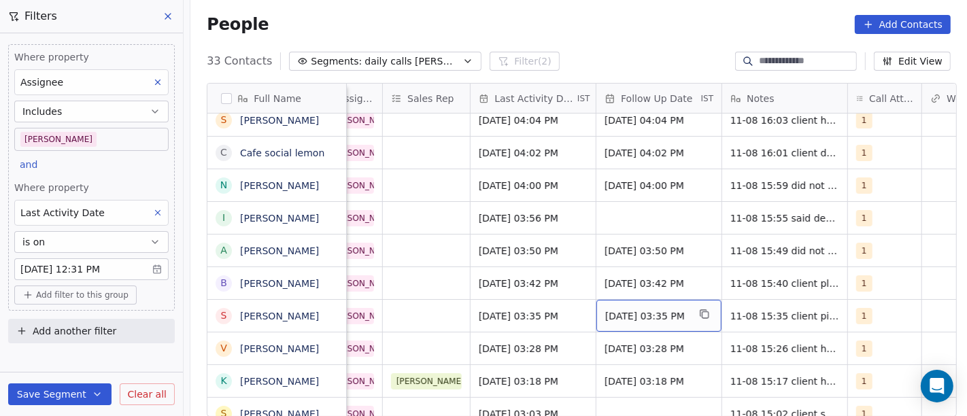
click at [654, 321] on span "18/08/2025 03:35 PM" at bounding box center [646, 316] width 83 height 14
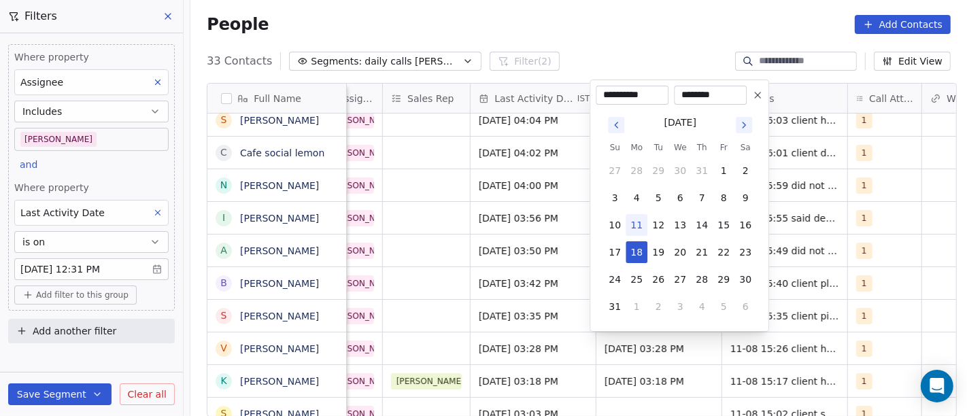
click at [751, 100] on button at bounding box center [757, 95] width 16 height 16
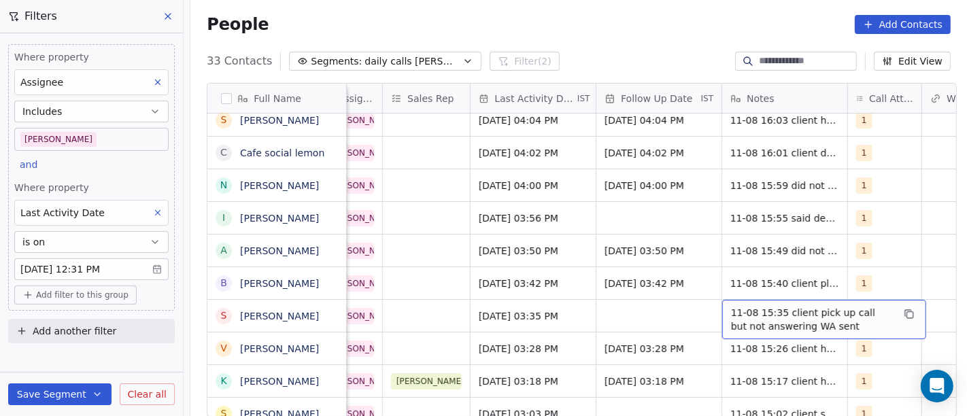
click at [849, 309] on span "11-08 15:35 client pick up call but not answering WA sent" at bounding box center [812, 319] width 162 height 27
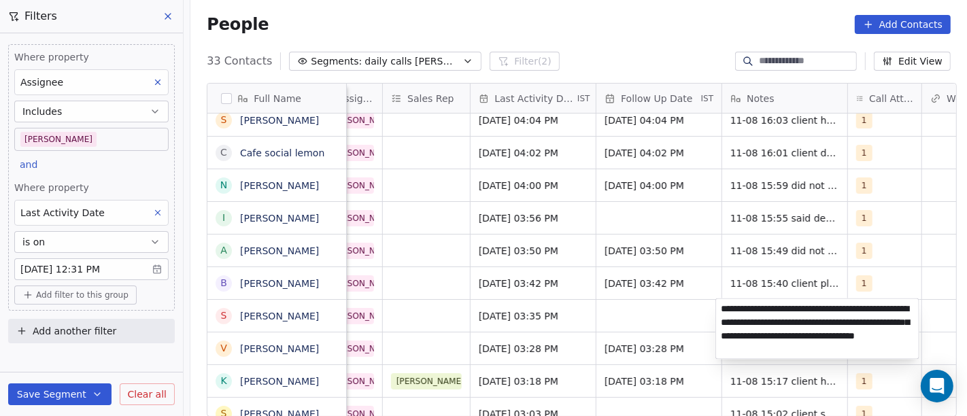
type textarea "**********"
click at [880, 259] on html "On2Cook India Pvt. Ltd. Contacts People Marketing Workflows Campaigns Sales Pip…" at bounding box center [483, 208] width 967 height 416
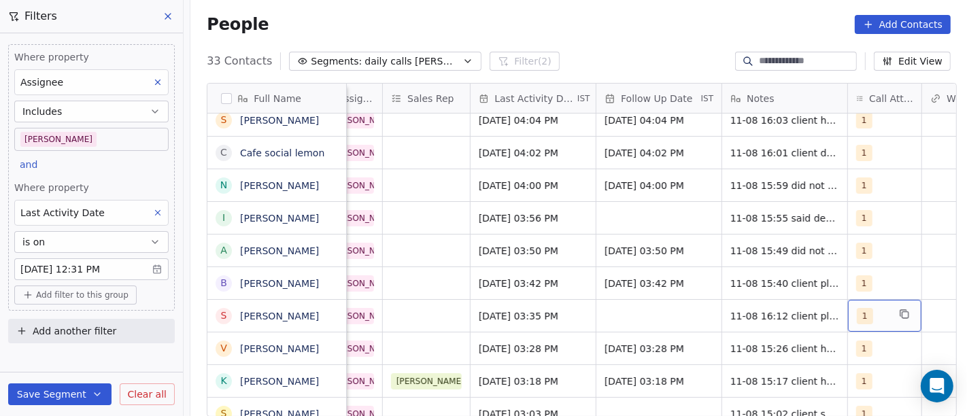
click at [872, 316] on div "1" at bounding box center [871, 316] width 31 height 16
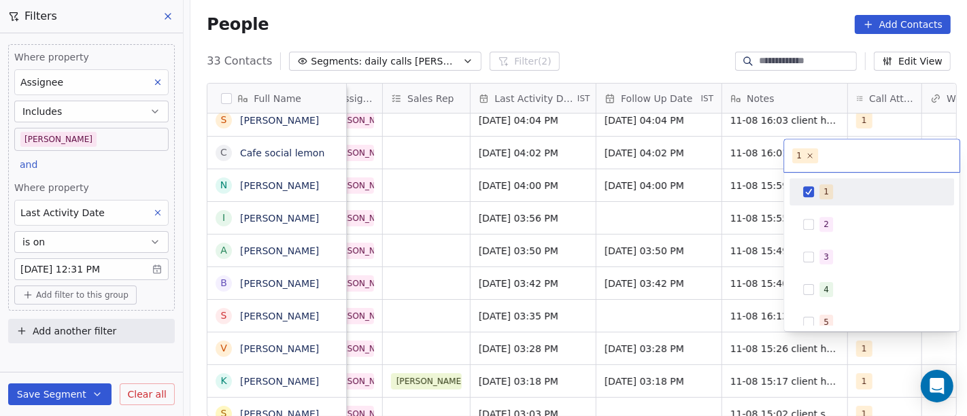
click at [825, 181] on div "1" at bounding box center [872, 192] width 154 height 22
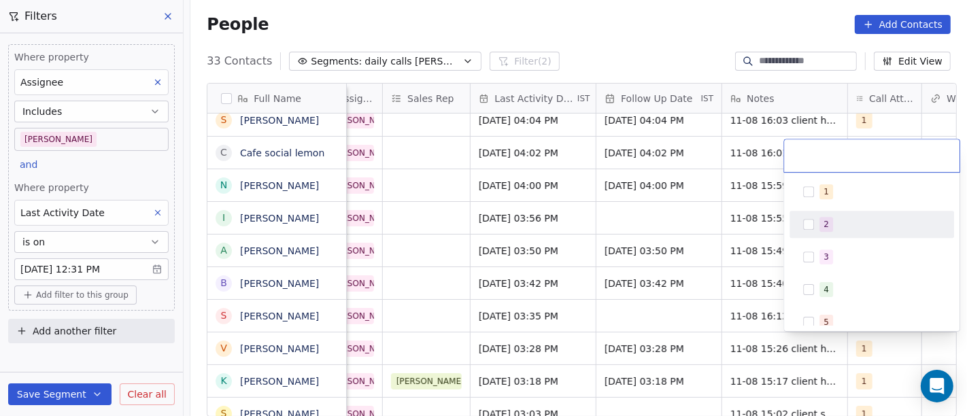
click at [830, 237] on div "2" at bounding box center [871, 224] width 164 height 27
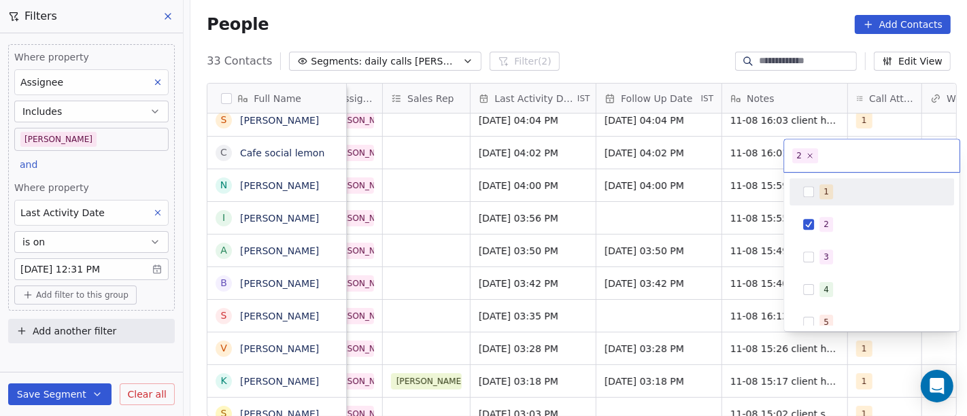
click at [606, 39] on html "On2Cook India Pvt. Ltd. Contacts People Marketing Workflows Campaigns Sales Pip…" at bounding box center [483, 208] width 967 height 416
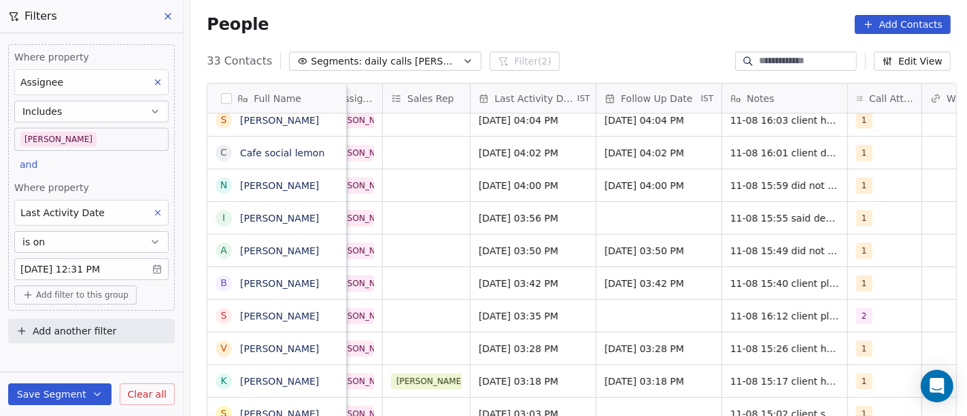
click at [384, 55] on span "daily calls [PERSON_NAME]" at bounding box center [411, 61] width 95 height 14
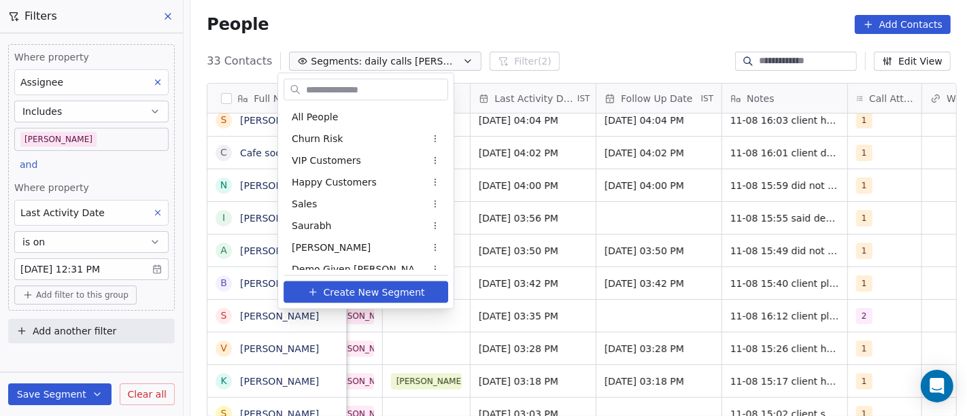
scroll to position [314, 0]
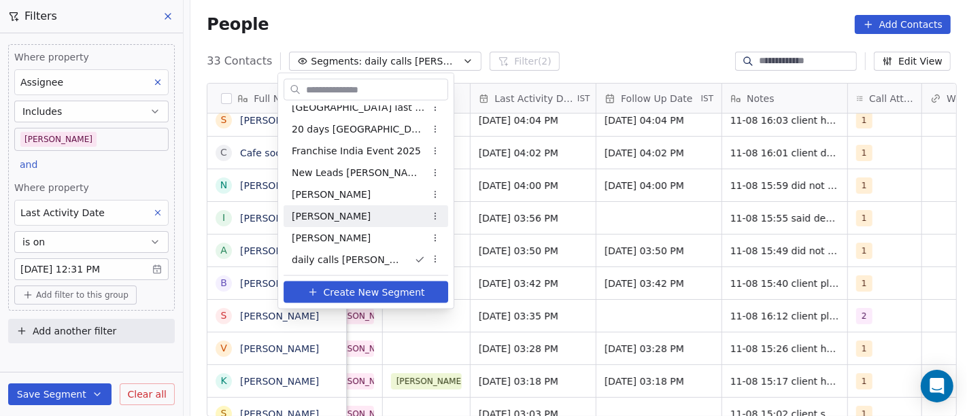
click at [68, 139] on html "On2Cook India Pvt. Ltd. Contacts People Marketing Workflows Campaigns Sales Pip…" at bounding box center [483, 208] width 967 height 416
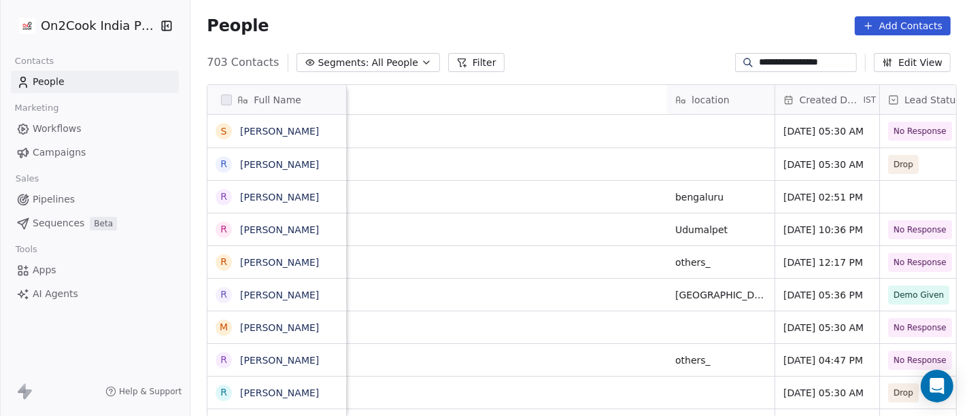
scroll to position [355, 771]
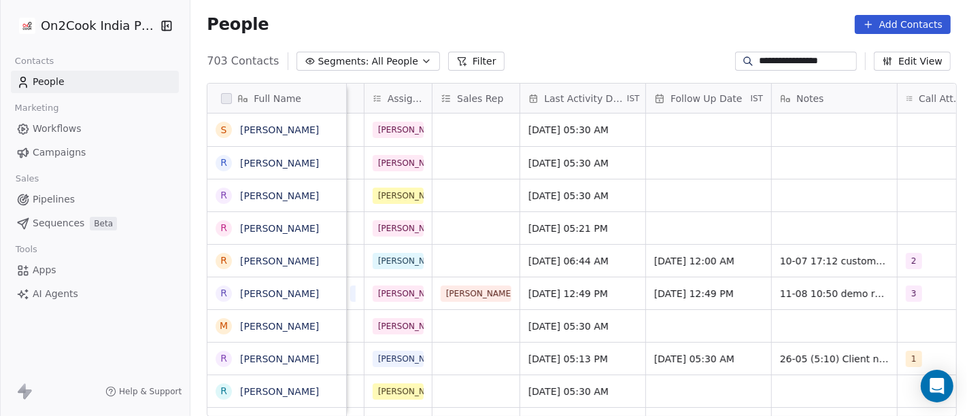
drag, startPoint x: 0, startPoint y: 0, endPoint x: 798, endPoint y: 451, distance: 916.8
click at [798, 415] on html "**********" at bounding box center [483, 208] width 967 height 416
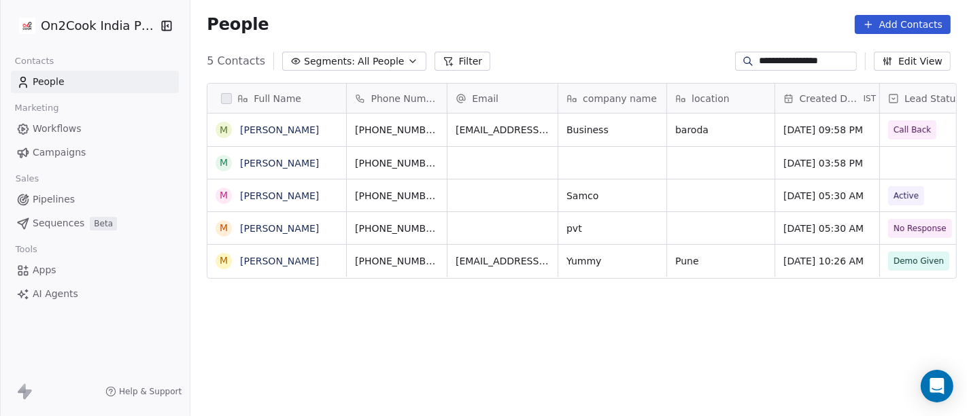
click at [648, 37] on div "People Add Contacts" at bounding box center [578, 25] width 776 height 52
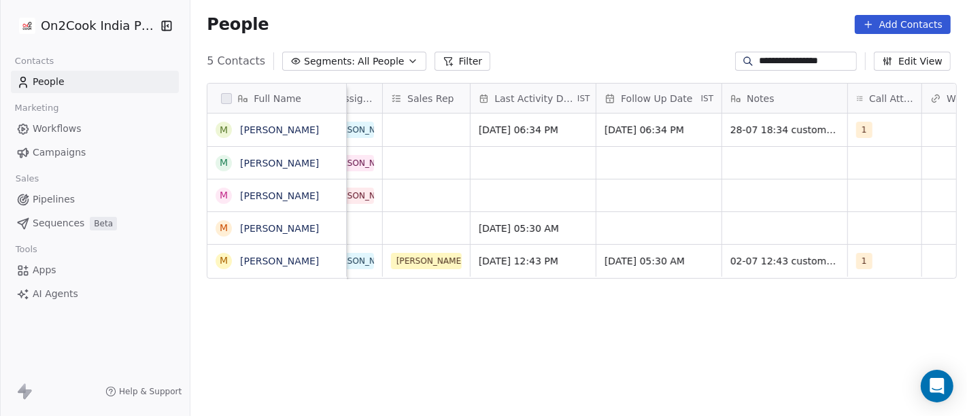
scroll to position [3, 790]
click at [644, 51] on div "**********" at bounding box center [578, 61] width 776 height 22
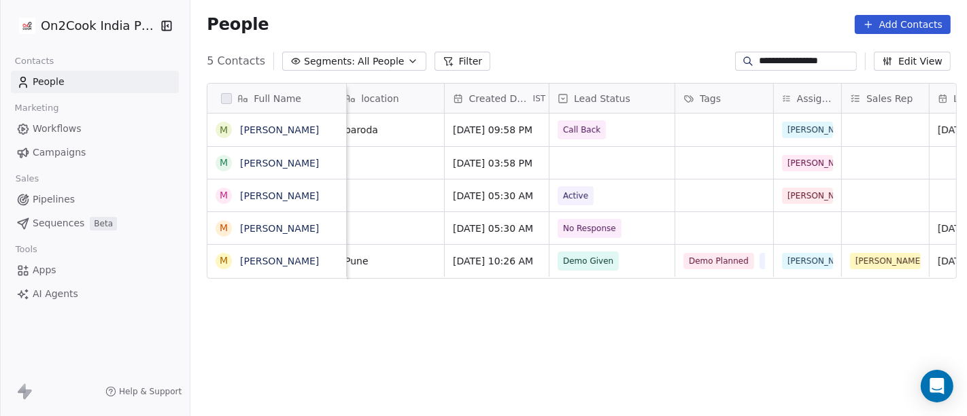
scroll to position [3, 330]
click at [786, 160] on span "[PERSON_NAME]" at bounding box center [822, 163] width 79 height 16
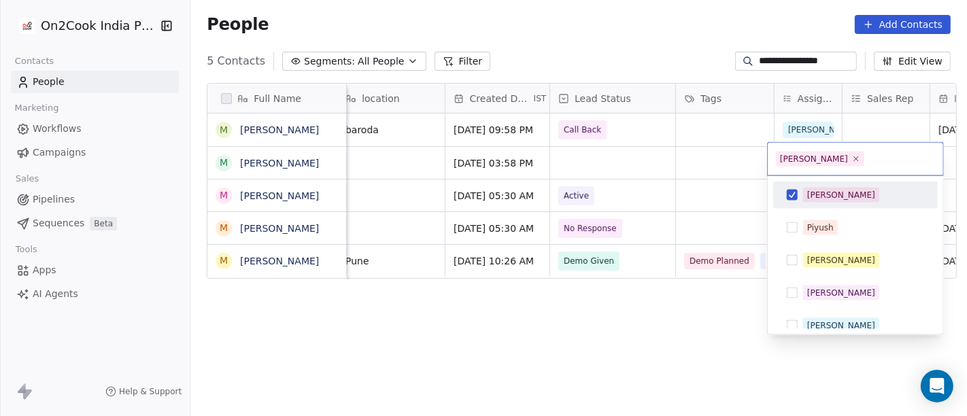
click at [803, 192] on span "[PERSON_NAME]" at bounding box center [841, 195] width 76 height 15
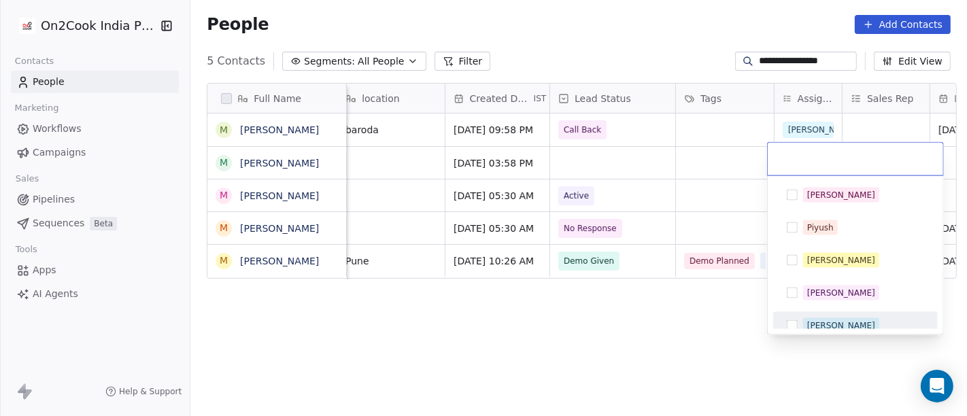
click at [803, 322] on span "Ronit" at bounding box center [841, 325] width 76 height 15
click at [515, 324] on html "**********" at bounding box center [483, 208] width 967 height 416
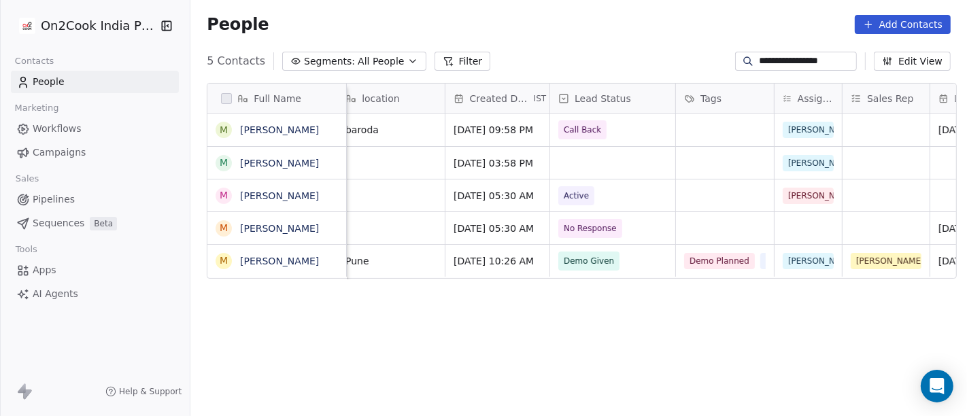
scroll to position [3, 0]
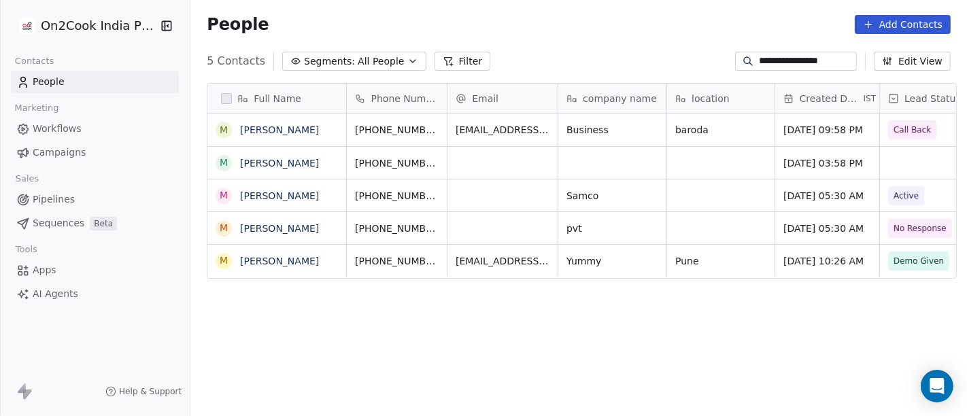
click at [810, 61] on input "**********" at bounding box center [806, 61] width 95 height 14
paste input
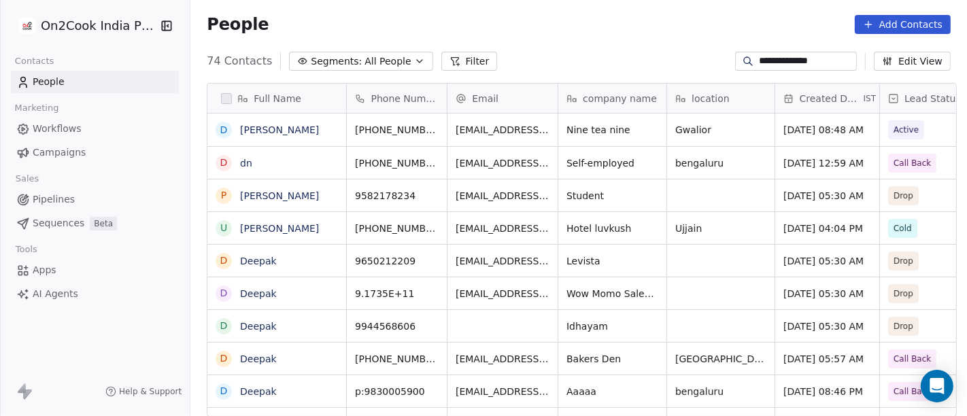
scroll to position [355, 771]
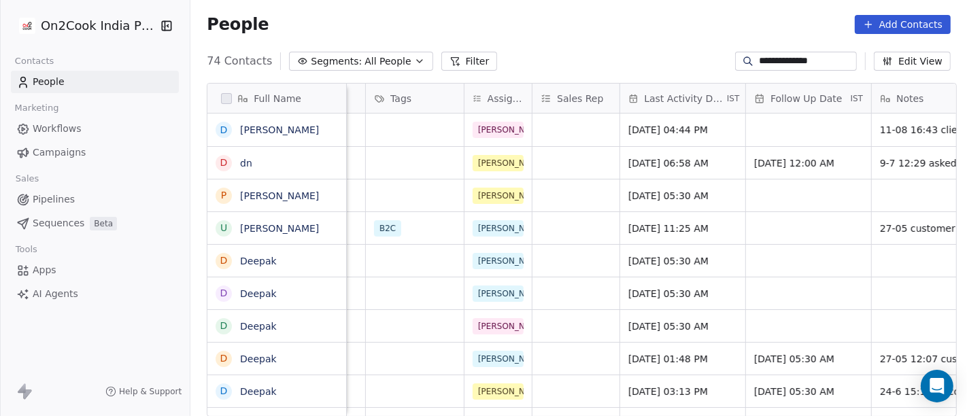
type input "**********"
click at [765, 132] on div "grid" at bounding box center [806, 130] width 125 height 33
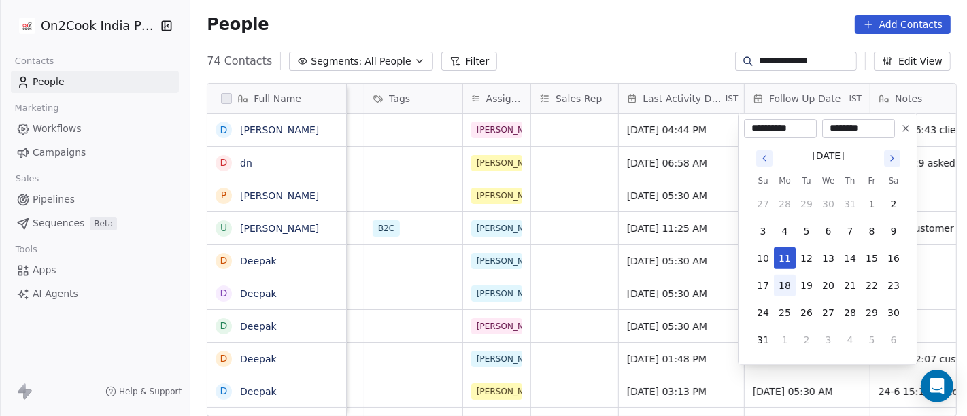
click at [776, 288] on button "18" at bounding box center [785, 286] width 22 height 22
type input "**********"
click at [582, 39] on html "**********" at bounding box center [483, 208] width 967 height 416
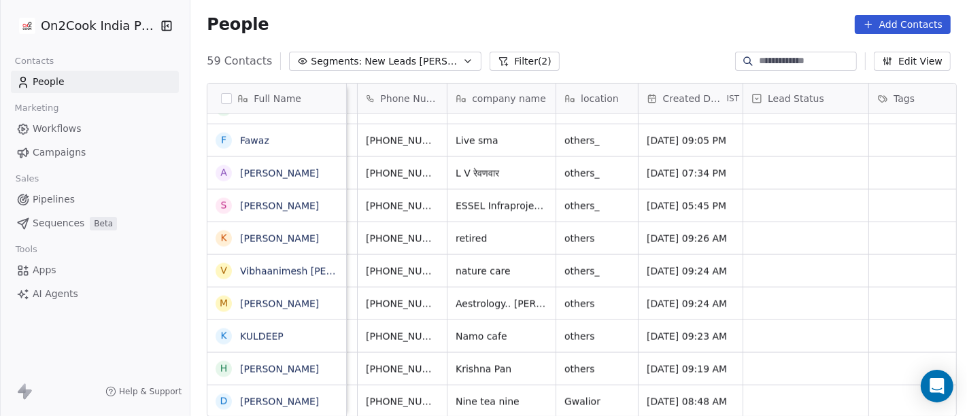
scroll to position [12, 0]
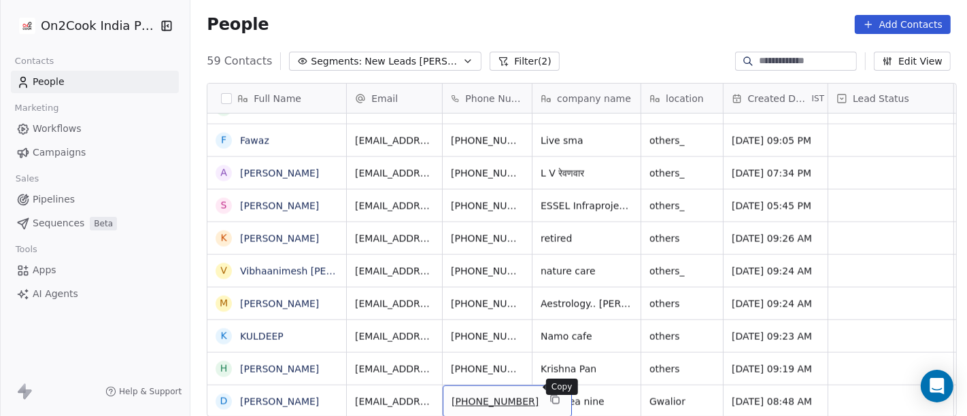
click at [553, 398] on icon "grid" at bounding box center [556, 401] width 6 height 6
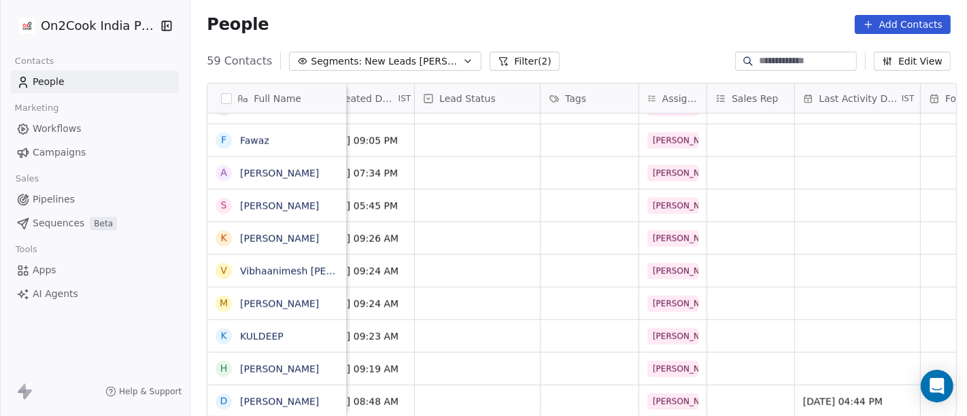
scroll to position [12, 410]
click at [459, 386] on div "grid" at bounding box center [480, 401] width 125 height 32
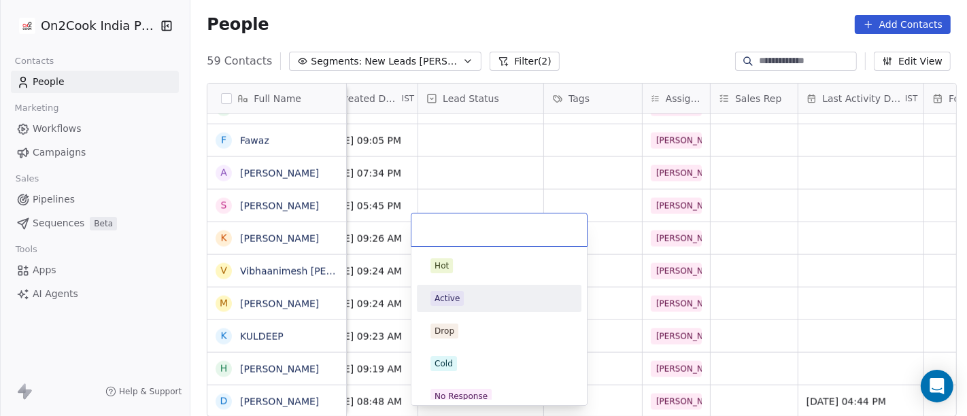
click at [476, 305] on div "Active" at bounding box center [498, 298] width 137 height 15
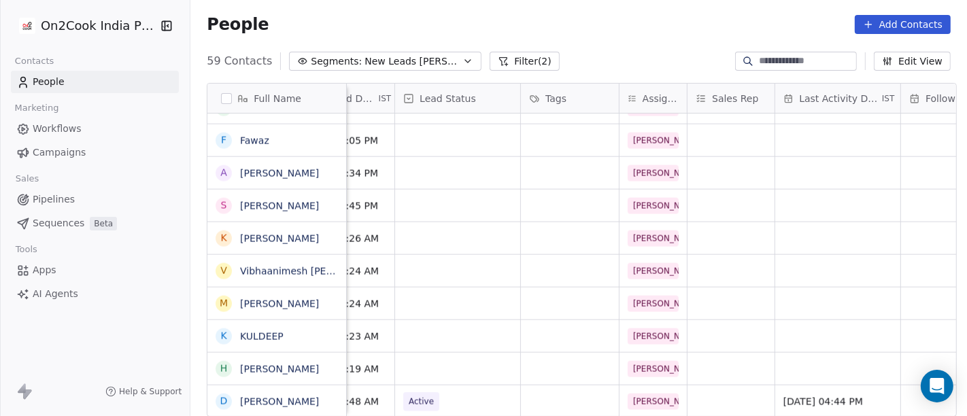
scroll to position [12, 431]
click at [331, 398] on icon "grid" at bounding box center [336, 399] width 11 height 11
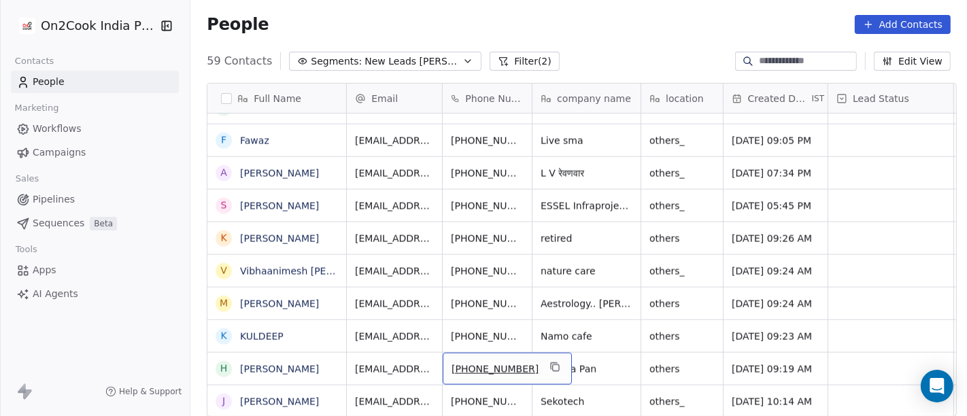
click at [545, 353] on div "[PHONE_NUMBER]" at bounding box center [507, 369] width 129 height 32
click at [549, 362] on icon "grid" at bounding box center [554, 367] width 11 height 11
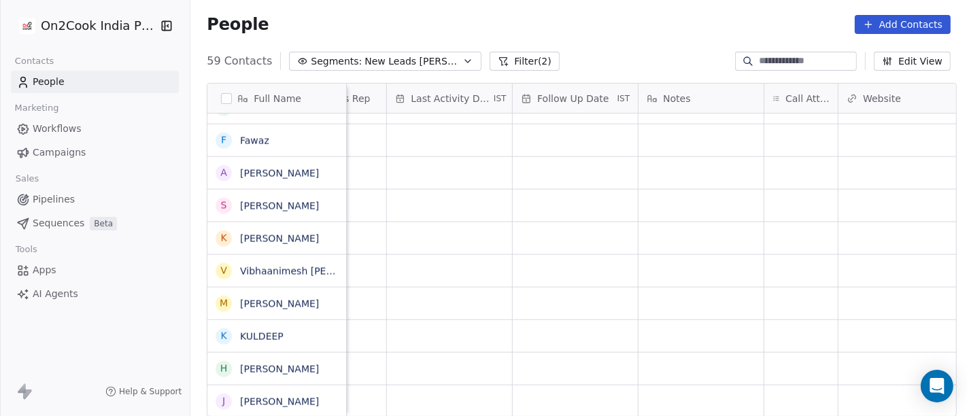
scroll to position [12, 835]
click at [792, 362] on div "grid" at bounding box center [786, 369] width 73 height 32
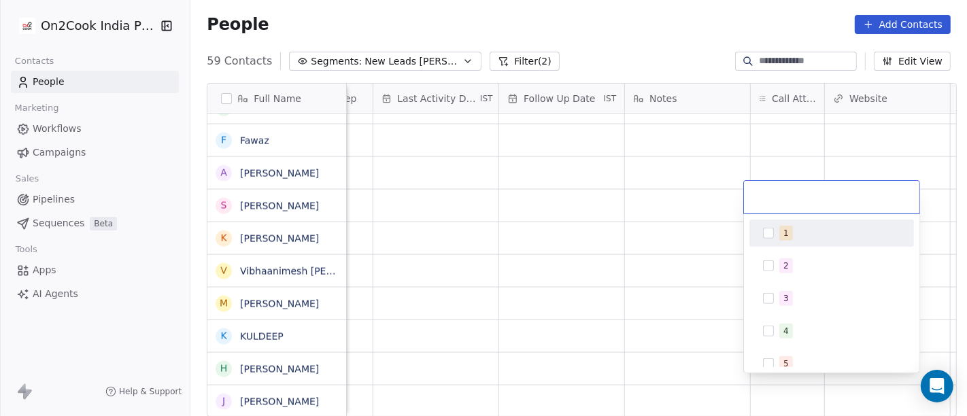
click at [769, 232] on button "Suggestions" at bounding box center [768, 233] width 11 height 11
click at [600, 31] on html "On2Cook India Pvt. Ltd. Contacts People Marketing Workflows Campaigns Sales Pip…" at bounding box center [483, 208] width 967 height 416
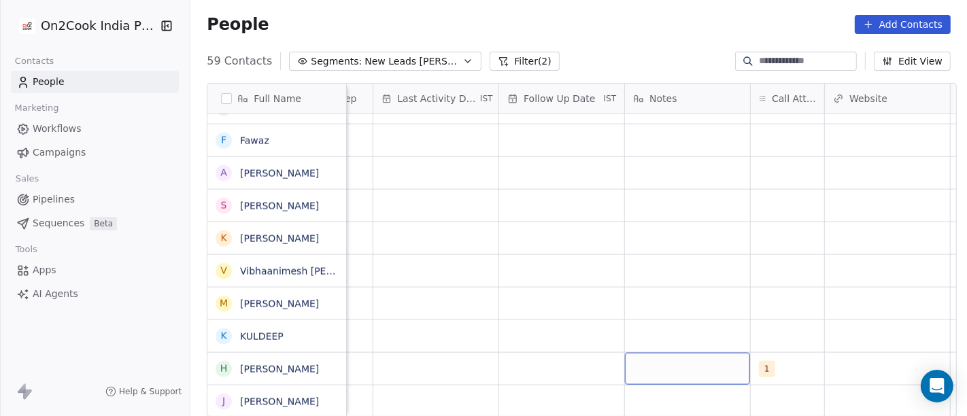
click at [687, 360] on div "grid" at bounding box center [687, 369] width 125 height 32
type textarea "**********"
click at [667, 296] on html "On2Cook India Pvt. Ltd. Contacts People Marketing Workflows Campaigns Sales Pip…" at bounding box center [483, 208] width 967 height 416
click at [542, 353] on div "grid" at bounding box center [561, 369] width 125 height 32
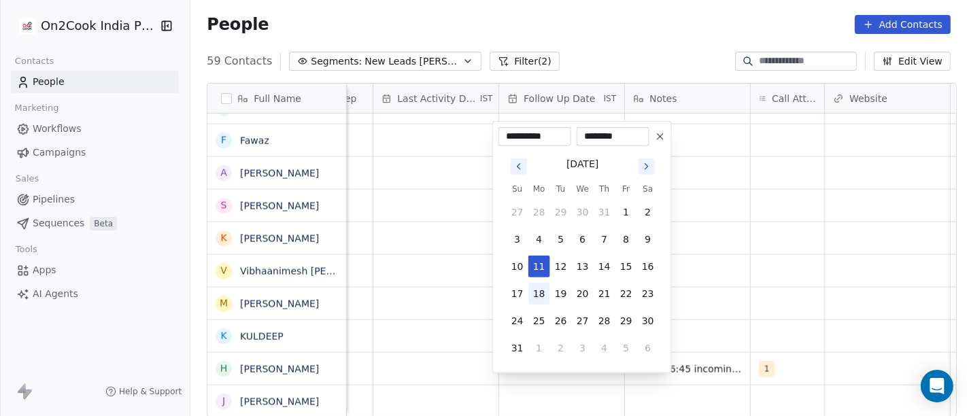
click at [532, 294] on button "18" at bounding box center [539, 294] width 22 height 22
type input "**********"
click at [709, 285] on html "On2Cook India Pvt. Ltd. Contacts People Marketing Workflows Campaigns Sales Pip…" at bounding box center [483, 208] width 967 height 416
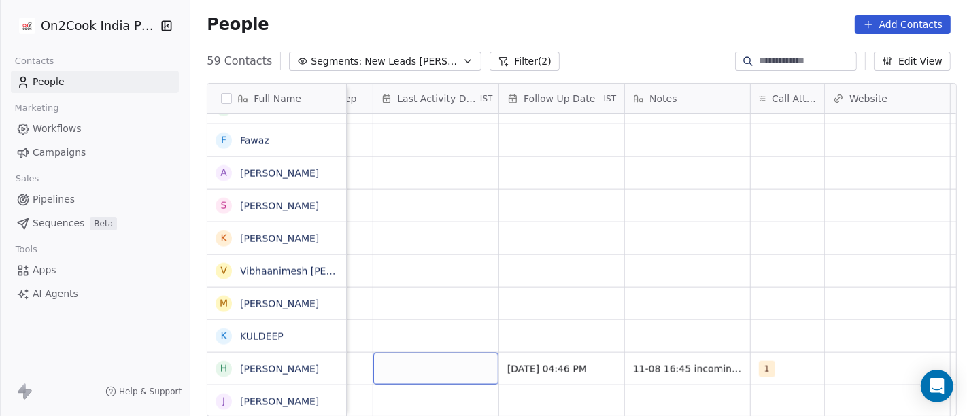
click at [460, 370] on div "grid" at bounding box center [435, 369] width 125 height 32
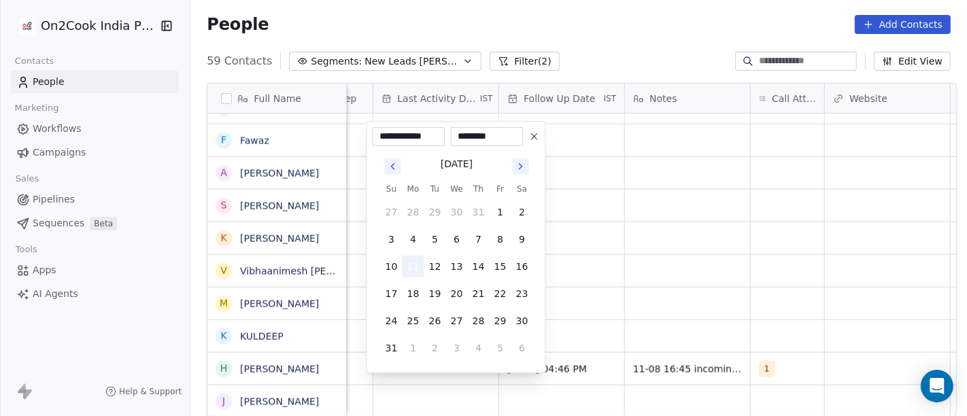
click at [405, 264] on button "11" at bounding box center [413, 267] width 22 height 22
click at [716, 268] on html "On2Cook India Pvt. Ltd. Contacts People Marketing Workflows Campaigns Sales Pip…" at bounding box center [483, 208] width 967 height 416
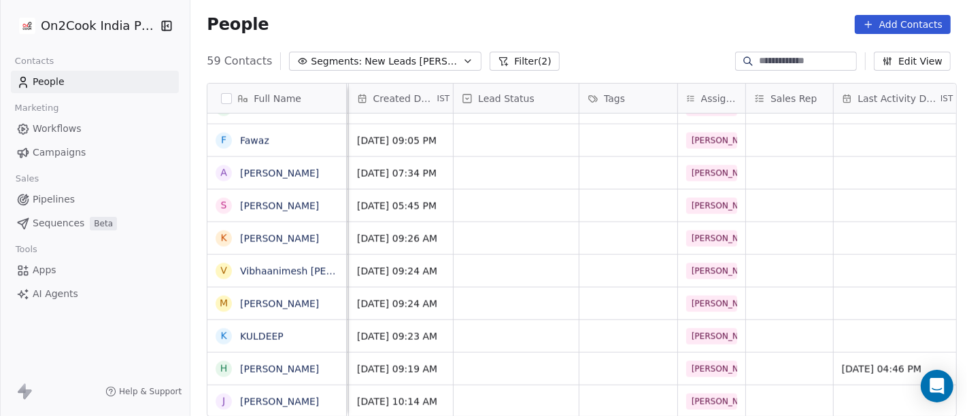
scroll to position [12, 374]
click at [509, 356] on div "grid" at bounding box center [516, 369] width 125 height 32
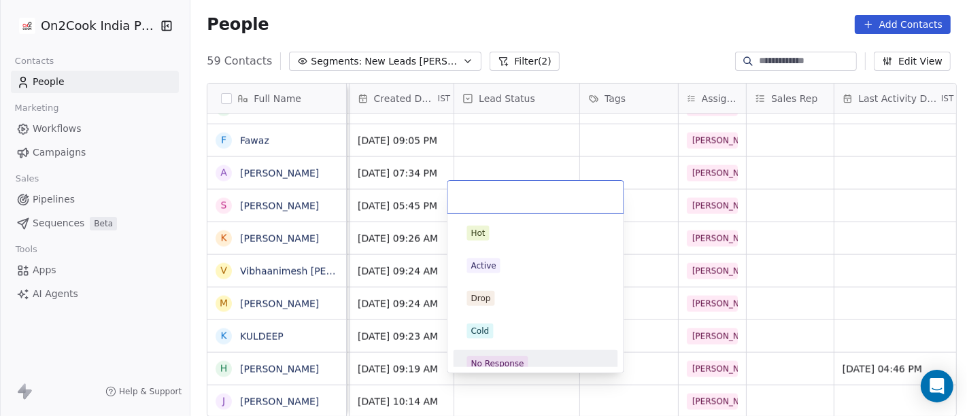
click at [520, 360] on div "No Response" at bounding box center [497, 364] width 53 height 12
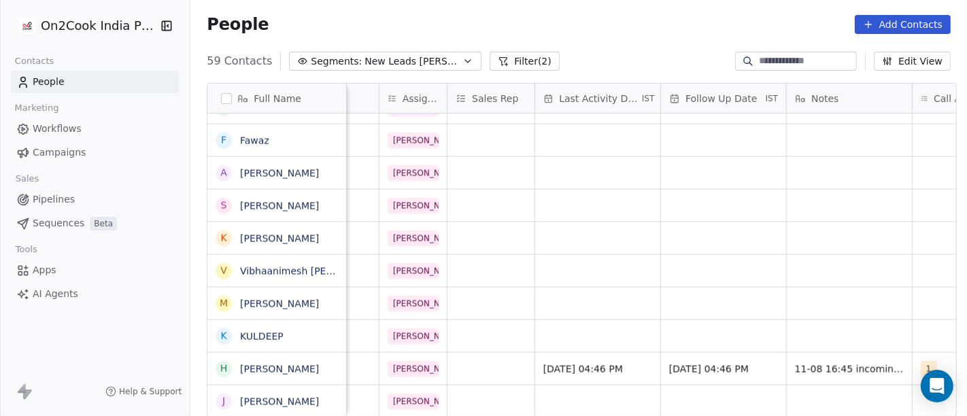
scroll to position [12, 674]
click at [822, 359] on span "11-08 16:45 incoming calls not available" at bounding box center [876, 372] width 162 height 27
click at [844, 366] on textarea "**********" at bounding box center [858, 361] width 203 height 42
type textarea "**********"
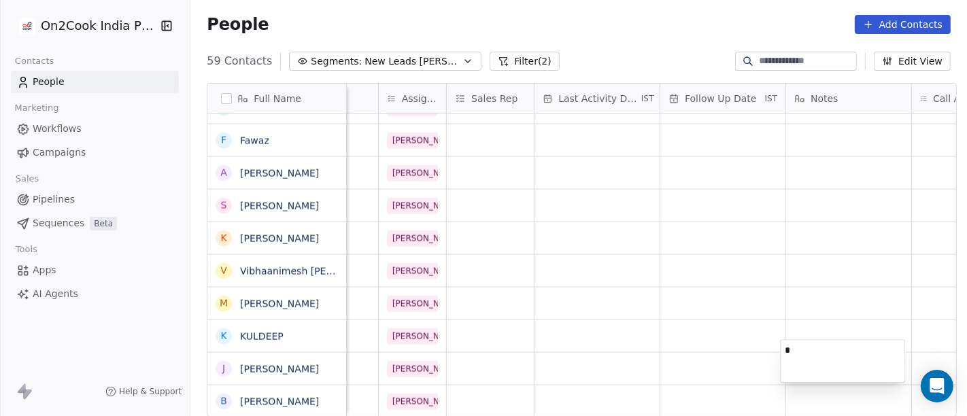
click at [754, 306] on html "On2Cook India Pvt. Ltd. Contacts People Marketing Workflows Campaigns Sales Pip…" at bounding box center [483, 208] width 967 height 416
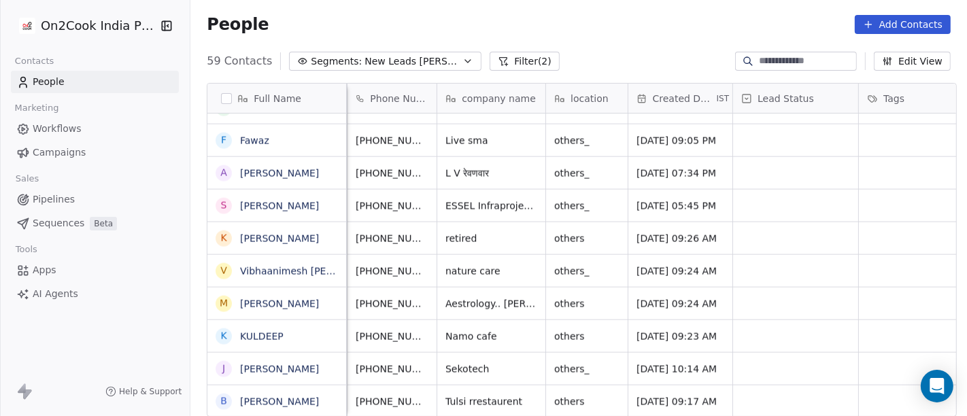
scroll to position [12, 0]
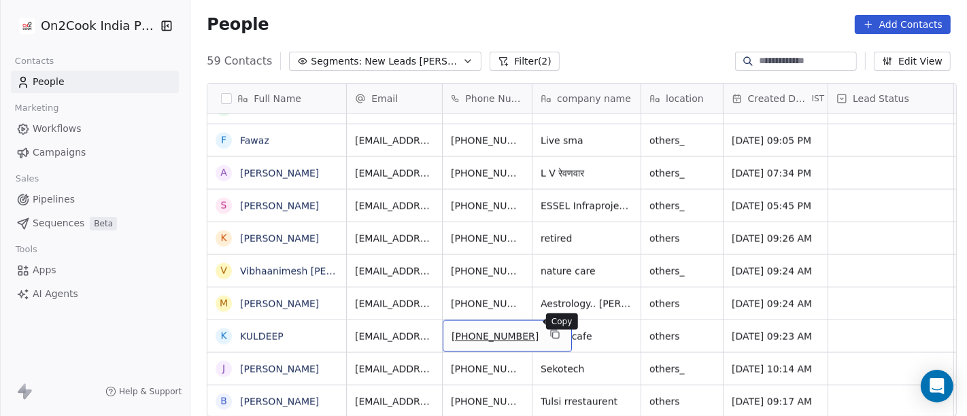
click at [549, 329] on icon "grid" at bounding box center [554, 334] width 11 height 11
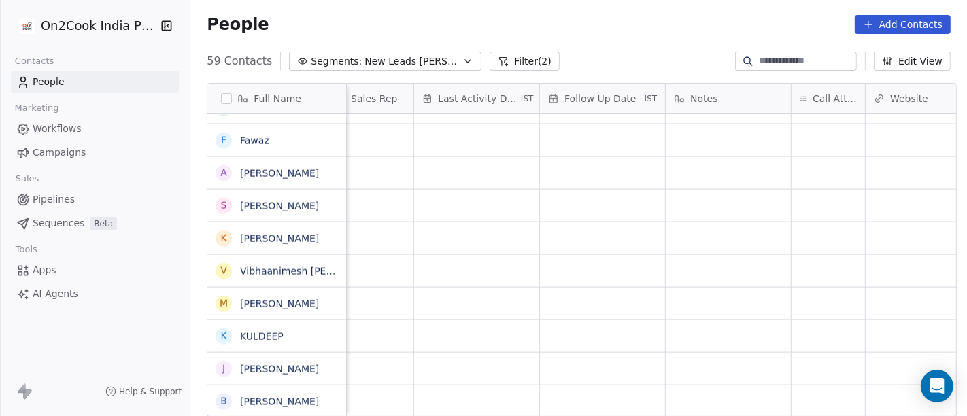
scroll to position [12, 794]
click at [814, 323] on div "grid" at bounding box center [827, 336] width 73 height 32
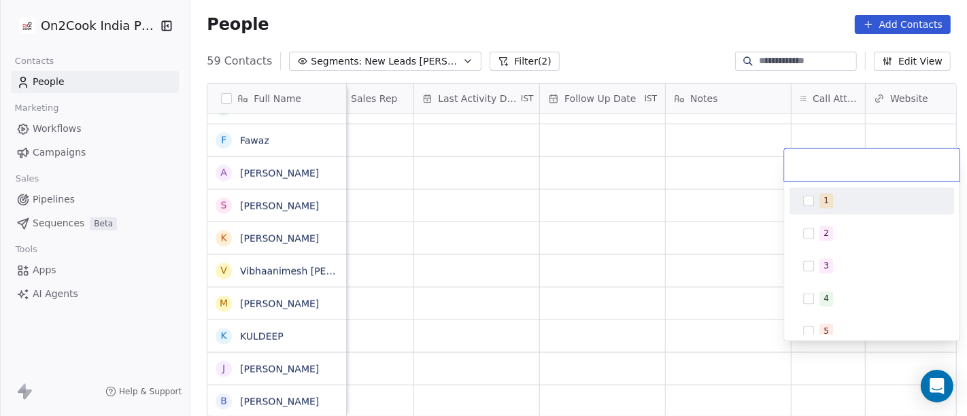
click at [814, 196] on button "Suggestions" at bounding box center [808, 201] width 11 height 11
click at [658, 20] on html "On2Cook India Pvt. Ltd. Contacts People Marketing Workflows Campaigns Sales Pip…" at bounding box center [483, 208] width 967 height 416
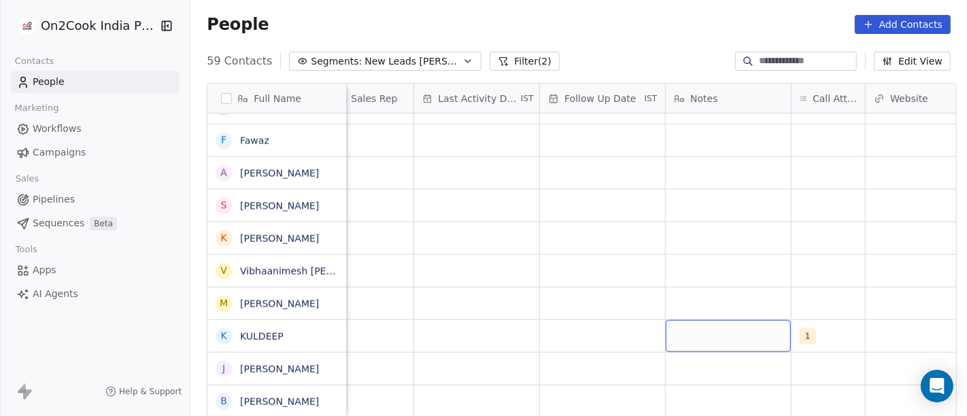
click at [704, 336] on div "grid" at bounding box center [727, 336] width 125 height 32
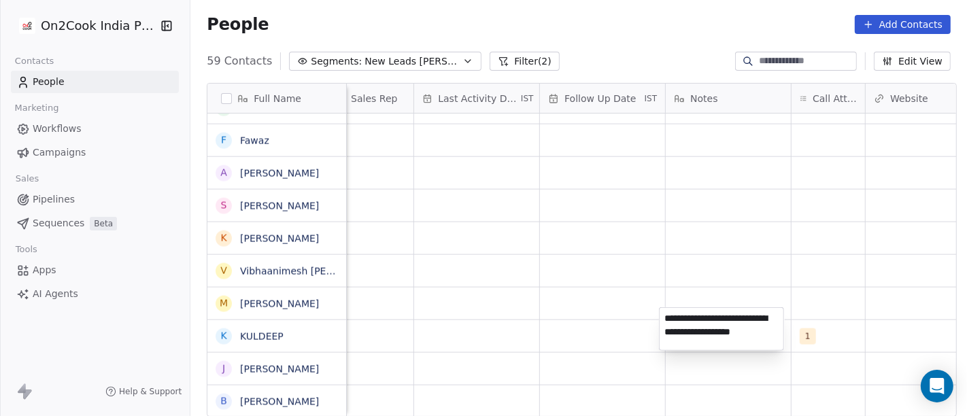
type textarea "**********"
click at [658, 305] on html "On2Cook India Pvt. Ltd. Contacts People Marketing Workflows Campaigns Sales Pip…" at bounding box center [483, 208] width 967 height 416
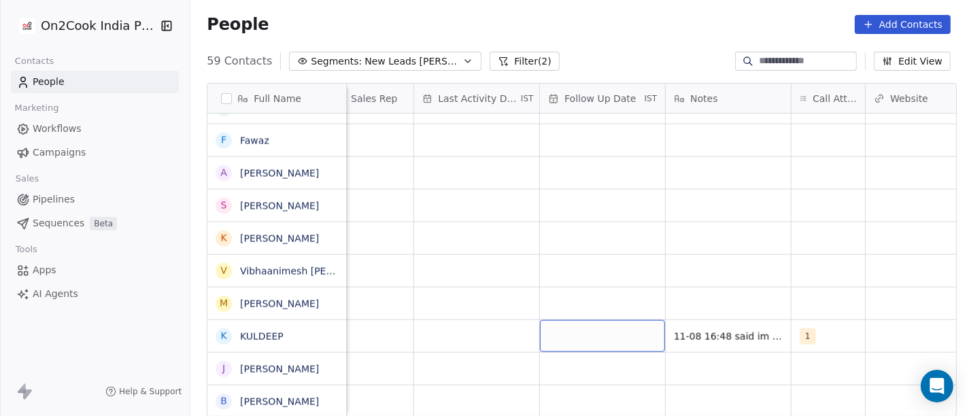
click at [571, 325] on div "grid" at bounding box center [602, 336] width 125 height 32
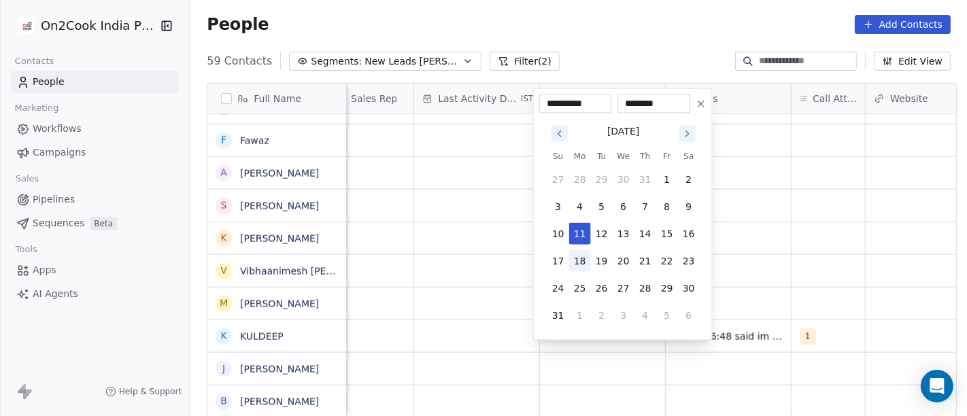
click at [578, 260] on button "18" at bounding box center [580, 261] width 22 height 22
type input "**********"
click at [827, 254] on html "On2Cook India Pvt. Ltd. Contacts People Marketing Workflows Campaigns Sales Pip…" at bounding box center [483, 208] width 967 height 416
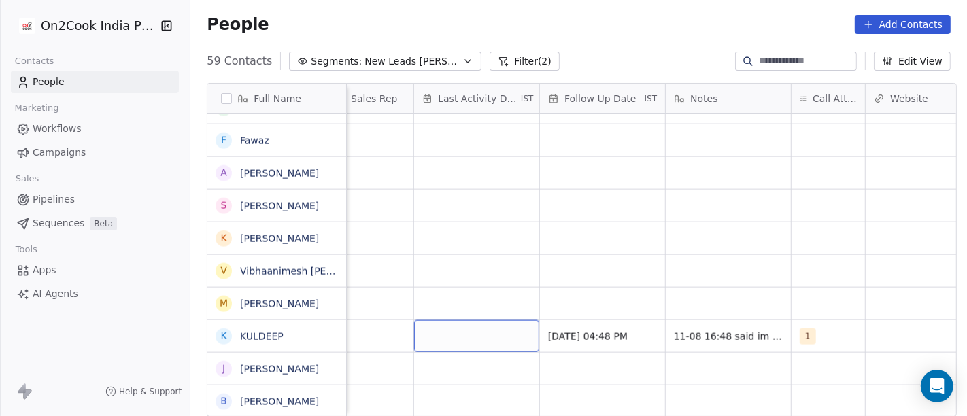
click at [428, 320] on div "grid" at bounding box center [476, 336] width 125 height 32
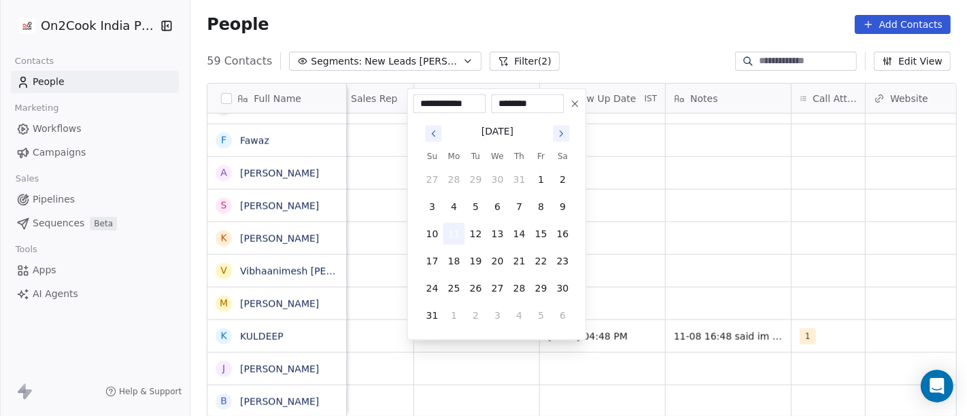
click at [454, 228] on button "11" at bounding box center [454, 234] width 22 height 22
click at [778, 228] on html "On2Cook India Pvt. Ltd. Contacts People Marketing Workflows Campaigns Sales Pip…" at bounding box center [483, 208] width 967 height 416
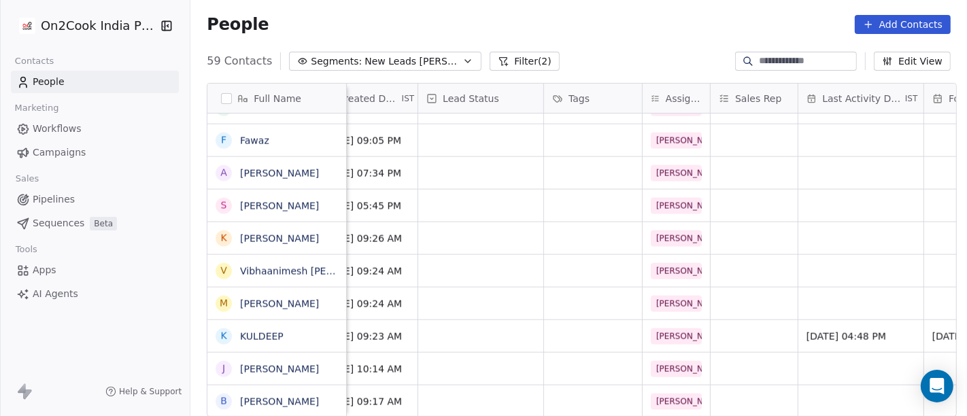
scroll to position [12, 409]
click at [477, 320] on div "grid" at bounding box center [481, 336] width 125 height 32
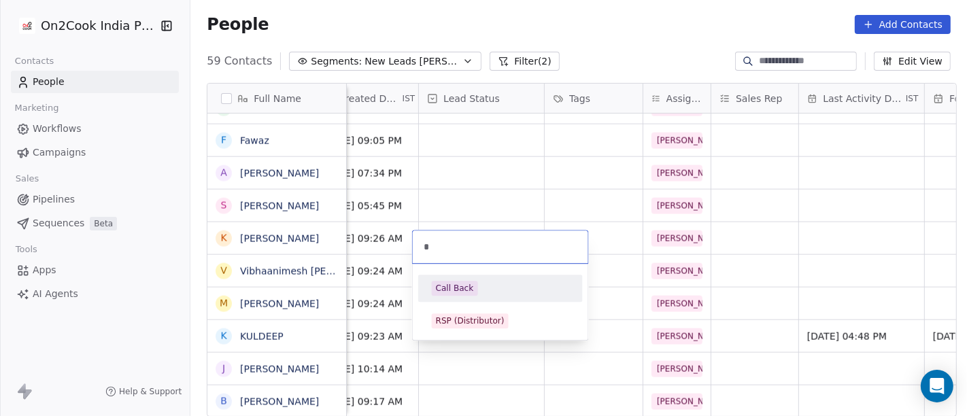
type input "*"
click at [469, 290] on div "Call Back" at bounding box center [455, 288] width 38 height 12
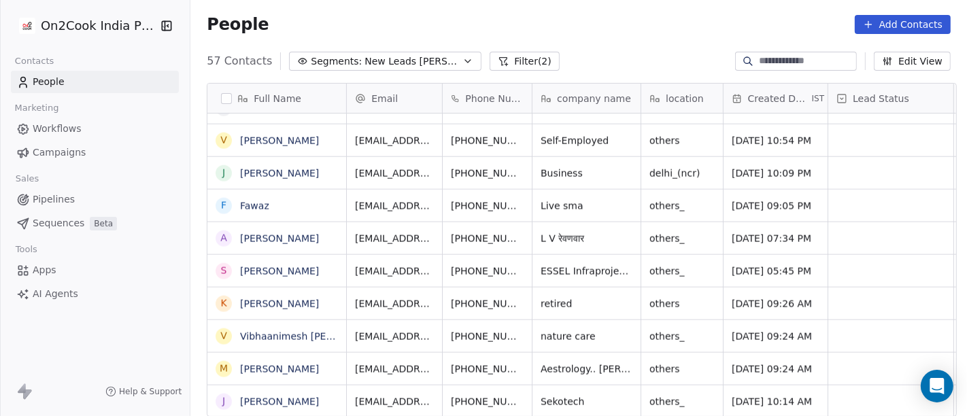
scroll to position [1556, 0]
click at [289, 305] on link "Krishan Gopal" at bounding box center [279, 303] width 79 height 11
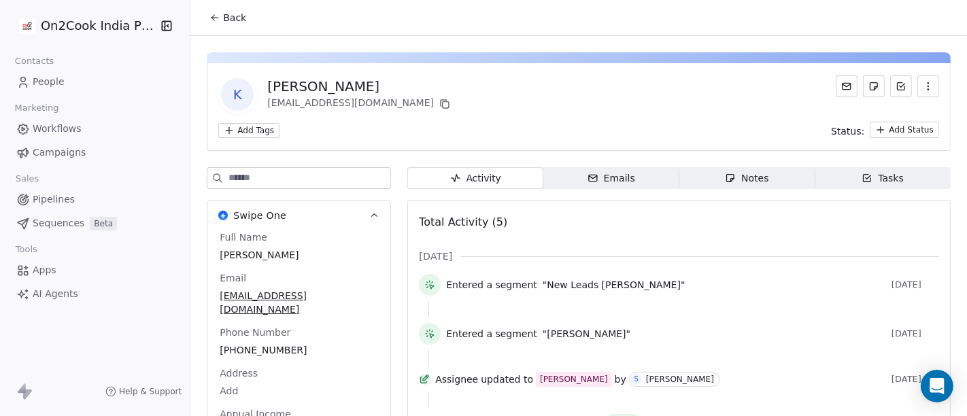
click at [223, 20] on span "Back" at bounding box center [234, 18] width 23 height 14
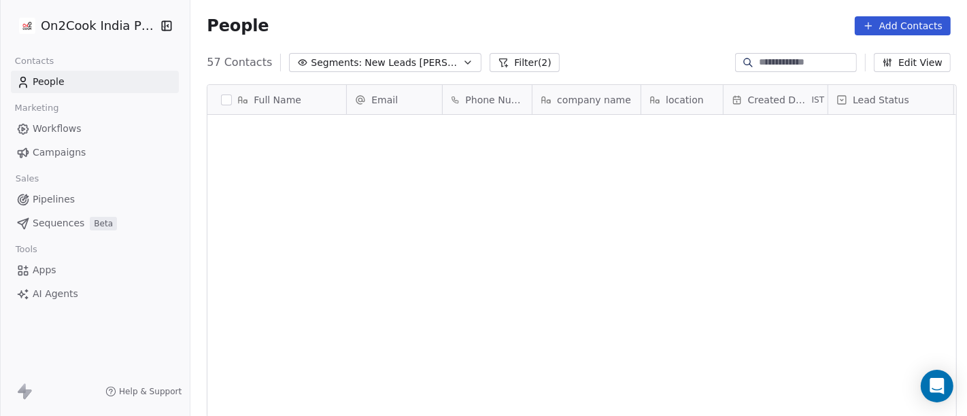
scroll to position [355, 771]
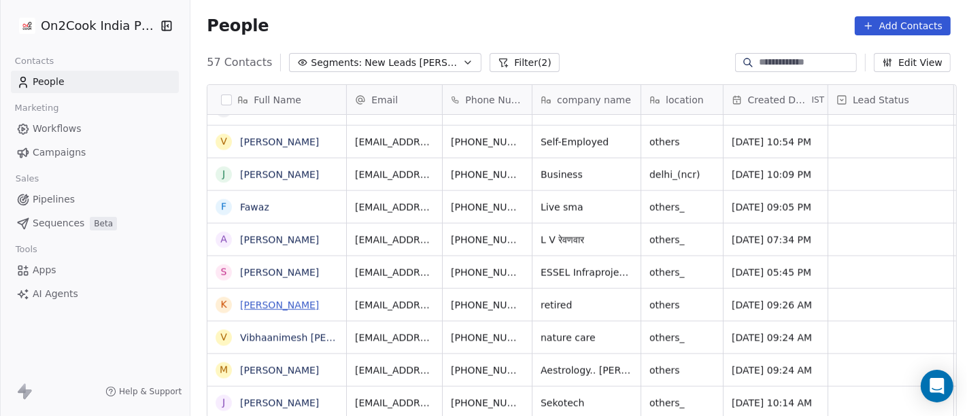
click at [279, 300] on link "Krishan Gopal" at bounding box center [279, 305] width 79 height 11
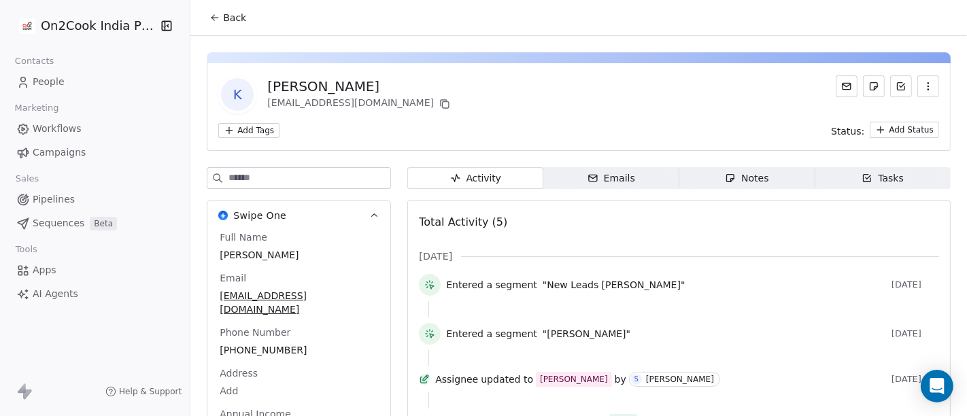
click at [753, 169] on span "Notes Notes" at bounding box center [747, 178] width 136 height 22
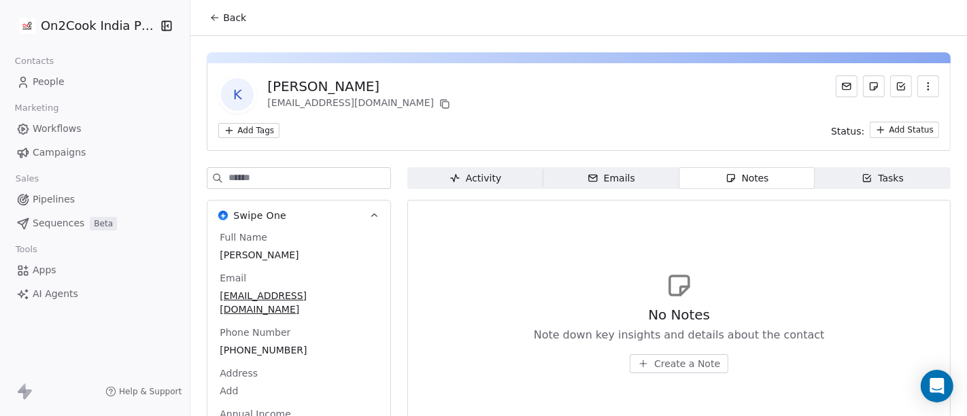
click at [214, 18] on button "Back" at bounding box center [227, 17] width 53 height 24
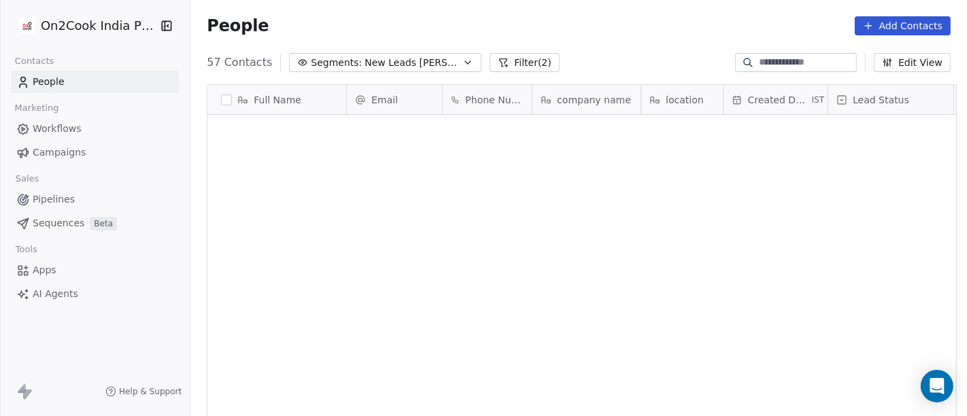
scroll to position [355, 771]
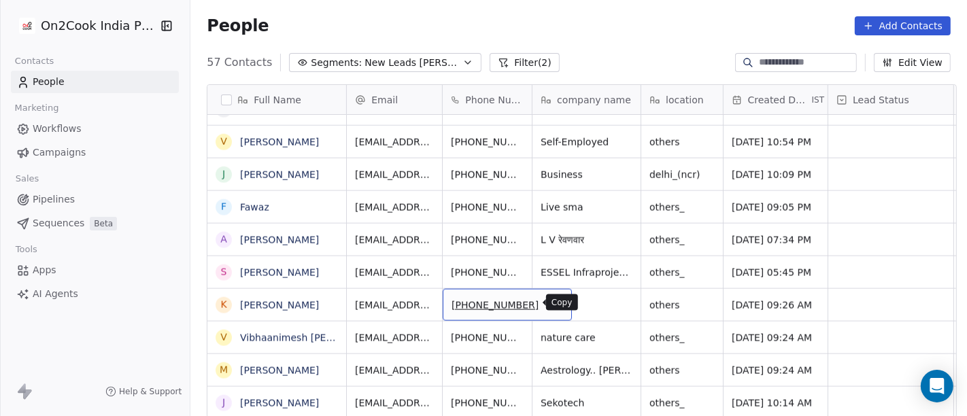
click at [549, 307] on icon "grid" at bounding box center [554, 303] width 11 height 11
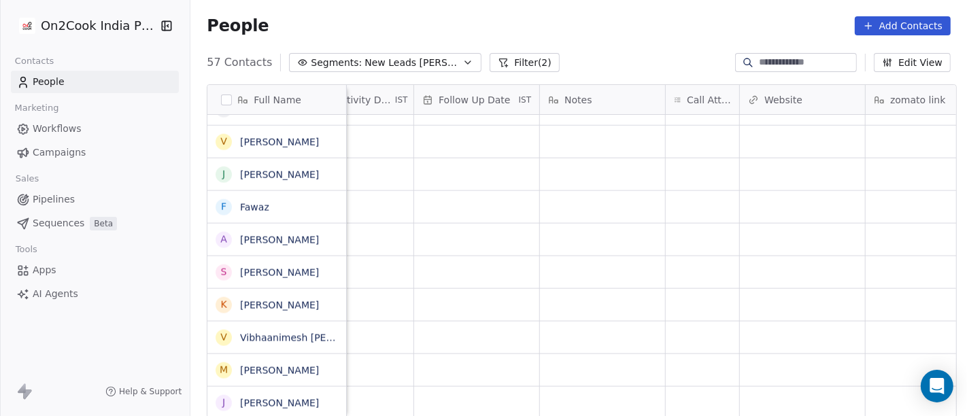
scroll to position [0, 921]
click at [683, 300] on div "grid" at bounding box center [700, 305] width 73 height 32
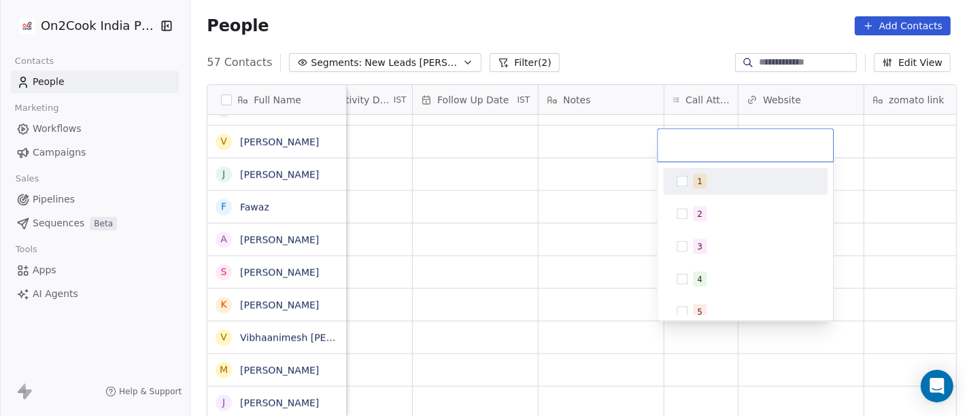
click at [708, 175] on div "1" at bounding box center [753, 181] width 121 height 15
click at [672, 34] on div "People Add Contacts" at bounding box center [579, 25] width 744 height 19
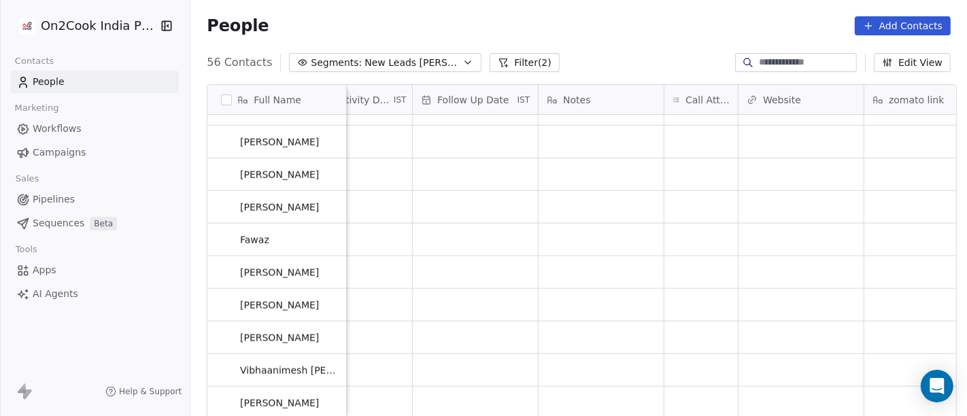
scroll to position [1523, 0]
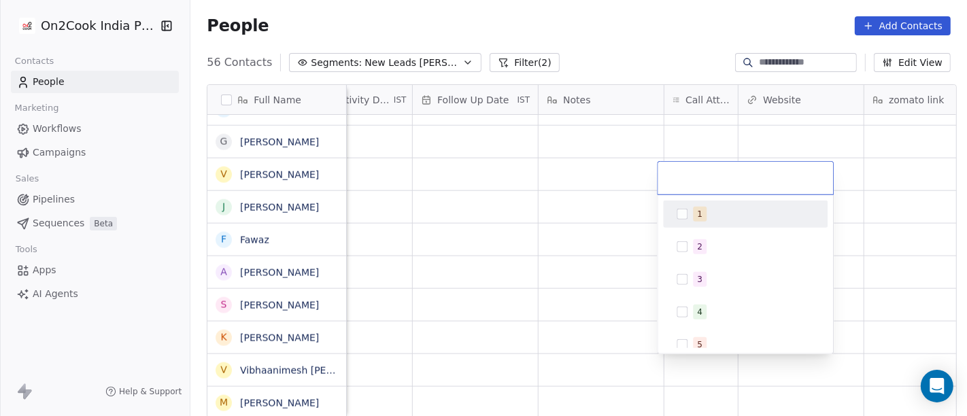
click at [693, 214] on span "1" at bounding box center [700, 214] width 14 height 15
click at [640, 34] on html "On2Cook India Pvt. Ltd. Contacts People Marketing Workflows Campaigns Sales Pip…" at bounding box center [483, 208] width 967 height 416
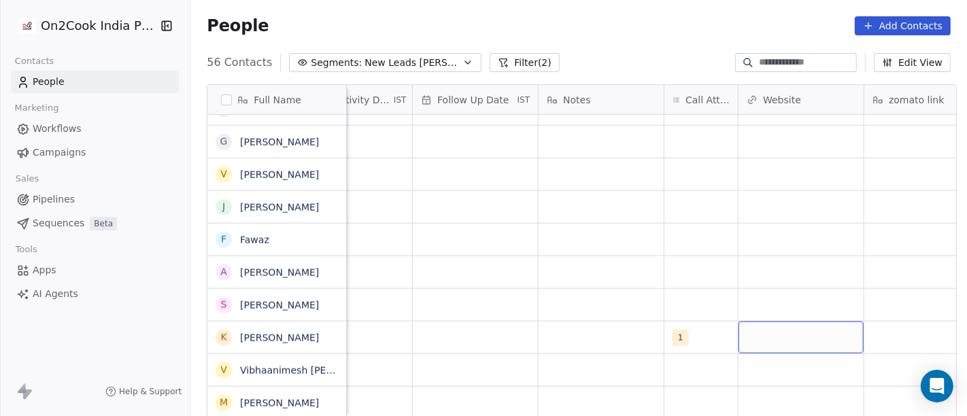
click at [755, 344] on div "grid" at bounding box center [800, 338] width 125 height 32
click at [585, 325] on html "On2Cook India Pvt. Ltd. Contacts People Marketing Workflows Campaigns Sales Pip…" at bounding box center [483, 208] width 967 height 416
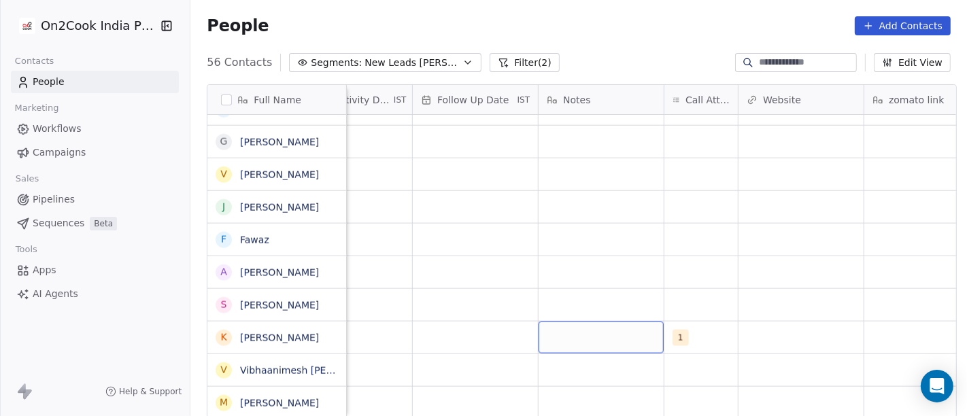
click at [585, 325] on div "grid" at bounding box center [600, 338] width 125 height 32
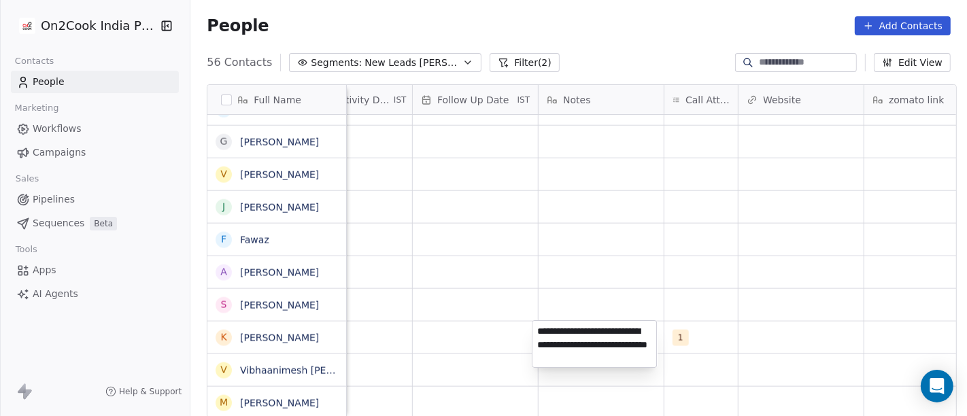
type textarea "**********"
click at [658, 297] on html "On2Cook India Pvt. Ltd. Contacts People Marketing Workflows Campaigns Sales Pip…" at bounding box center [483, 208] width 967 height 416
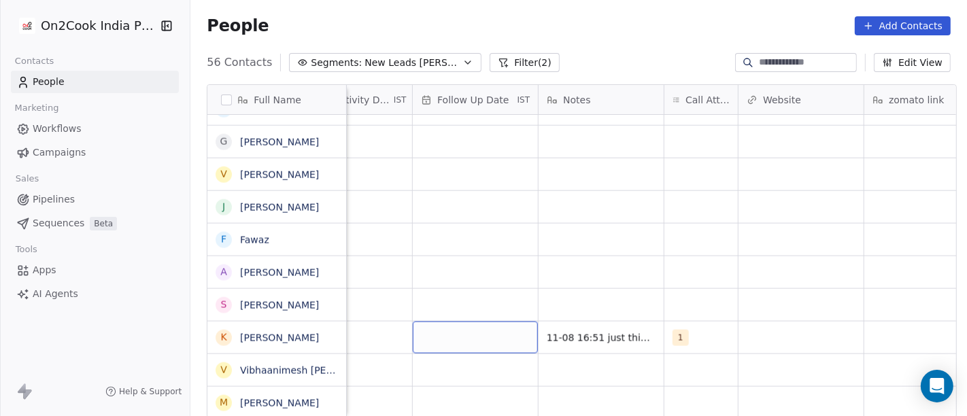
click at [481, 335] on div "grid" at bounding box center [475, 338] width 125 height 32
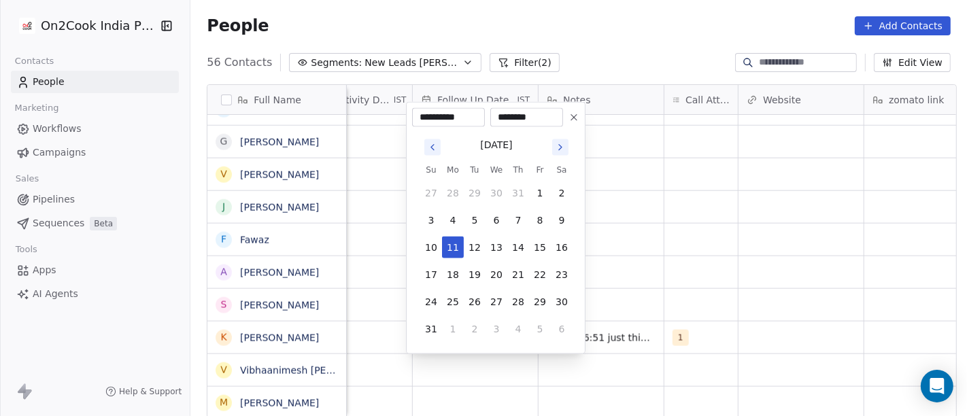
click at [574, 110] on button at bounding box center [574, 117] width 16 height 16
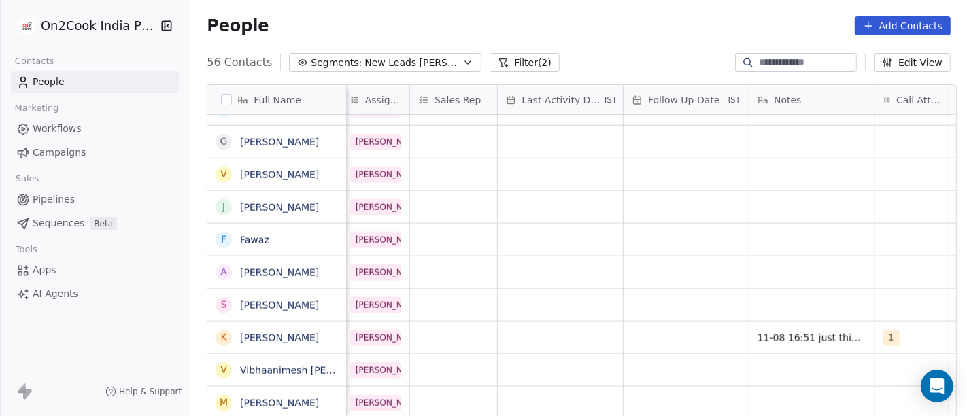
scroll to position [0, 694]
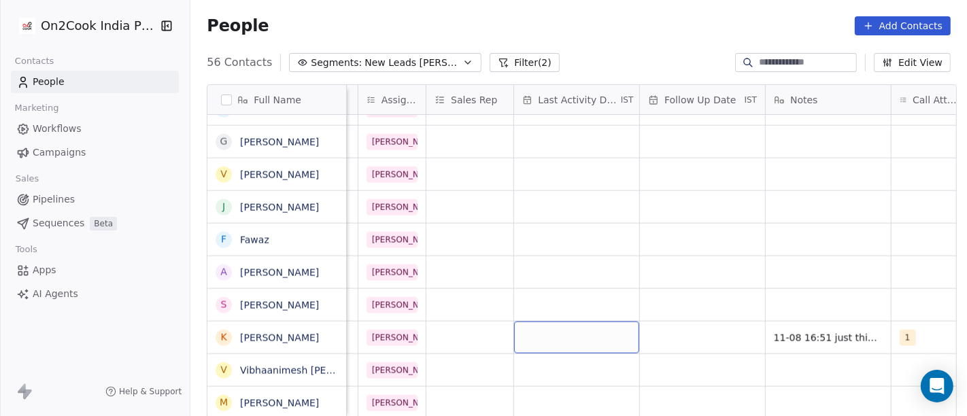
click at [588, 332] on div "grid" at bounding box center [576, 338] width 125 height 32
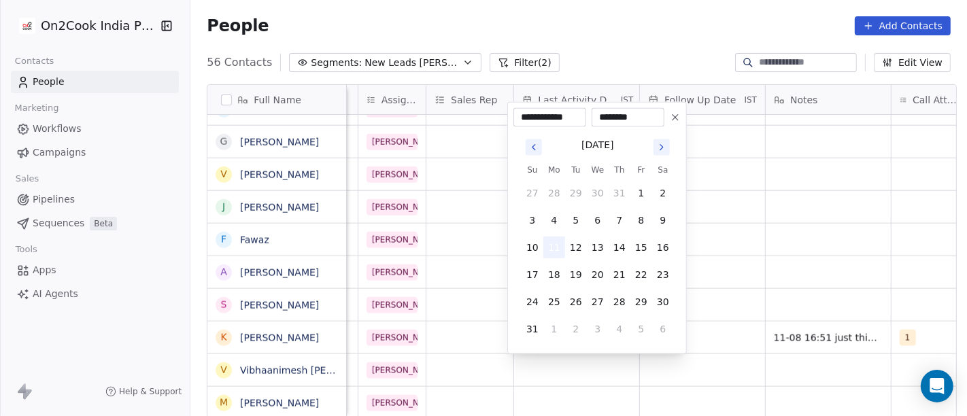
click at [555, 245] on button "11" at bounding box center [554, 248] width 22 height 22
click at [716, 247] on html "On2Cook India Pvt. Ltd. Contacts People Marketing Workflows Campaigns Sales Pip…" at bounding box center [483, 208] width 967 height 416
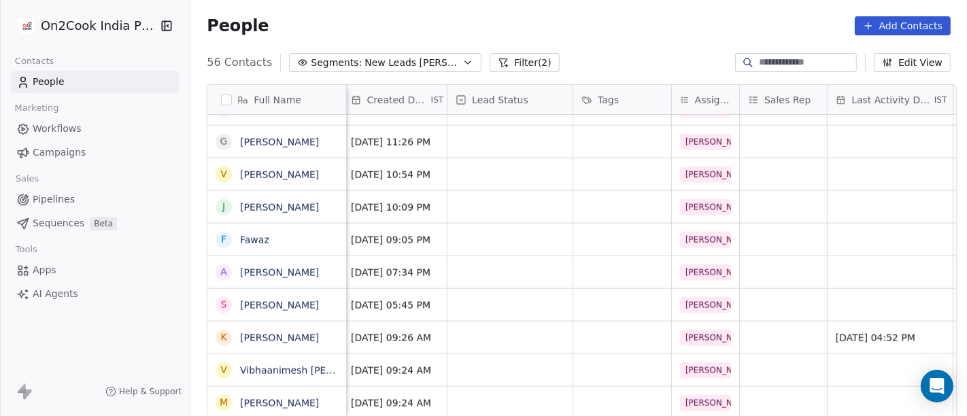
scroll to position [11, 380]
click at [504, 322] on div "grid" at bounding box center [510, 338] width 125 height 32
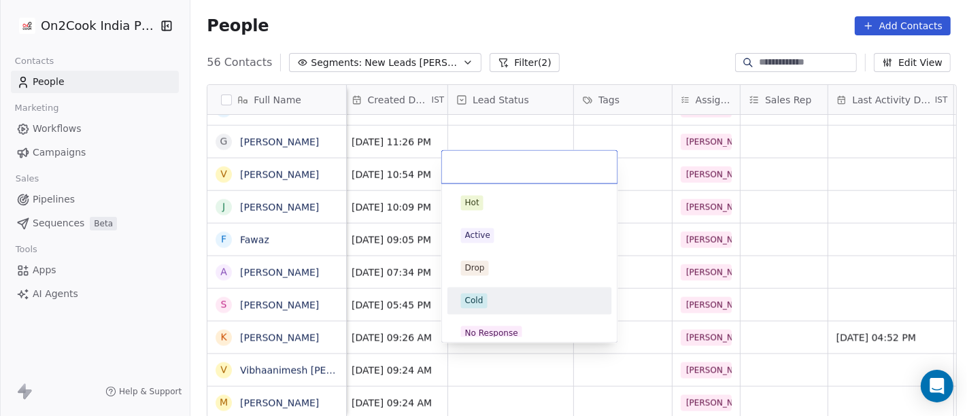
click at [501, 298] on div "Cold" at bounding box center [529, 300] width 137 height 15
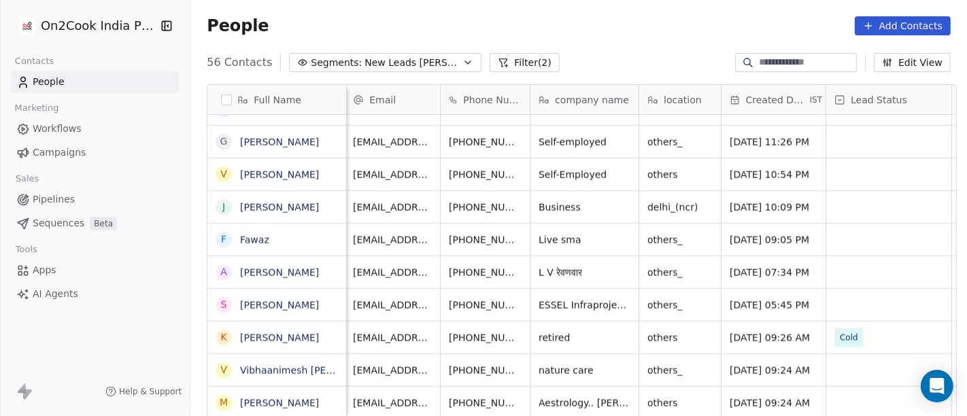
scroll to position [11, 0]
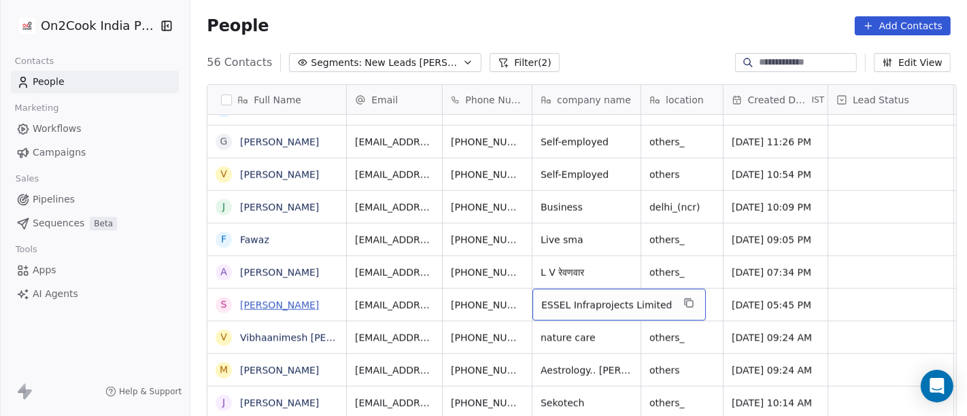
click at [260, 309] on link "Sanjeev Mishra" at bounding box center [279, 305] width 79 height 11
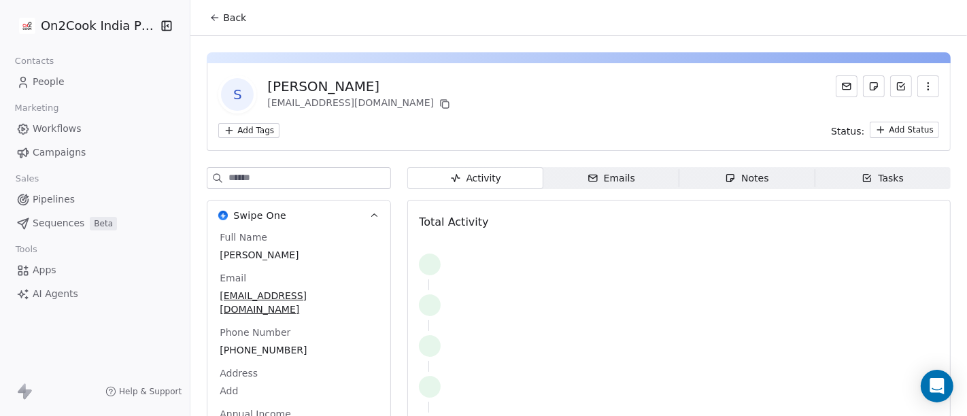
click at [232, 7] on button "Back" at bounding box center [227, 17] width 53 height 24
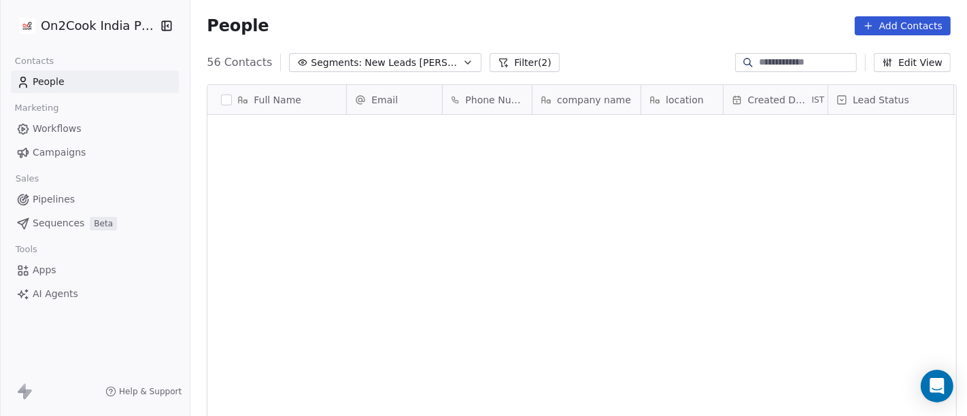
scroll to position [355, 771]
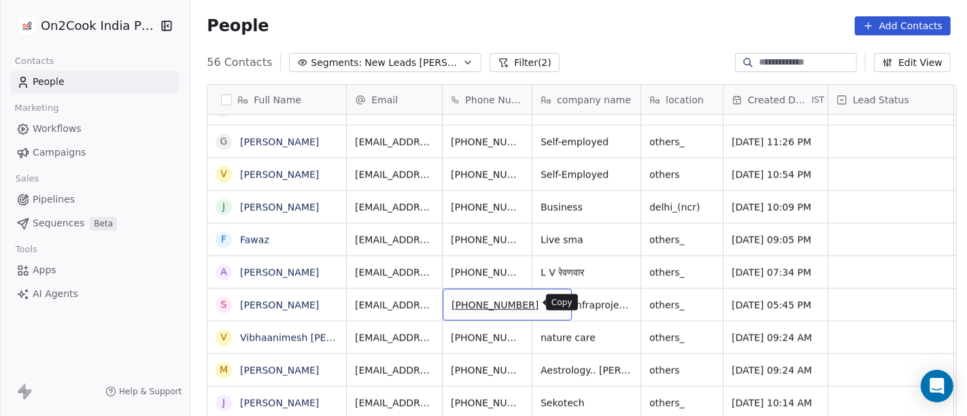
click at [553, 301] on icon "grid" at bounding box center [556, 304] width 6 height 6
click at [549, 298] on icon "grid" at bounding box center [554, 303] width 11 height 11
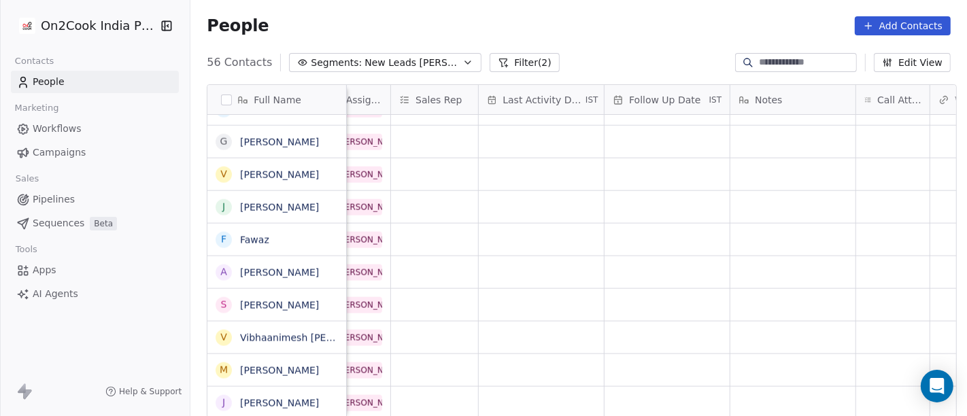
scroll to position [0, 883]
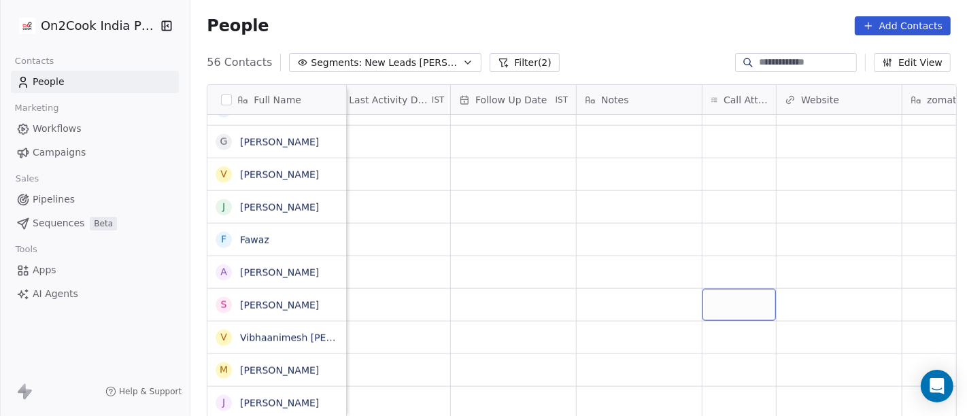
click at [738, 303] on div "grid" at bounding box center [738, 305] width 73 height 32
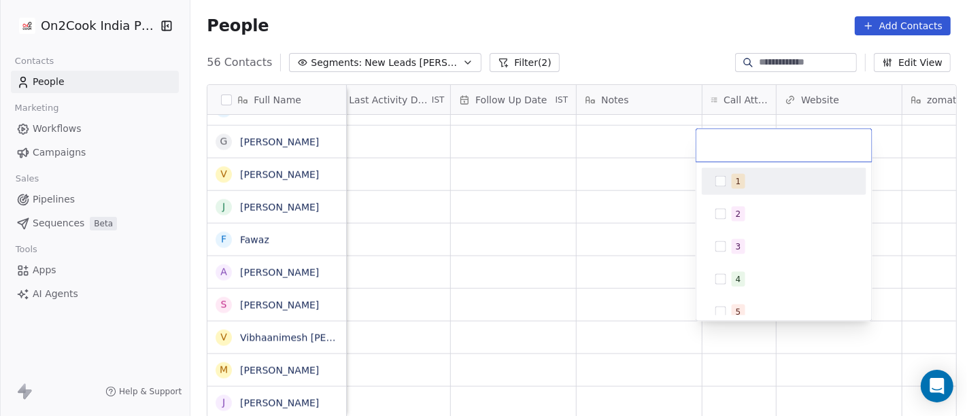
click at [740, 184] on span "1" at bounding box center [738, 181] width 14 height 15
click at [660, 61] on html "On2Cook India Pvt. Ltd. Contacts People Marketing Workflows Campaigns Sales Pip…" at bounding box center [483, 208] width 967 height 416
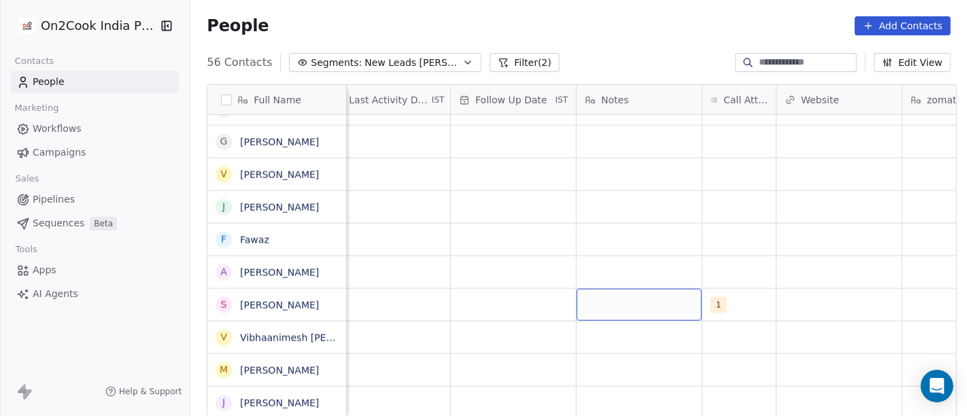
click at [597, 301] on div "grid" at bounding box center [638, 305] width 125 height 32
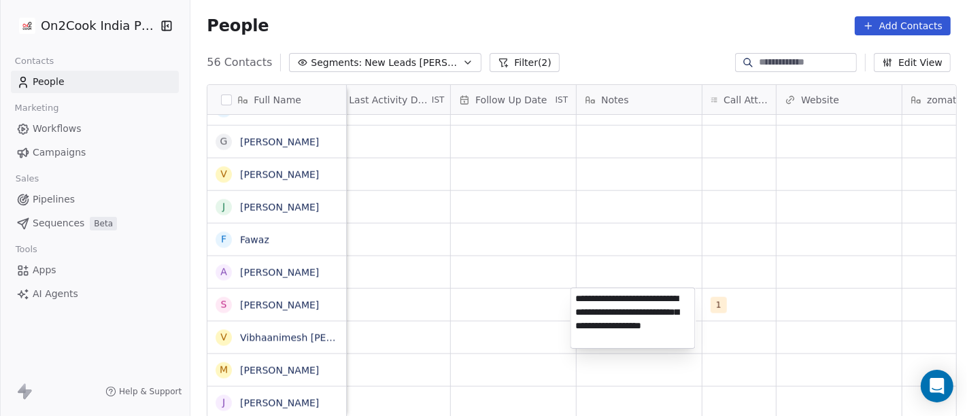
type textarea "**********"
click at [731, 255] on html "On2Cook India Pvt. Ltd. Contacts People Marketing Workflows Campaigns Sales Pip…" at bounding box center [483, 208] width 967 height 416
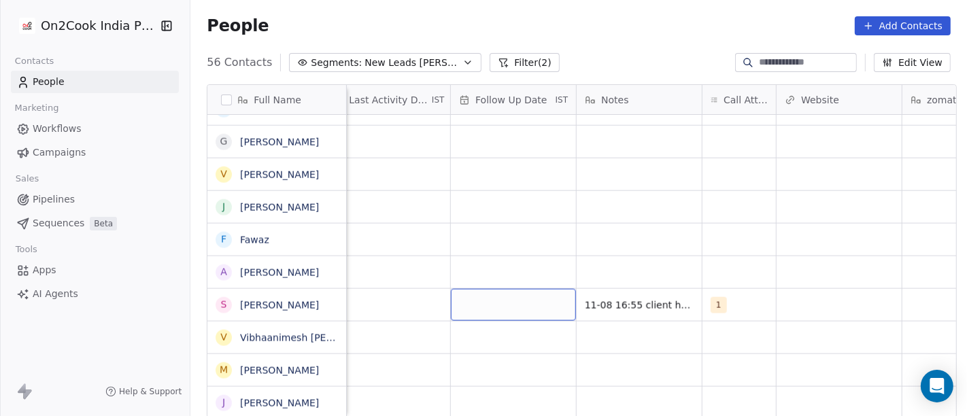
click at [513, 309] on div "grid" at bounding box center [513, 305] width 125 height 32
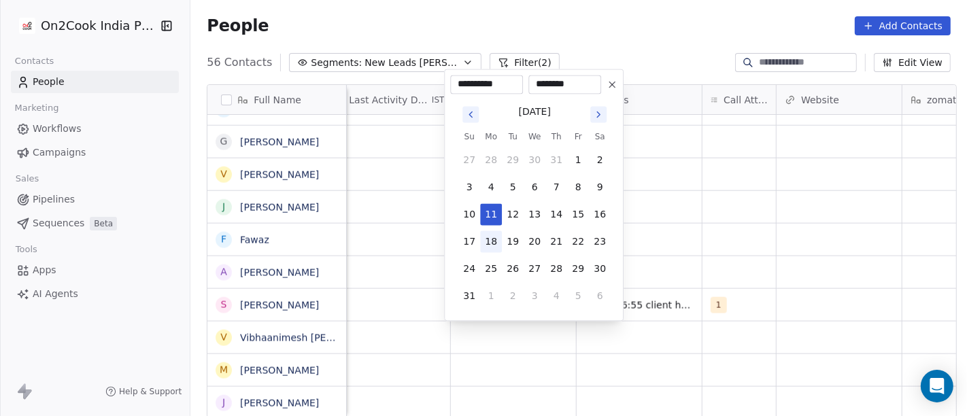
click at [495, 236] on button "18" at bounding box center [491, 241] width 22 height 22
type input "**********"
click at [701, 231] on html "On2Cook India Pvt. Ltd. Contacts People Marketing Workflows Campaigns Sales Pip…" at bounding box center [483, 208] width 967 height 416
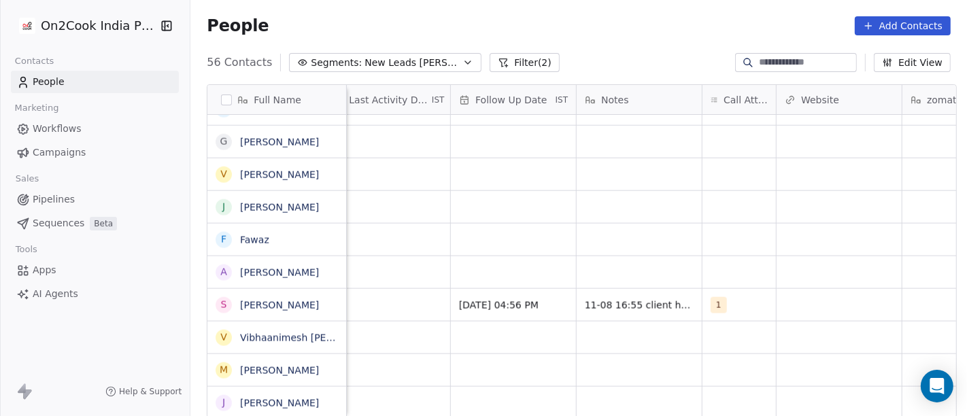
scroll to position [0, 734]
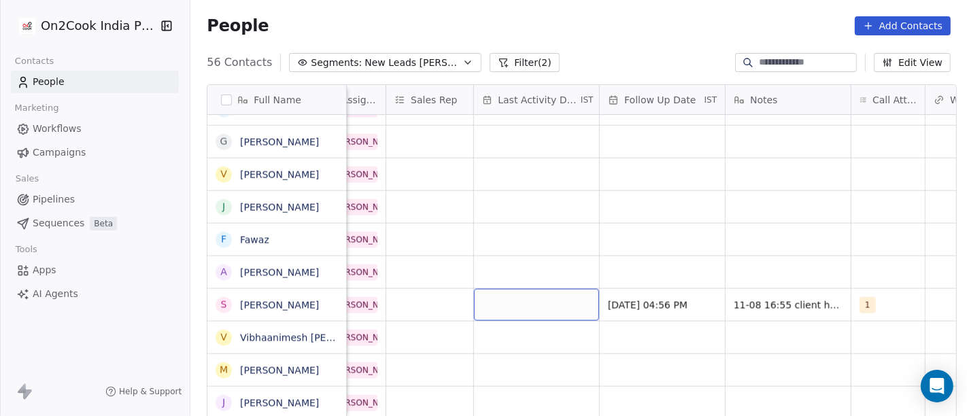
click at [504, 306] on div "grid" at bounding box center [536, 305] width 125 height 32
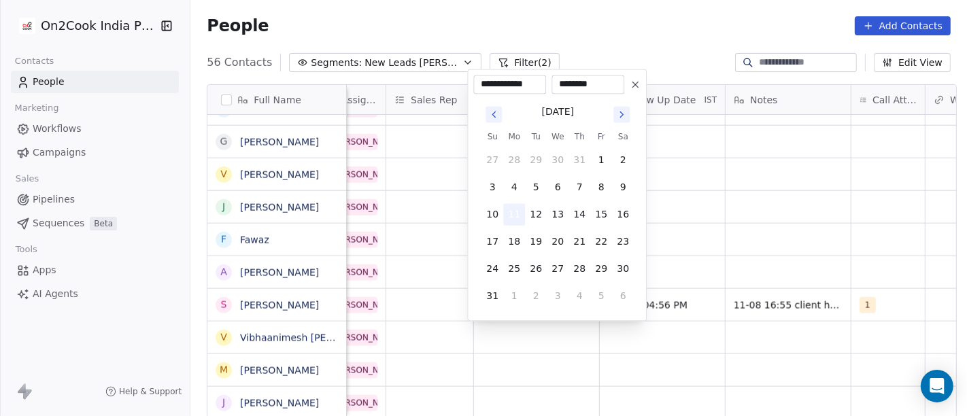
click at [512, 218] on button "11" at bounding box center [514, 214] width 22 height 22
click at [718, 245] on html "On2Cook India Pvt. Ltd. Contacts People Marketing Workflows Campaigns Sales Pip…" at bounding box center [483, 208] width 967 height 416
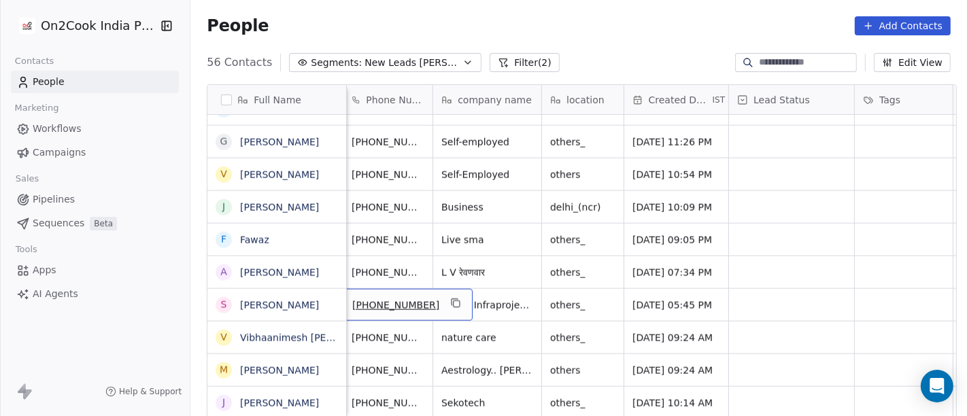
scroll to position [0, 95]
click at [454, 300] on icon "grid" at bounding box center [459, 303] width 11 height 11
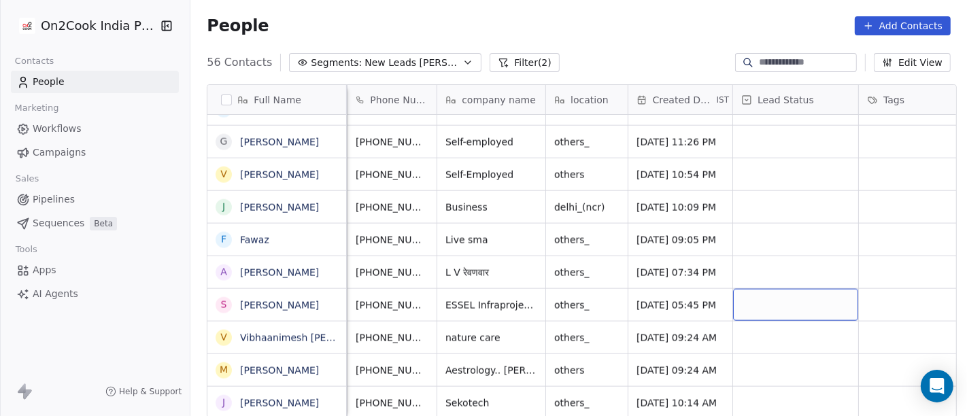
click at [793, 294] on div "grid" at bounding box center [795, 305] width 125 height 32
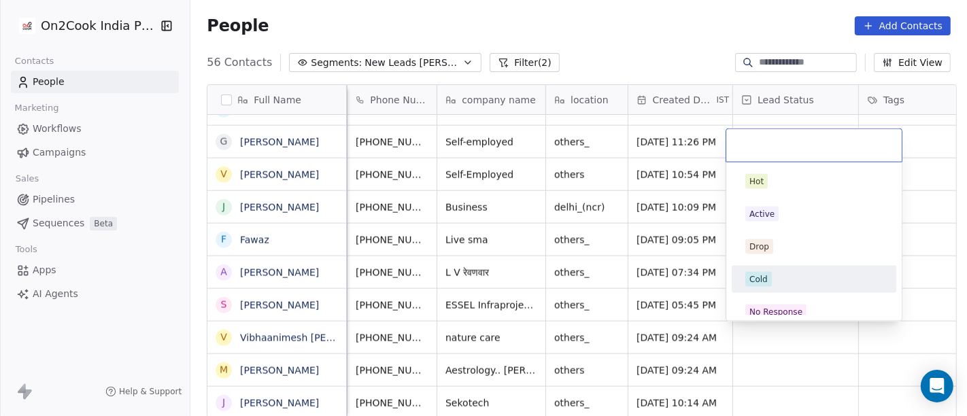
click at [793, 268] on div "Cold" at bounding box center [814, 279] width 154 height 22
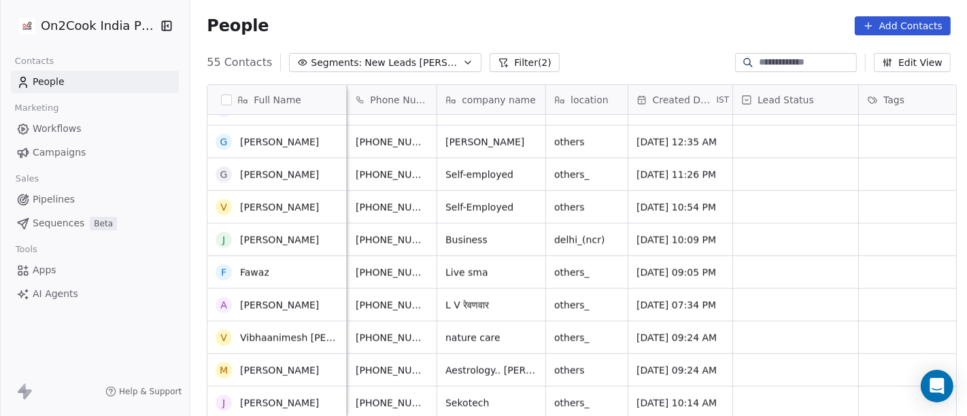
scroll to position [1491, 0]
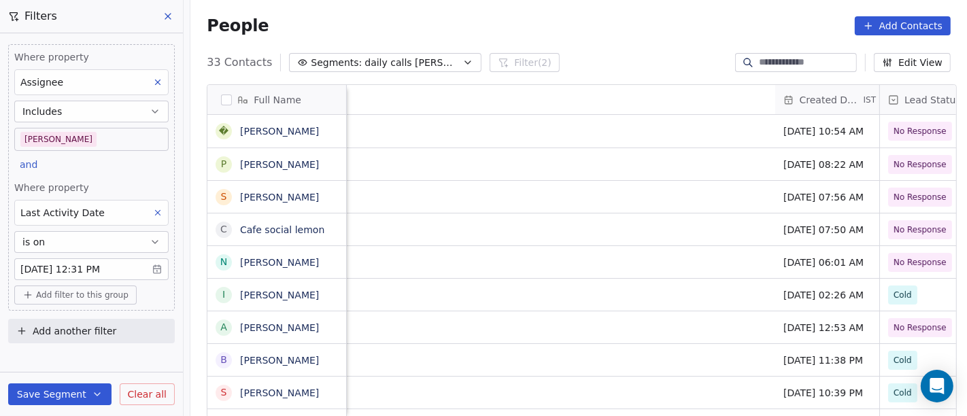
scroll to position [355, 771]
